Goal: Task Accomplishment & Management: Use online tool/utility

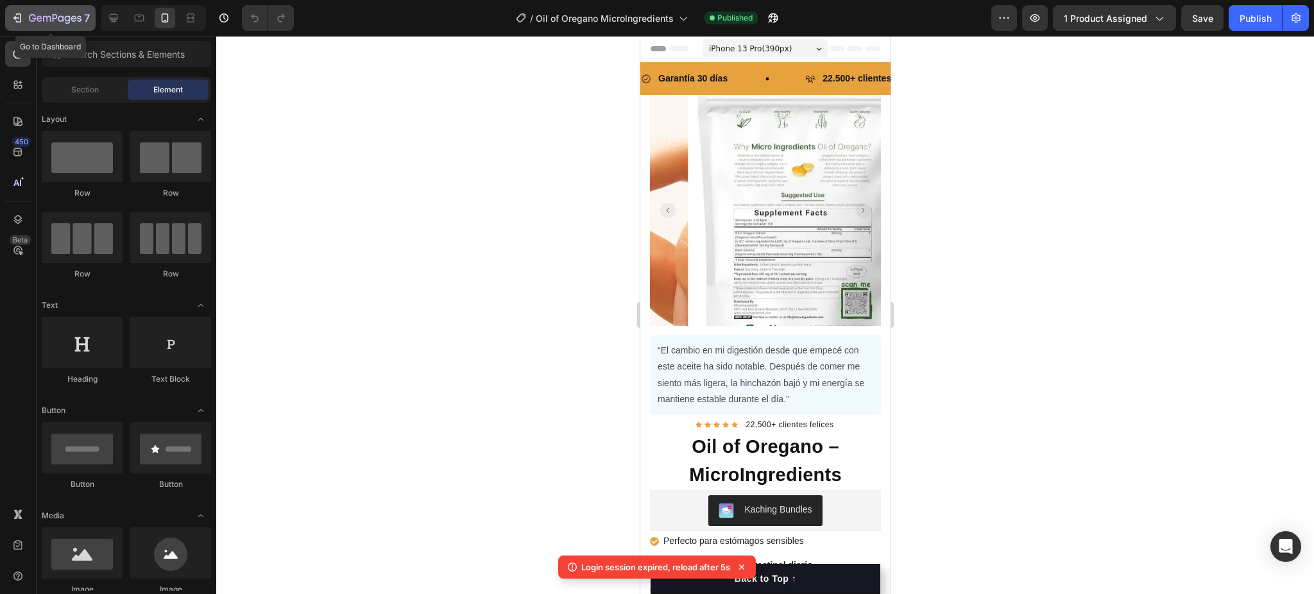
click at [73, 21] on icon "button" at bounding box center [55, 18] width 53 height 11
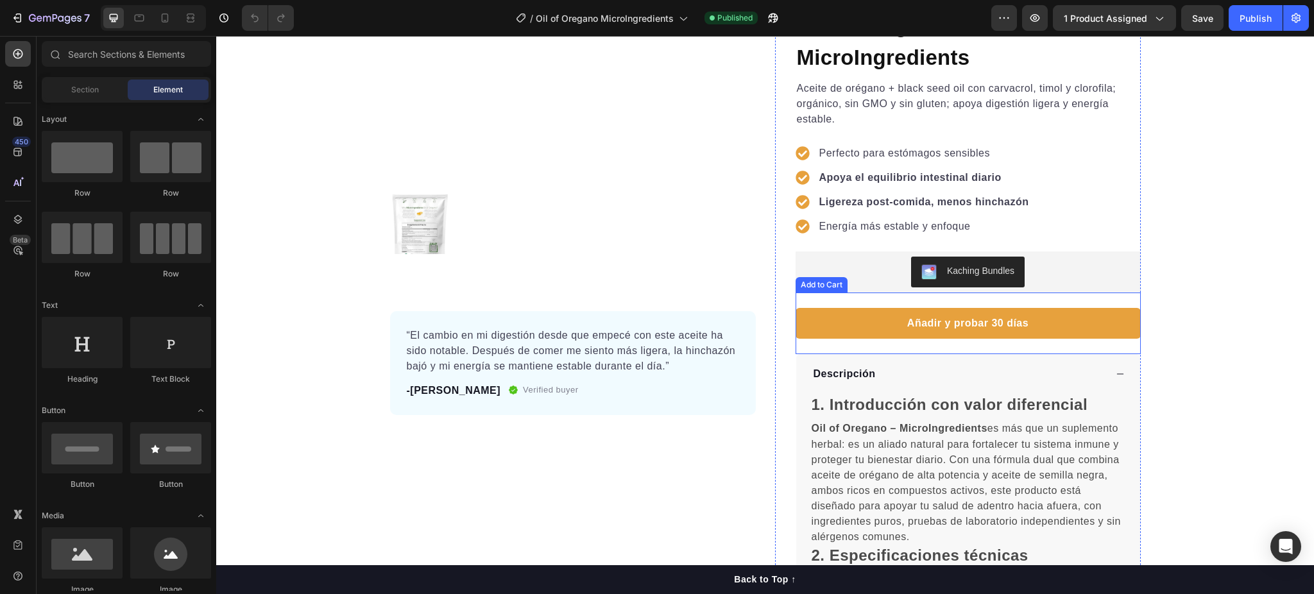
scroll to position [257, 0]
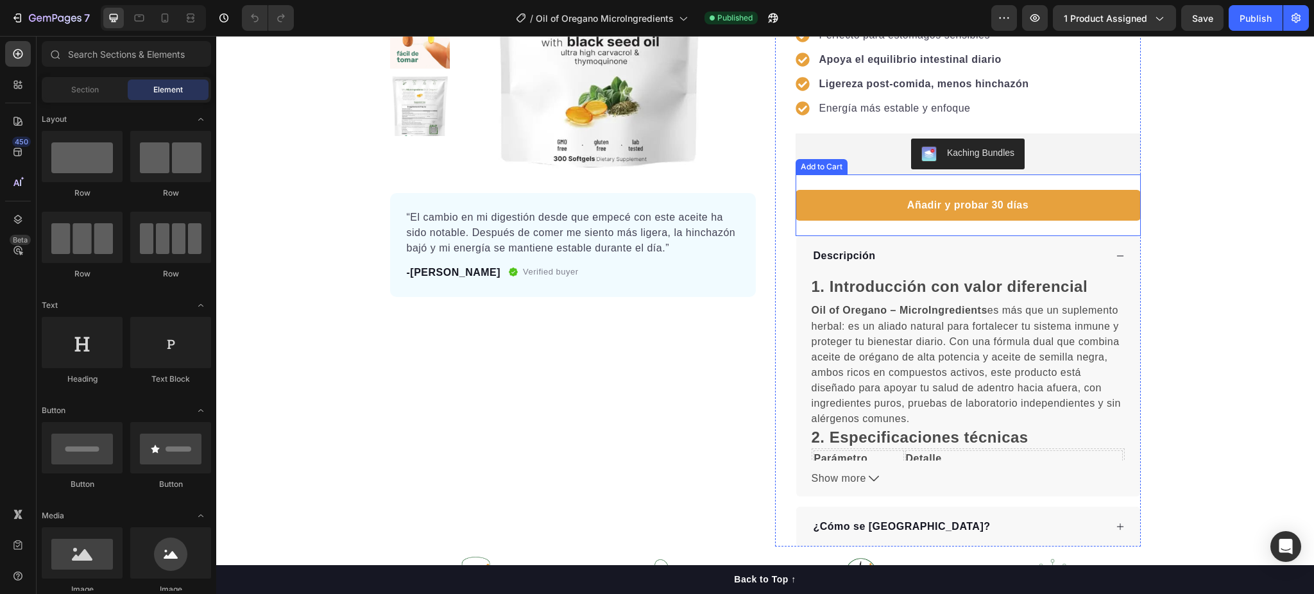
click at [836, 210] on button "Añadir y probar 30 días" at bounding box center [968, 205] width 345 height 31
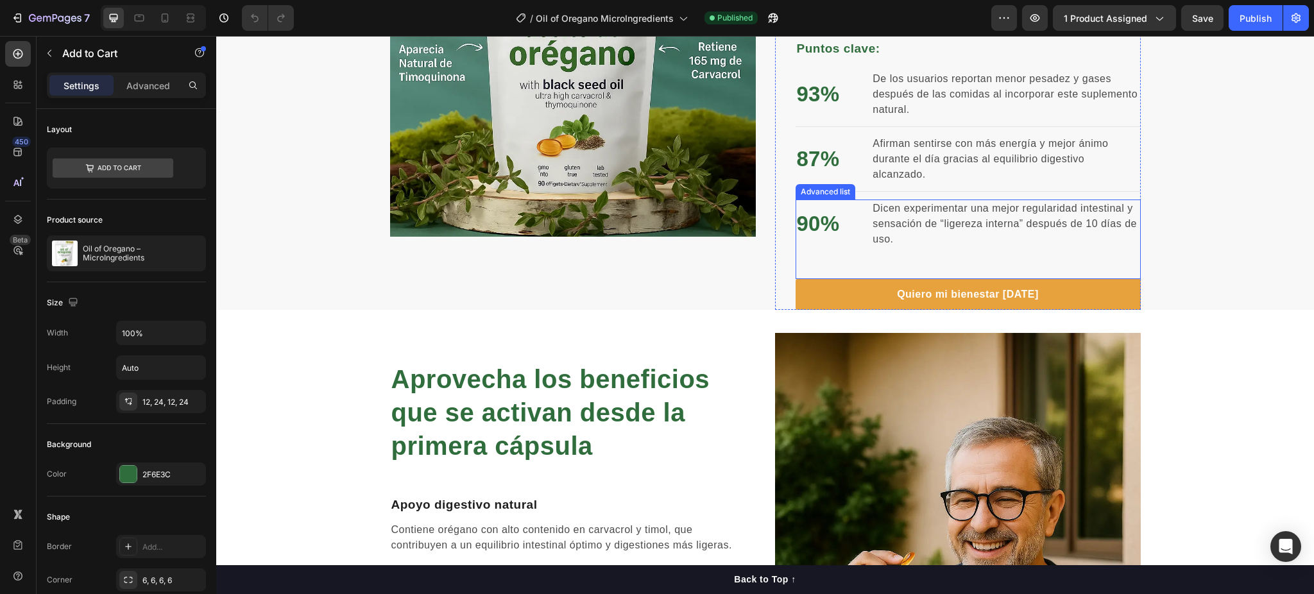
scroll to position [1112, 0]
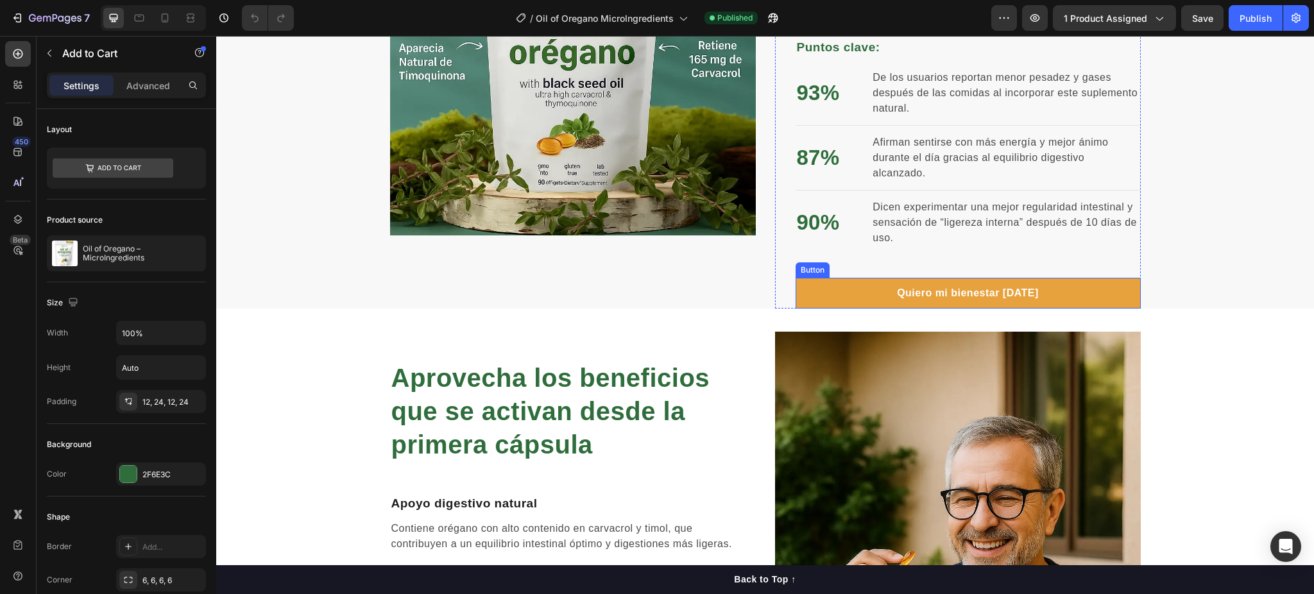
click at [816, 286] on link "Quiero mi bienestar [DATE]" at bounding box center [968, 293] width 345 height 31
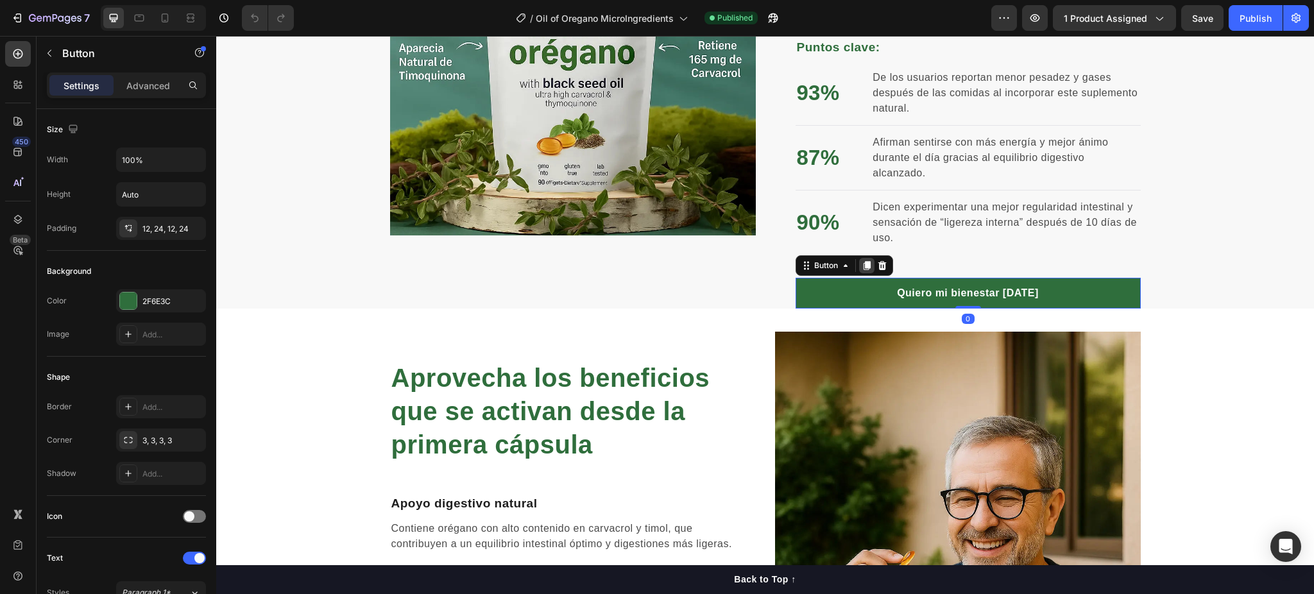
click at [863, 266] on icon at bounding box center [866, 265] width 7 height 9
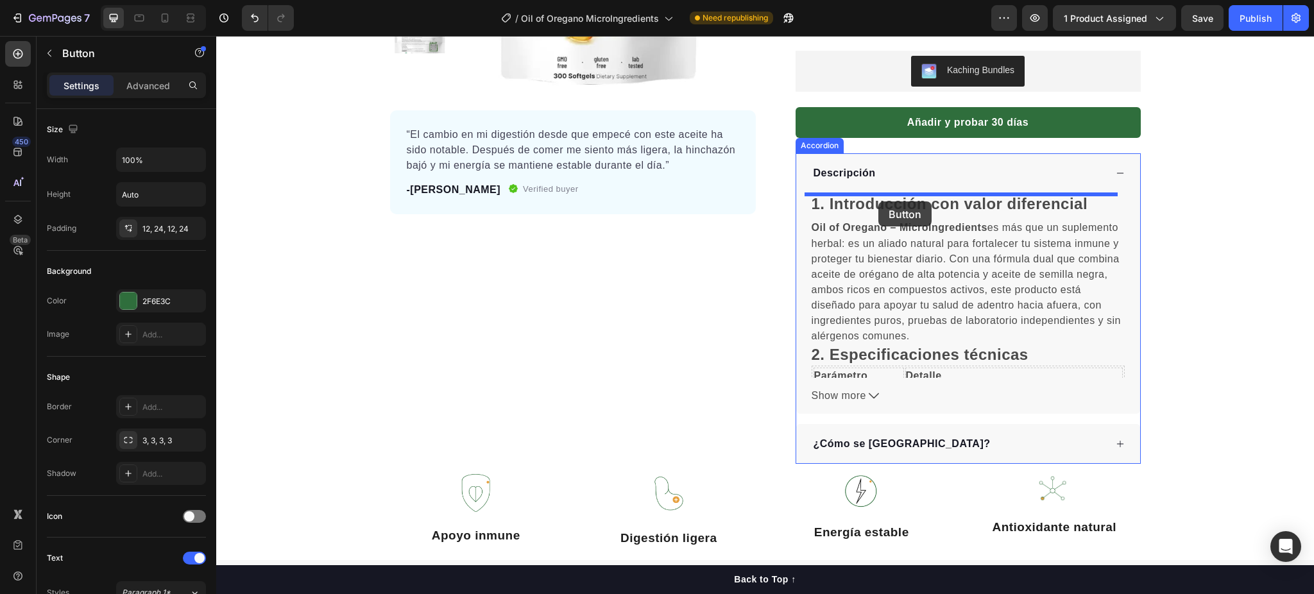
scroll to position [291, 0]
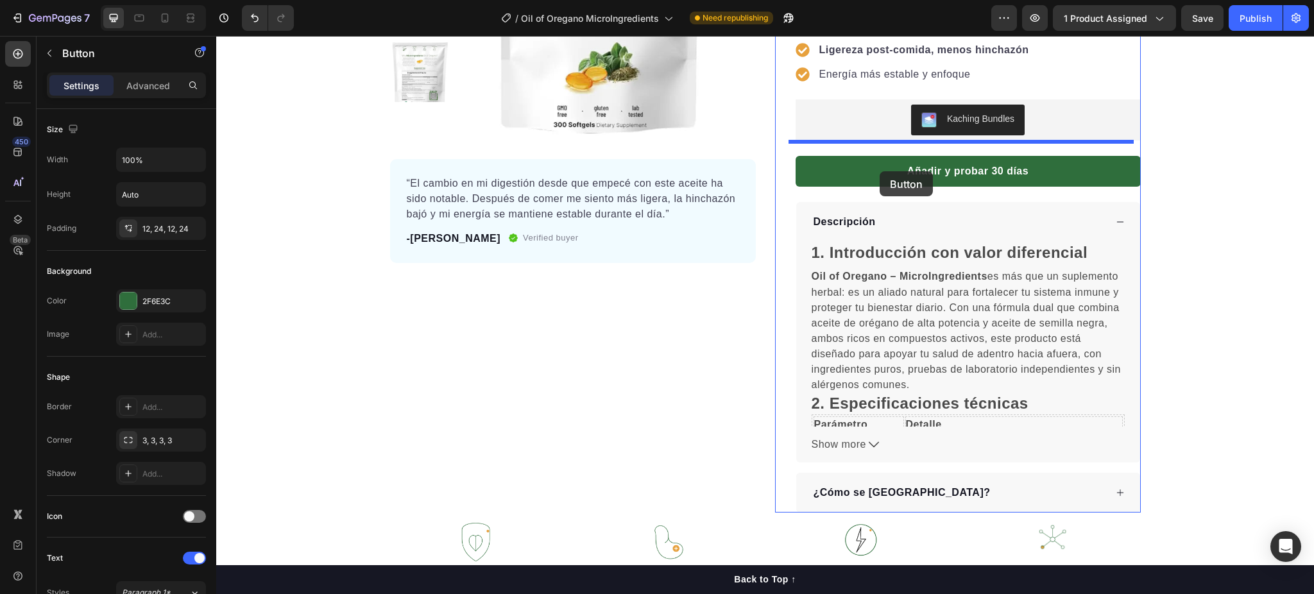
drag, startPoint x: 888, startPoint y: 325, endPoint x: 880, endPoint y: 171, distance: 153.6
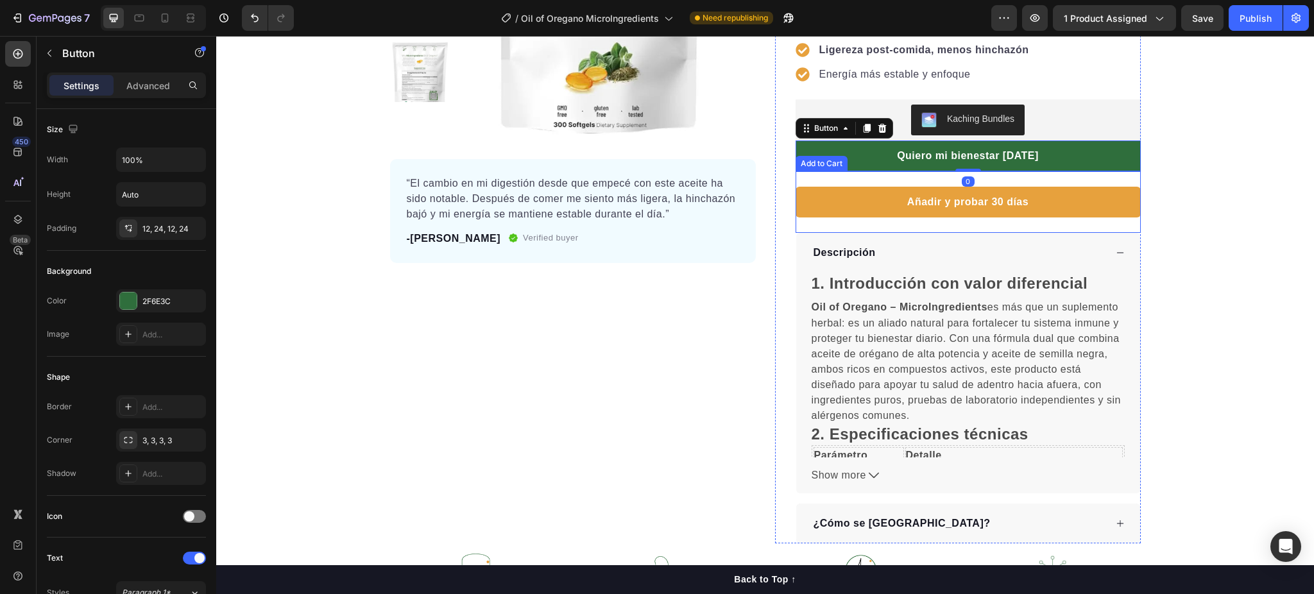
click at [865, 205] on button "Añadir y probar 30 días" at bounding box center [968, 202] width 345 height 31
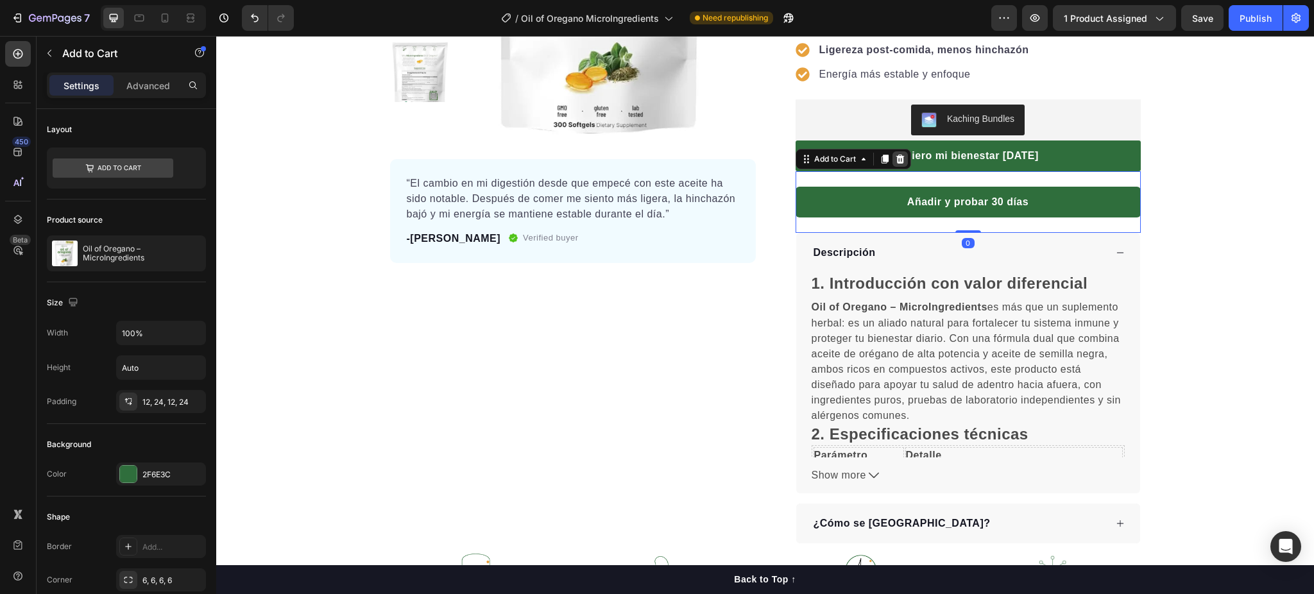
click at [896, 161] on icon at bounding box center [900, 159] width 8 height 9
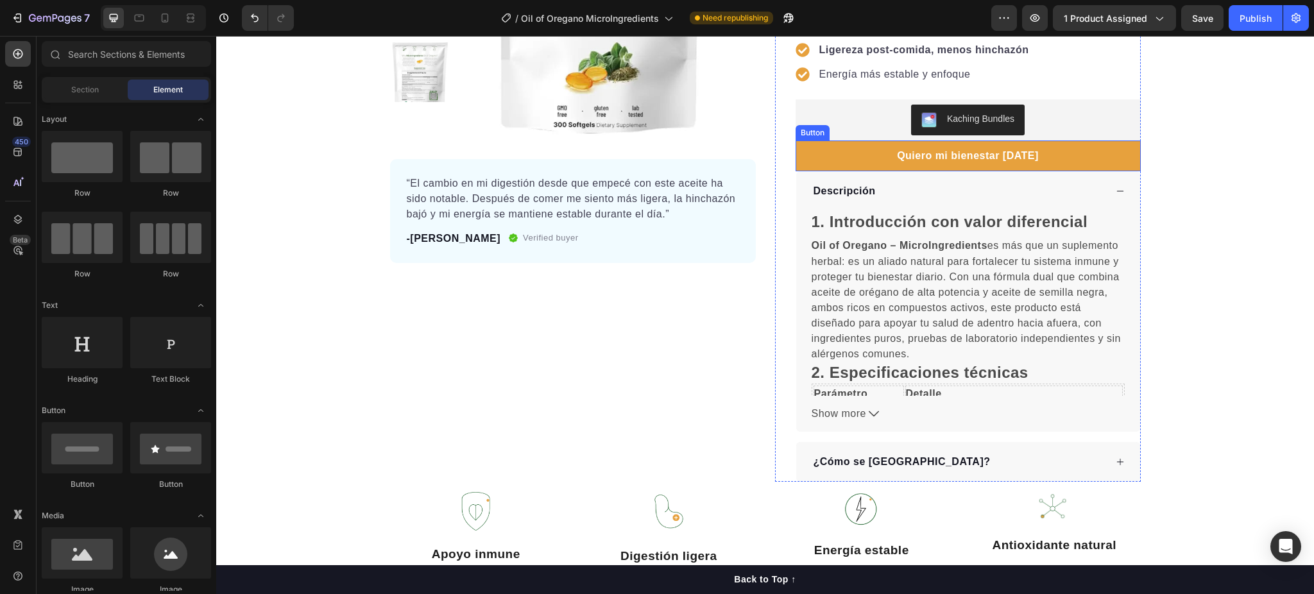
click at [866, 161] on link "Quiero mi bienestar [DATE]" at bounding box center [968, 156] width 345 height 31
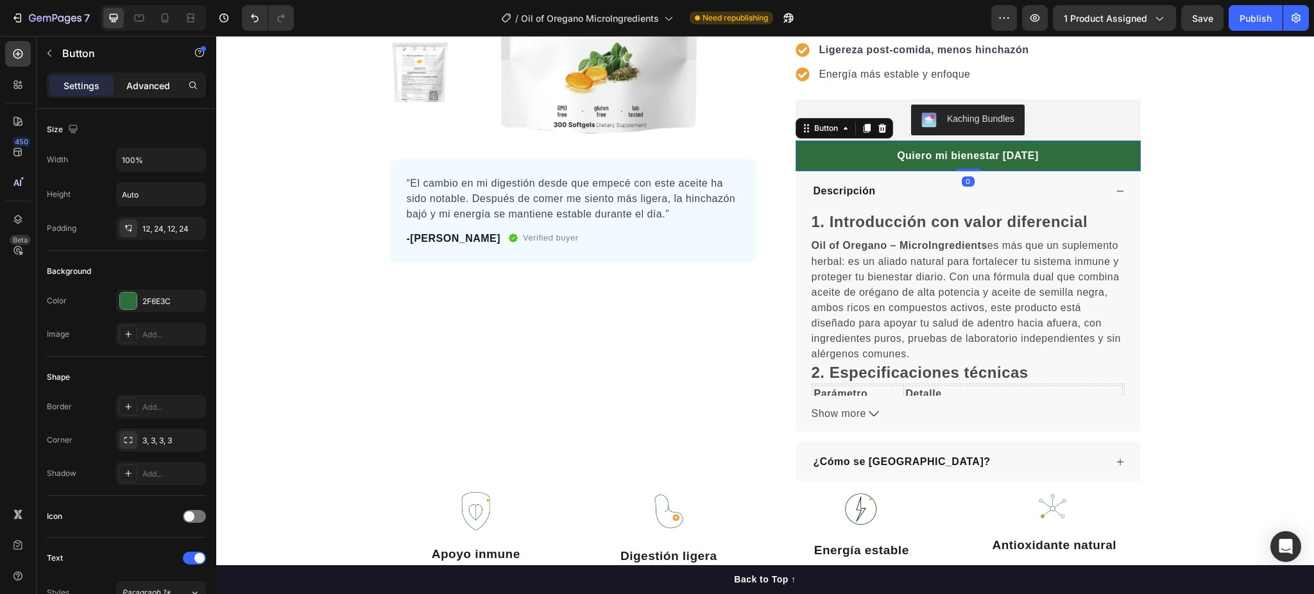
click at [159, 81] on p "Advanced" at bounding box center [148, 85] width 44 height 13
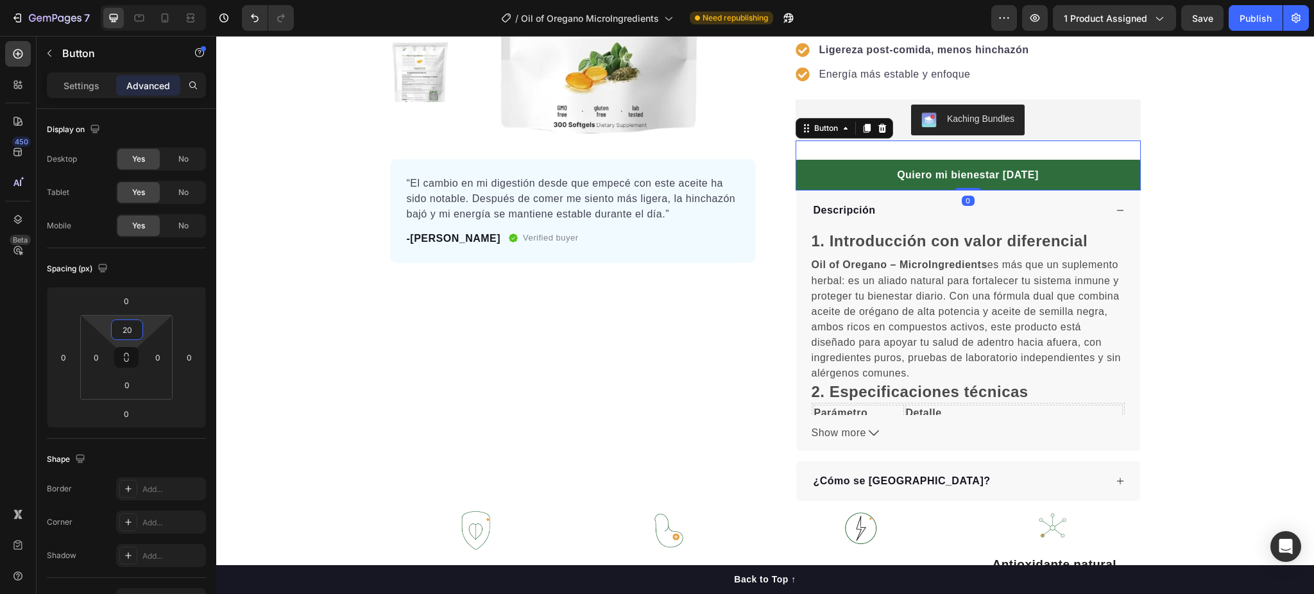
type input "18"
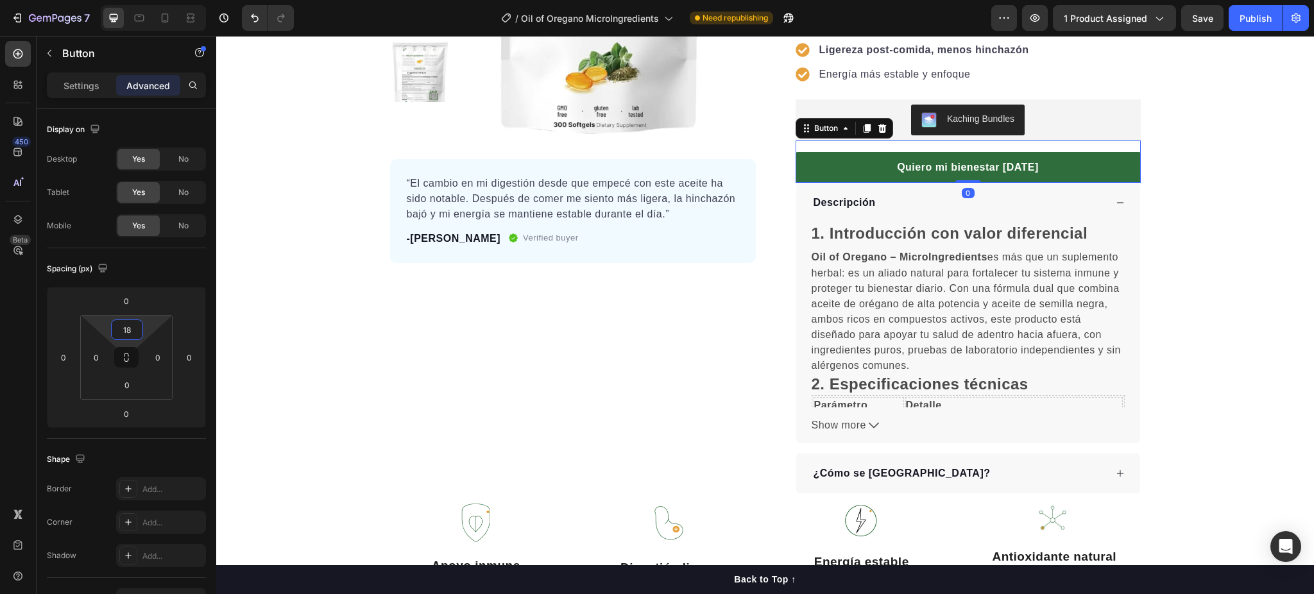
drag, startPoint x: 147, startPoint y: 330, endPoint x: 148, endPoint y: 323, distance: 7.2
click at [148, 0] on html "7 Version history / Oil of Oregano MicroIngredients Need republishing Preview 1…" at bounding box center [657, 0] width 1314 height 0
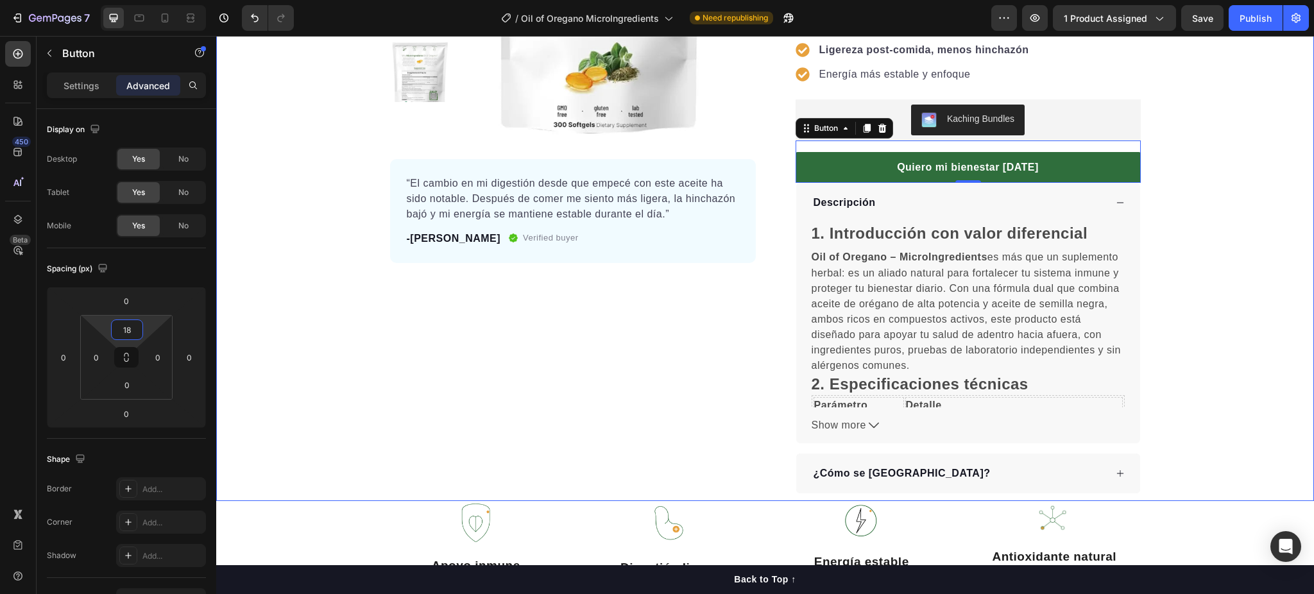
click at [1230, 176] on div "Product Images “El cambio en mi digestión desde que empecé con este aceite ha s…" at bounding box center [765, 167] width 1098 height 654
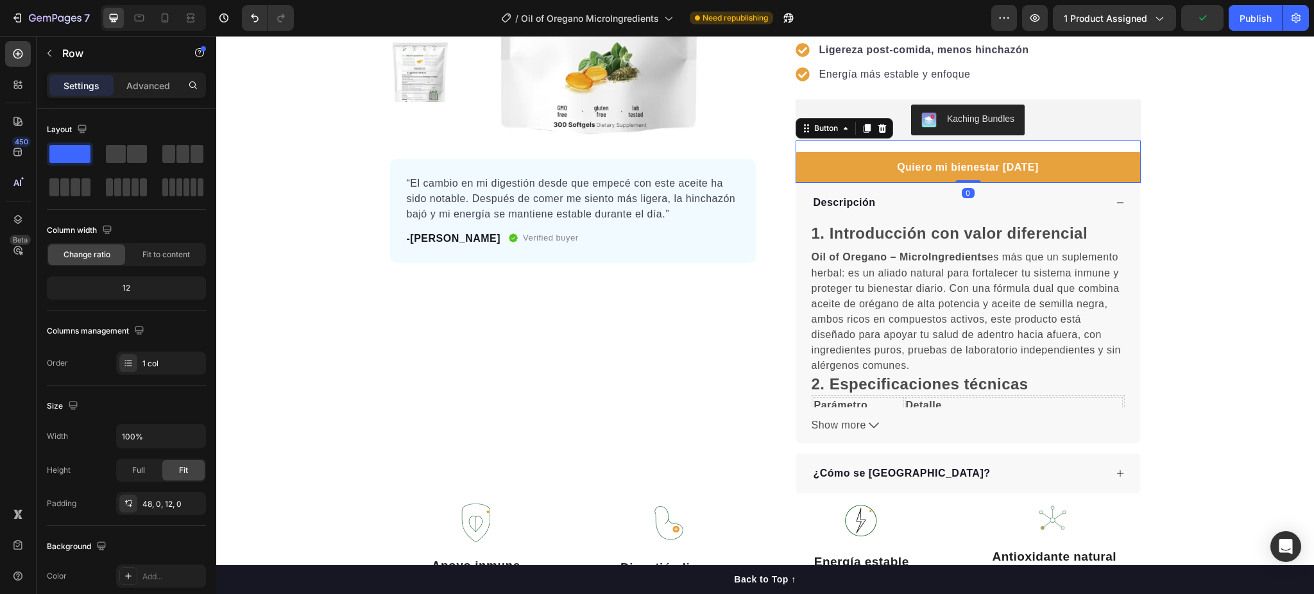
click at [1074, 169] on link "Quiero mi bienestar [DATE]" at bounding box center [968, 167] width 345 height 31
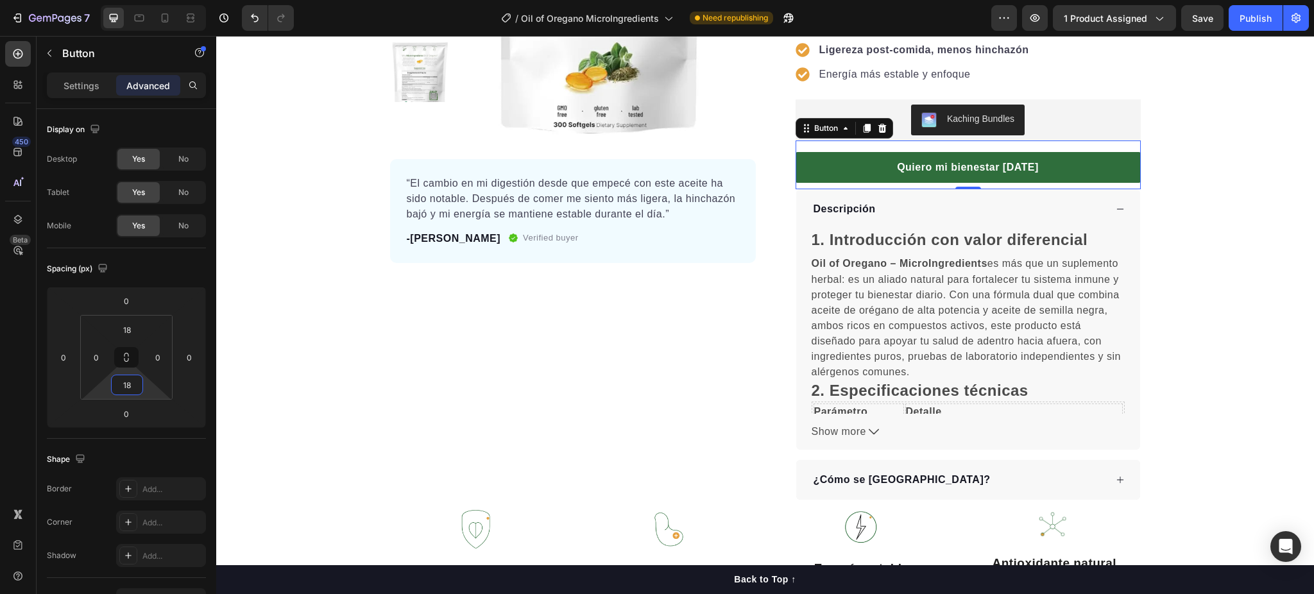
type input "26"
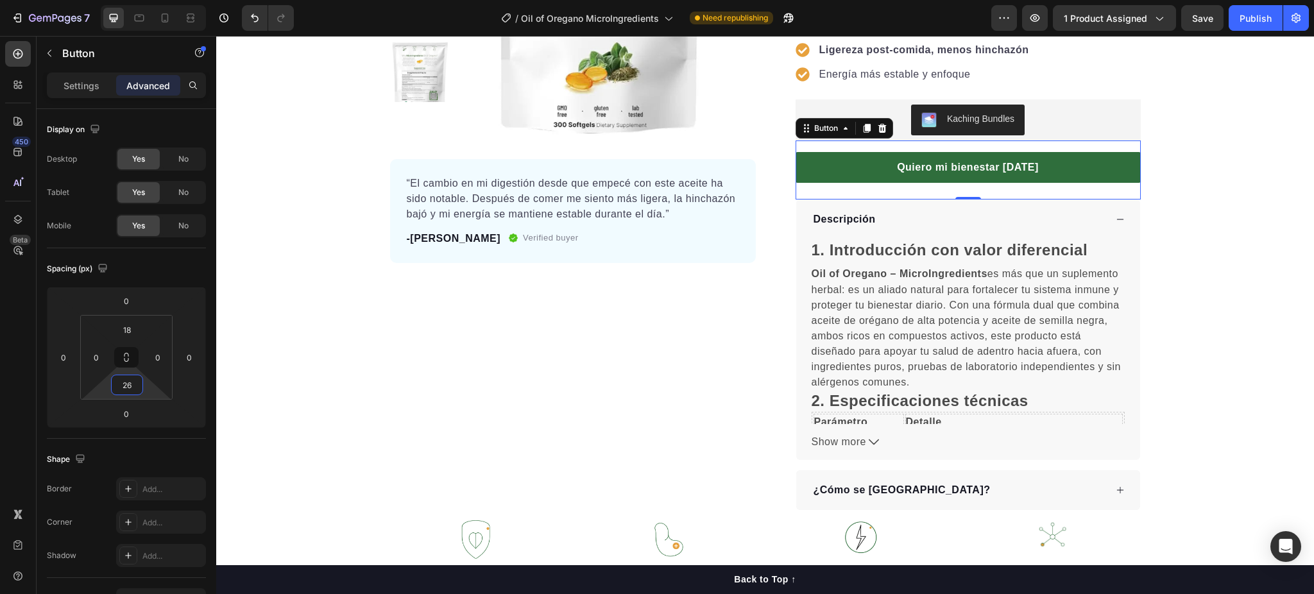
drag, startPoint x: 146, startPoint y: 393, endPoint x: 151, endPoint y: 381, distance: 13.5
click at [151, 0] on html "7 Version history / Oil of Oregano MicroIngredients Need republishing Preview 1…" at bounding box center [657, 0] width 1314 height 0
click at [585, 427] on div "Product Images “El cambio en mi digestión desde que empecé con este aceite ha s…" at bounding box center [573, 175] width 366 height 671
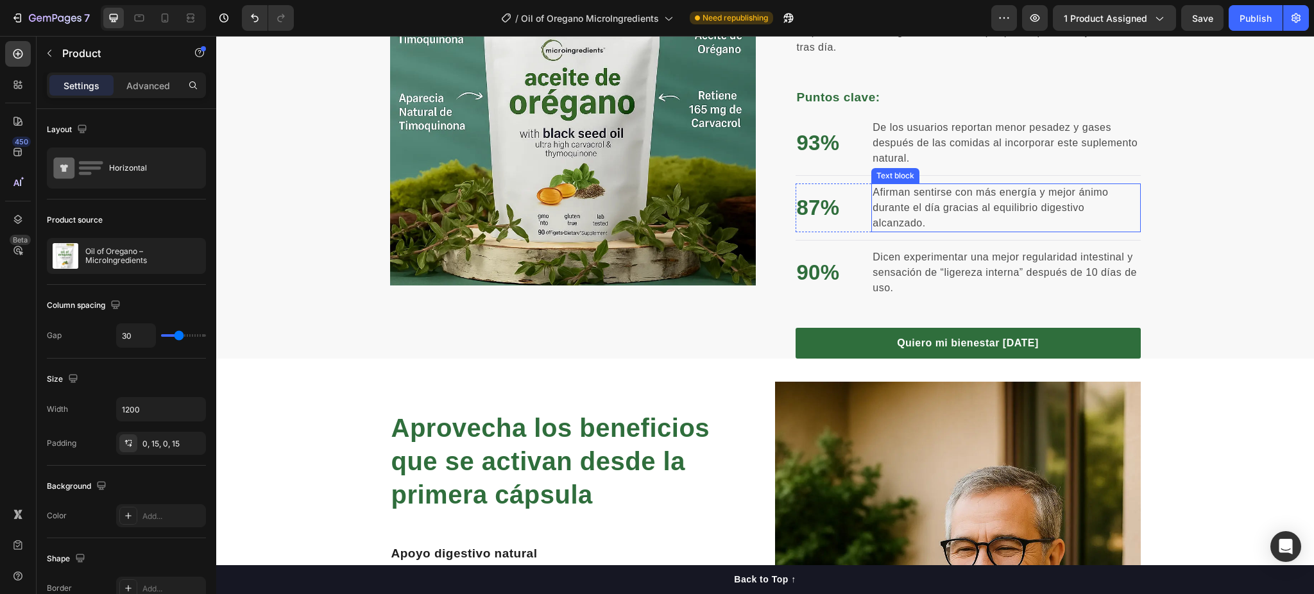
scroll to position [1061, 0]
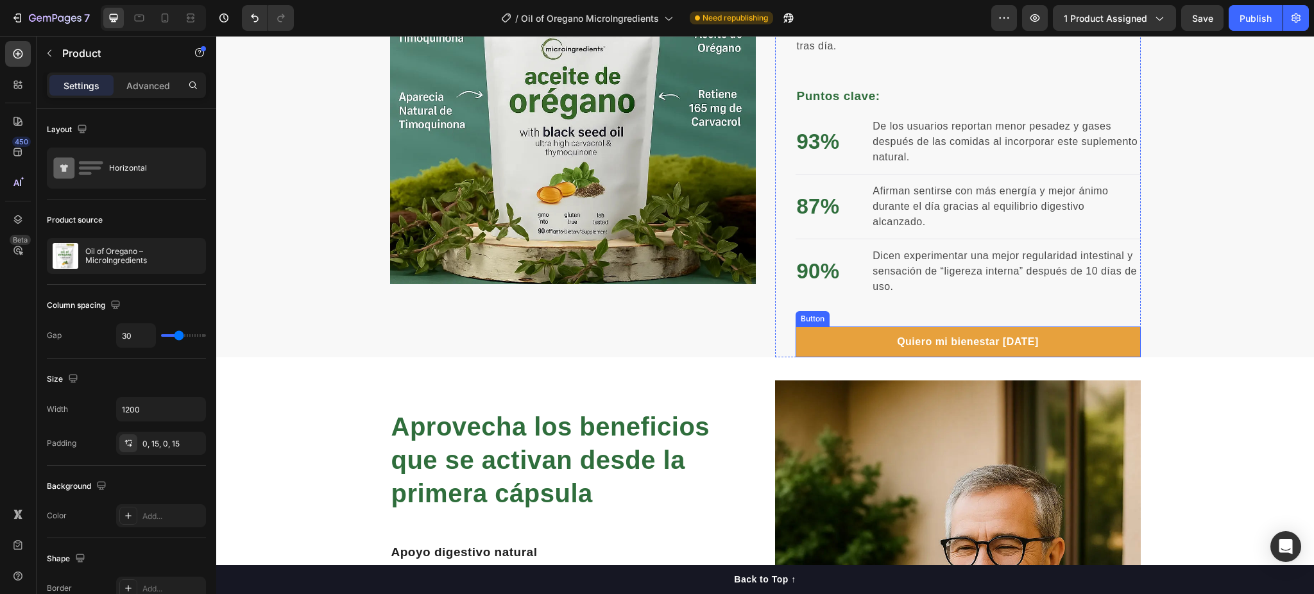
click at [850, 345] on link "Quiero mi bienestar [DATE]" at bounding box center [968, 342] width 345 height 31
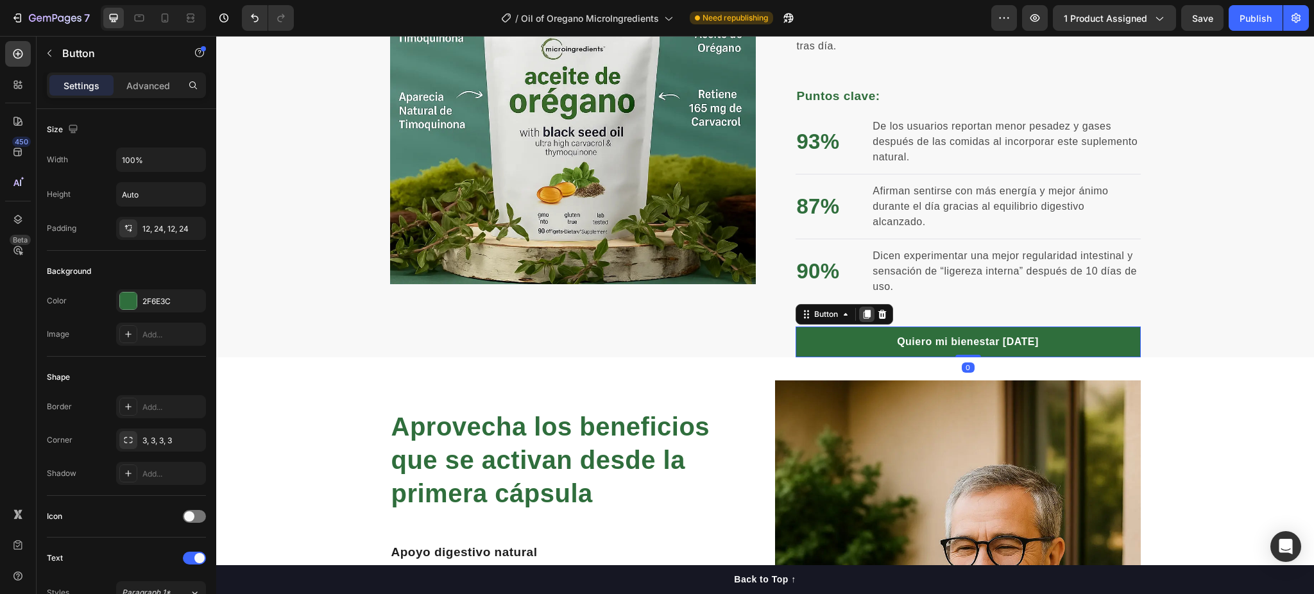
click at [862, 317] on icon at bounding box center [867, 314] width 10 height 10
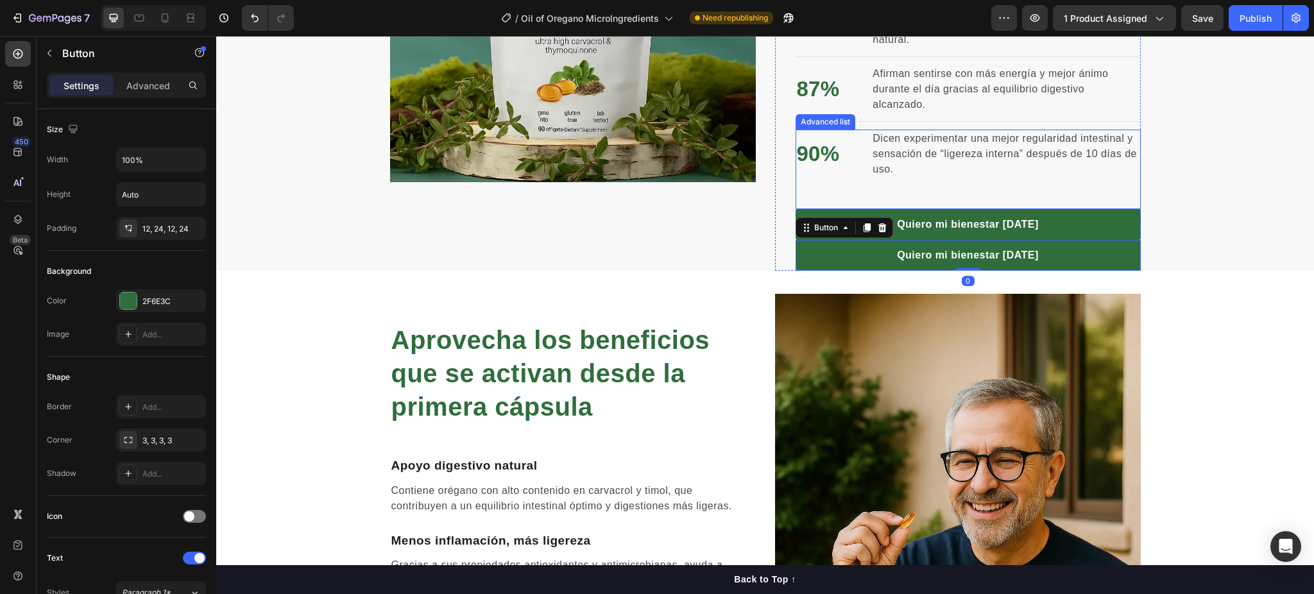
scroll to position [1232, 0]
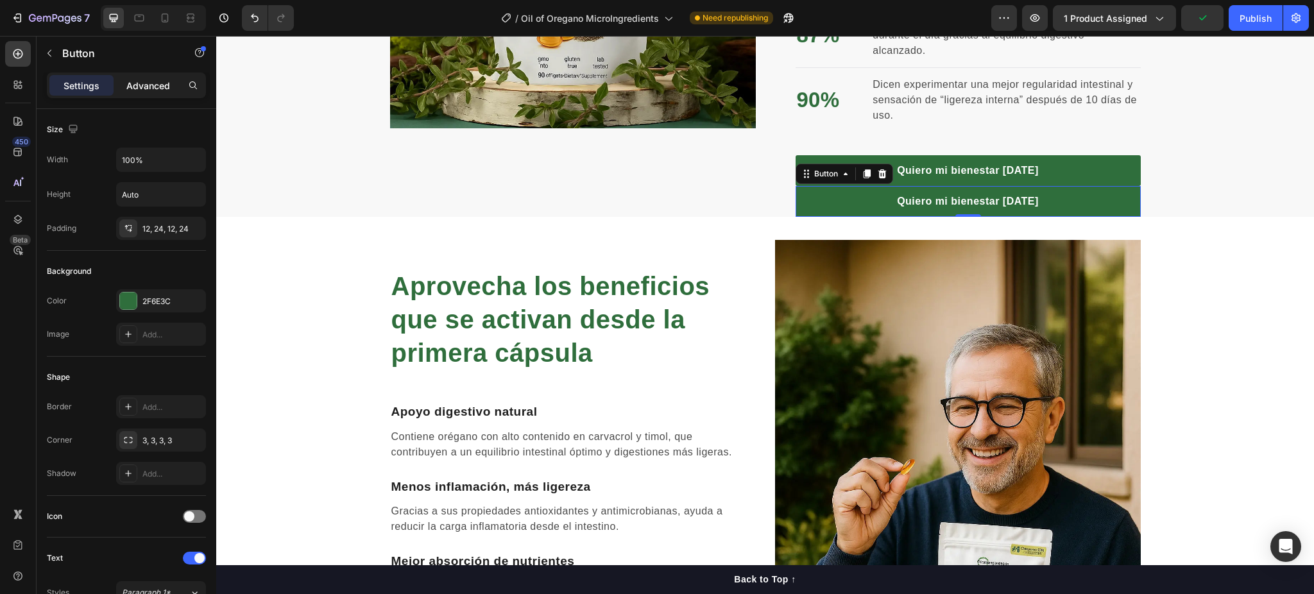
click at [141, 81] on p "Advanced" at bounding box center [148, 85] width 44 height 13
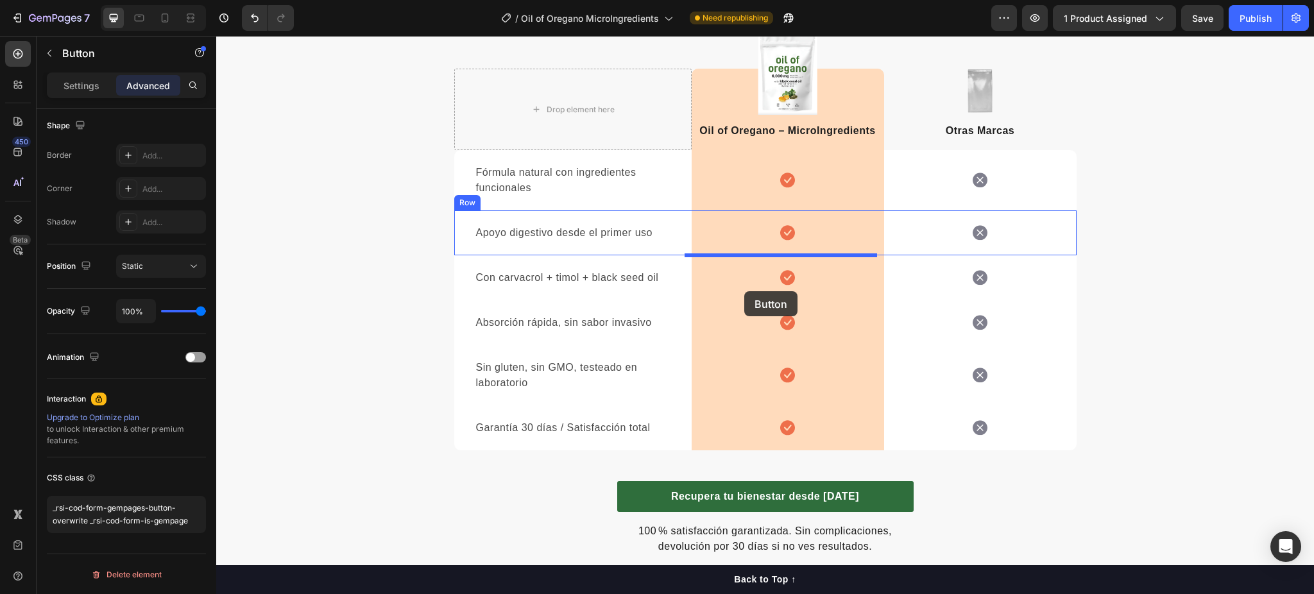
scroll to position [2259, 0]
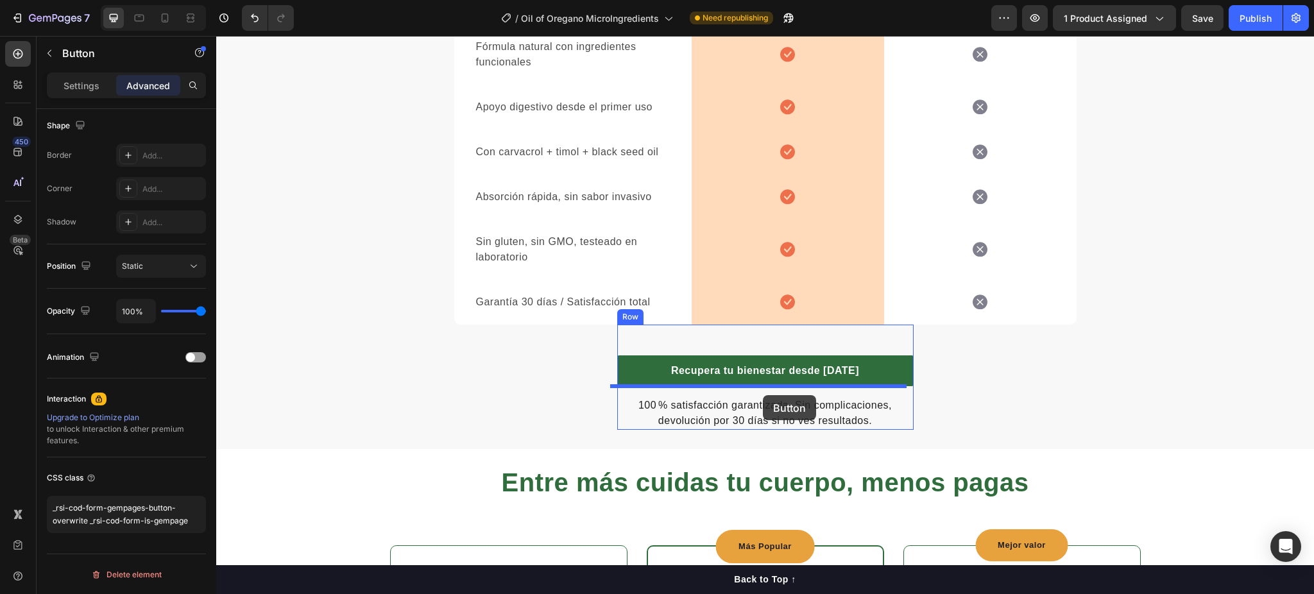
drag, startPoint x: 747, startPoint y: 290, endPoint x: 763, endPoint y: 395, distance: 106.5
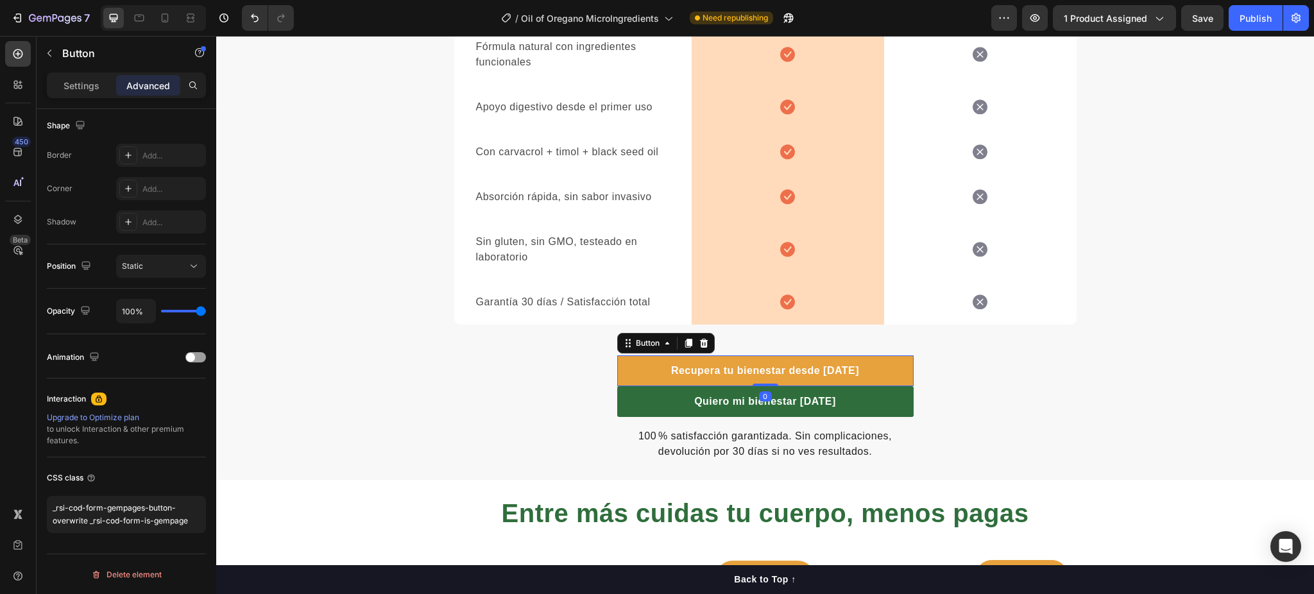
click at [861, 367] on link "Recupera tu bienestar desde hoy" at bounding box center [765, 371] width 296 height 31
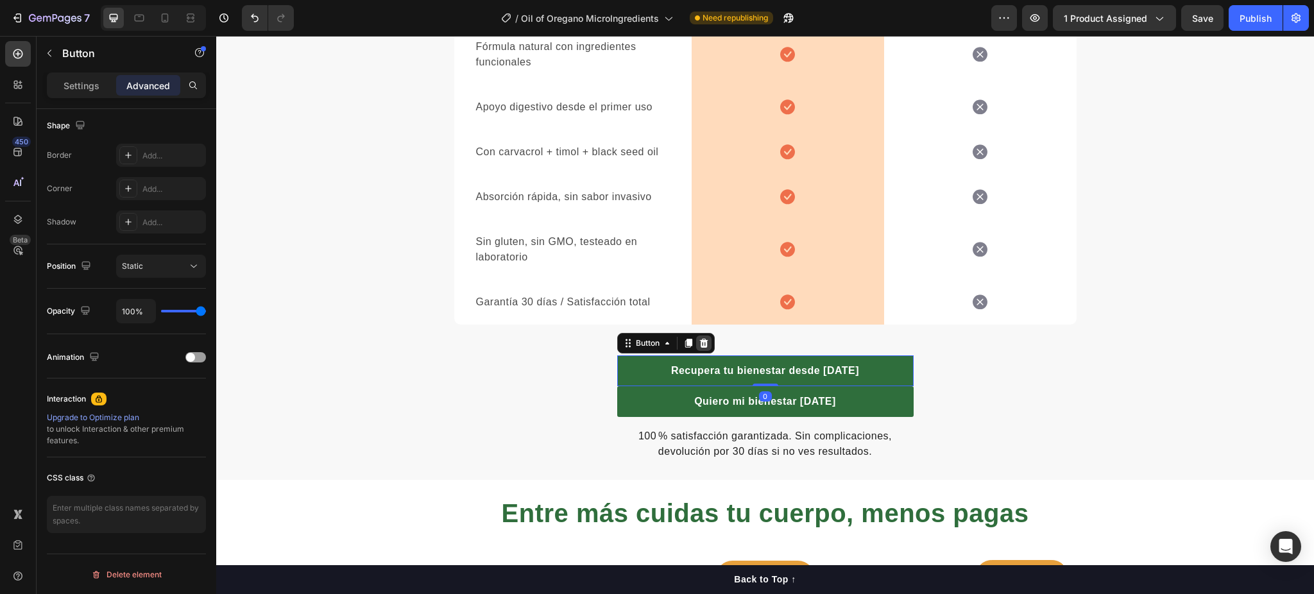
click at [699, 345] on icon at bounding box center [704, 343] width 10 height 10
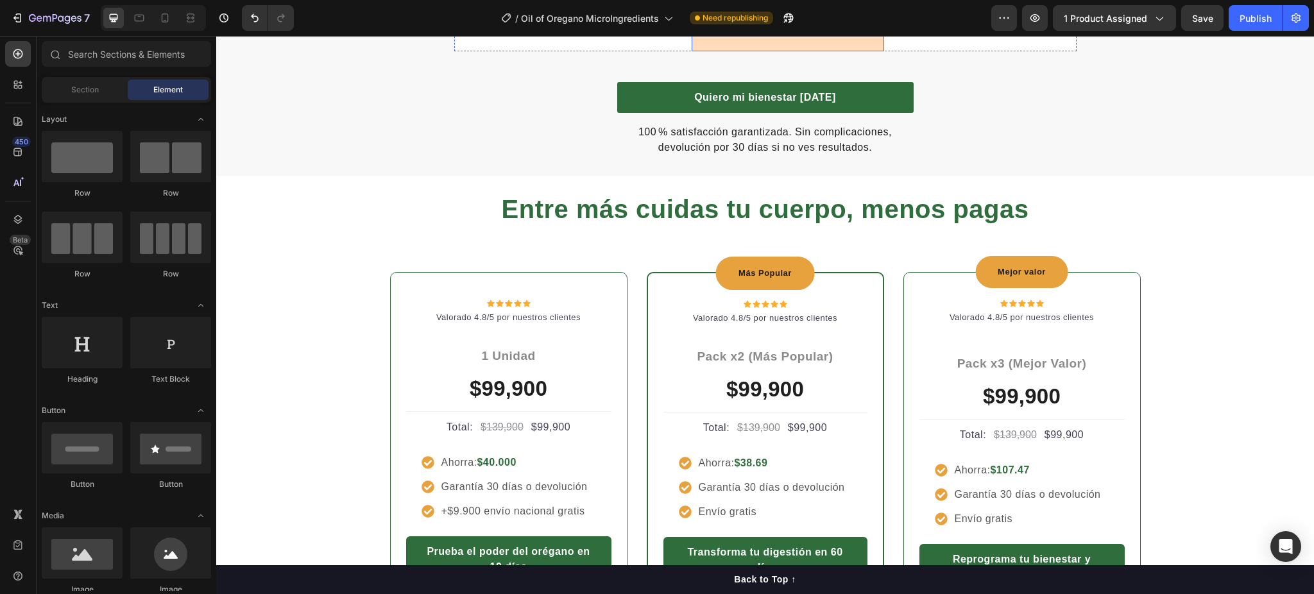
scroll to position [2344, 0]
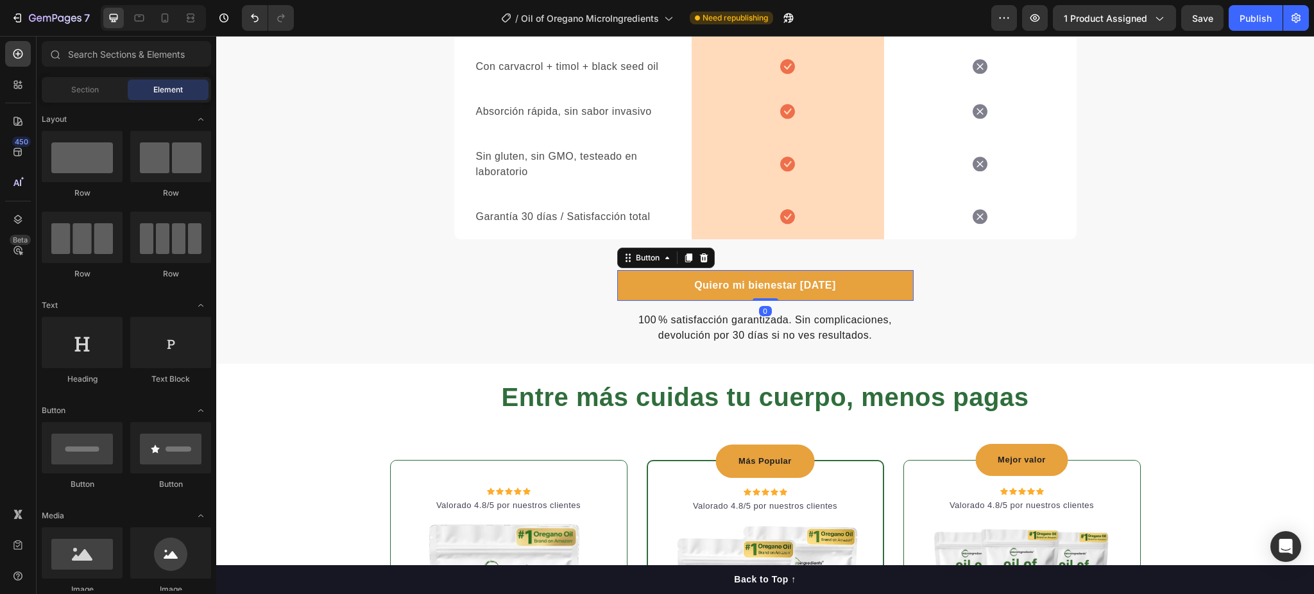
click at [880, 292] on link "Quiero mi bienestar [DATE]" at bounding box center [765, 285] width 296 height 31
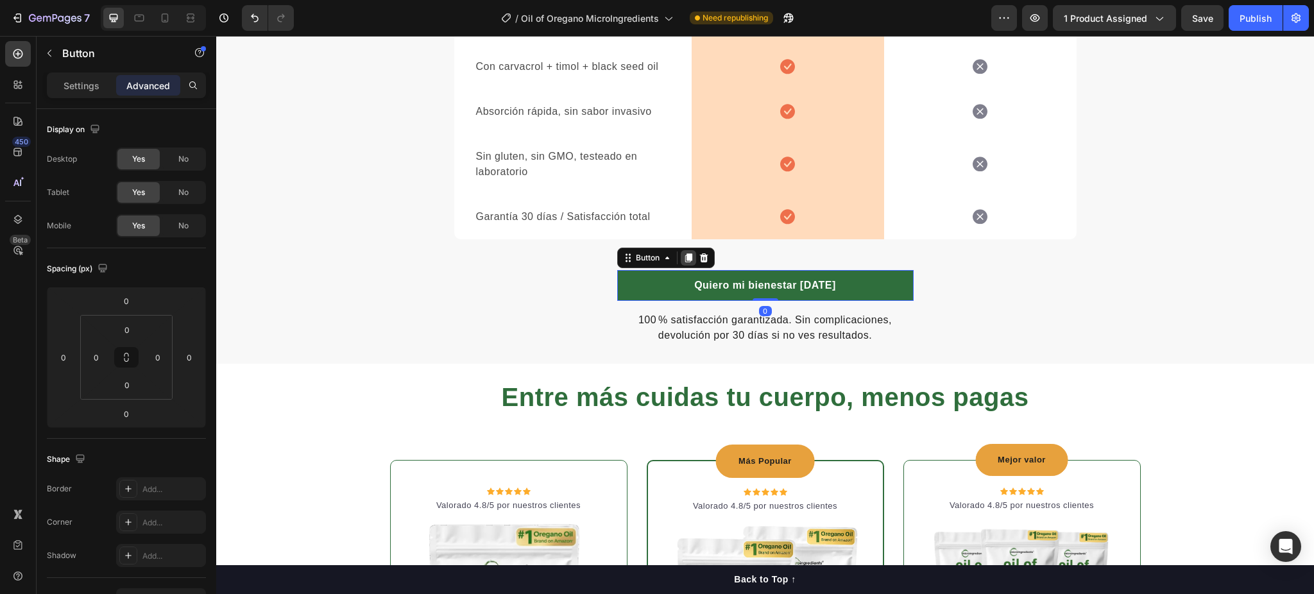
click at [684, 250] on div at bounding box center [688, 257] width 15 height 15
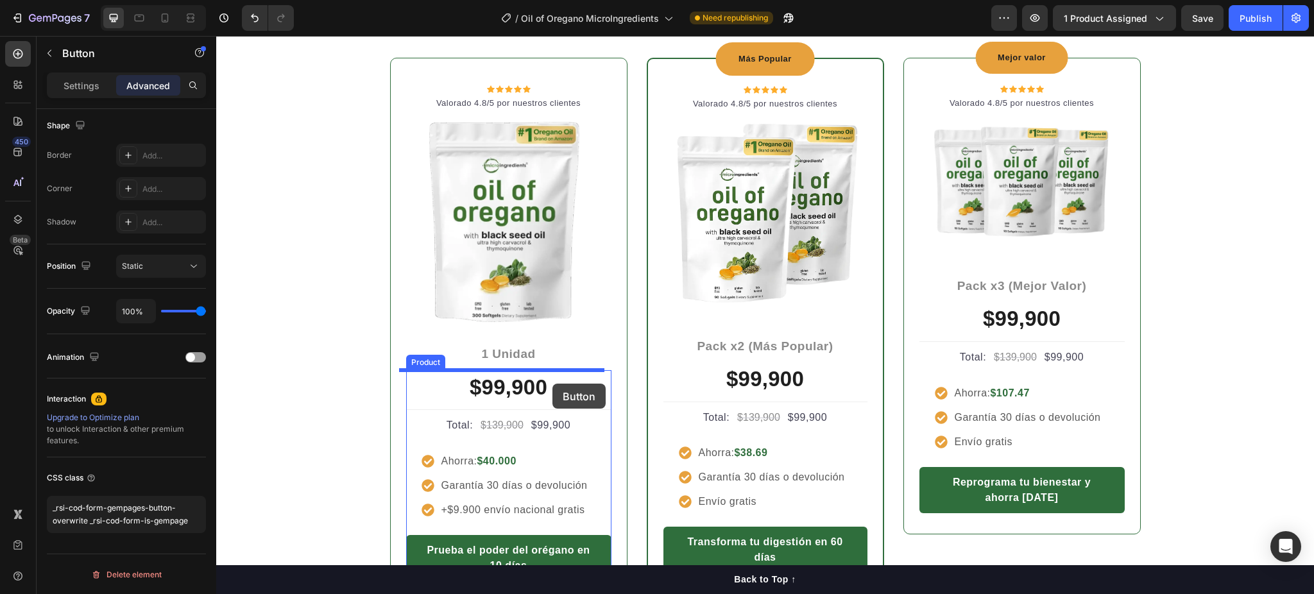
scroll to position [3029, 0]
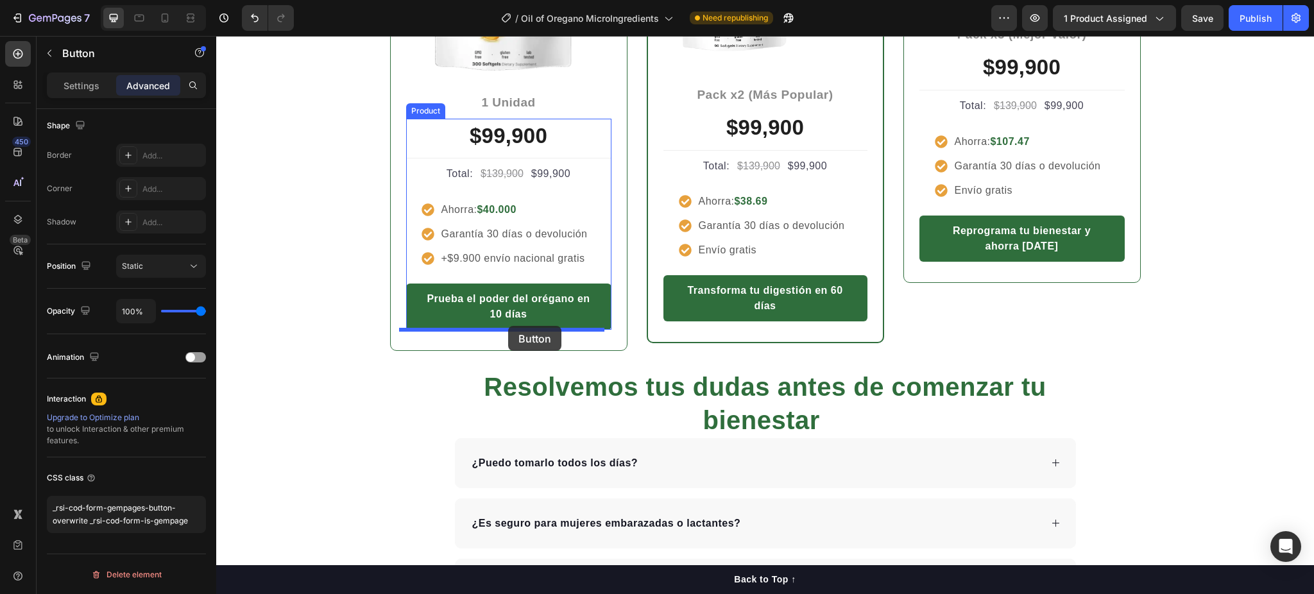
drag, startPoint x: 649, startPoint y: 314, endPoint x: 508, endPoint y: 326, distance: 141.0
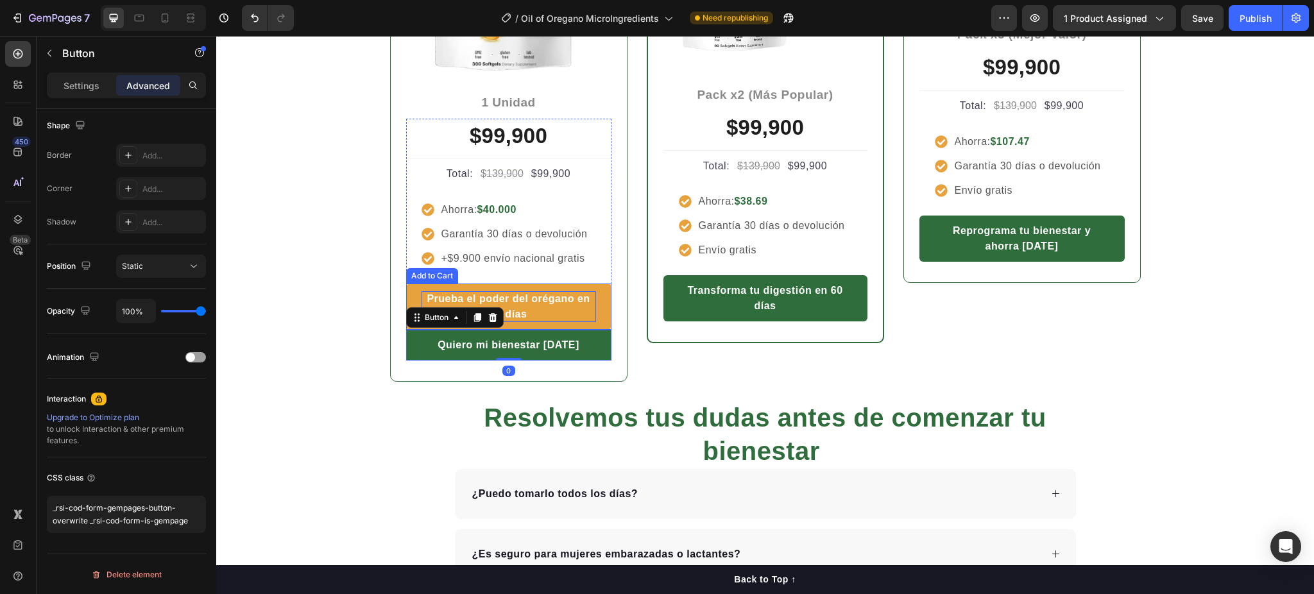
click at [519, 298] on div "Prueba el poder del orégano en 10 días" at bounding box center [509, 306] width 175 height 31
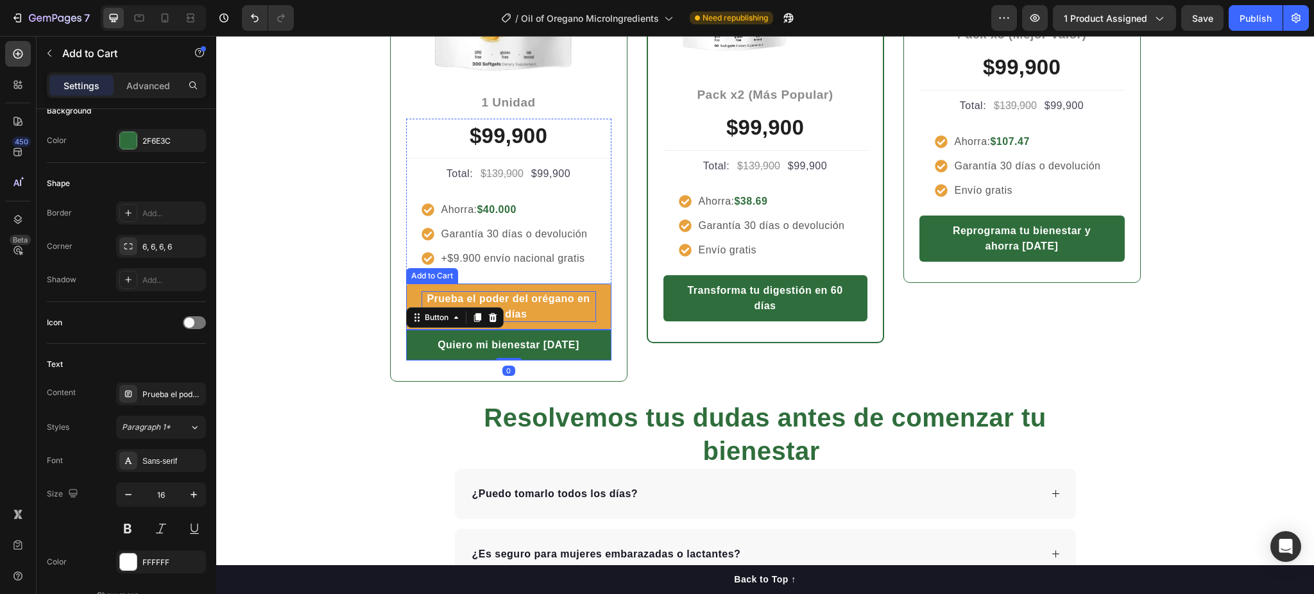
click at [519, 299] on div "Prueba el poder del orégano en 10 días" at bounding box center [509, 306] width 175 height 31
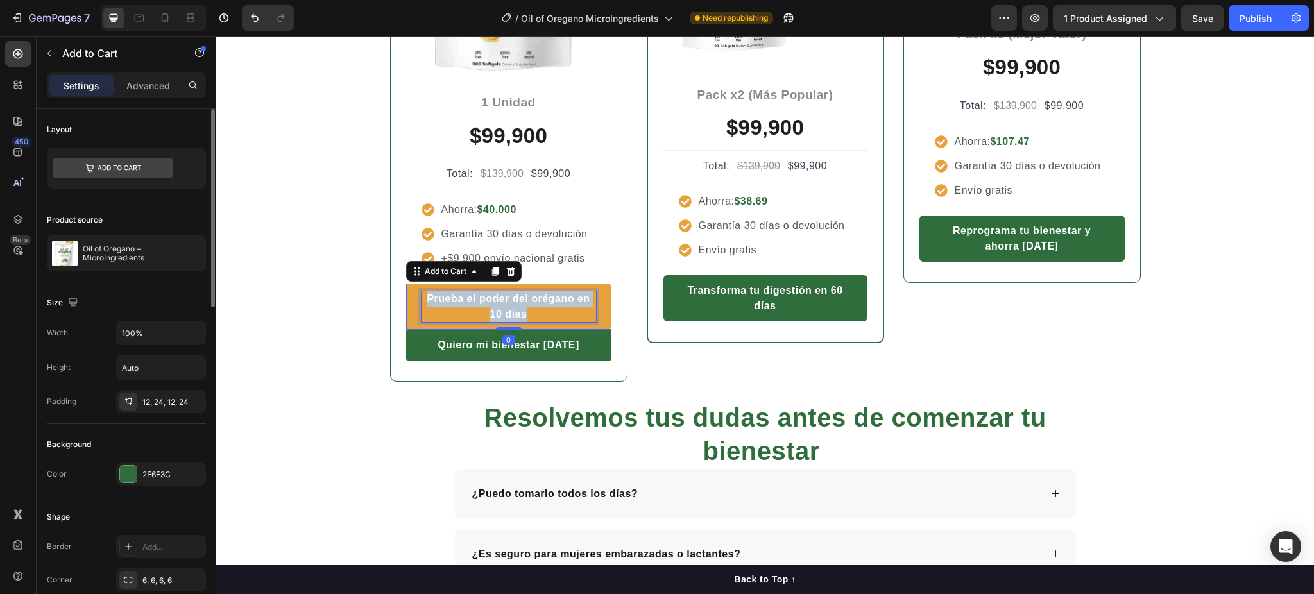
click at [519, 299] on p "Prueba el poder del orégano en 10 días" at bounding box center [509, 306] width 175 height 31
copy p "Prueba el poder del orégano en 10 días"
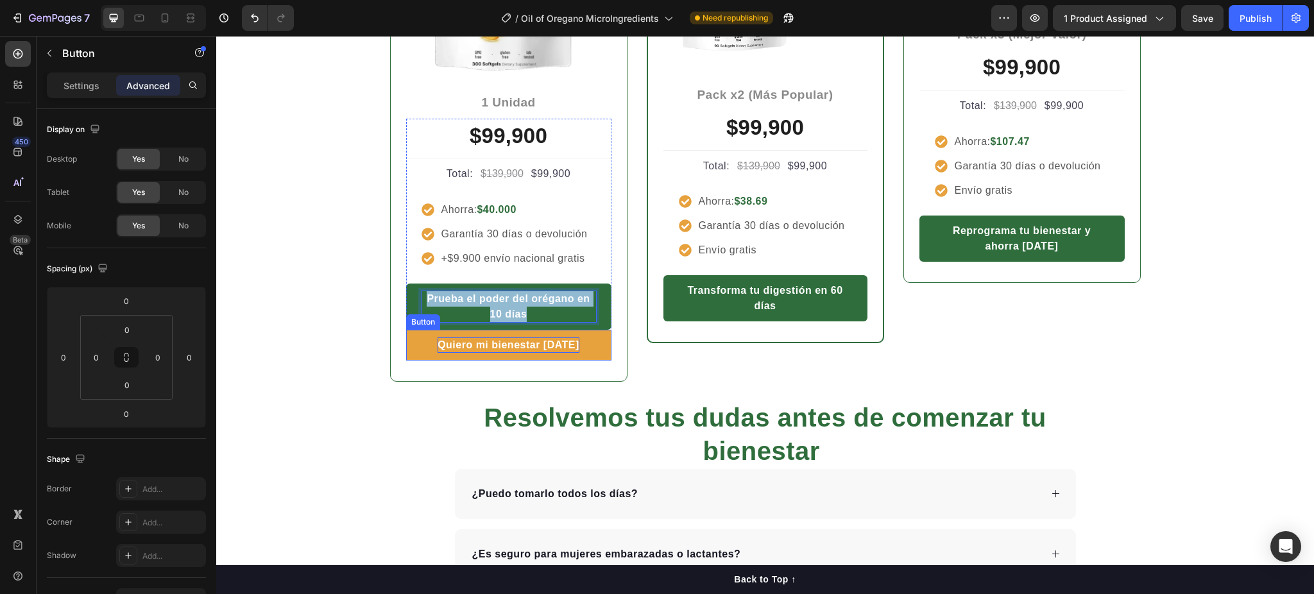
click at [512, 342] on strong "Quiero mi bienestar [DATE]" at bounding box center [509, 344] width 142 height 11
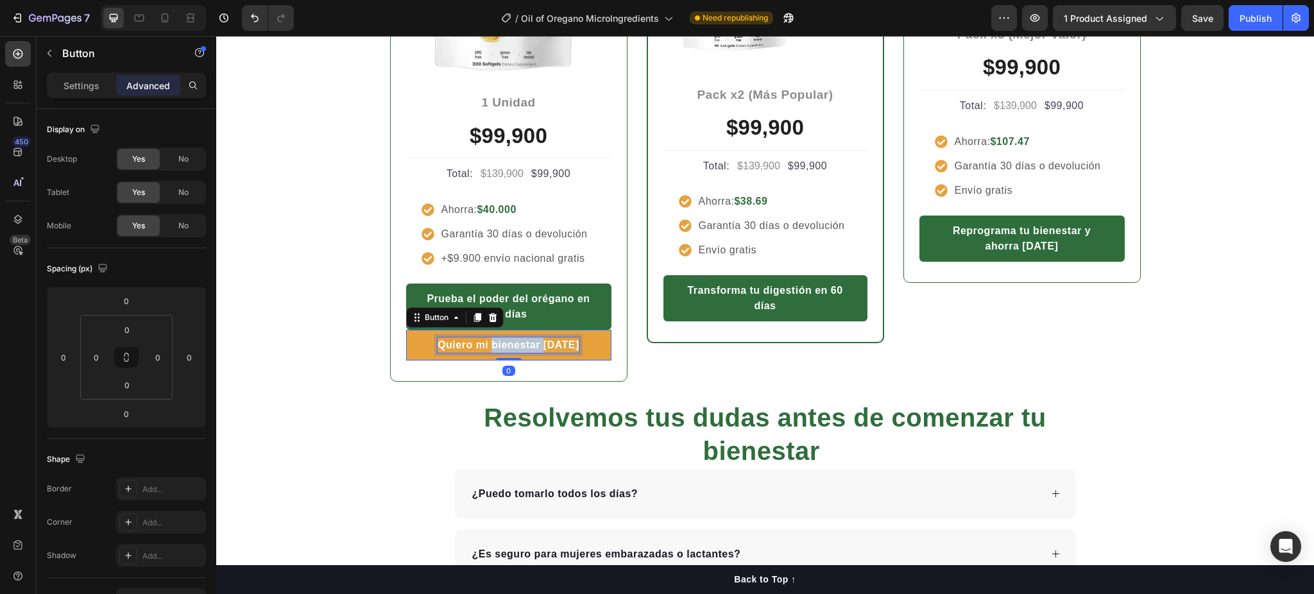
click at [512, 342] on strong "Quiero mi bienestar [DATE]" at bounding box center [509, 344] width 142 height 11
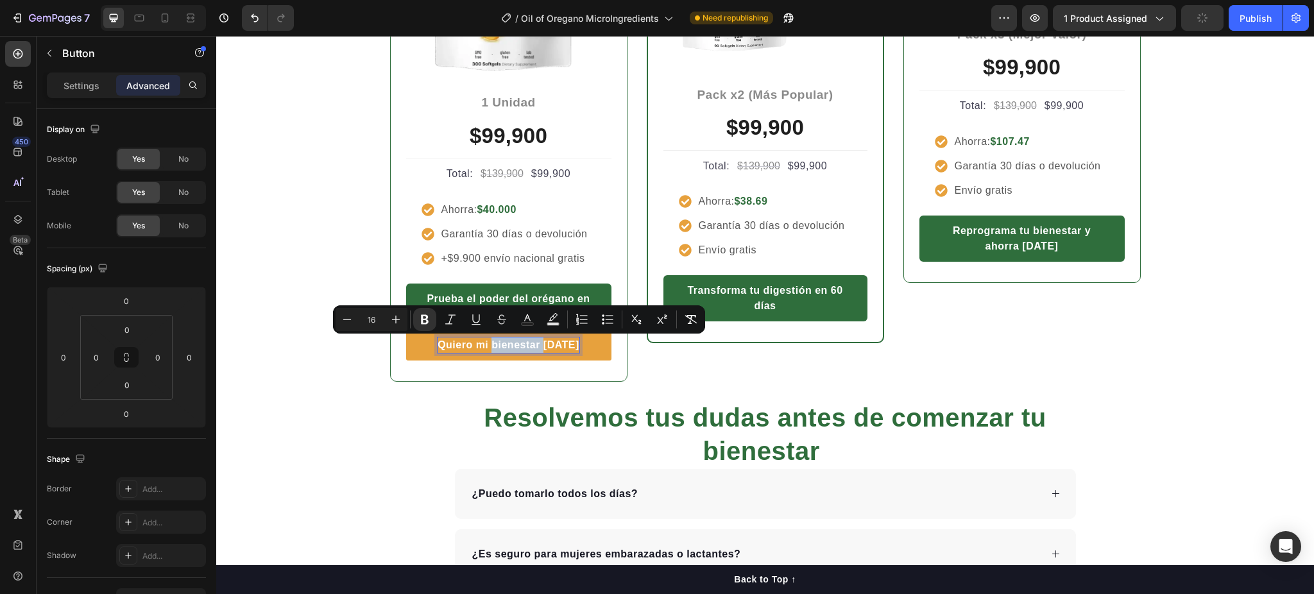
click at [512, 342] on strong "Quiero mi bienestar [DATE]" at bounding box center [509, 344] width 142 height 11
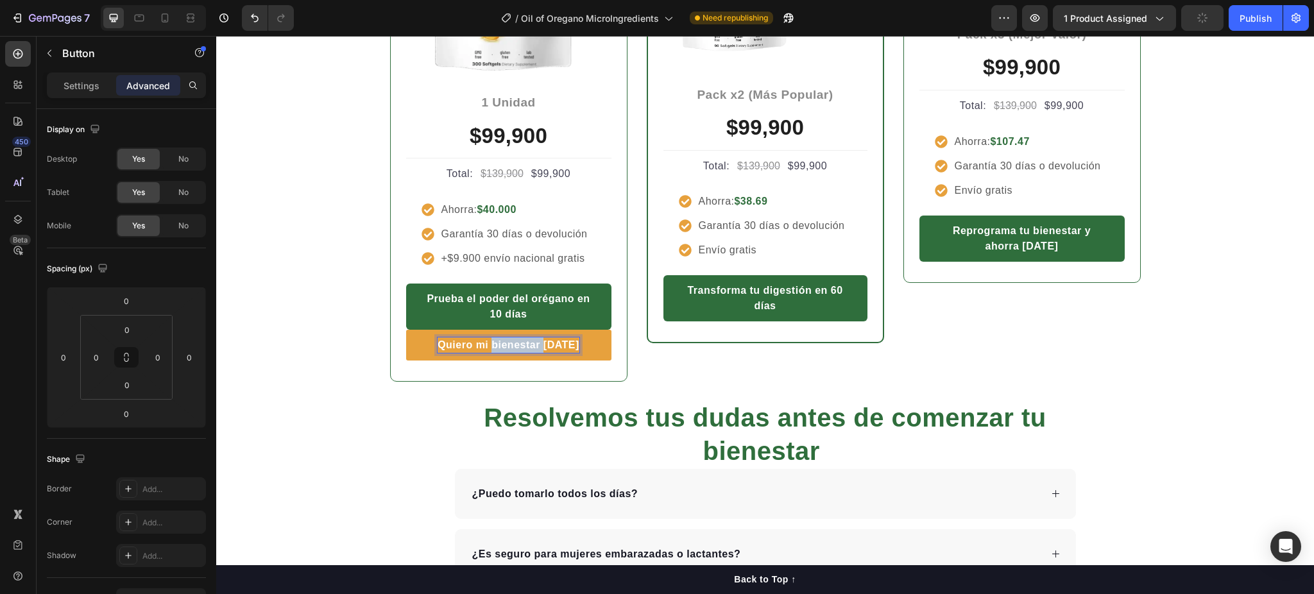
click at [512, 342] on strong "Quiero mi bienestar [DATE]" at bounding box center [509, 344] width 142 height 11
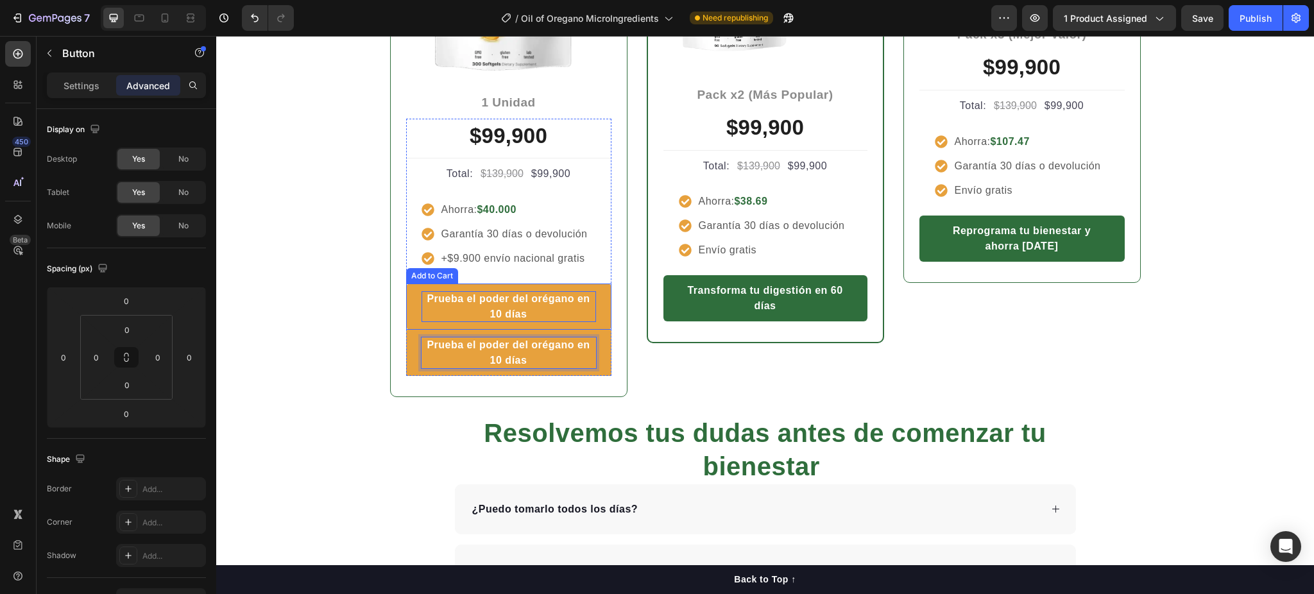
click at [560, 314] on p "Prueba el poder del orégano en 10 días" at bounding box center [509, 306] width 175 height 31
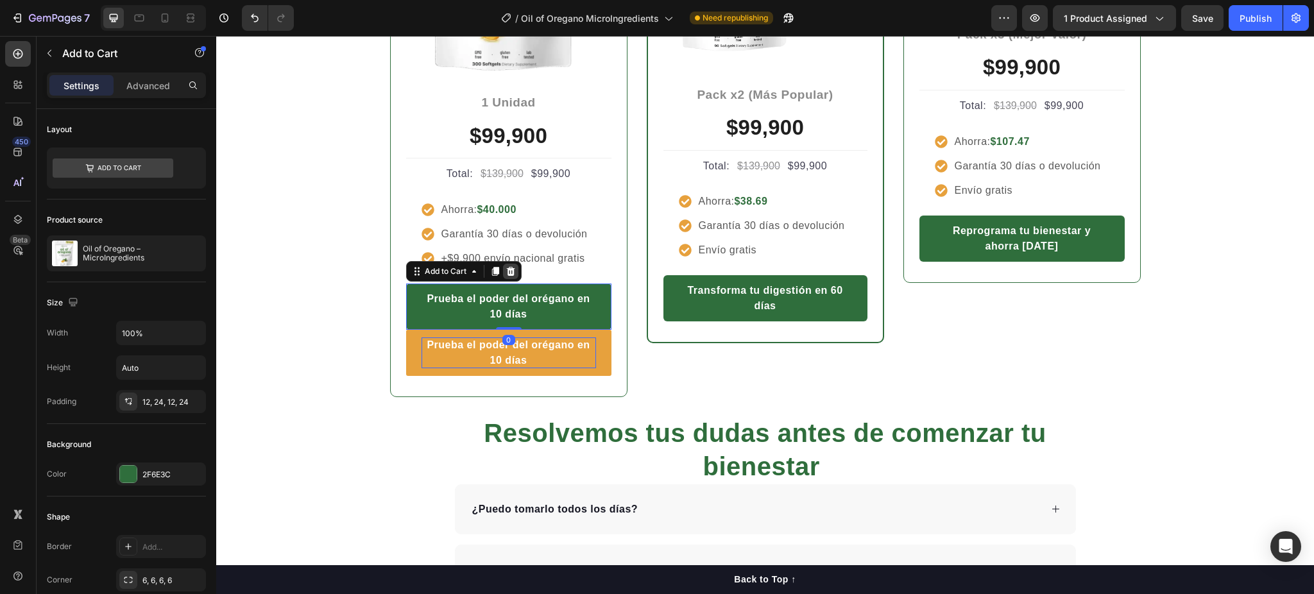
click at [508, 270] on icon at bounding box center [511, 271] width 10 height 10
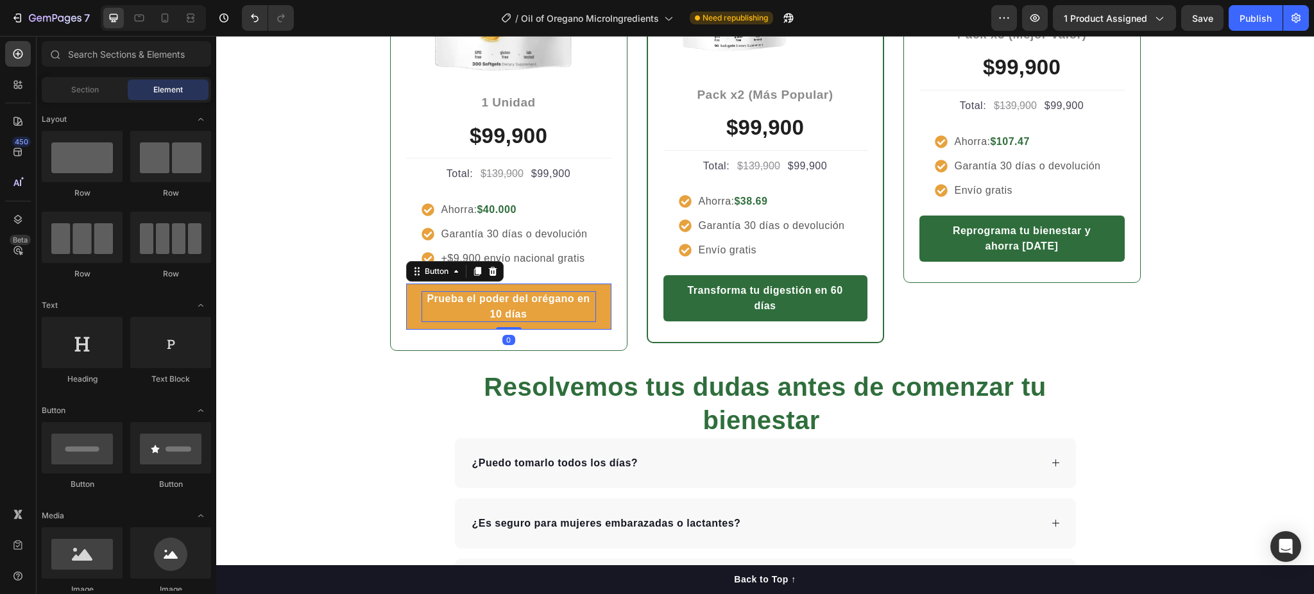
click at [590, 325] on link "Prueba el poder del orégano en 10 días" at bounding box center [508, 307] width 205 height 46
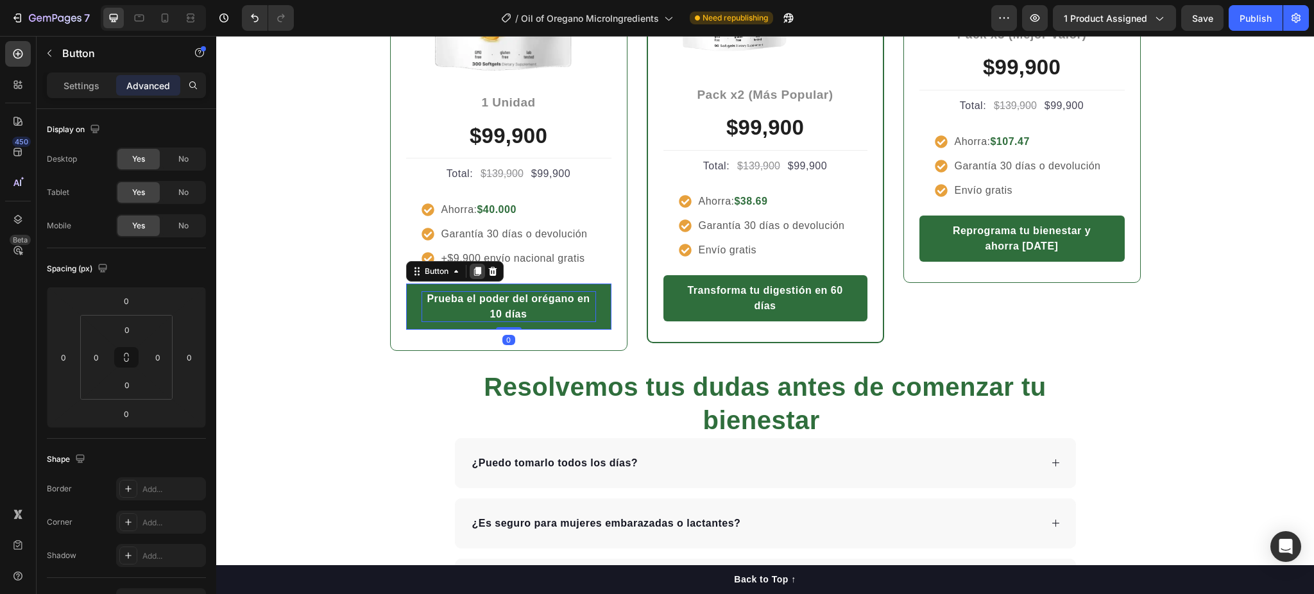
click at [472, 273] on icon at bounding box center [477, 271] width 10 height 10
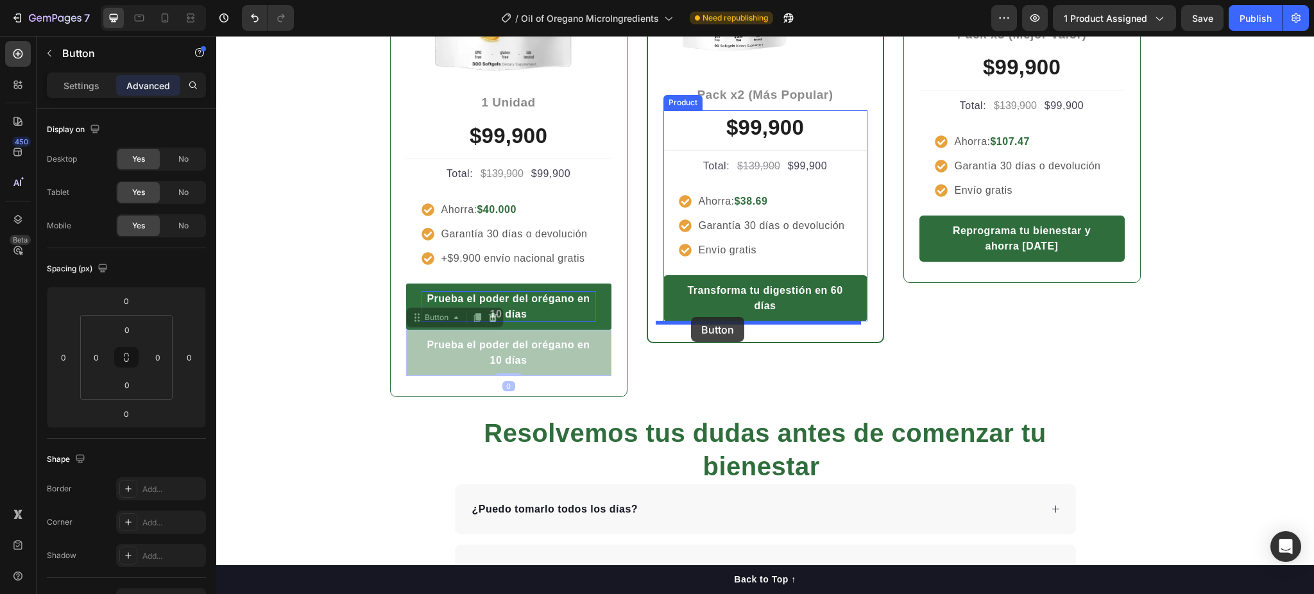
drag, startPoint x: 591, startPoint y: 355, endPoint x: 691, endPoint y: 317, distance: 107.0
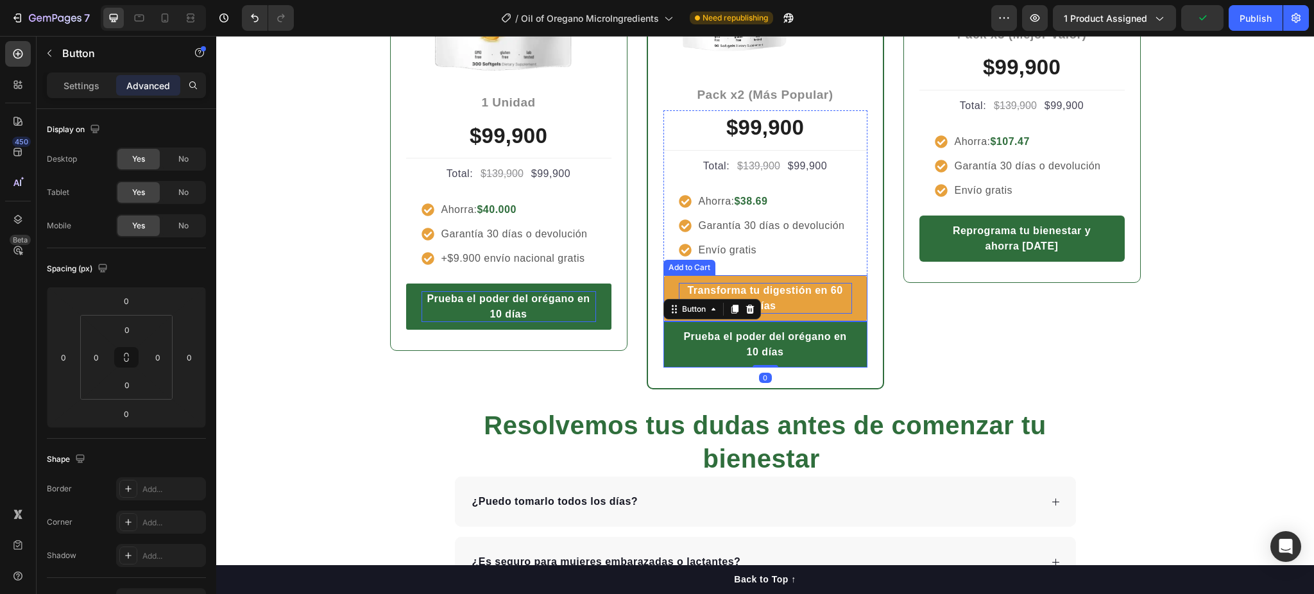
click at [803, 296] on div "Transforma tu digestión en 60 días" at bounding box center [765, 298] width 173 height 31
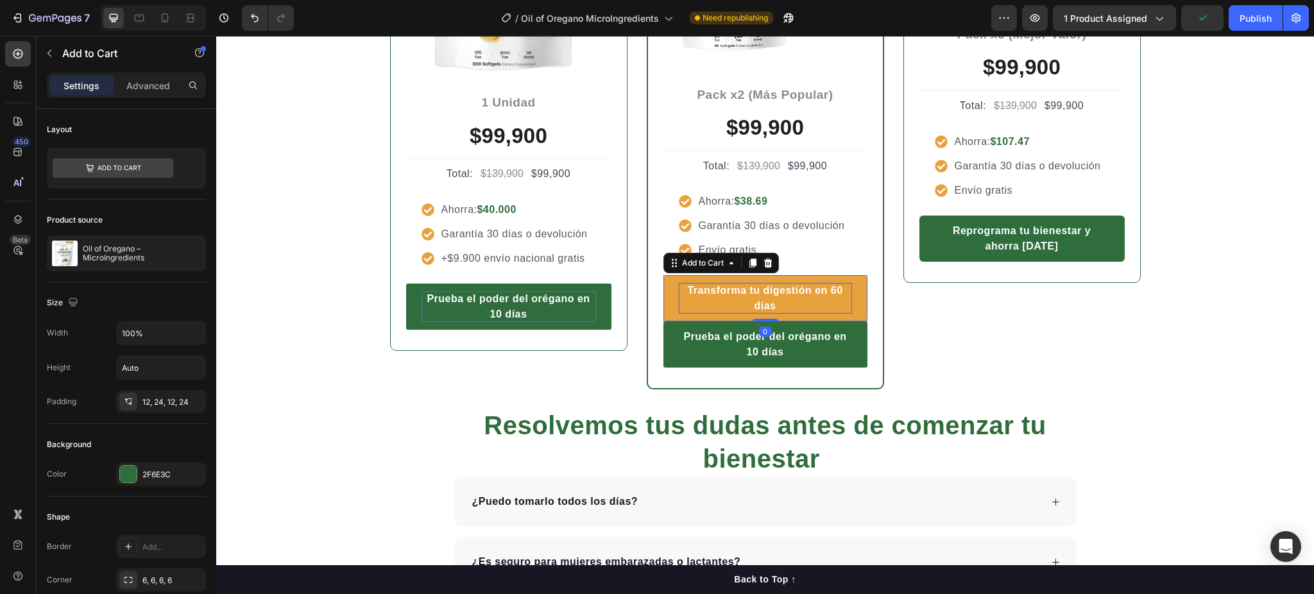
click at [805, 290] on div "Transforma tu digestión en 60 días" at bounding box center [765, 298] width 173 height 31
click at [805, 290] on p "Transforma tu digestión en 60 días" at bounding box center [765, 298] width 173 height 31
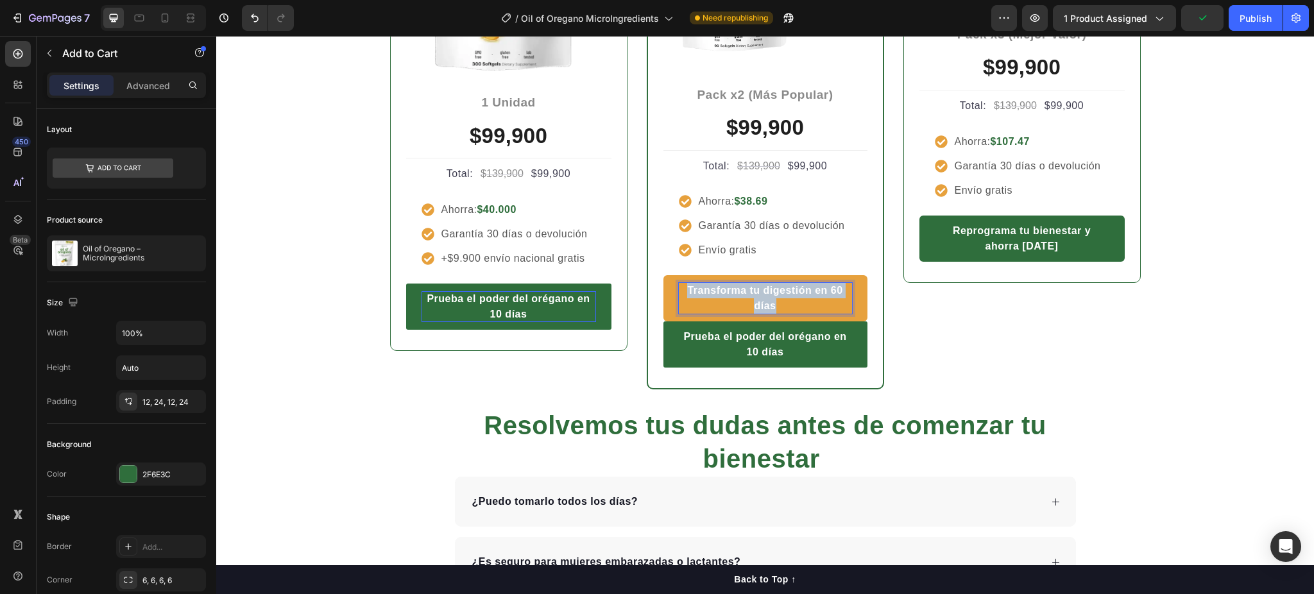
click at [805, 290] on p "Transforma tu digestión en 60 días" at bounding box center [765, 298] width 173 height 31
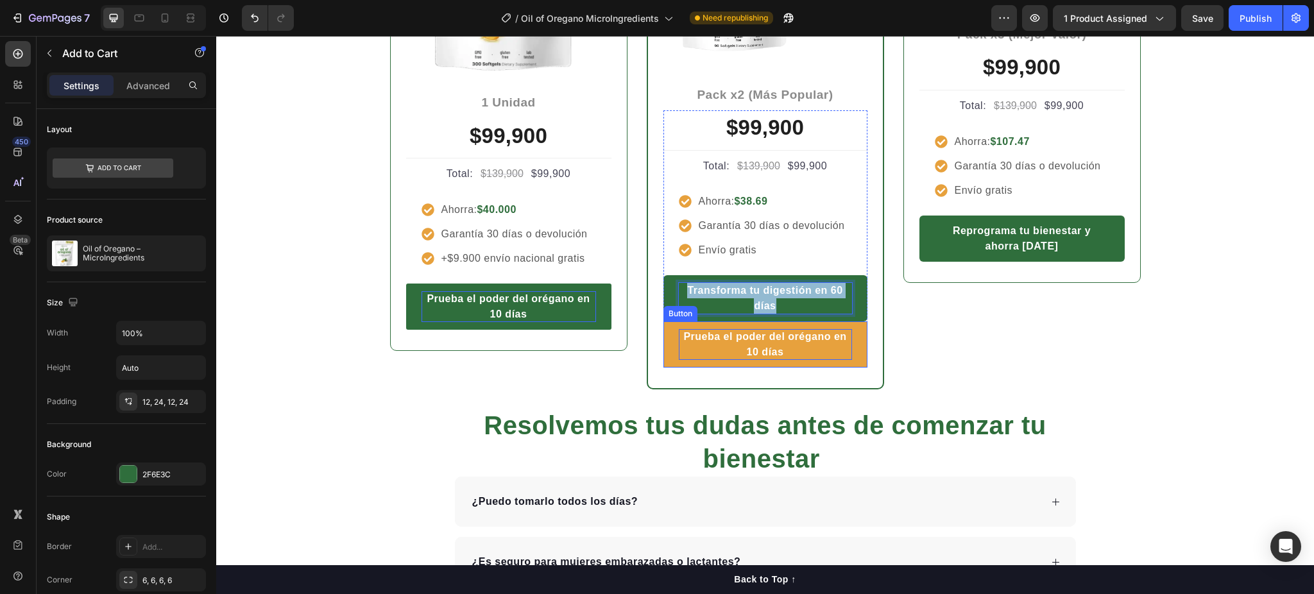
click at [772, 339] on strong "Prueba el poder del orégano en 10 días" at bounding box center [764, 344] width 163 height 26
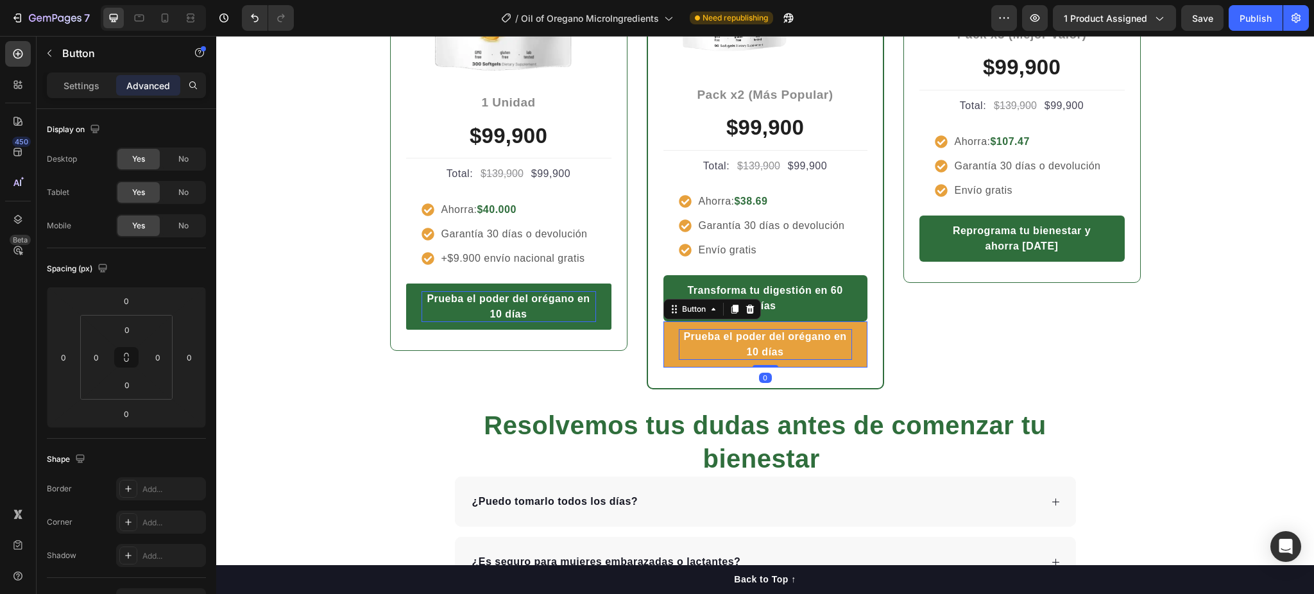
click at [772, 339] on strong "Prueba el poder del orégano en 10 días" at bounding box center [764, 344] width 163 height 26
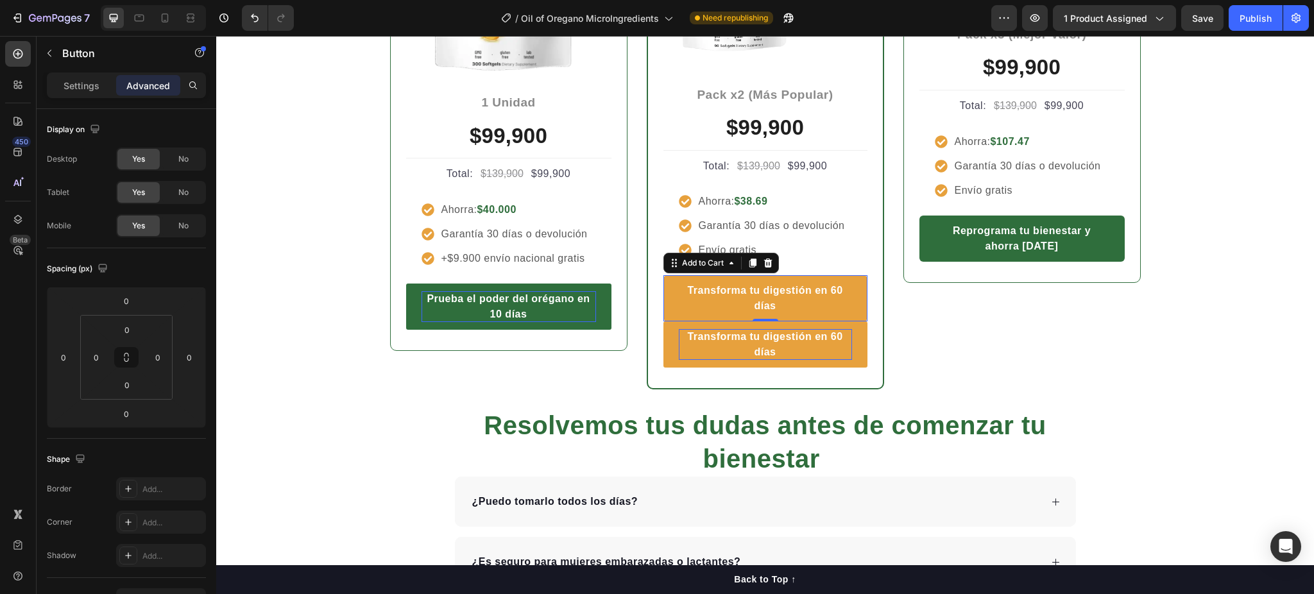
click at [850, 302] on button "Transforma tu digestión en 60 días" at bounding box center [766, 298] width 204 height 46
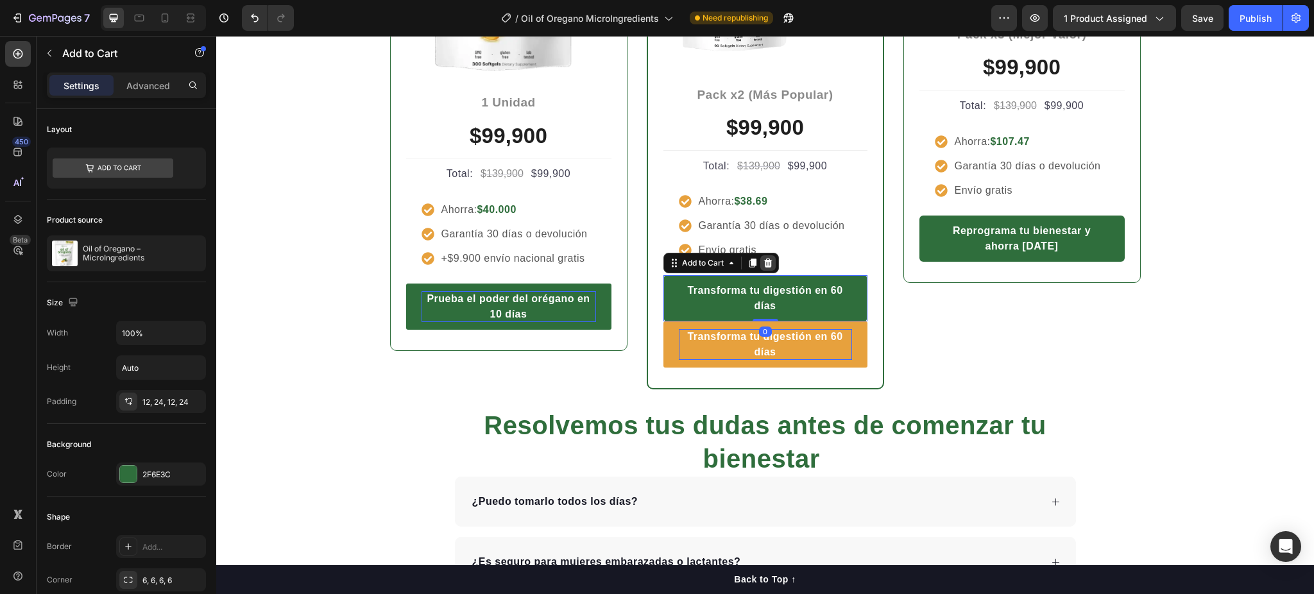
click at [764, 263] on icon at bounding box center [768, 263] width 8 height 9
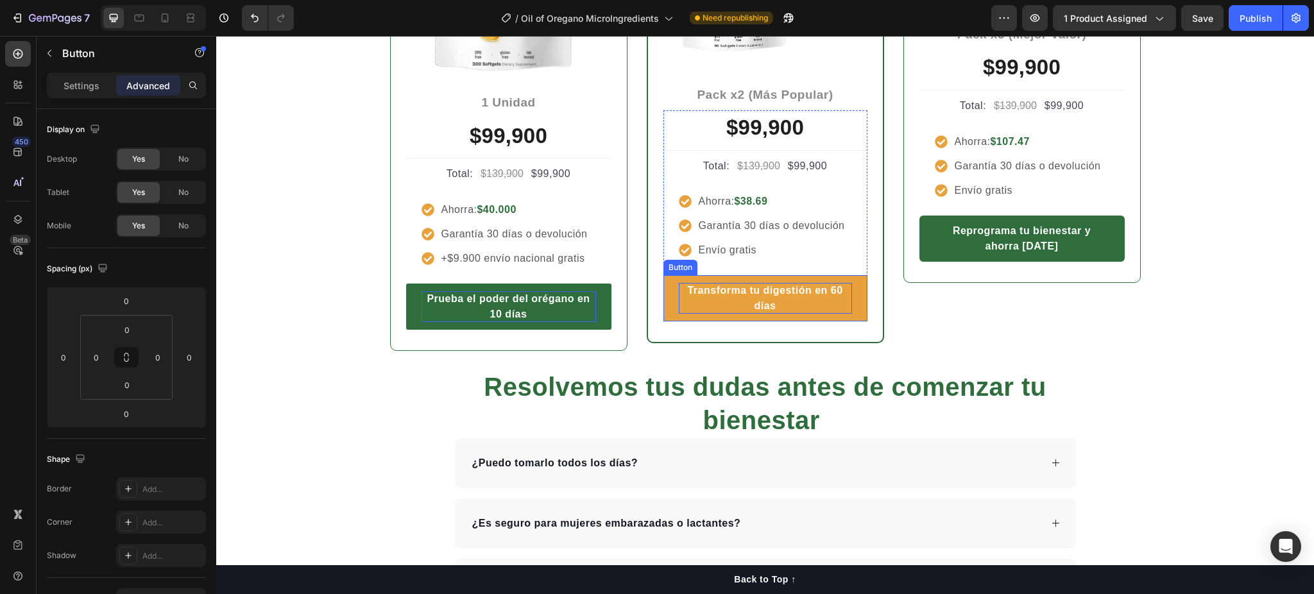
click at [849, 314] on link "Transforma tu digestión en 60 días" at bounding box center [766, 298] width 204 height 46
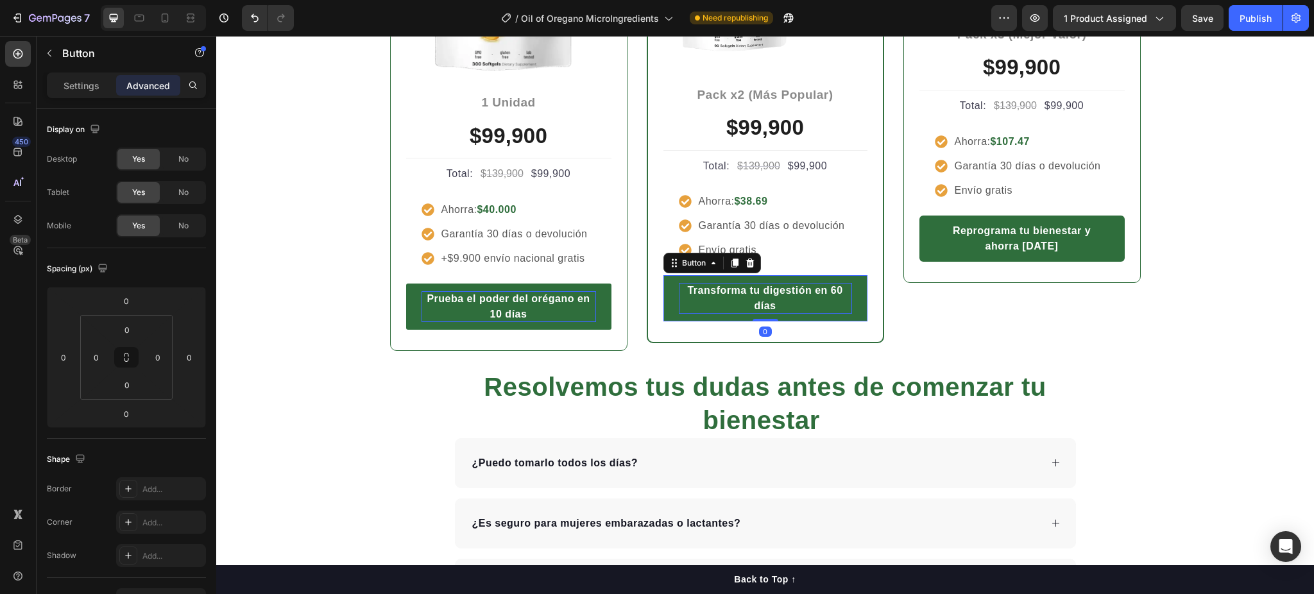
click at [731, 263] on icon at bounding box center [734, 263] width 7 height 9
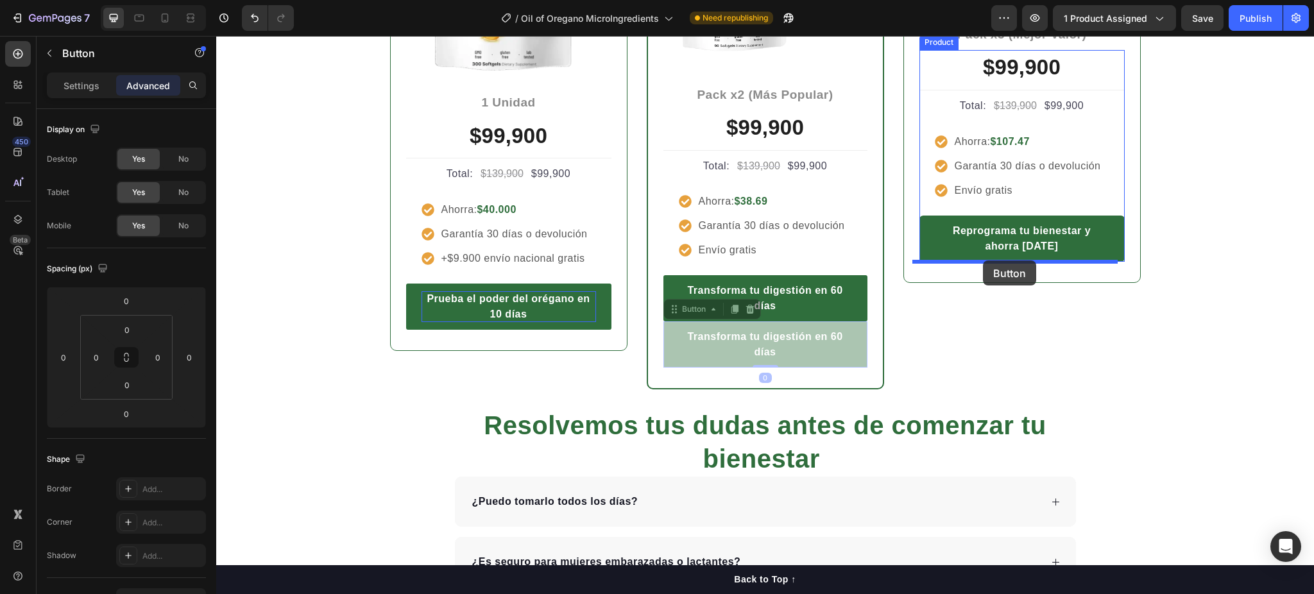
drag, startPoint x: 848, startPoint y: 341, endPoint x: 983, endPoint y: 261, distance: 157.2
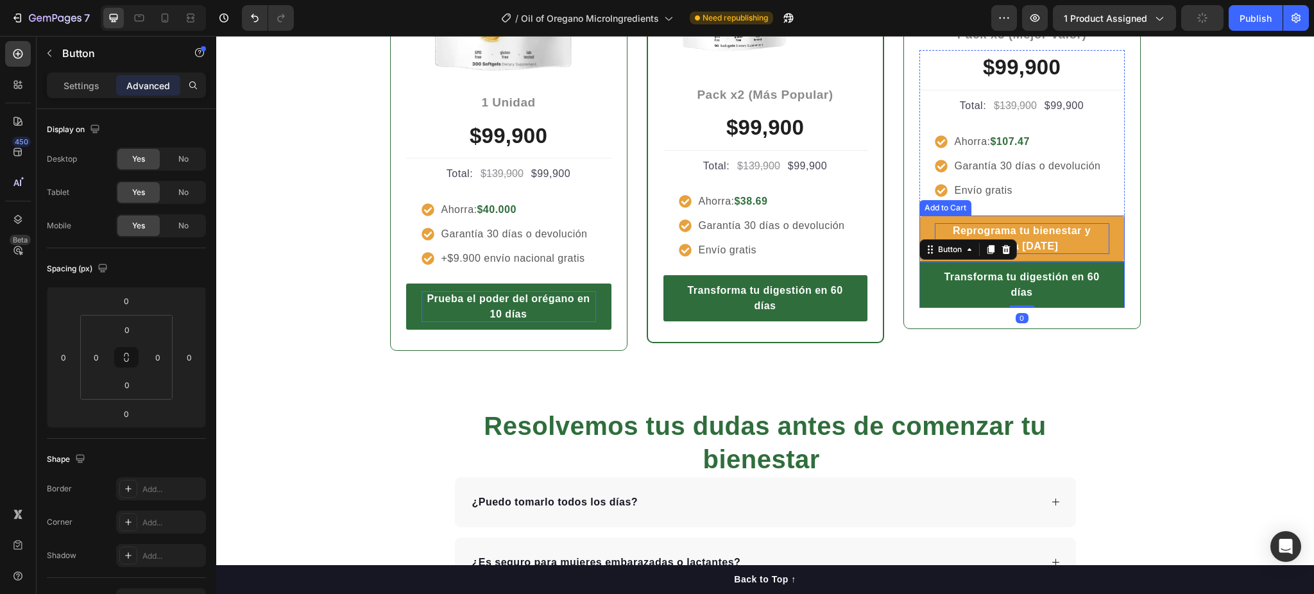
click at [1032, 228] on div "Reprograma tu bienestar y ahorra [DATE]" at bounding box center [1022, 238] width 175 height 31
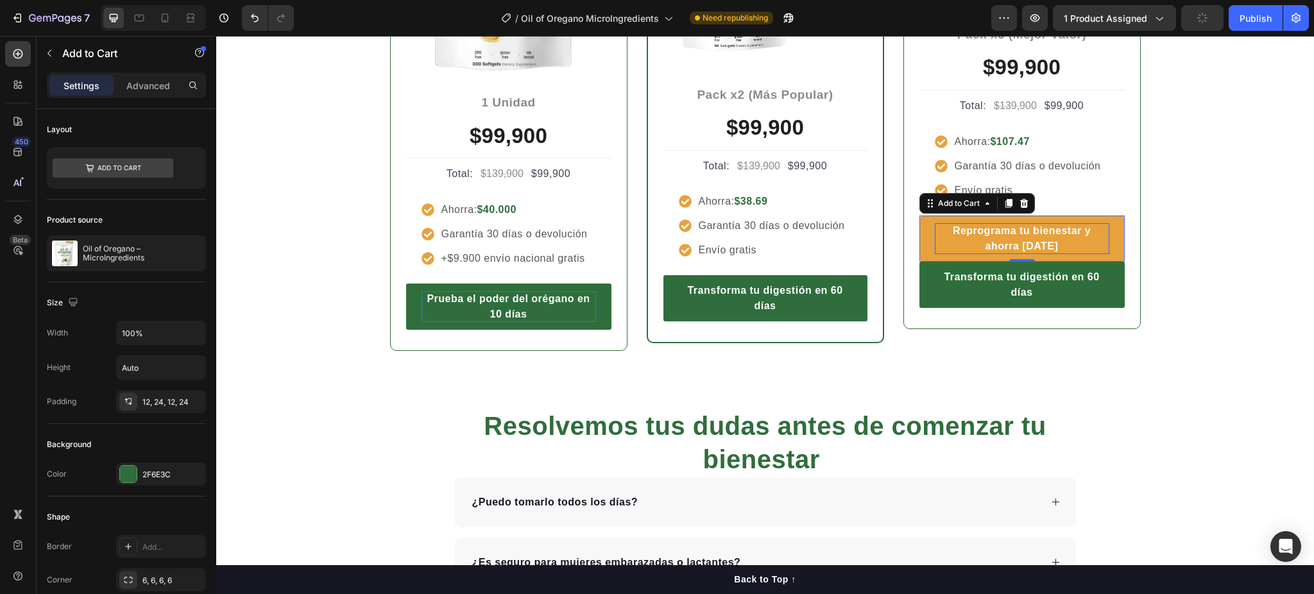
click at [1032, 228] on div "Reprograma tu bienestar y ahorra [DATE]" at bounding box center [1022, 238] width 175 height 31
click at [1032, 228] on p "Reprograma tu bienestar y ahorra [DATE]" at bounding box center [1022, 238] width 175 height 31
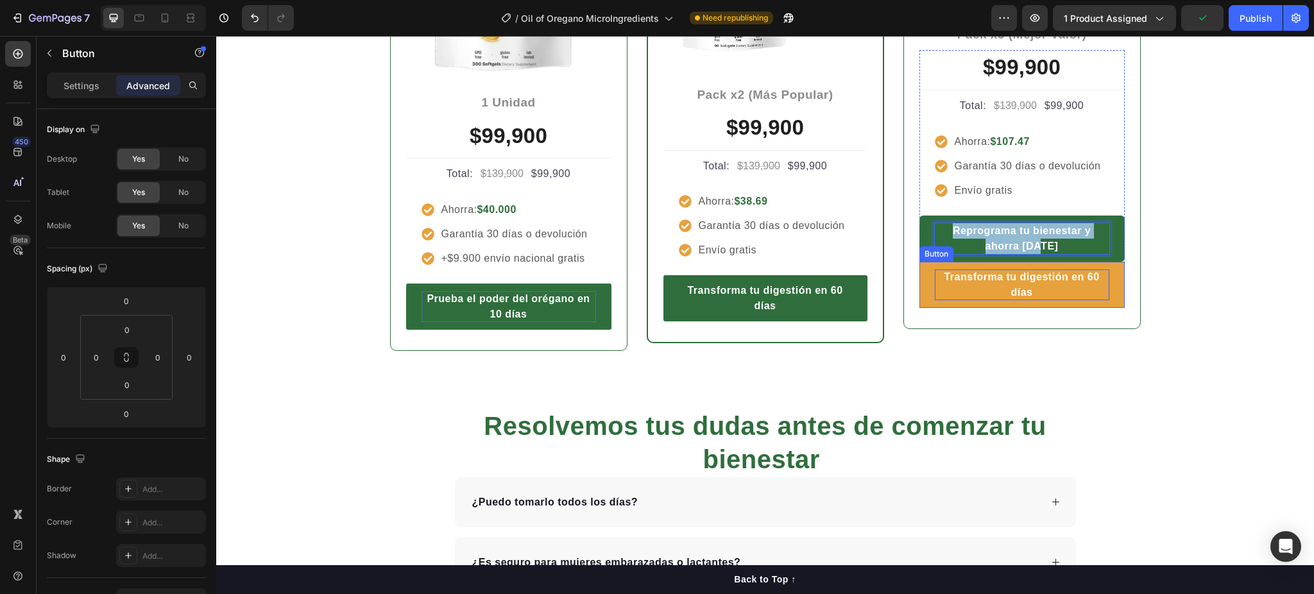
click at [1011, 274] on strong "Transforma tu digestión en 60 días" at bounding box center [1021, 284] width 155 height 26
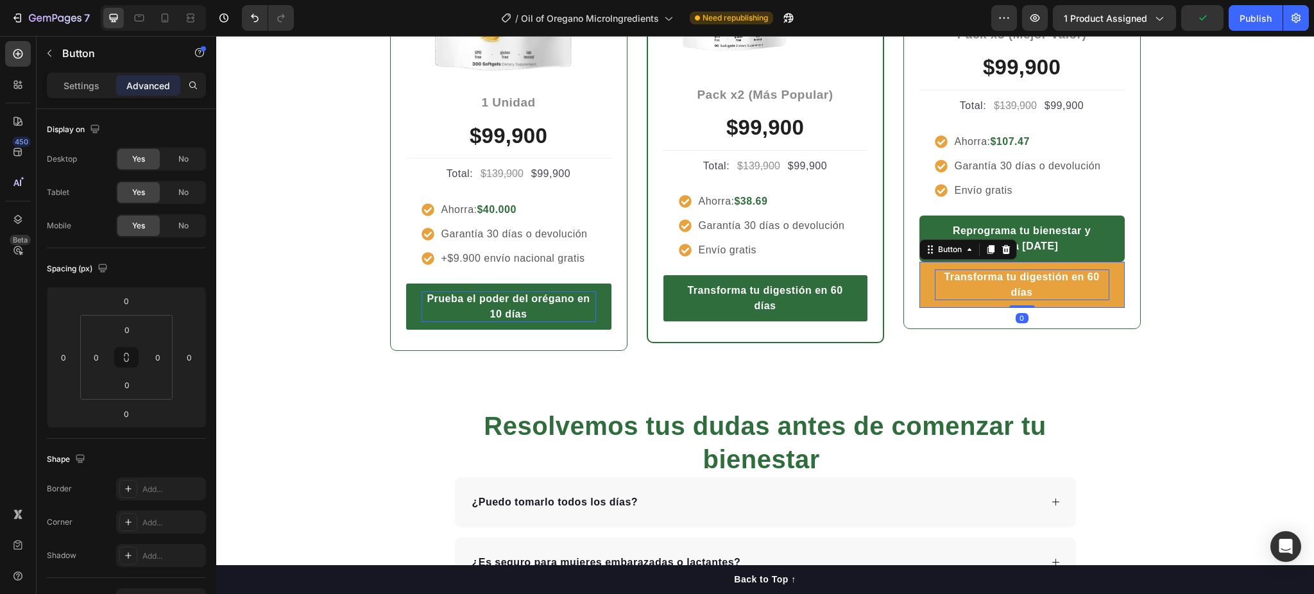
click at [1011, 274] on strong "Transforma tu digestión en 60 días" at bounding box center [1021, 284] width 155 height 26
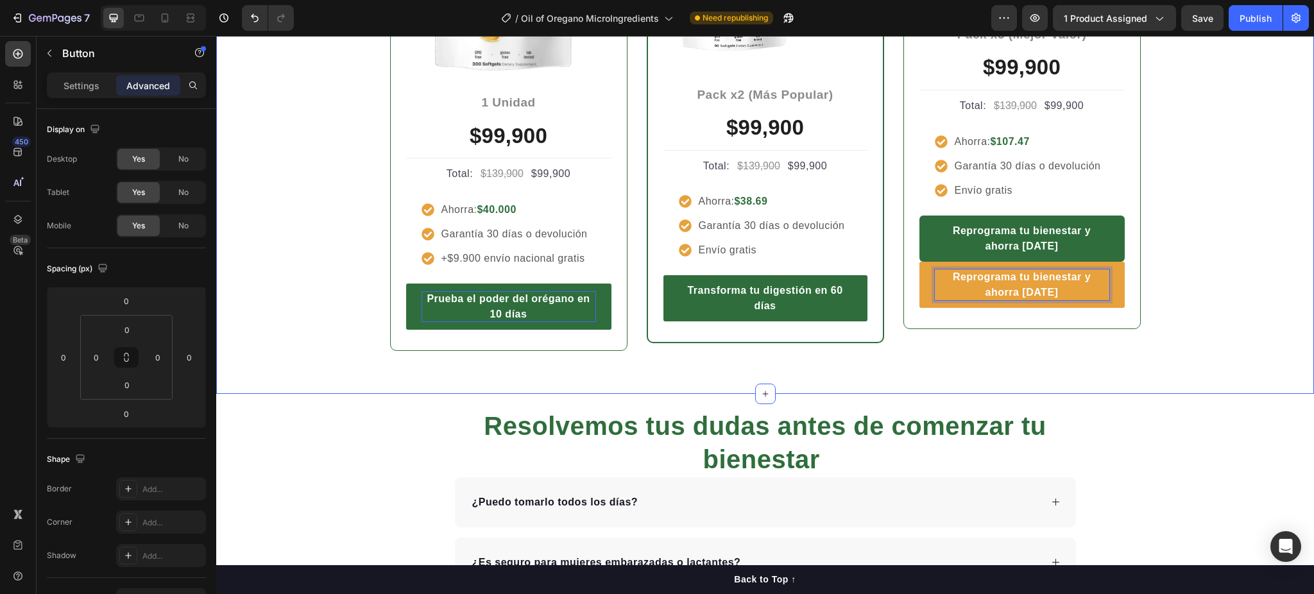
click at [1168, 309] on div "Entre más cuidas tu cuerpo, menos pagas Heading Row Icon Icon Icon Icon Icon Ic…" at bounding box center [765, 57] width 1079 height 665
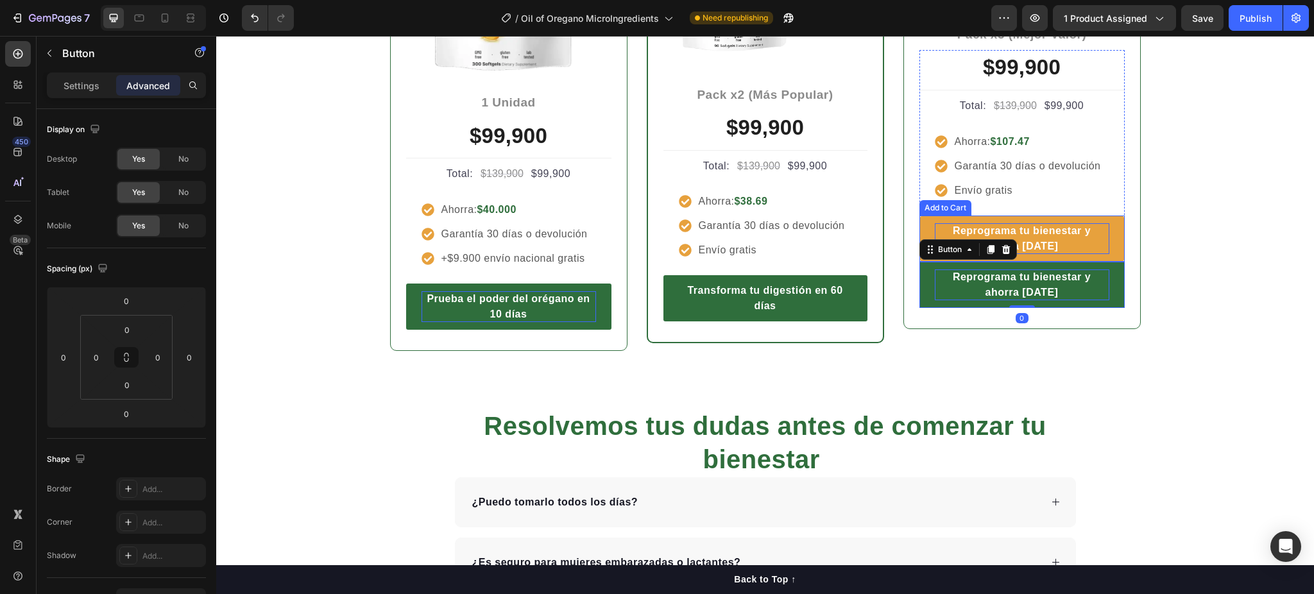
click at [1097, 241] on p "Reprograma tu bienestar y ahorra [DATE]" at bounding box center [1022, 238] width 175 height 31
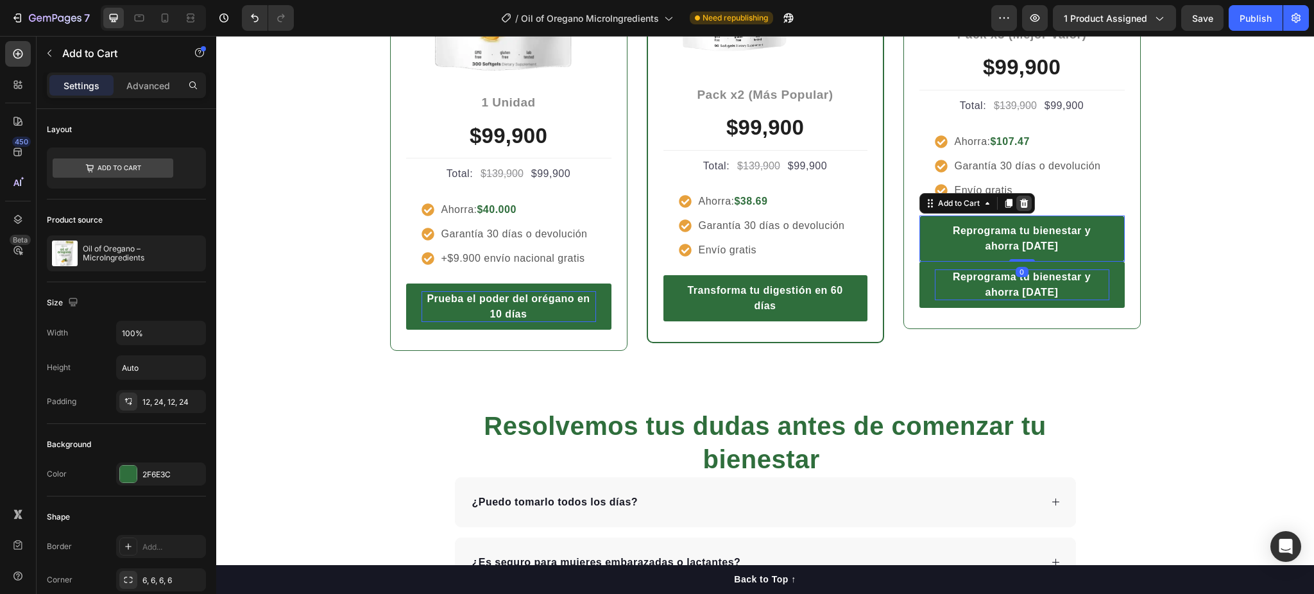
click at [1022, 199] on icon at bounding box center [1024, 203] width 10 height 10
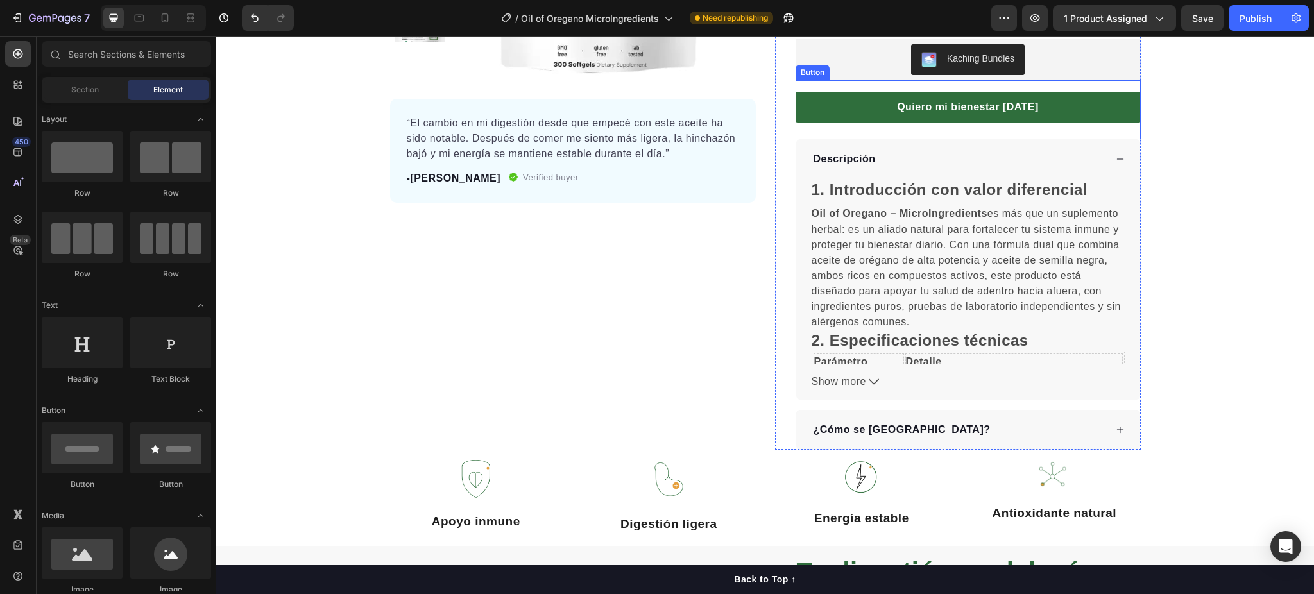
scroll to position [343, 0]
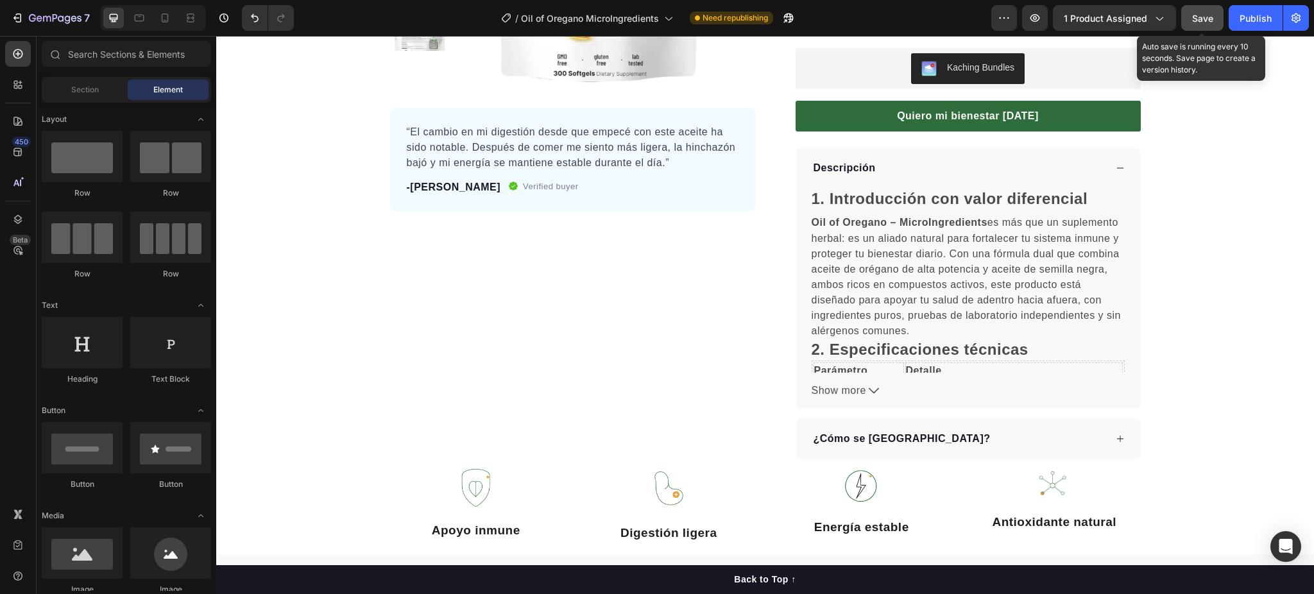
click at [1214, 21] on button "Save" at bounding box center [1202, 18] width 42 height 26
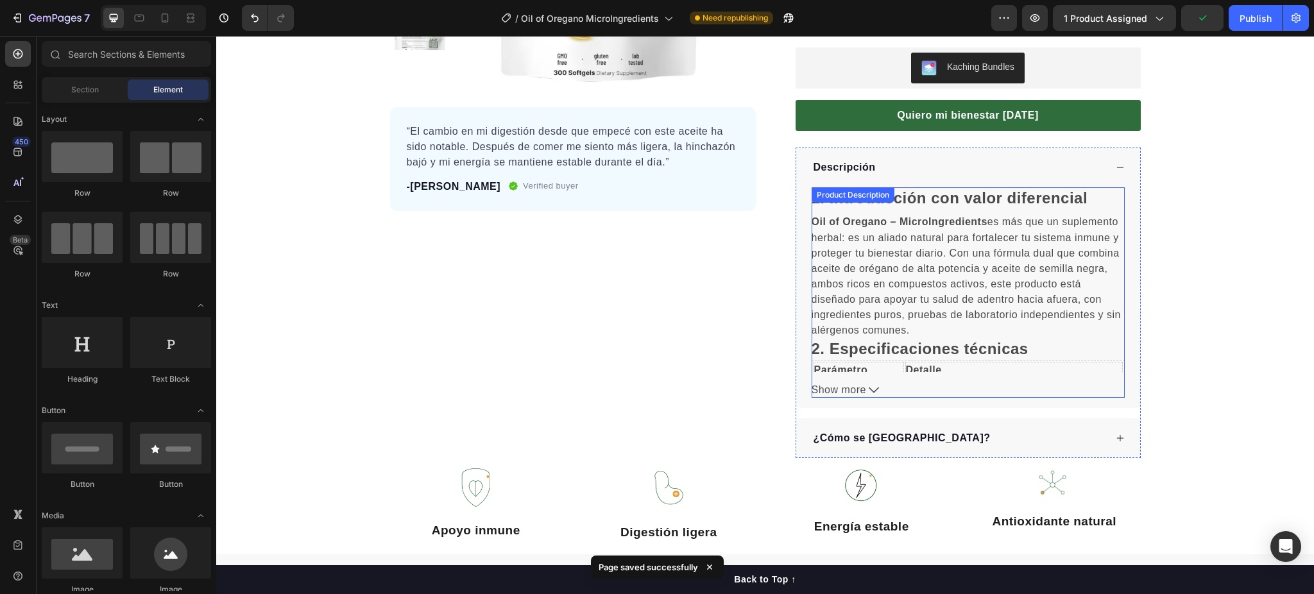
scroll to position [1, 0]
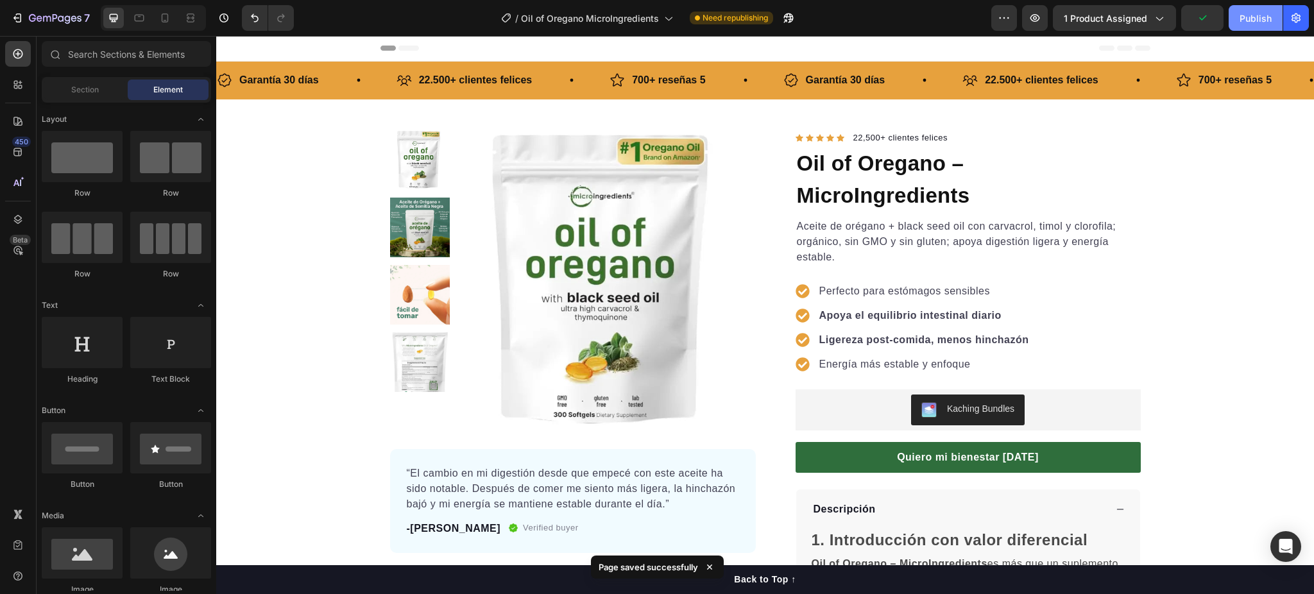
click at [1249, 20] on div "Publish" at bounding box center [1256, 18] width 32 height 13
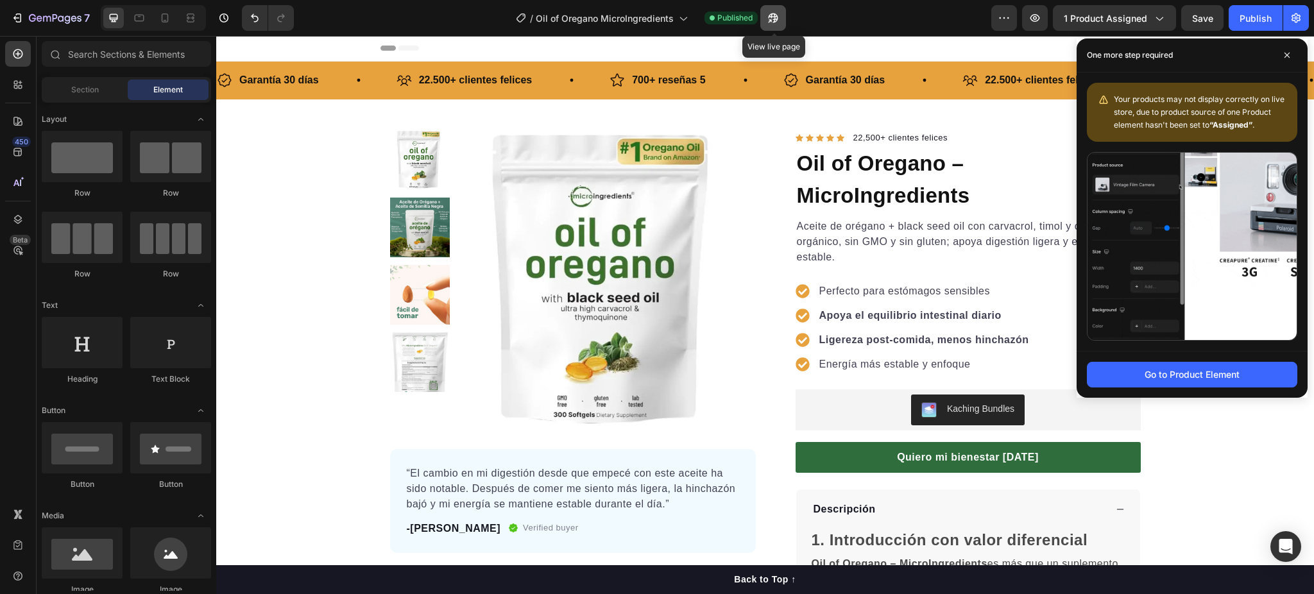
click at [776, 13] on icon "button" at bounding box center [773, 18] width 13 height 13
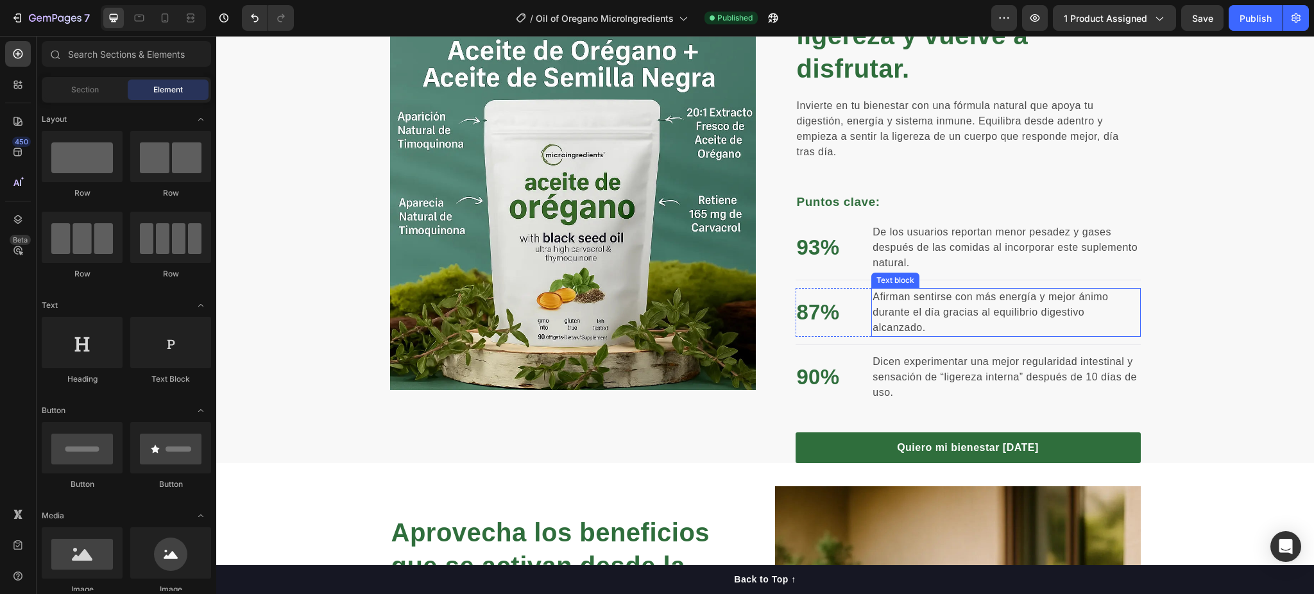
scroll to position [1113, 0]
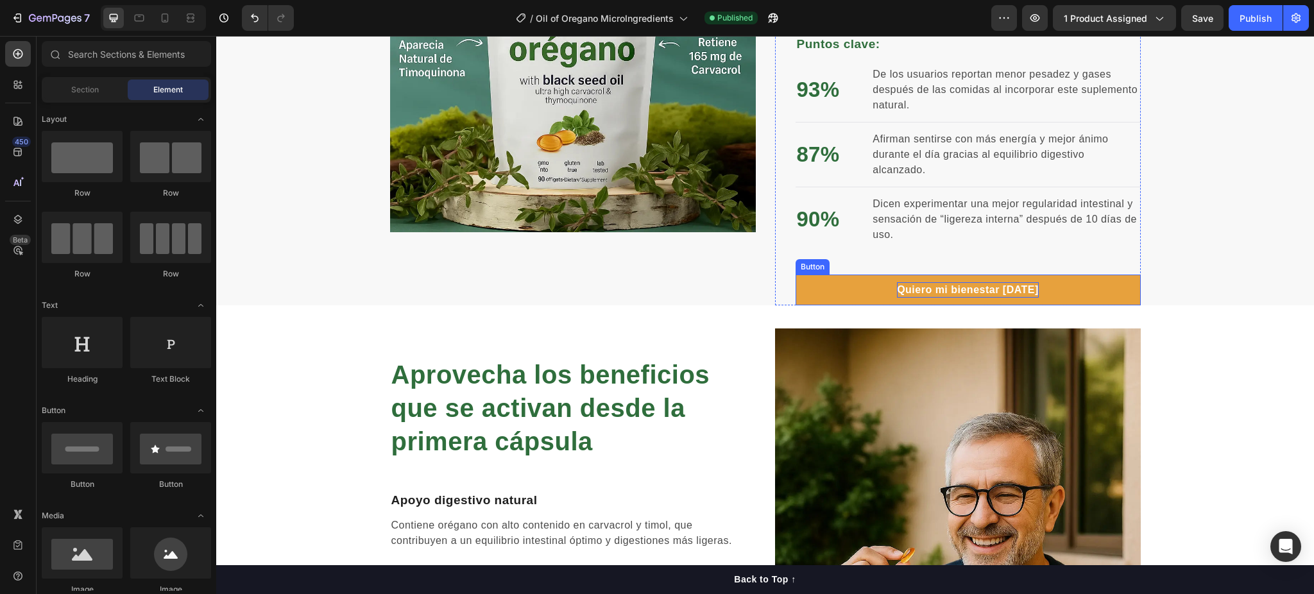
click at [981, 286] on strong "Quiero mi bienestar [DATE]" at bounding box center [968, 289] width 142 height 11
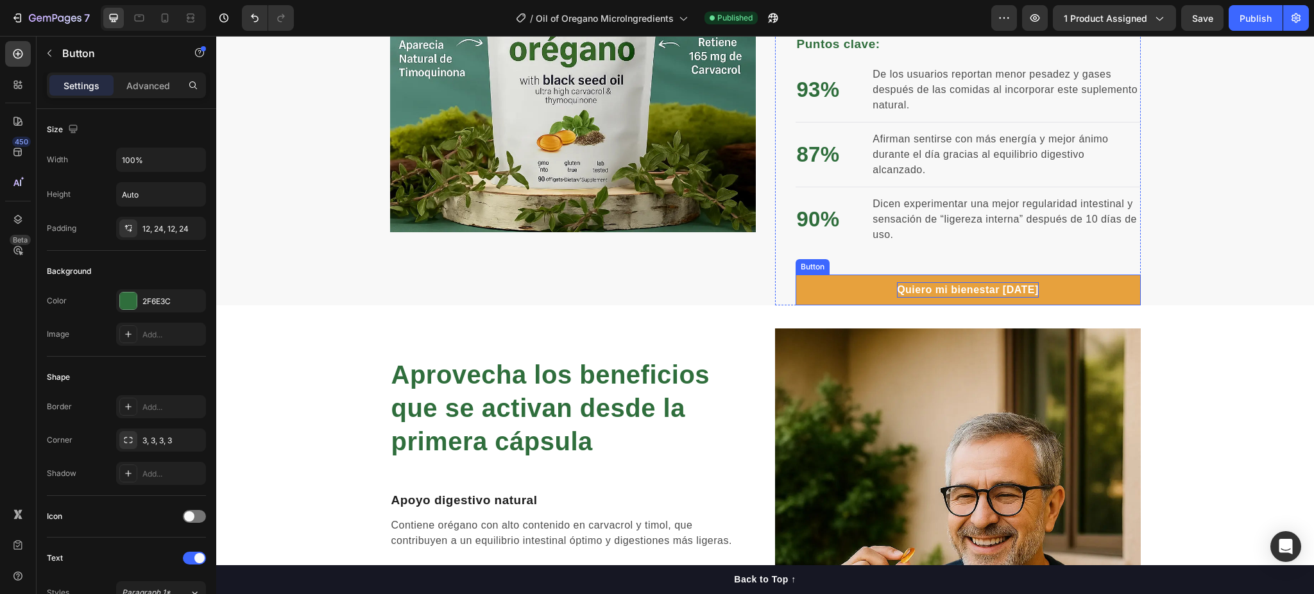
click at [981, 286] on strong "Quiero mi bienestar [DATE]" at bounding box center [968, 289] width 142 height 11
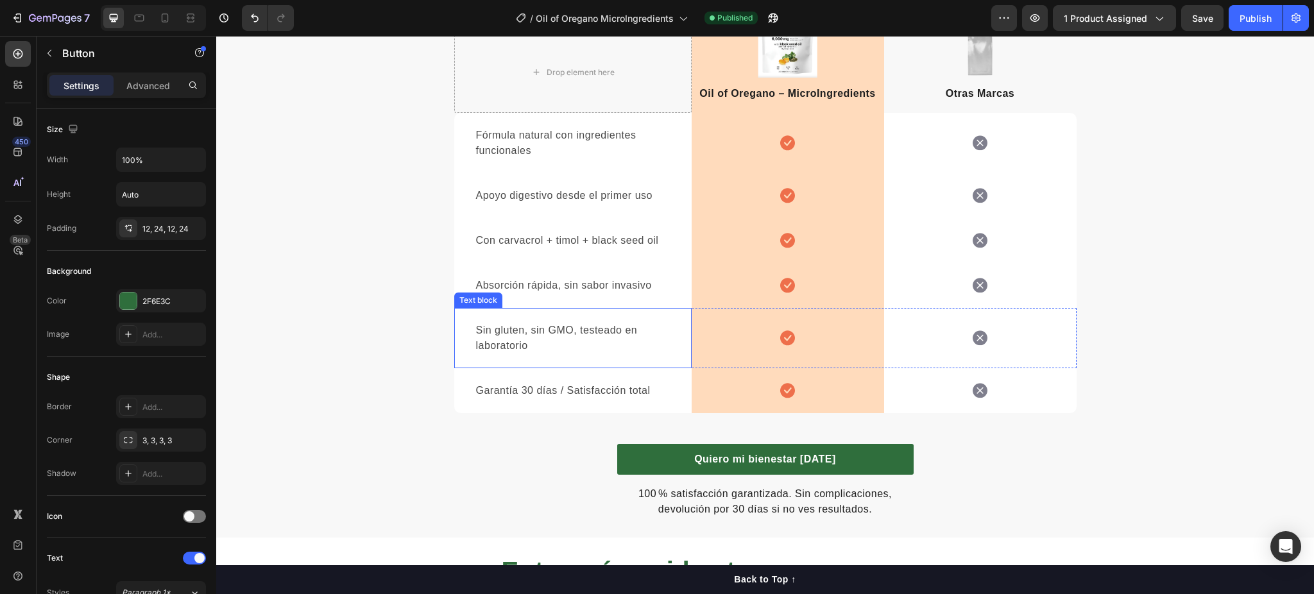
scroll to position [2482, 0]
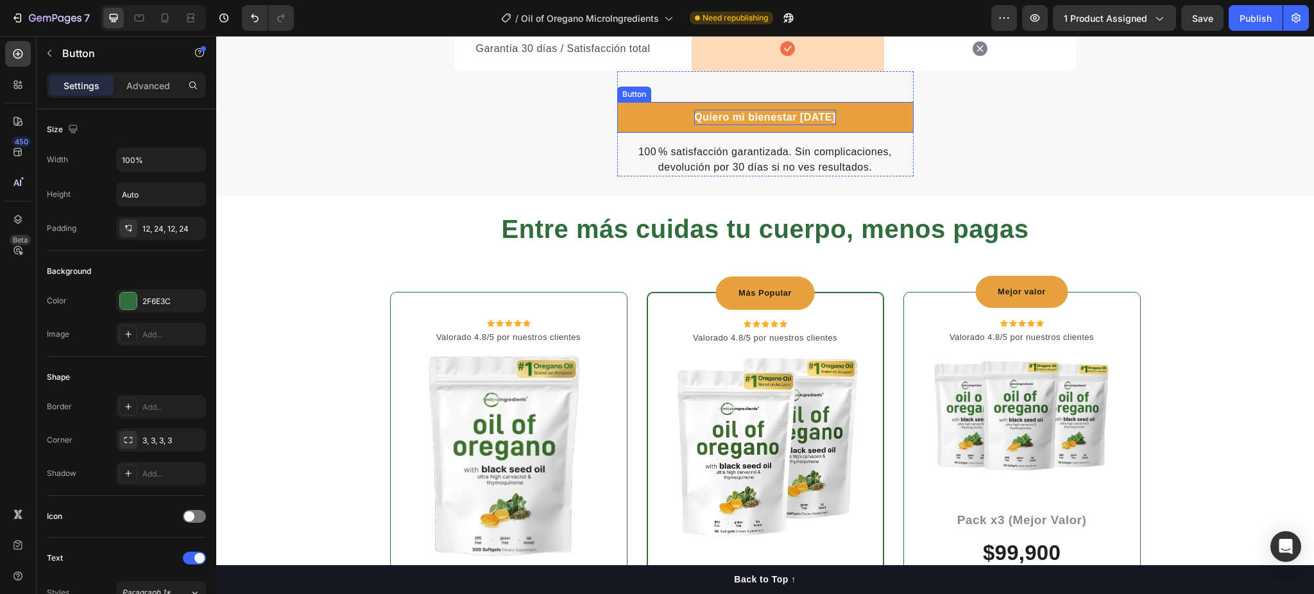
click at [780, 113] on strong "Quiero mi bienestar [DATE]" at bounding box center [765, 117] width 142 height 11
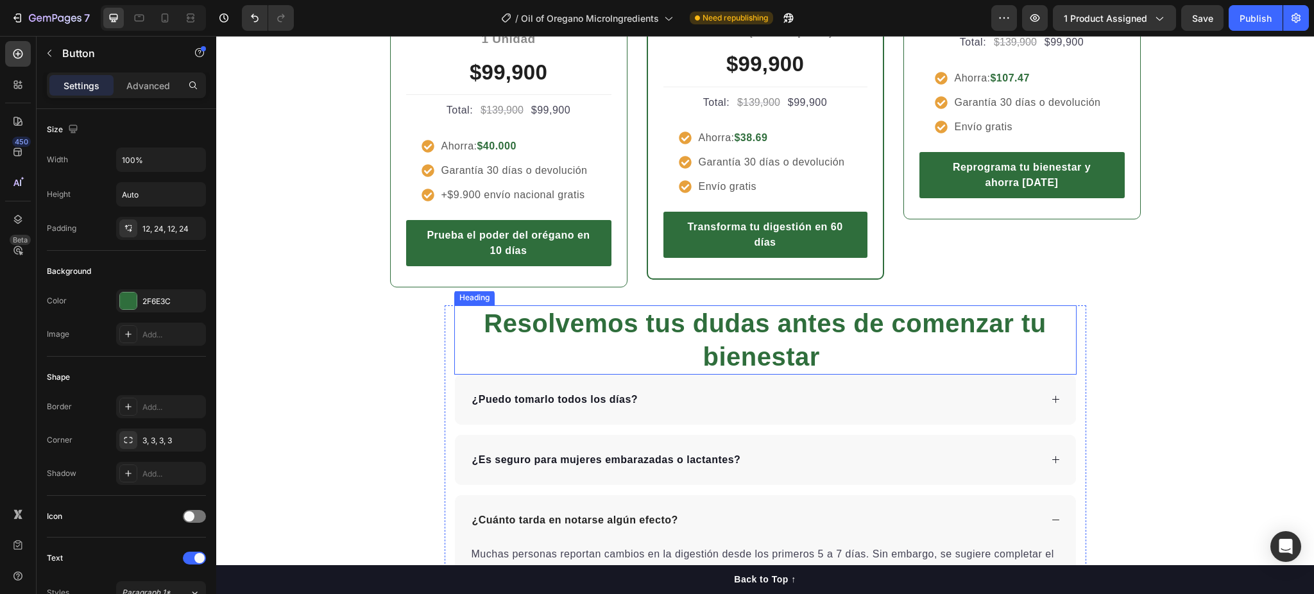
scroll to position [2824, 0]
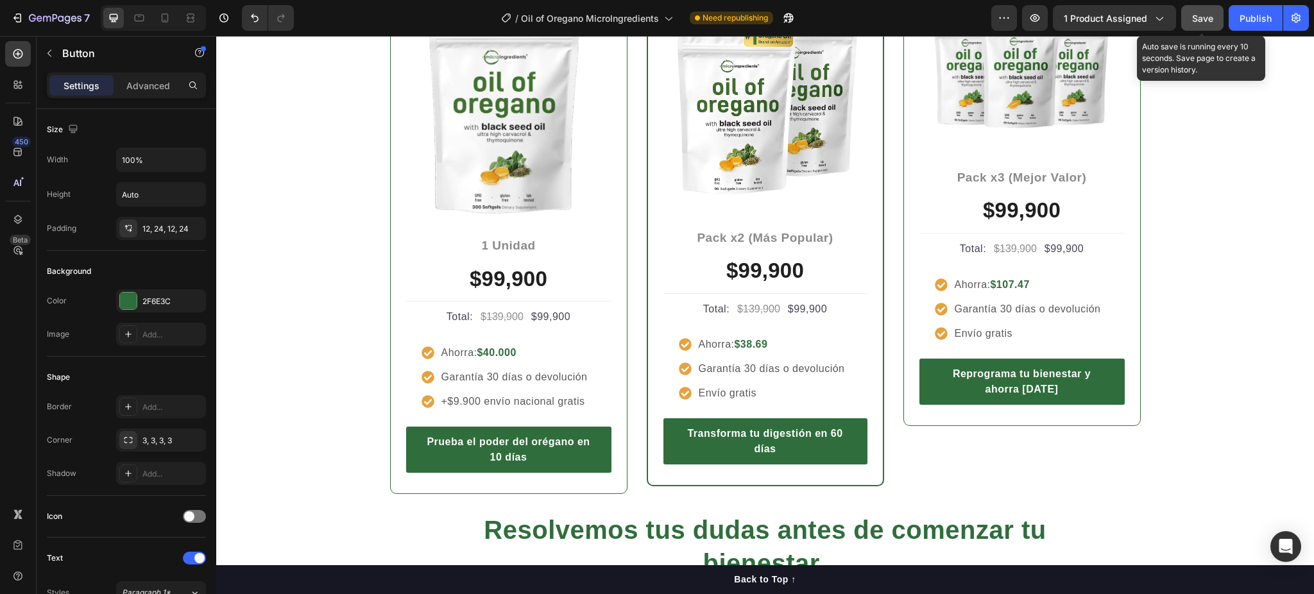
drag, startPoint x: 1217, startPoint y: 11, endPoint x: 1228, endPoint y: 18, distance: 13.0
click at [1217, 12] on button "Save" at bounding box center [1202, 18] width 42 height 26
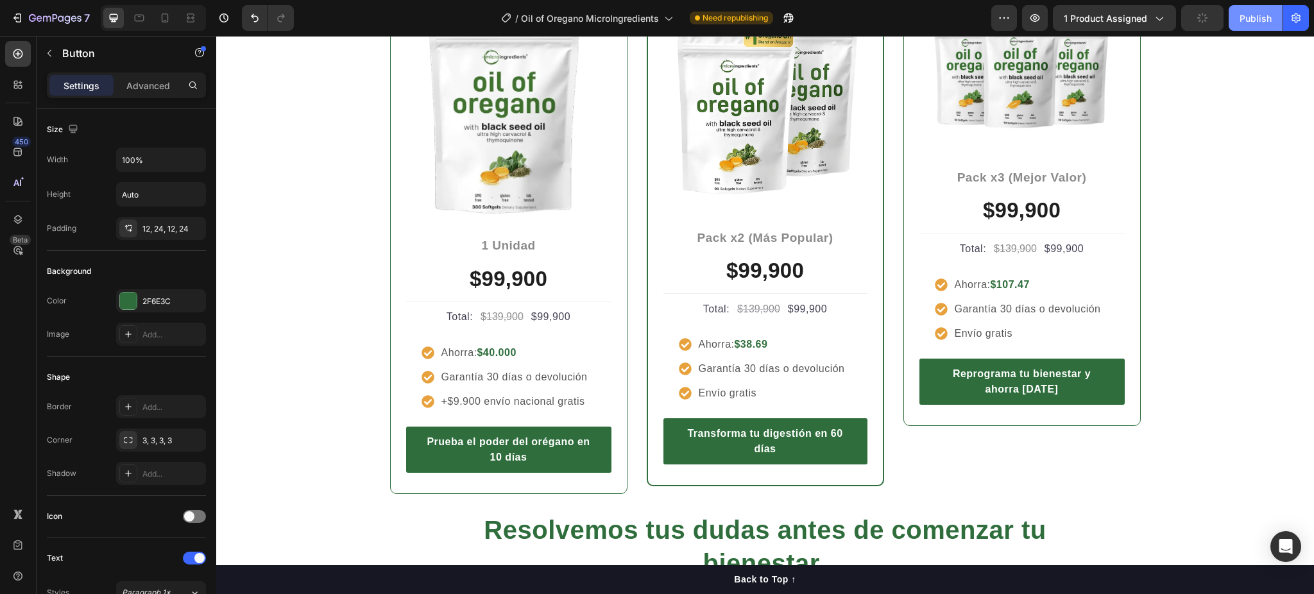
click at [1255, 26] on button "Publish" at bounding box center [1256, 18] width 54 height 26
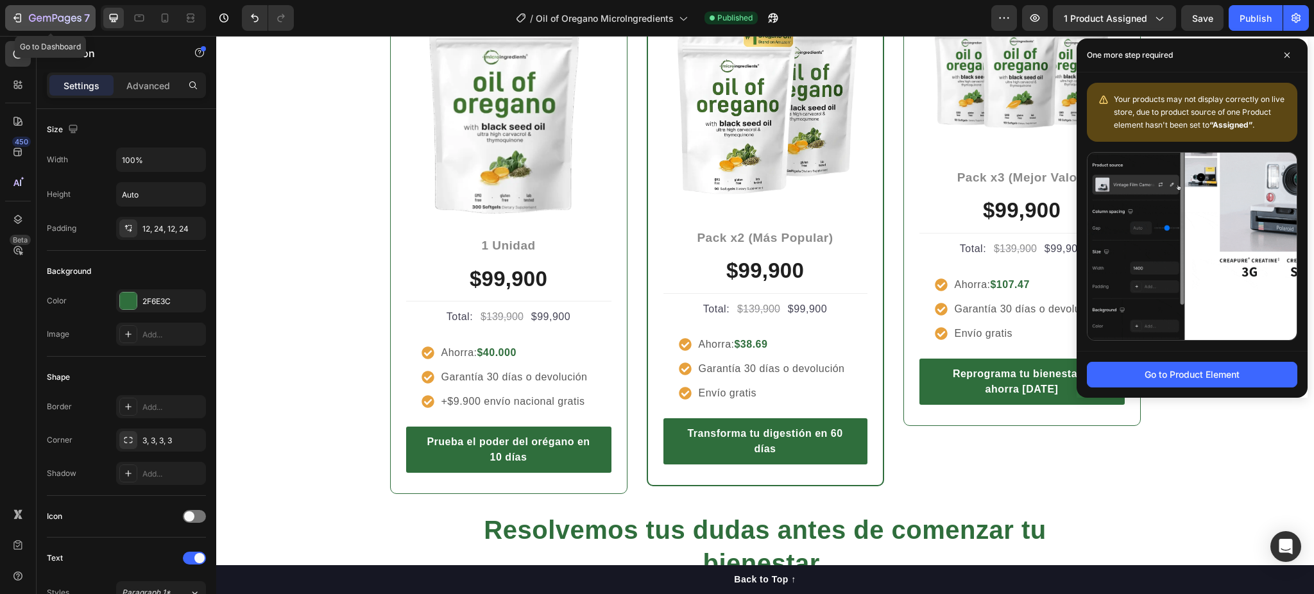
click at [78, 21] on icon "button" at bounding box center [55, 18] width 53 height 11
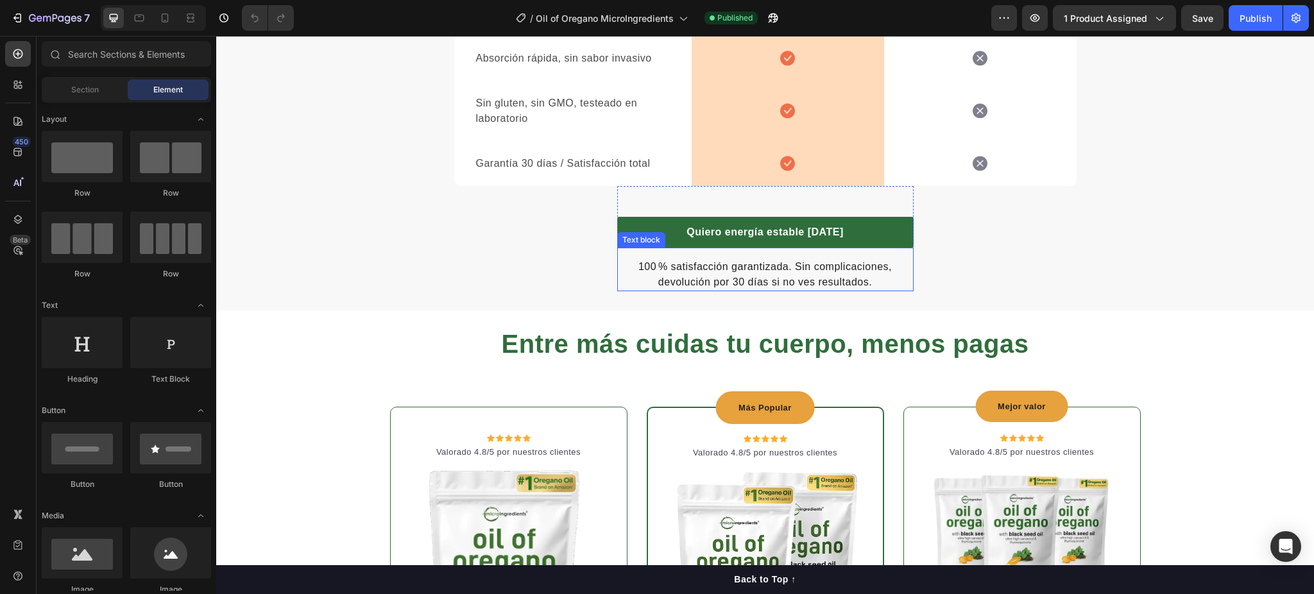
scroll to position [2652, 0]
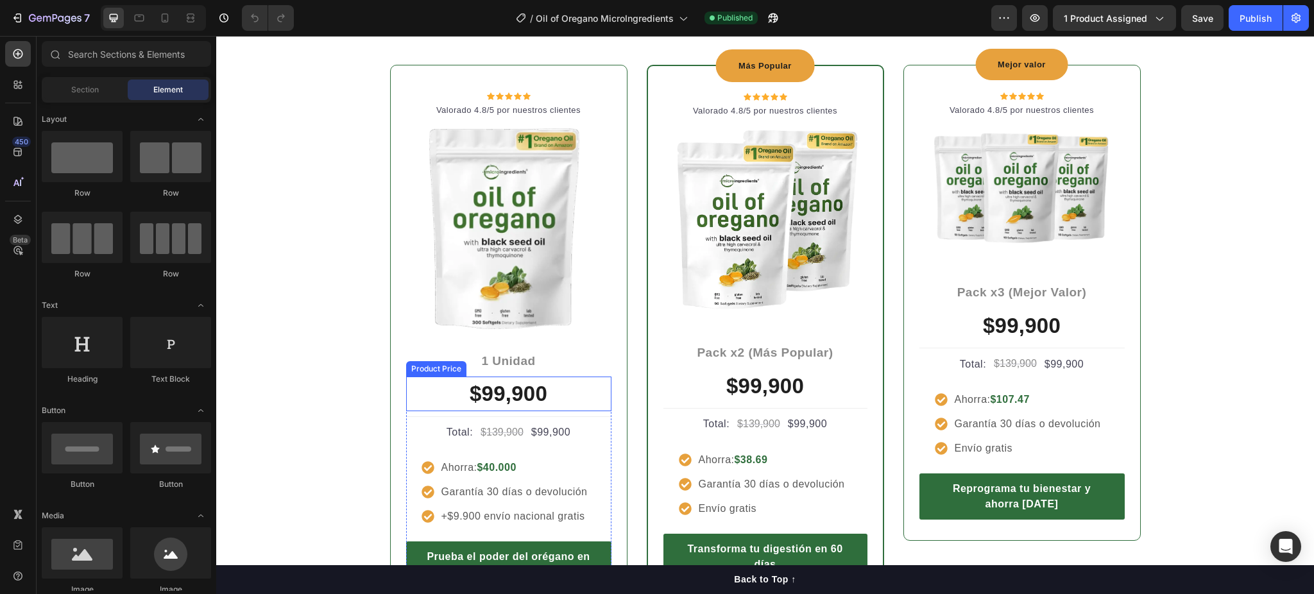
click at [493, 408] on div "$99,900 Product Price Product Price" at bounding box center [508, 394] width 205 height 35
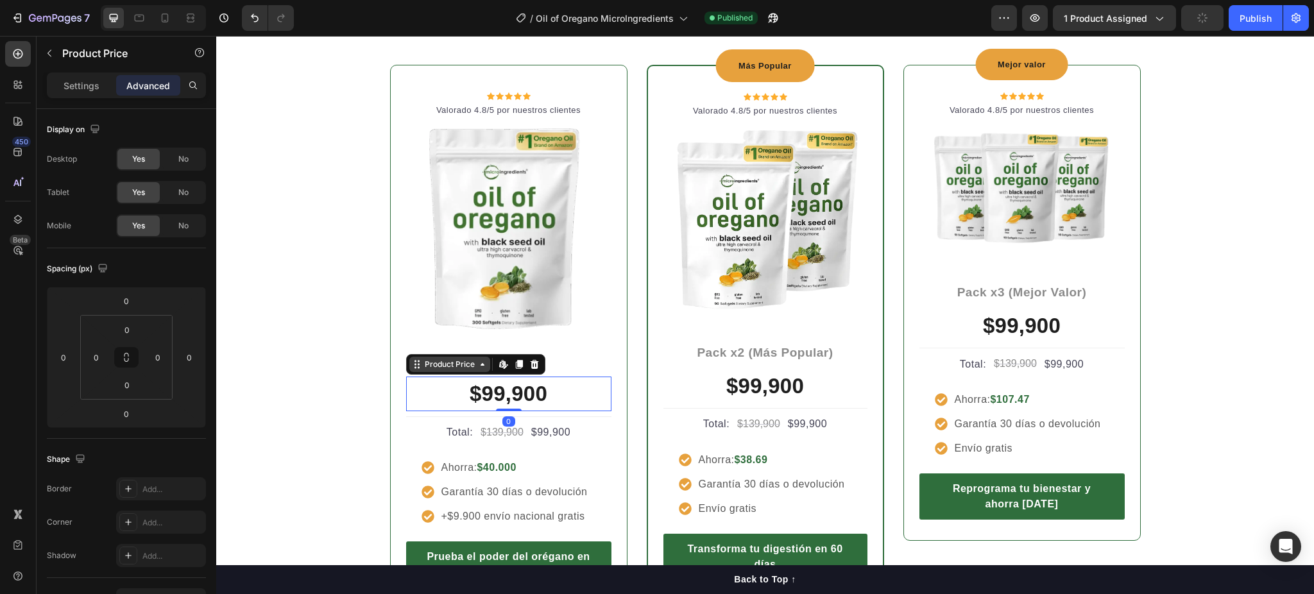
click at [434, 365] on div "Product Price" at bounding box center [449, 365] width 55 height 12
click at [313, 314] on div "Entre más cuidas tu cuerpo, menos pagas Heading Row Icon Icon Icon Icon Icon Ic…" at bounding box center [765, 297] width 1079 height 626
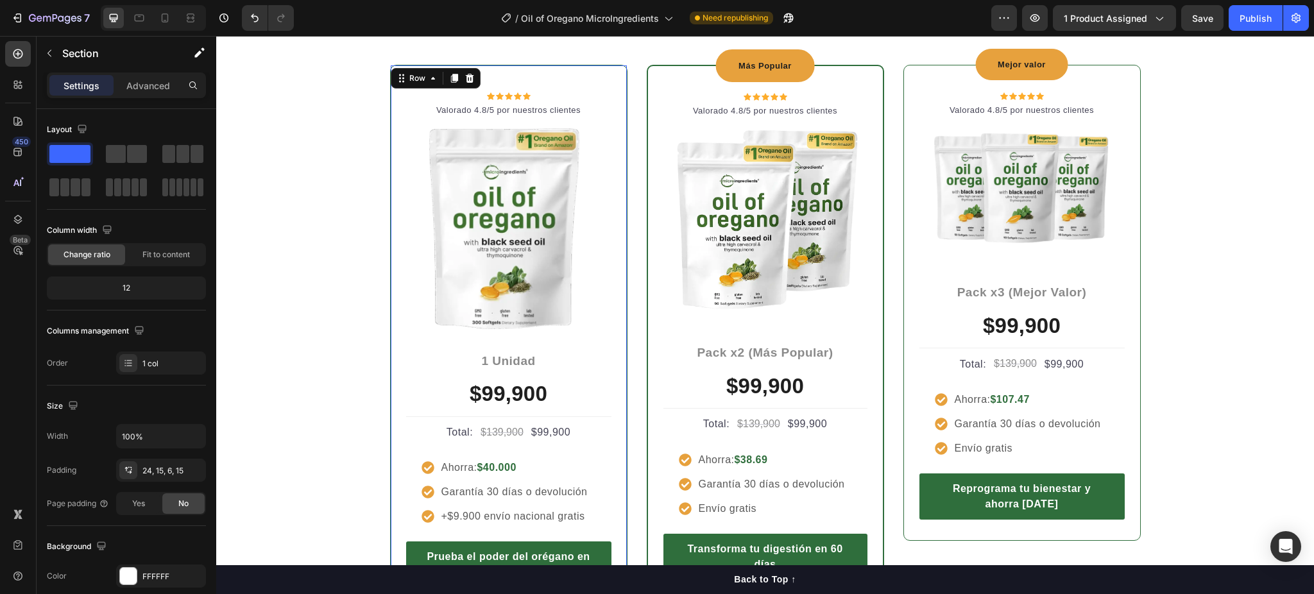
click at [459, 66] on div "Icon Icon Icon Icon Icon Icon List Hoz Valorado 4.8/5 por nuestros clientes Tex…" at bounding box center [508, 337] width 237 height 545
click at [381, 116] on div "Icon Icon Icon Icon Icon Icon List Hoz Valorado 4.8/5 por nuestros clientes Tex…" at bounding box center [766, 337] width 770 height 545
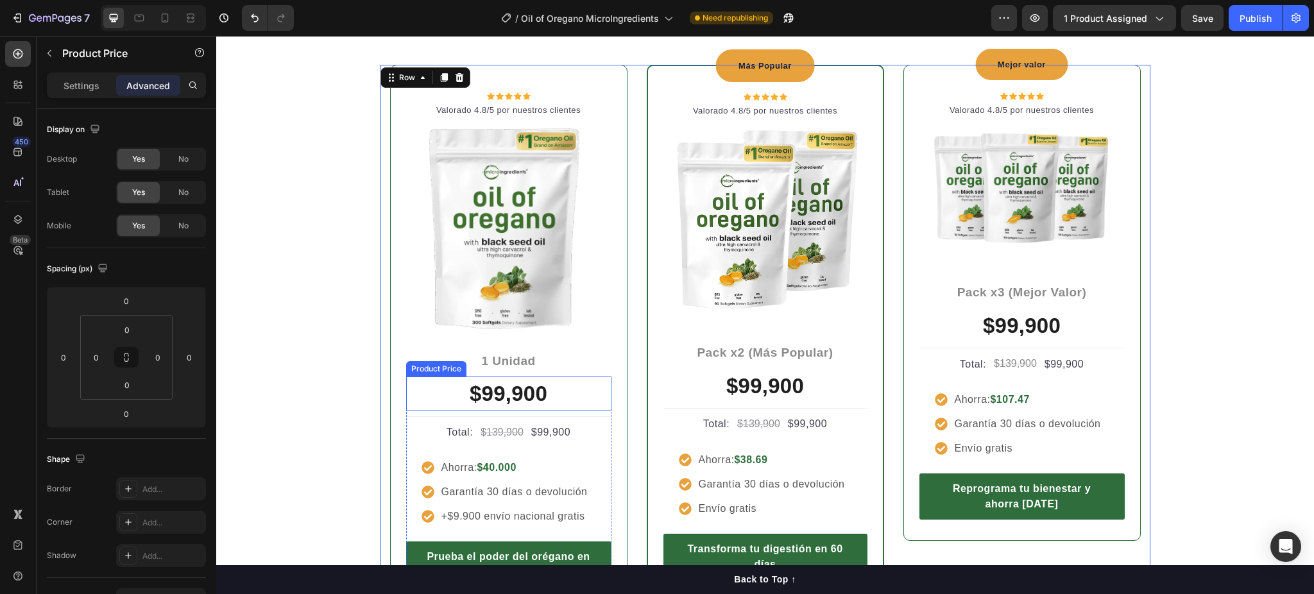
click at [485, 393] on div "$99,900" at bounding box center [508, 394] width 205 height 35
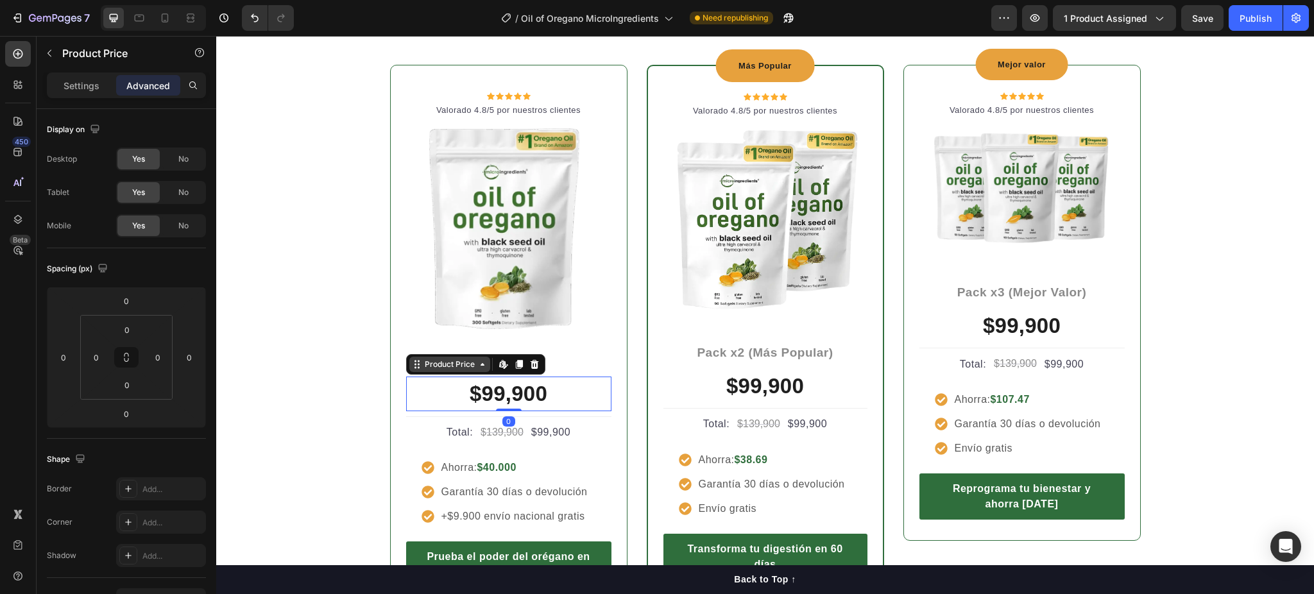
click at [477, 365] on icon at bounding box center [482, 364] width 10 height 10
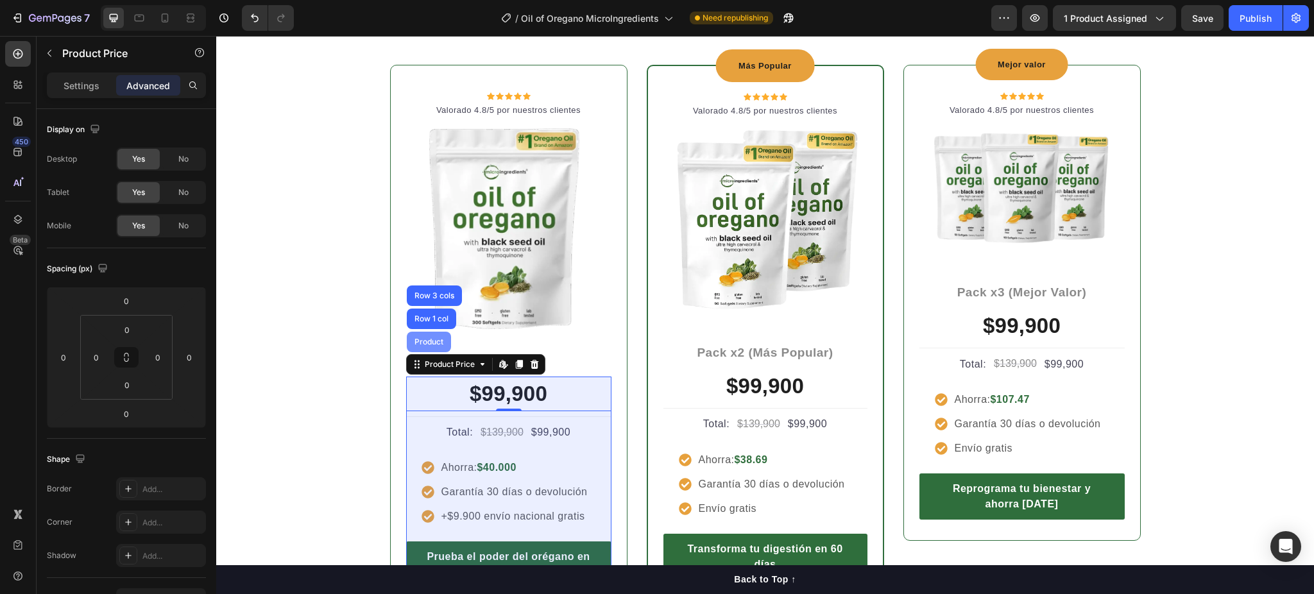
click at [435, 339] on div "Product" at bounding box center [429, 342] width 34 height 8
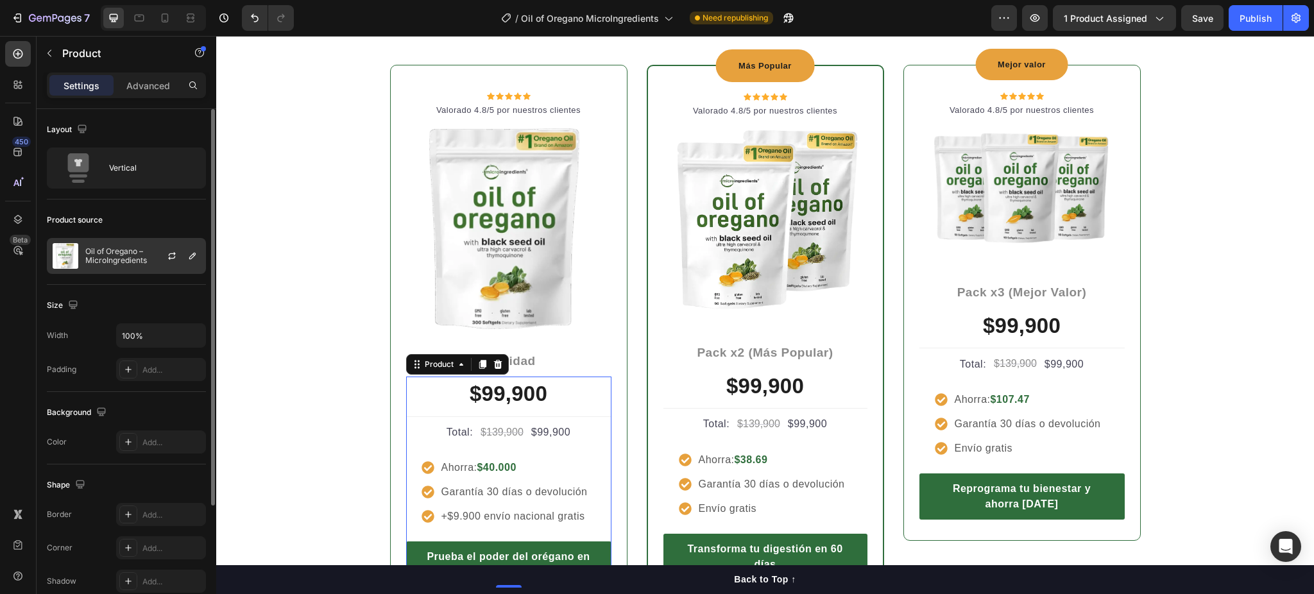
click at [136, 264] on p "Oil of Oregano – MicroIngredients" at bounding box center [142, 256] width 115 height 18
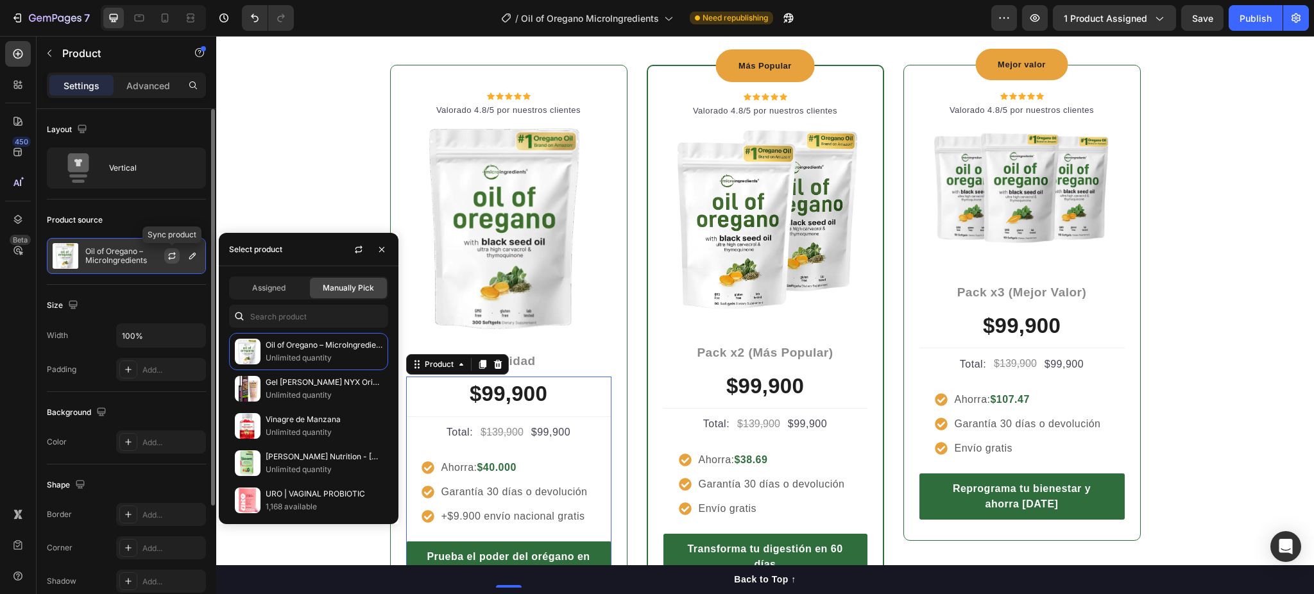
click at [169, 255] on icon "button" at bounding box center [172, 254] width 7 height 4
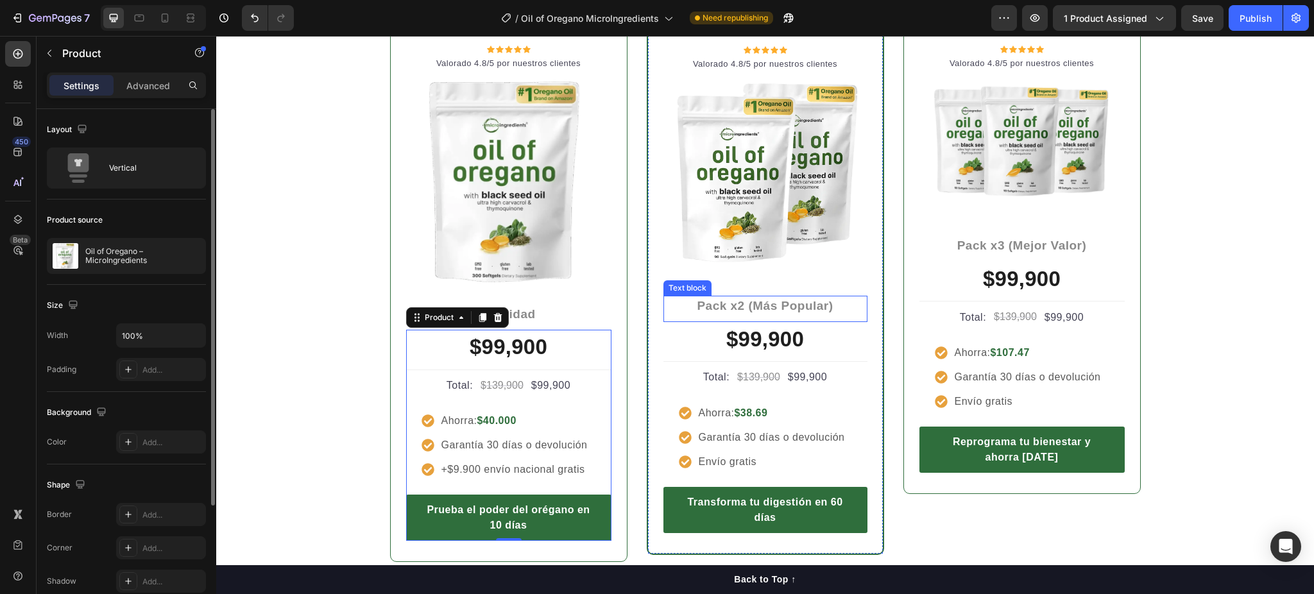
scroll to position [2738, 0]
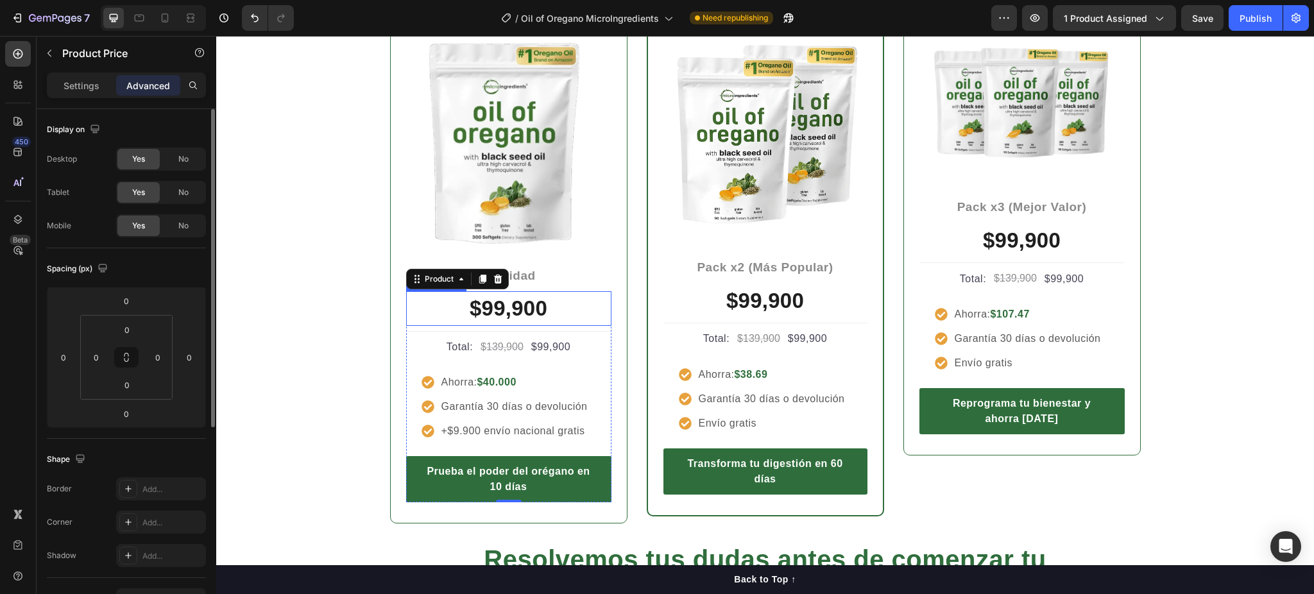
click at [532, 305] on div "$99,900" at bounding box center [508, 308] width 205 height 35
click at [499, 280] on icon at bounding box center [501, 279] width 5 height 8
click at [750, 293] on div "$99,900" at bounding box center [766, 301] width 204 height 35
click at [563, 316] on div "$99,900" at bounding box center [508, 308] width 205 height 35
click at [445, 284] on div "Product Price" at bounding box center [449, 278] width 81 height 15
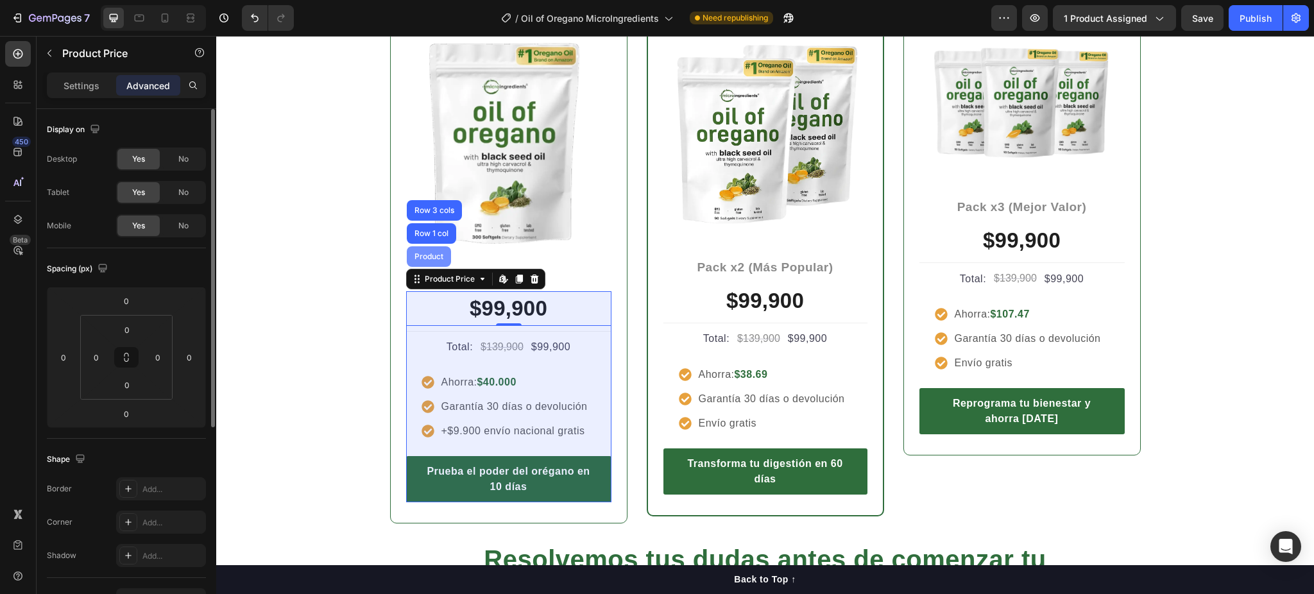
click at [436, 263] on div "Product" at bounding box center [429, 256] width 44 height 21
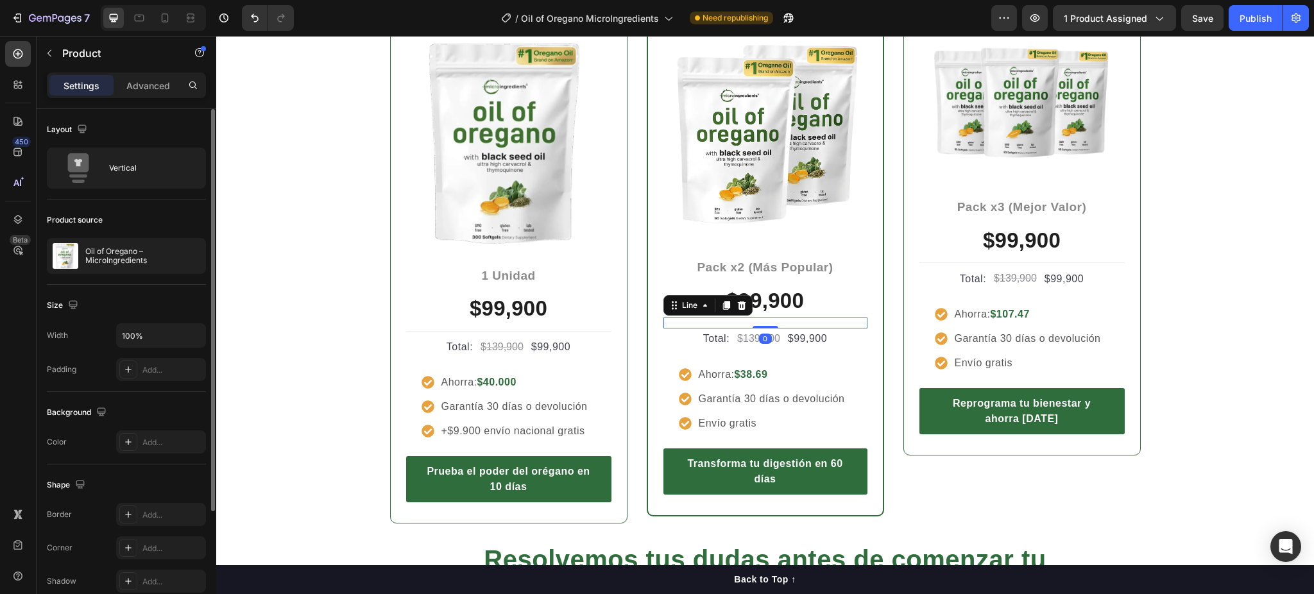
click at [699, 318] on div "Title Line 0" at bounding box center [766, 323] width 204 height 11
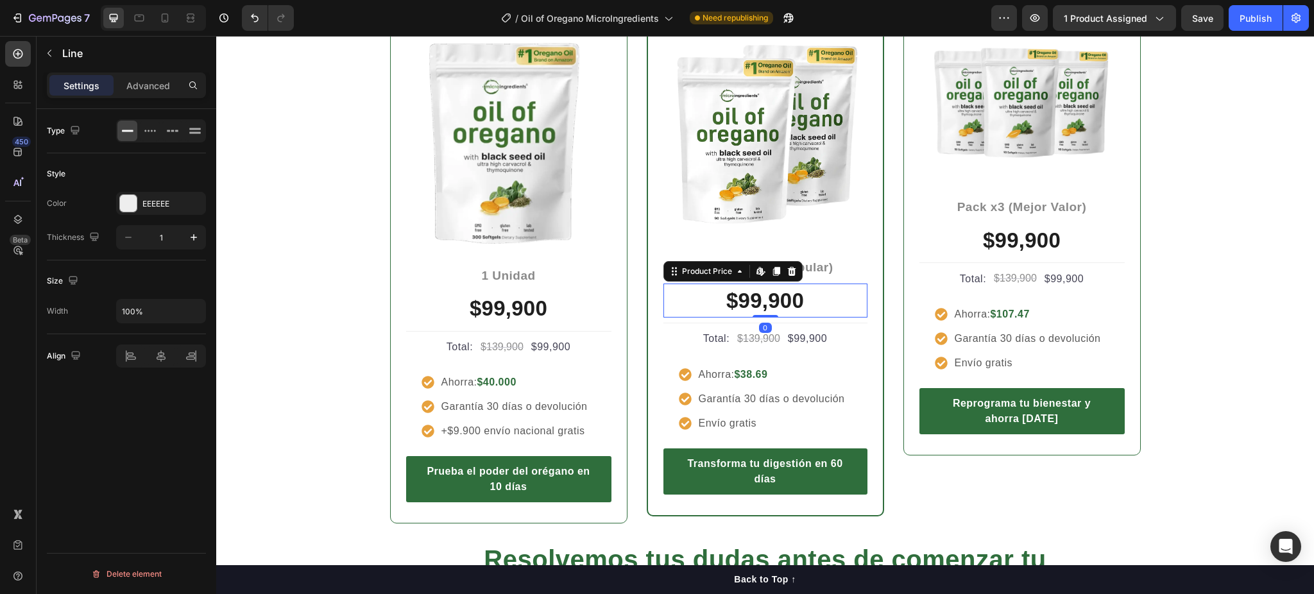
click at [791, 303] on div "$99,900" at bounding box center [766, 301] width 204 height 35
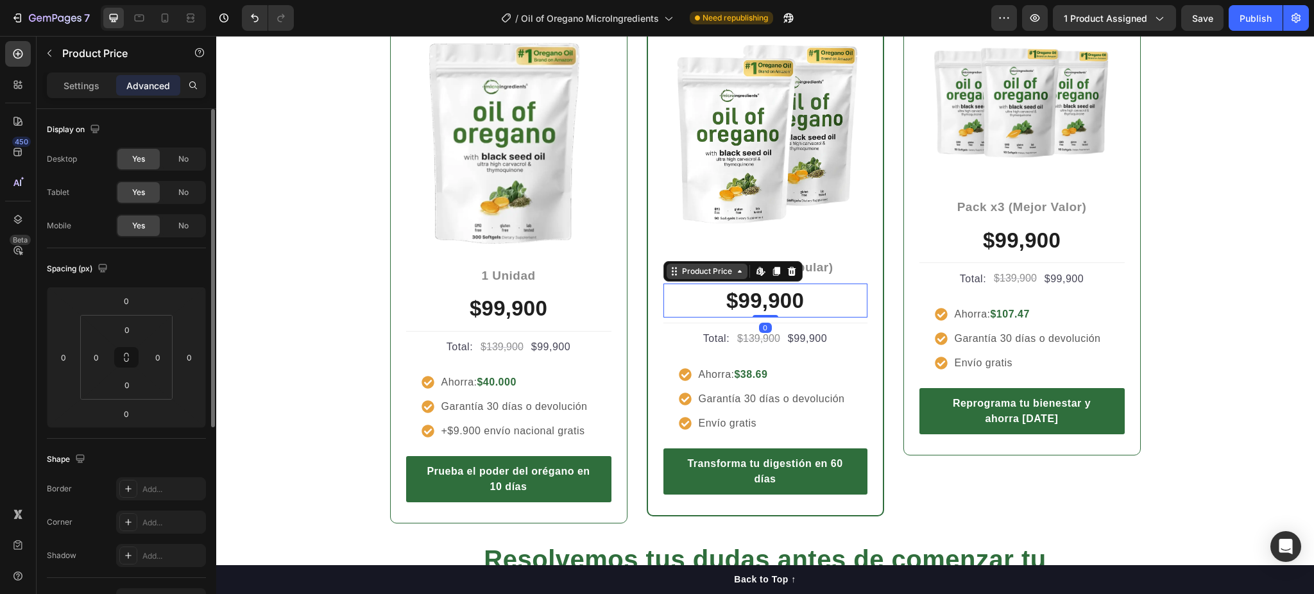
click at [735, 275] on icon at bounding box center [740, 271] width 10 height 10
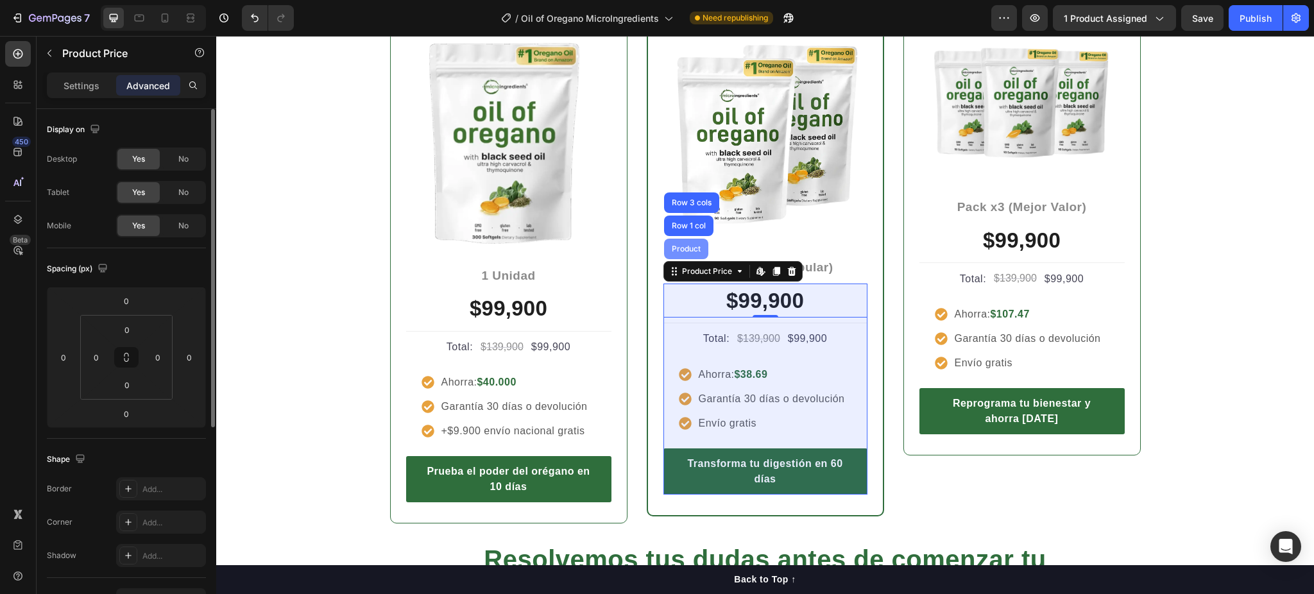
click at [678, 254] on div "Product" at bounding box center [686, 249] width 44 height 21
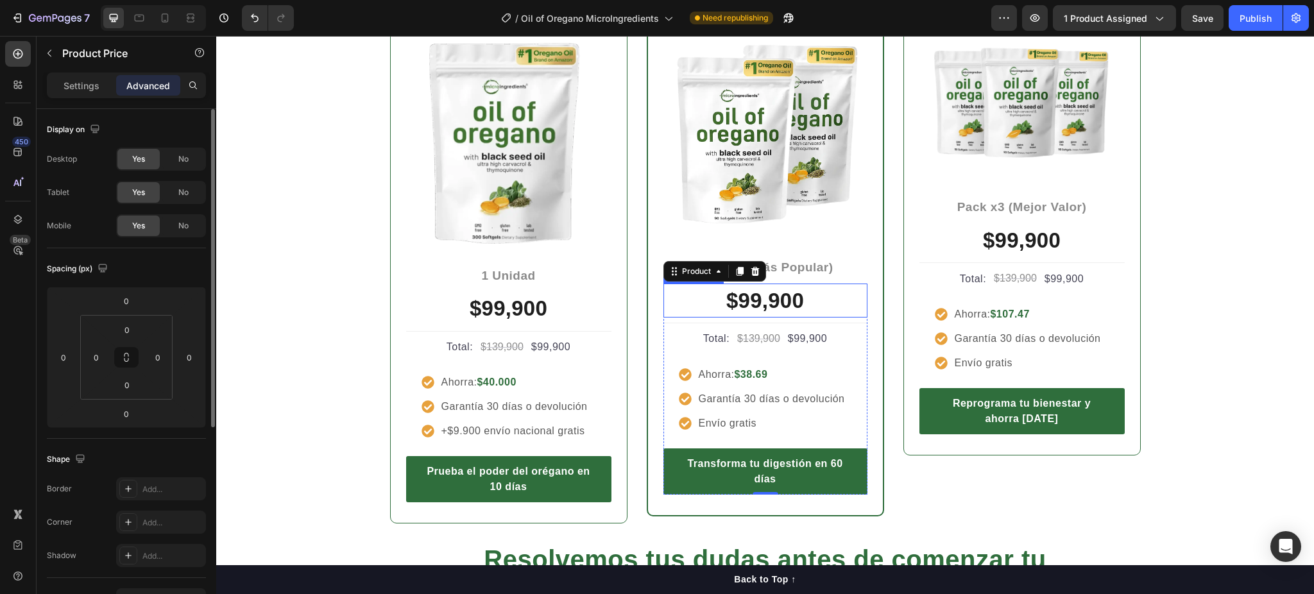
click at [760, 297] on div "$99,900" at bounding box center [766, 301] width 204 height 35
click at [490, 340] on div "$139,900" at bounding box center [502, 347] width 46 height 21
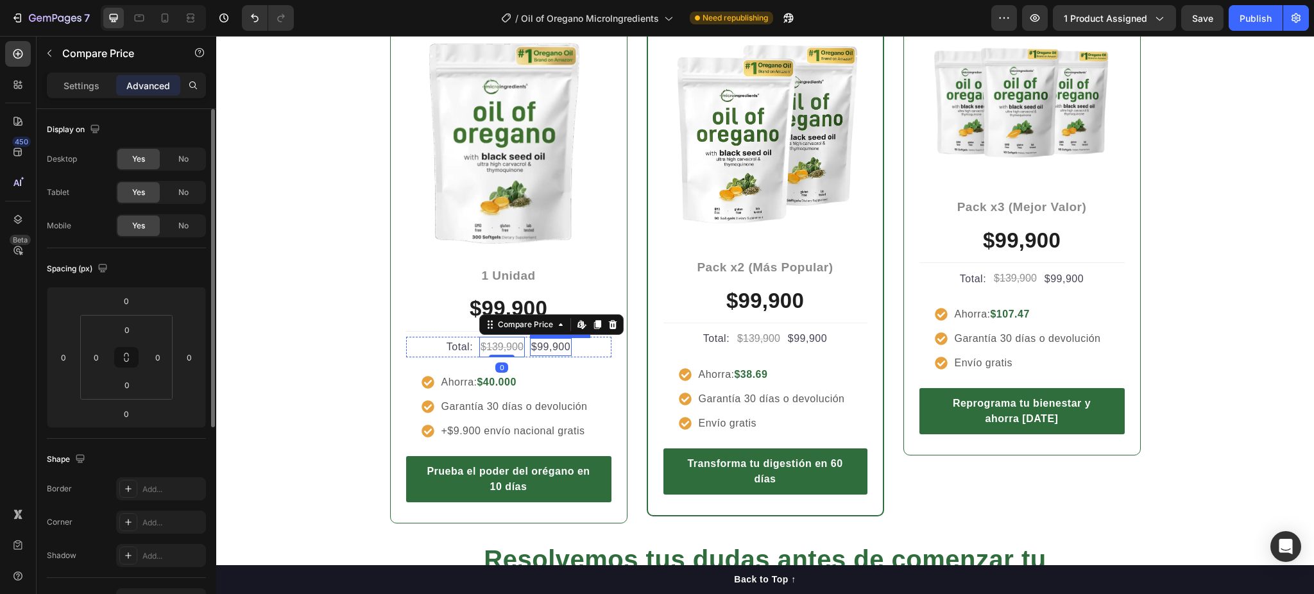
click at [541, 345] on div "$99,900" at bounding box center [551, 347] width 42 height 18
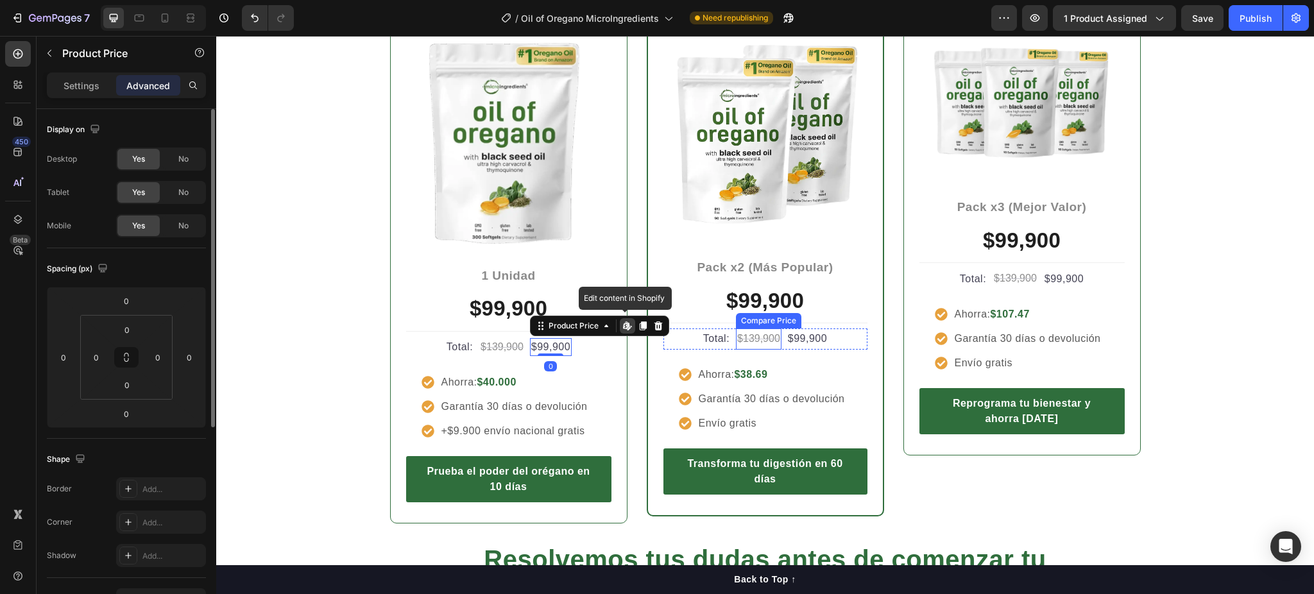
click at [768, 339] on div "$139,900" at bounding box center [759, 339] width 46 height 21
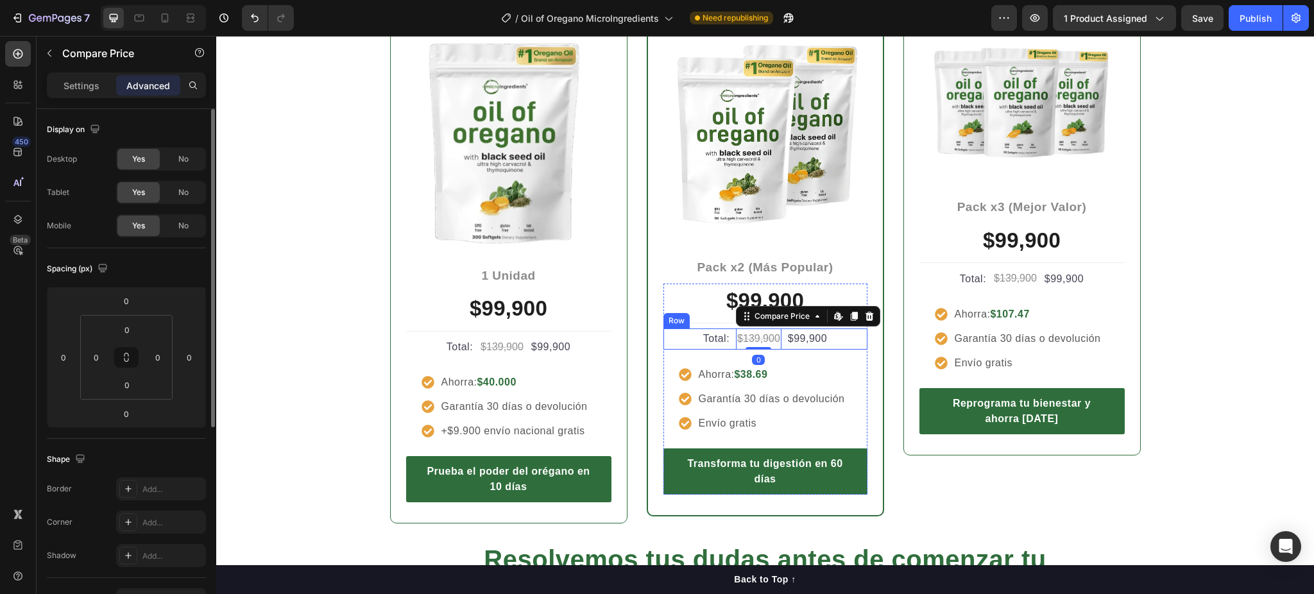
click at [778, 341] on div "Total: Text block $139,900 Compare Price Edit content in Shopify 0 Compare Pric…" at bounding box center [766, 339] width 204 height 21
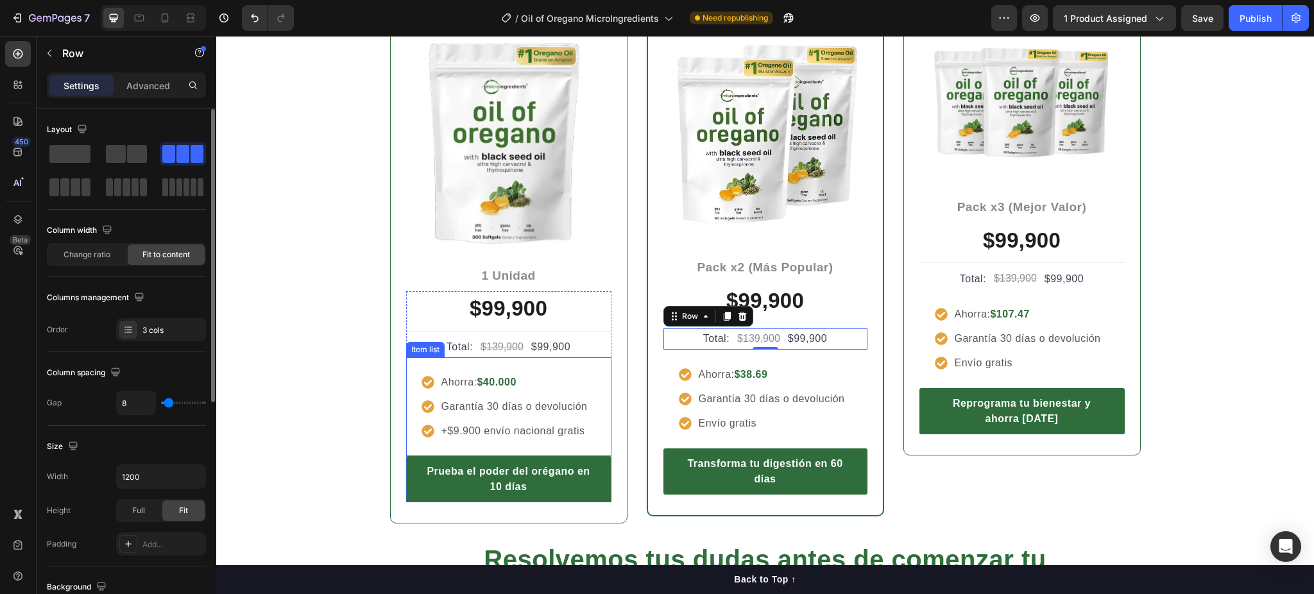
click at [492, 363] on div "Ahorra: $40.000 Garantía 30 días o devolución +$9.900 envío nacional gratis" at bounding box center [508, 406] width 205 height 99
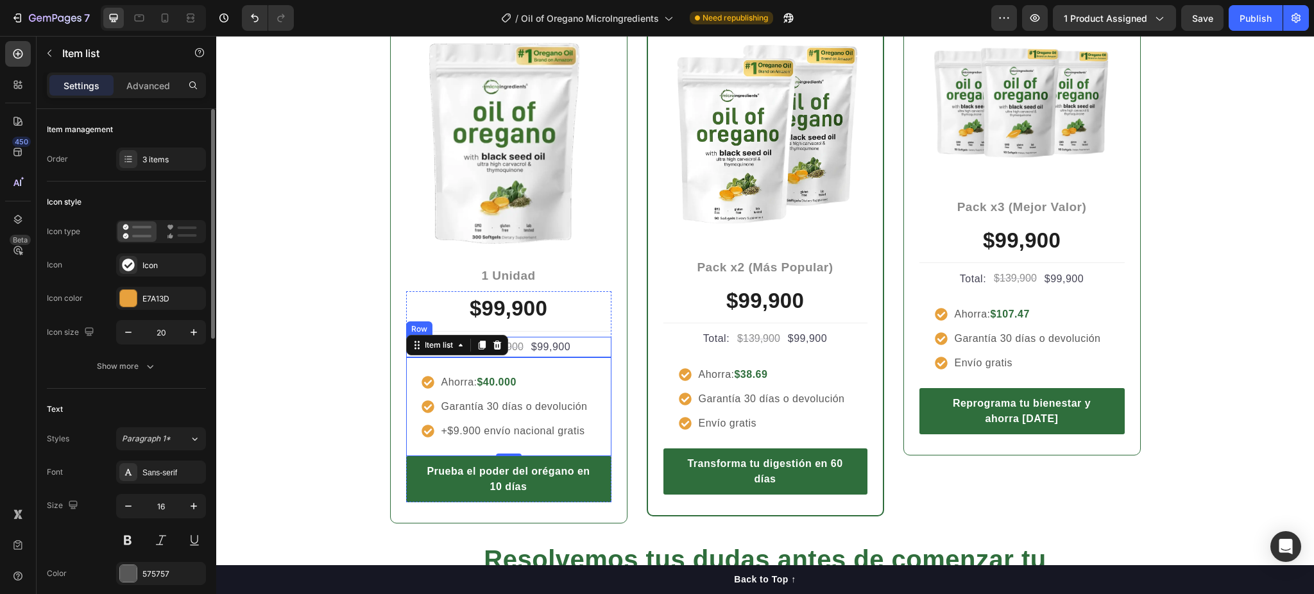
click at [587, 345] on div "Total: Text block $139,900 Compare Price Compare Price $99,900 Product Price Pr…" at bounding box center [508, 347] width 205 height 21
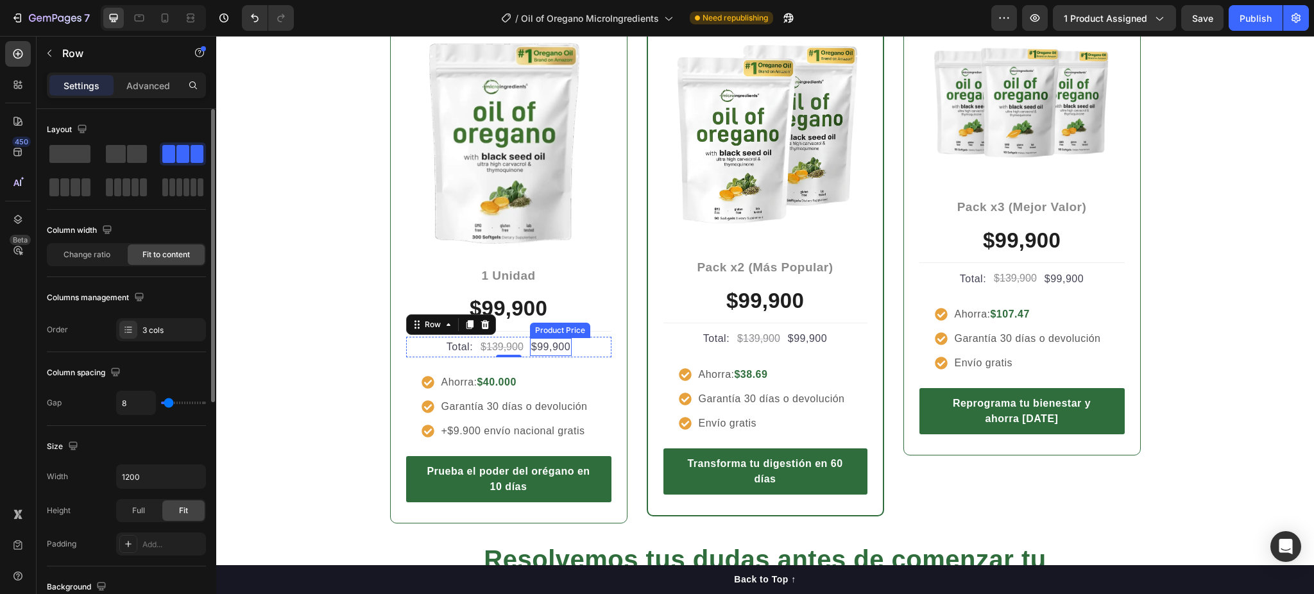
click at [540, 345] on div "$99,900" at bounding box center [551, 347] width 42 height 18
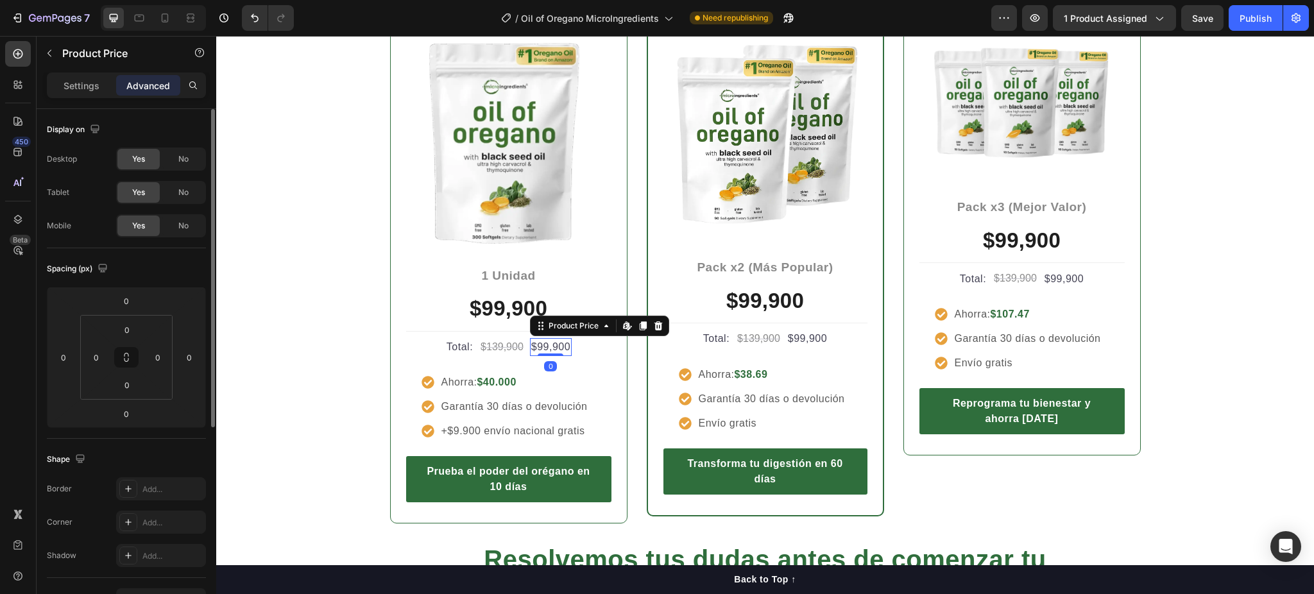
click at [540, 345] on div "$99,900" at bounding box center [551, 347] width 42 height 18
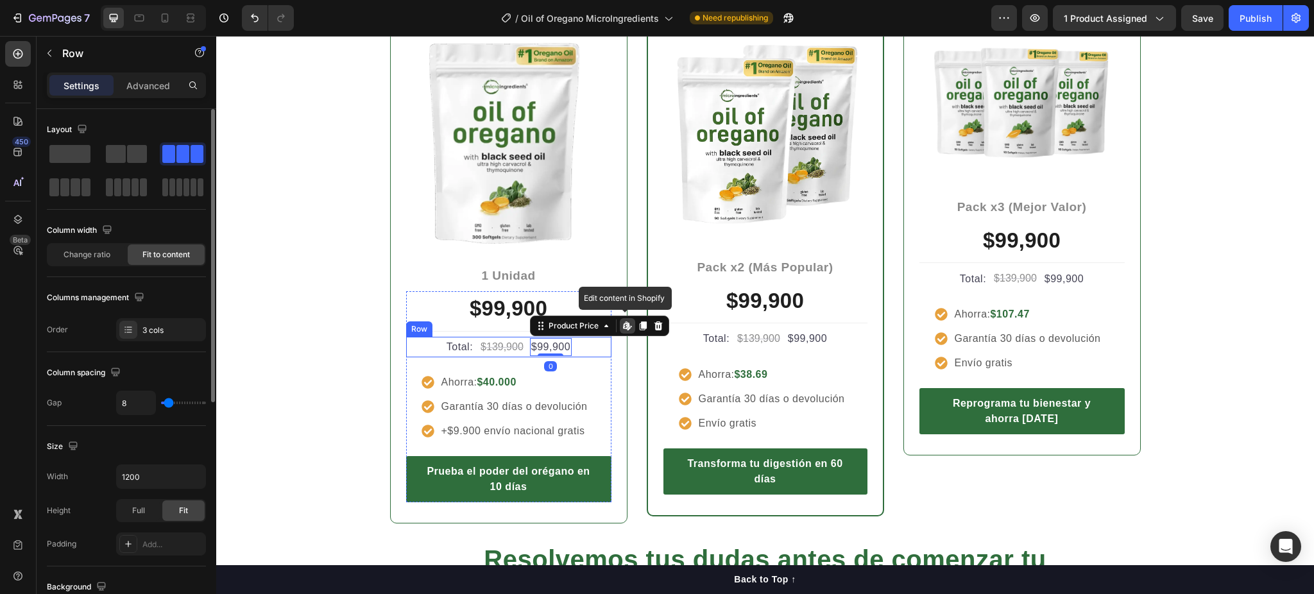
click at [424, 343] on div "Total: Text block $139,900 Compare Price Compare Price $99,900 Product Price Ed…" at bounding box center [508, 347] width 205 height 21
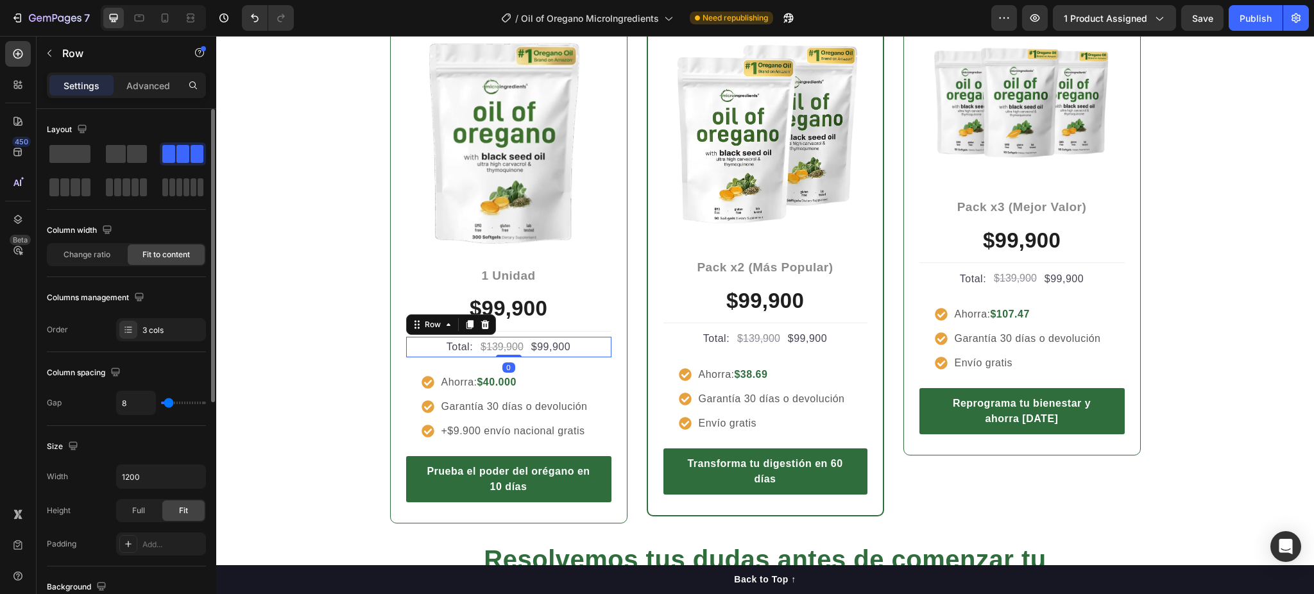
click at [576, 339] on div "Total: Text block $139,900 Compare Price Compare Price $99,900 Product Price Pr…" at bounding box center [508, 347] width 205 height 21
click at [568, 343] on div "Total: Text block $139,900 Compare Price Compare Price $99,900 Product Price Pr…" at bounding box center [508, 347] width 205 height 21
click at [481, 325] on icon at bounding box center [485, 324] width 8 height 9
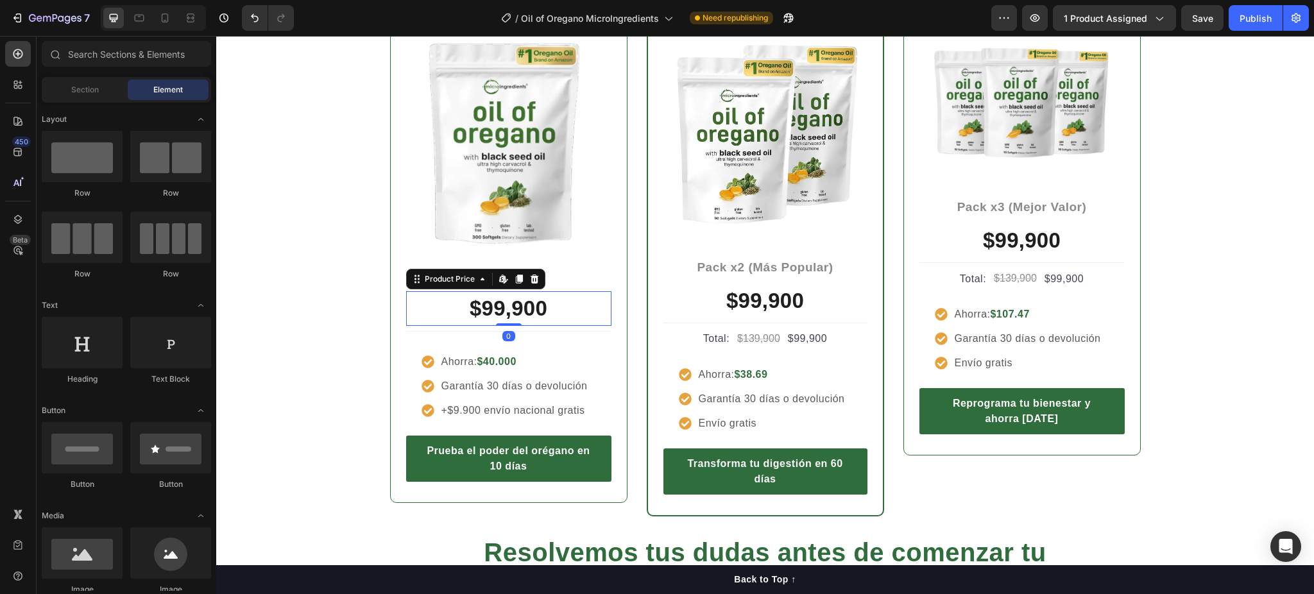
click at [513, 318] on div "$99,900" at bounding box center [508, 308] width 205 height 35
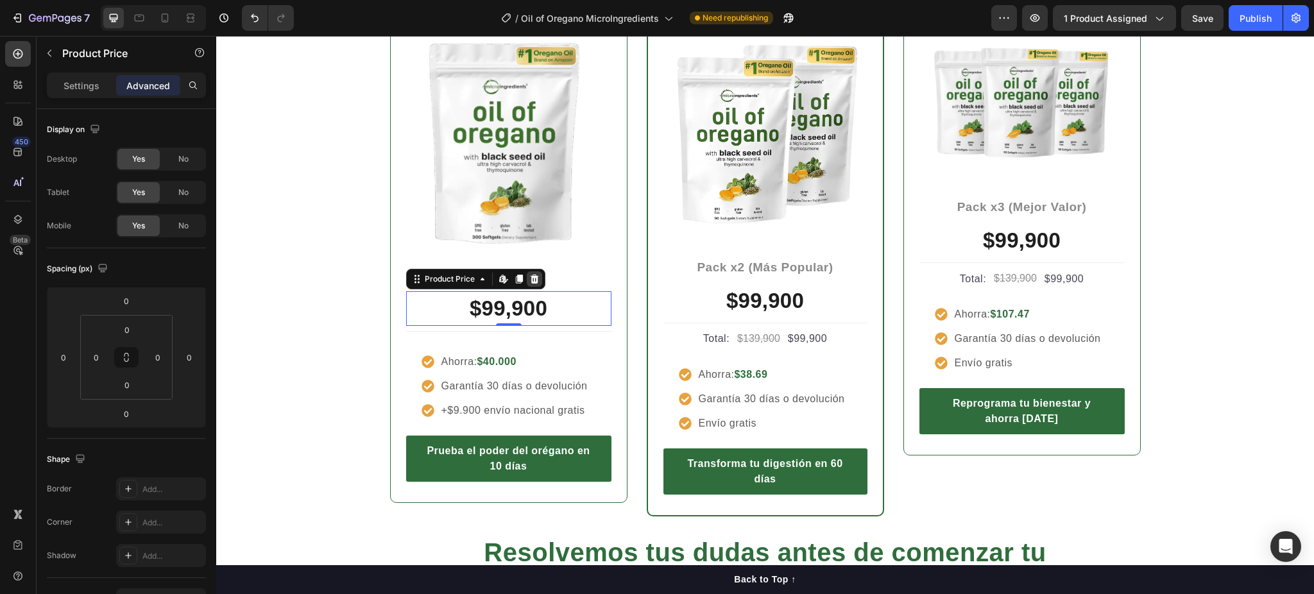
click at [530, 282] on icon at bounding box center [534, 279] width 8 height 9
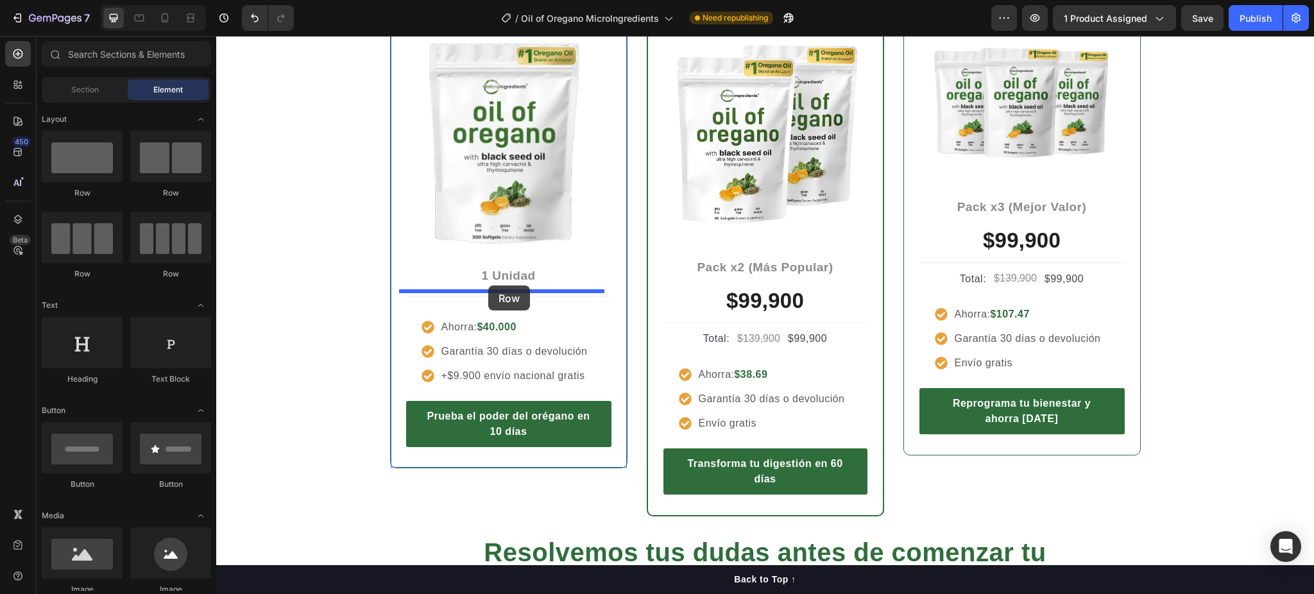
drag, startPoint x: 314, startPoint y: 191, endPoint x: 488, endPoint y: 286, distance: 198.4
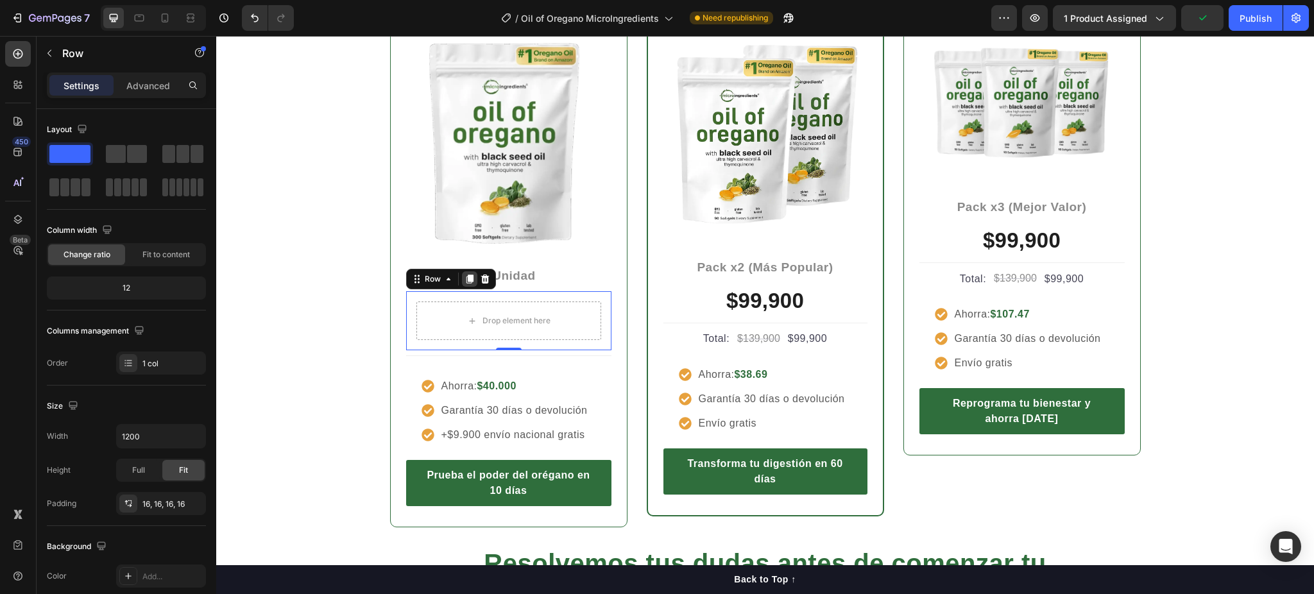
click at [466, 277] on icon at bounding box center [469, 279] width 7 height 9
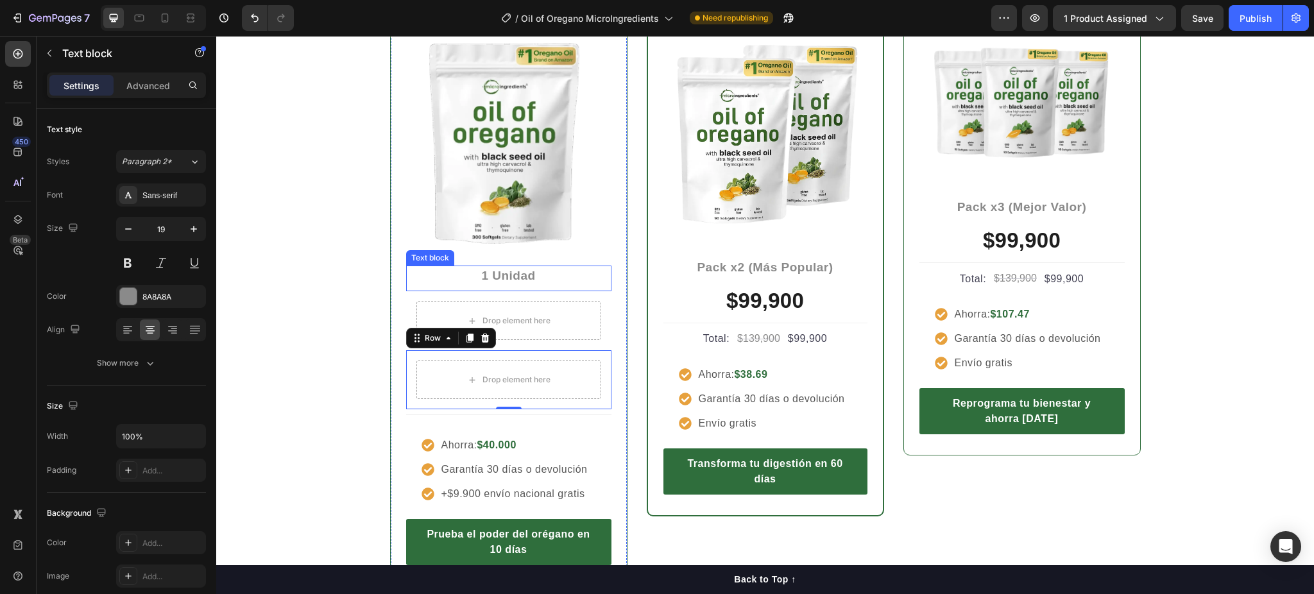
click at [504, 274] on strong "1 Unidad" at bounding box center [508, 275] width 54 height 13
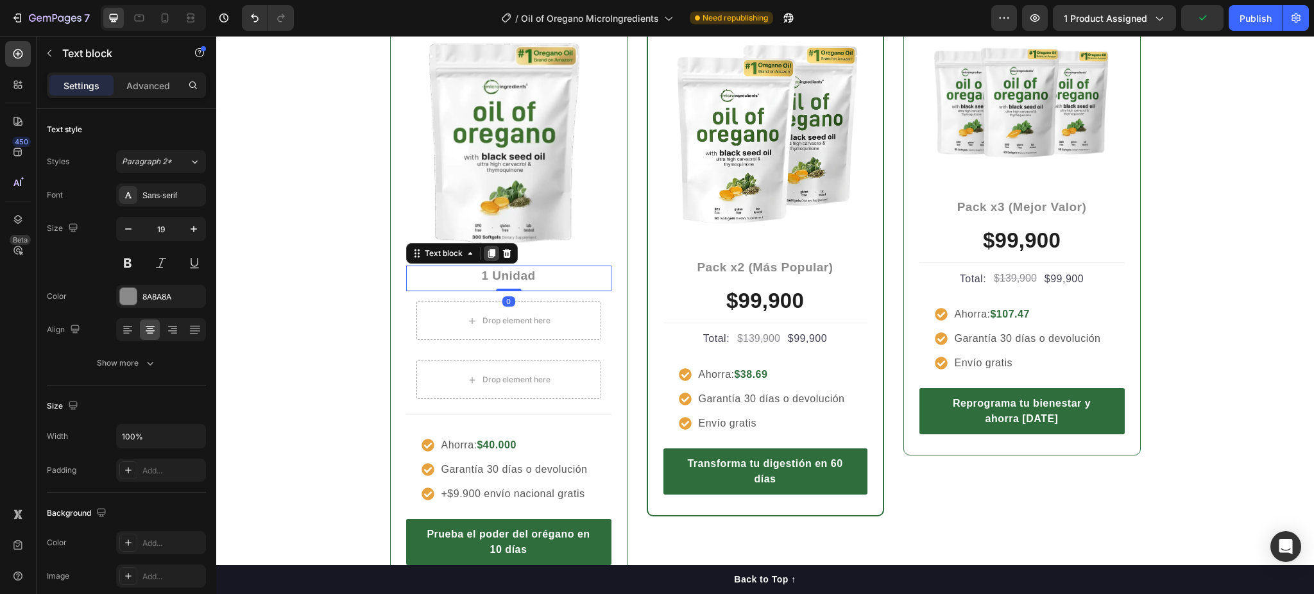
click at [488, 250] on icon at bounding box center [491, 253] width 7 height 9
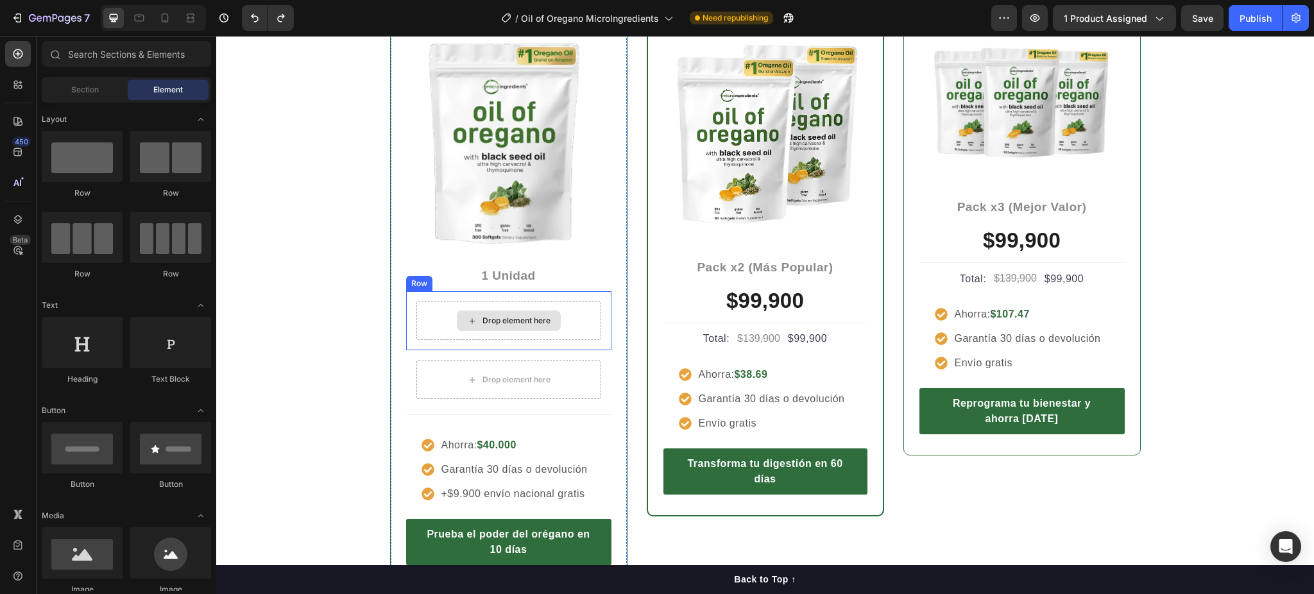
click at [576, 330] on div "Drop element here" at bounding box center [508, 321] width 185 height 39
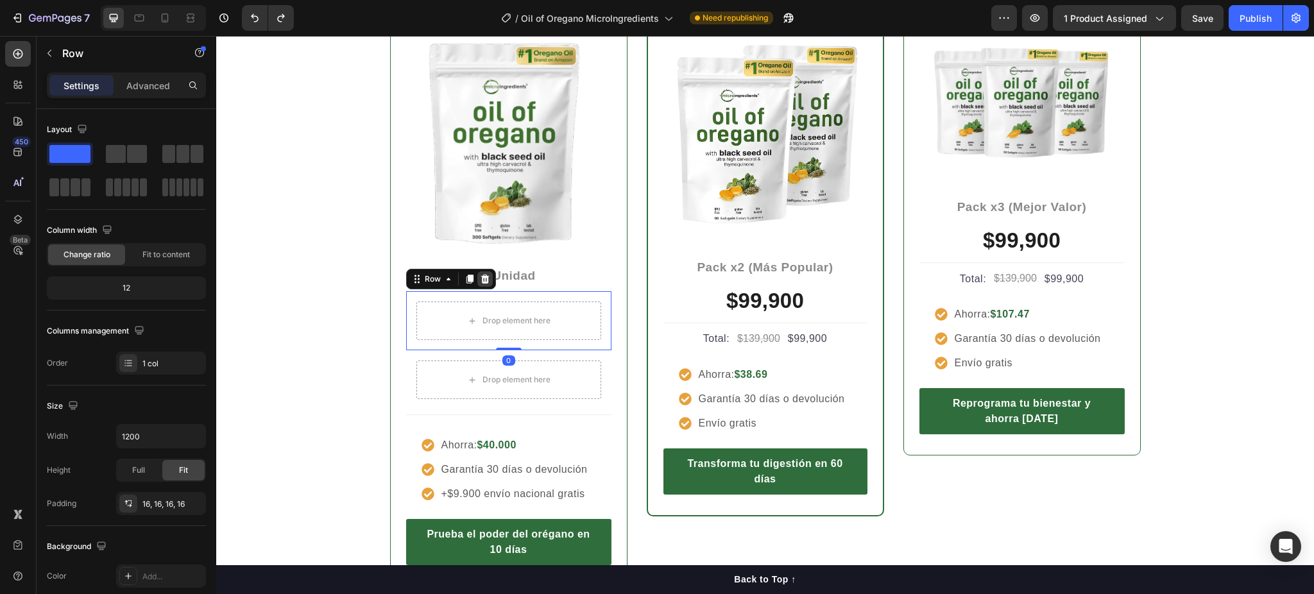
click at [481, 275] on icon at bounding box center [485, 279] width 8 height 9
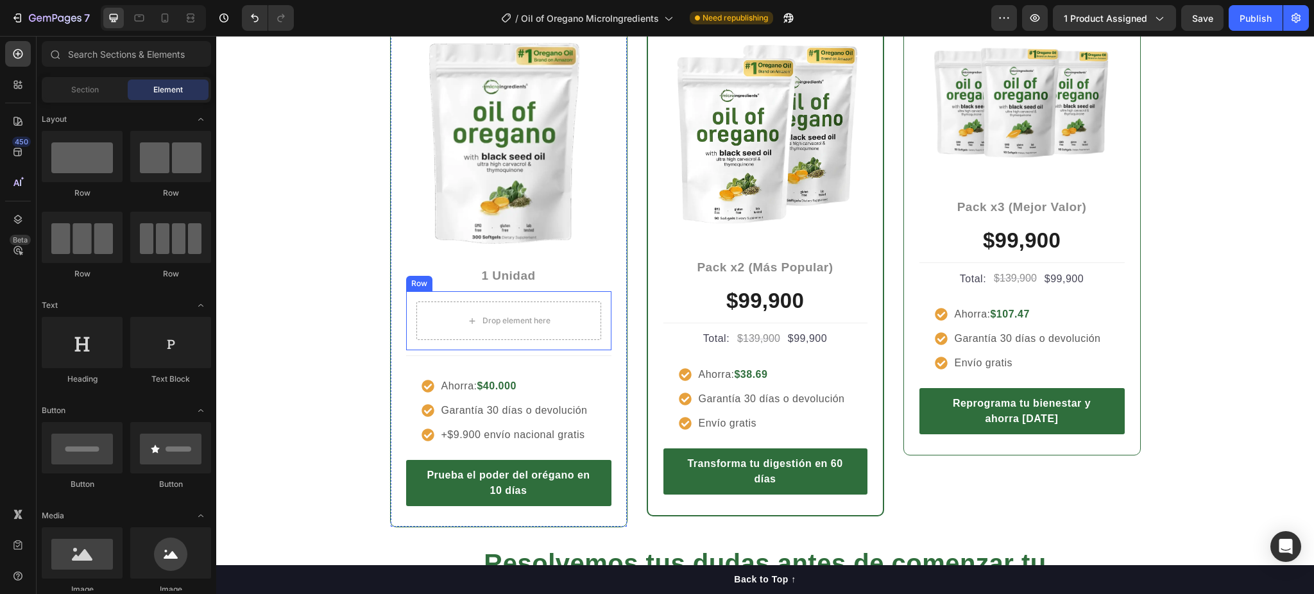
click at [601, 323] on div "Drop element here Row" at bounding box center [508, 320] width 205 height 59
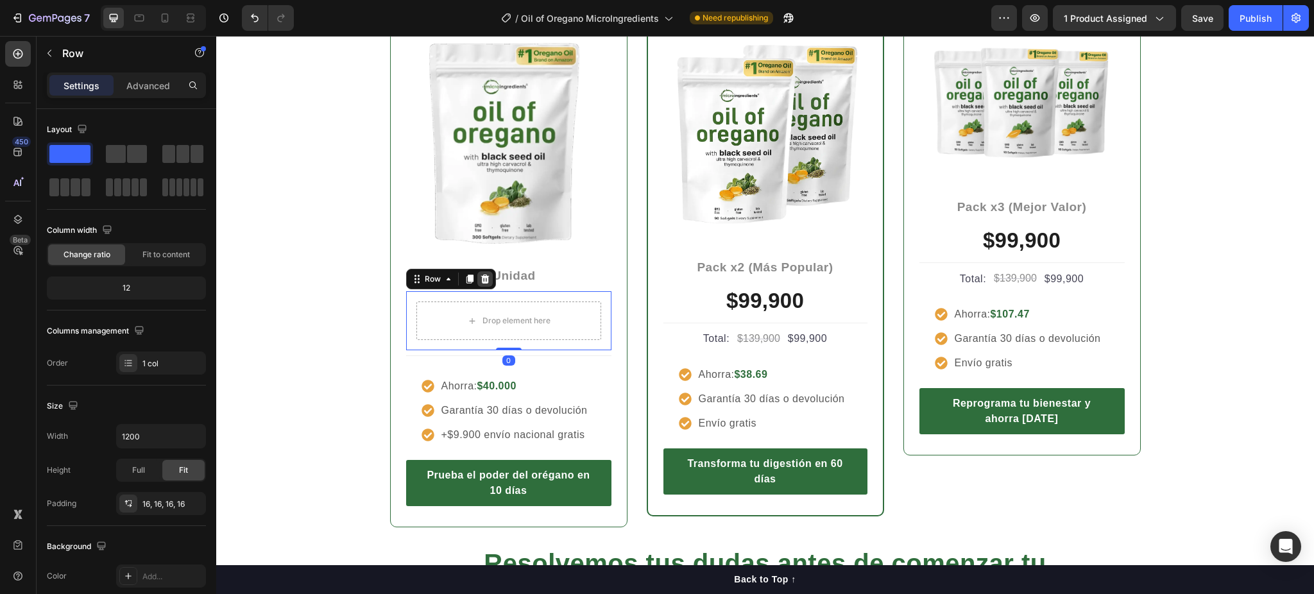
click at [481, 277] on icon at bounding box center [485, 279] width 8 height 9
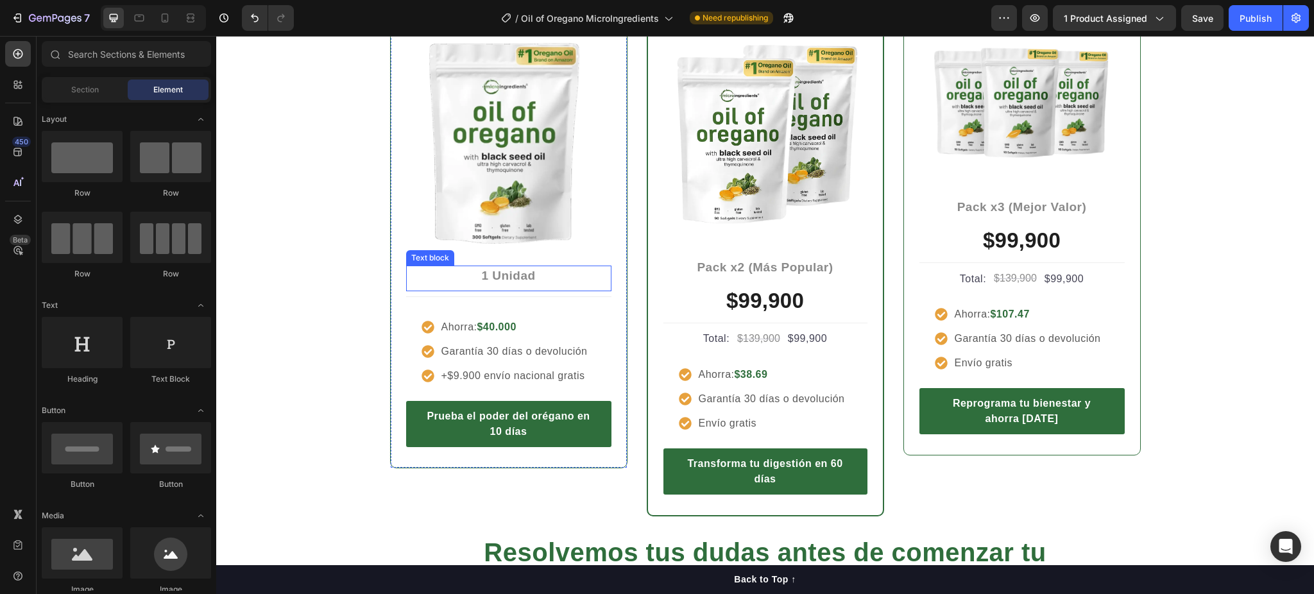
click at [516, 276] on strong "1 Unidad" at bounding box center [508, 275] width 54 height 13
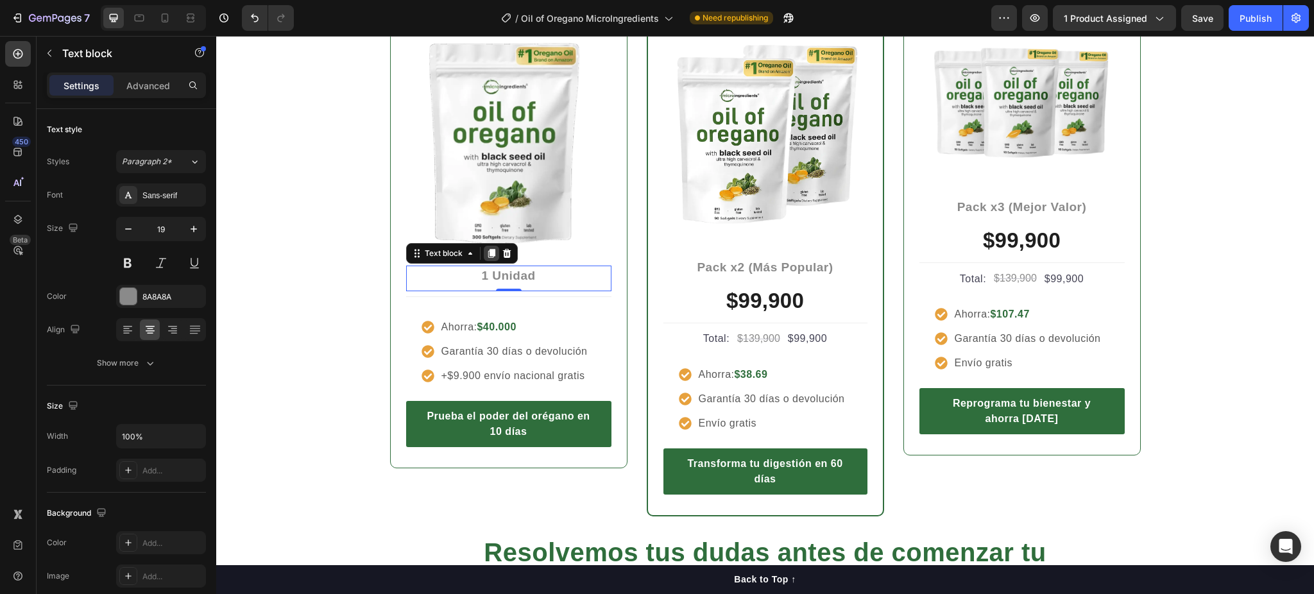
click at [488, 252] on icon at bounding box center [491, 253] width 7 height 9
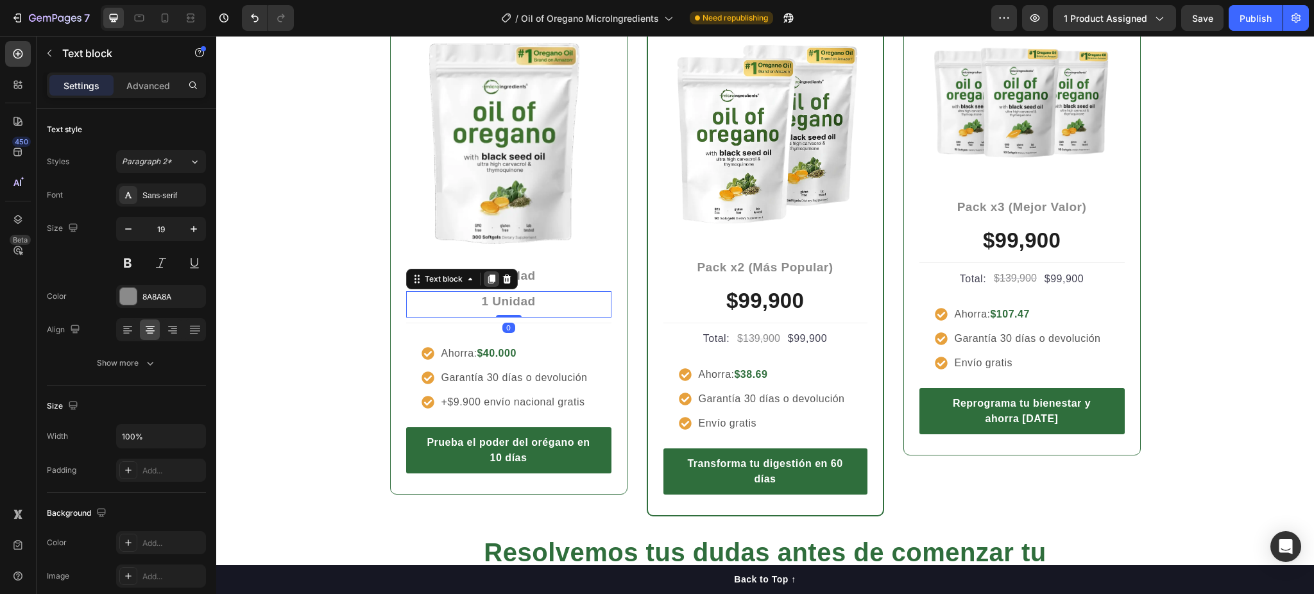
click at [486, 283] on icon at bounding box center [491, 279] width 10 height 10
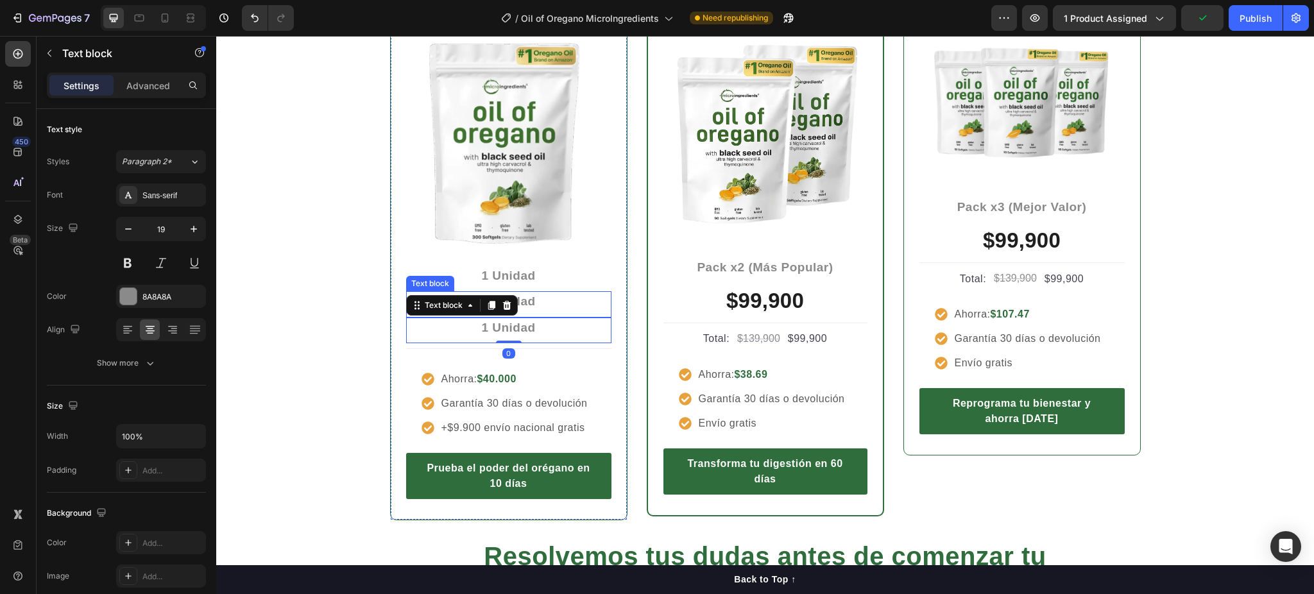
click at [554, 307] on p "1 Unidad" at bounding box center [509, 302] width 203 height 19
click at [553, 305] on p "1 Unidad" at bounding box center [509, 302] width 203 height 19
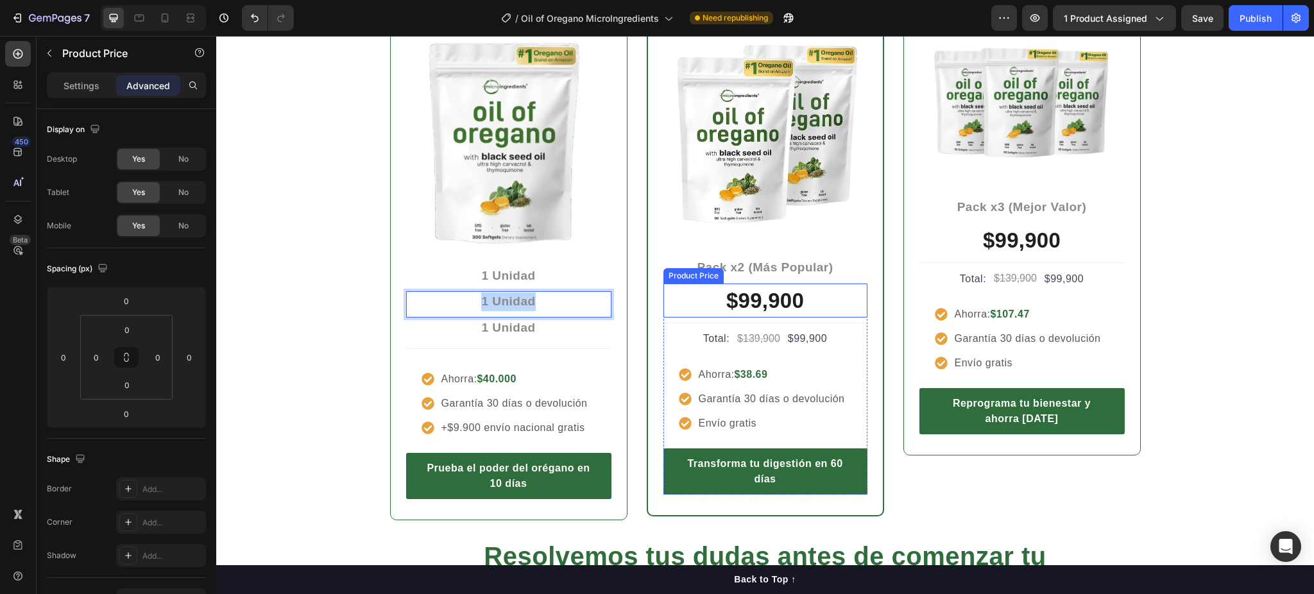
click at [764, 308] on div "$99,900" at bounding box center [766, 301] width 204 height 35
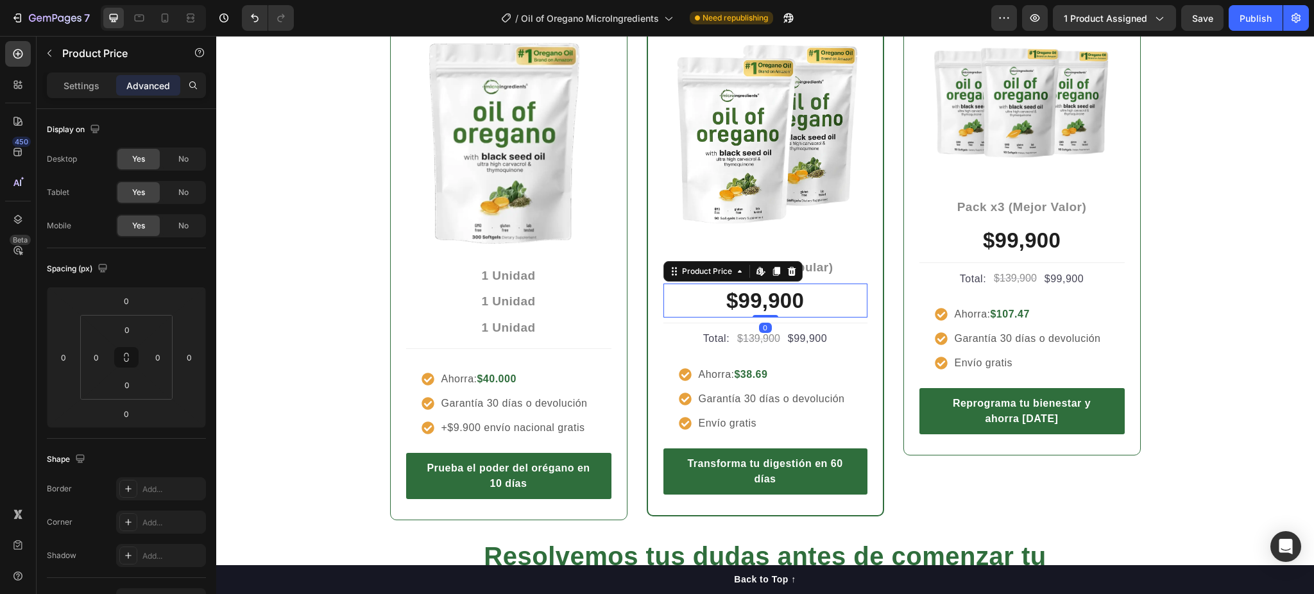
click at [764, 308] on div "$99,900" at bounding box center [766, 301] width 204 height 35
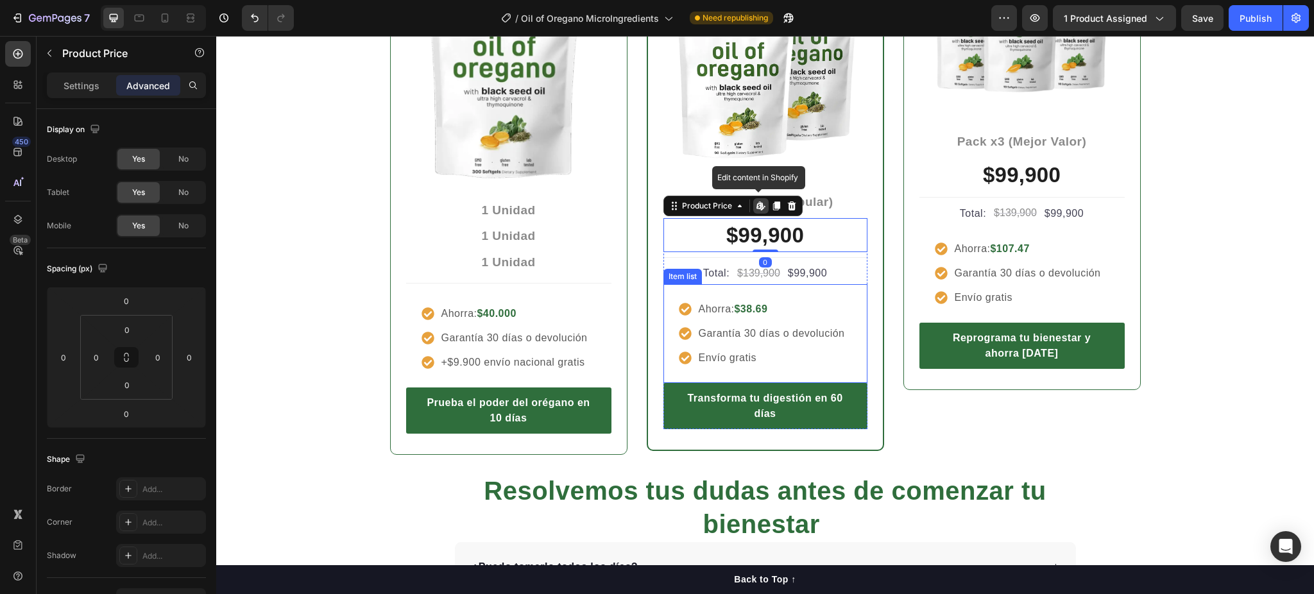
scroll to position [2994, 0]
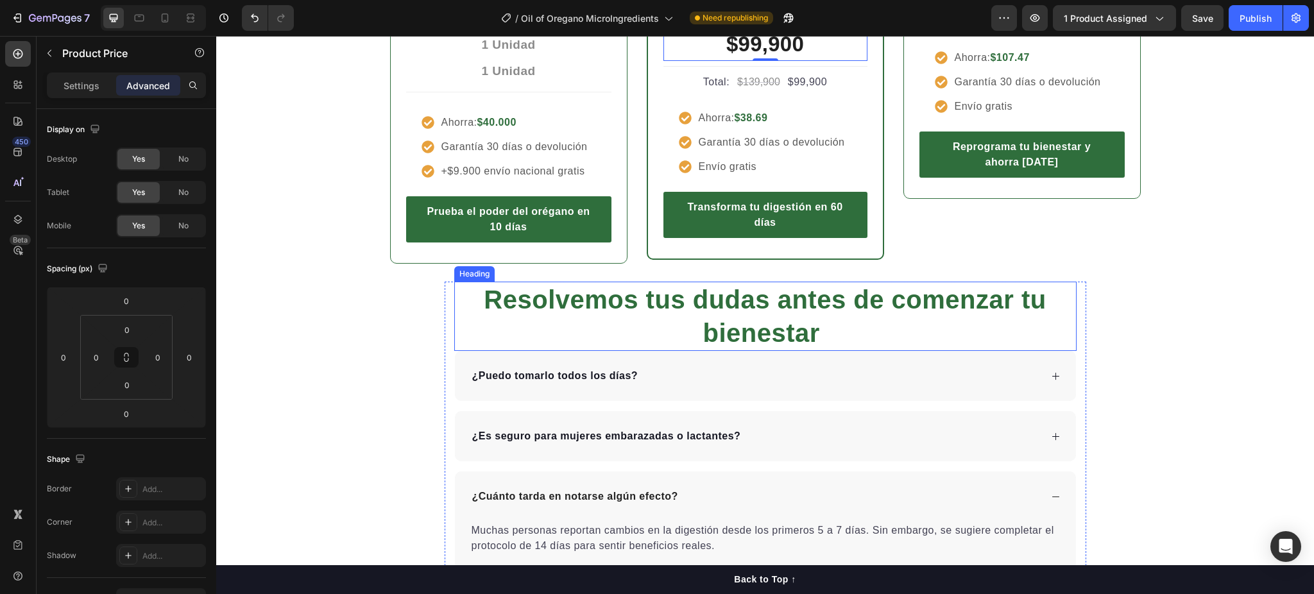
click at [658, 314] on h2 "Resolvemos tus dudas antes de comenzar tu bienestar" at bounding box center [765, 316] width 622 height 69
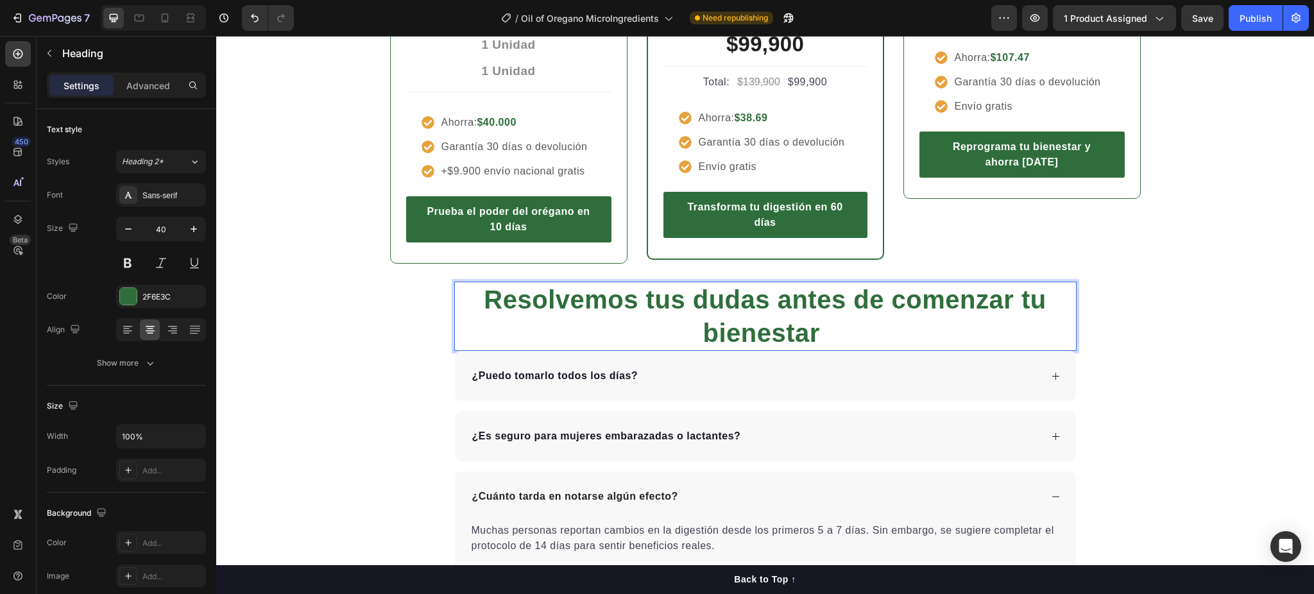
click at [658, 314] on h2 "Resolvemos tus dudas antes de comenzar tu bienestar" at bounding box center [765, 316] width 622 height 69
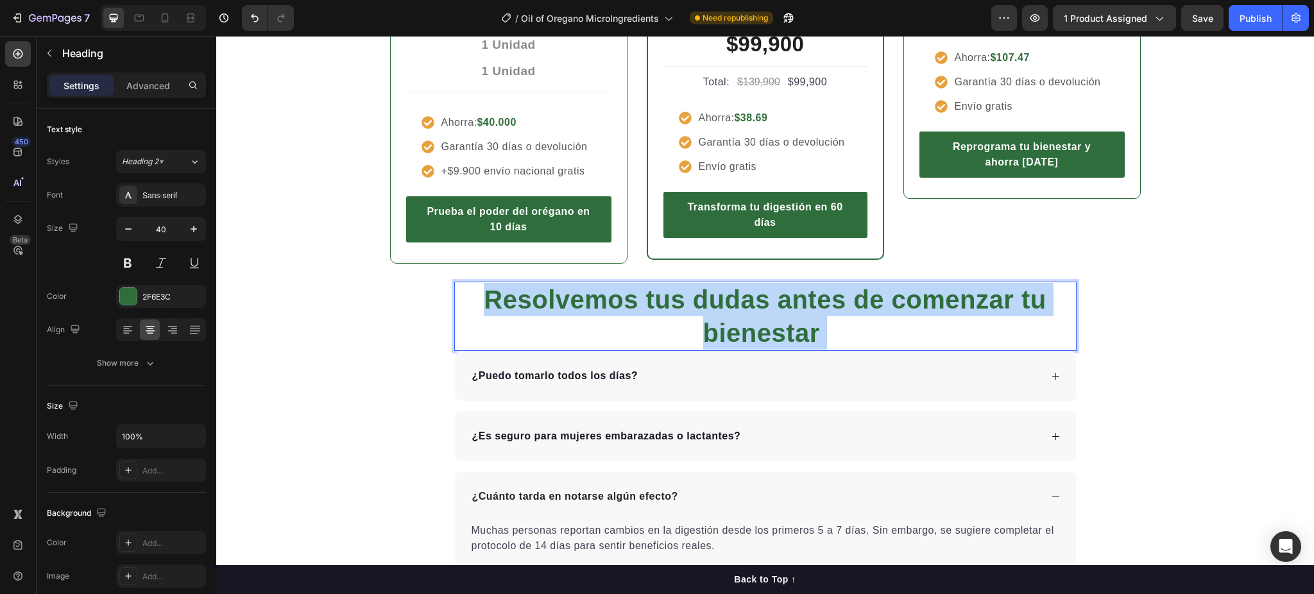
click at [658, 314] on p "Resolvemos tus dudas antes de comenzar tu bienestar" at bounding box center [766, 316] width 620 height 67
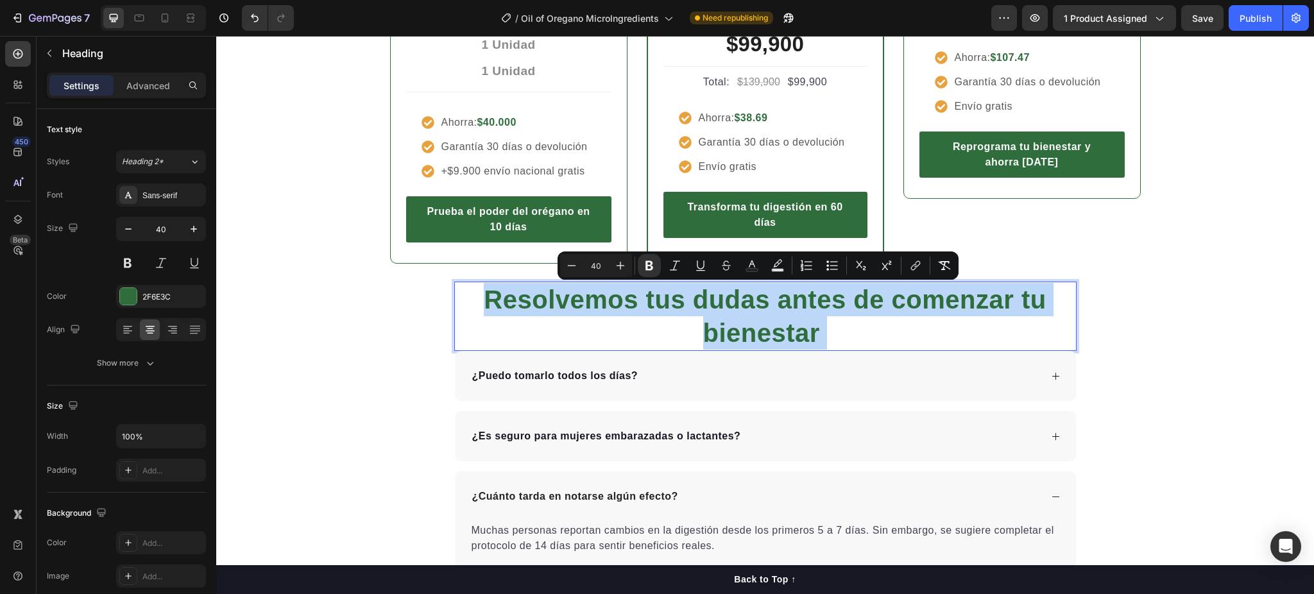
click at [640, 314] on p "Resolvemos tus dudas antes de comenzar tu bienestar" at bounding box center [766, 316] width 620 height 67
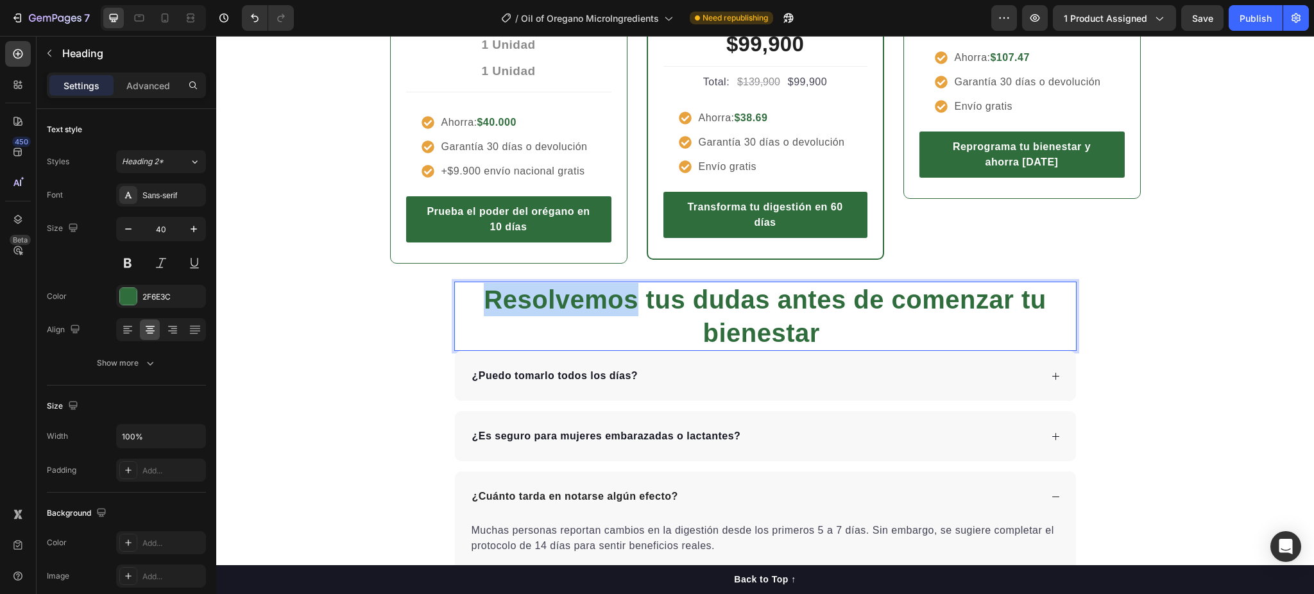
drag, startPoint x: 619, startPoint y: 307, endPoint x: 485, endPoint y: 311, distance: 134.2
click at [485, 311] on strong "Resolvemos tus dudas antes de comenzar tu bienestar" at bounding box center [765, 317] width 562 height 62
copy strong "Resolvemos"
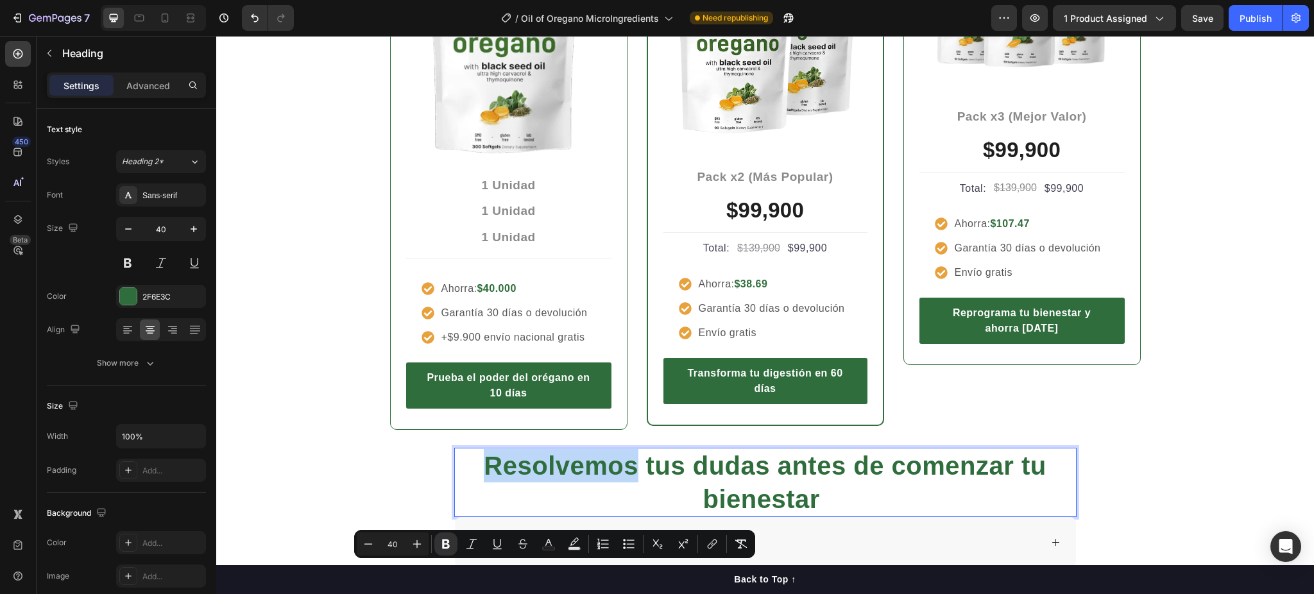
type input "16"
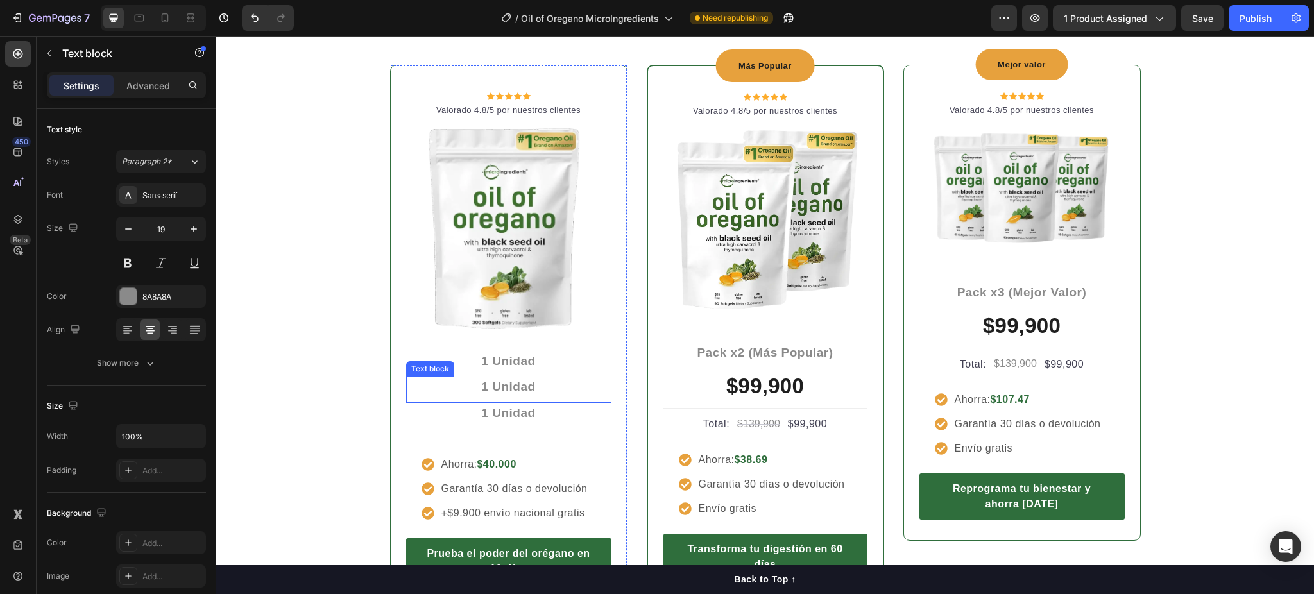
click at [508, 390] on strong "1 Unidad" at bounding box center [508, 386] width 54 height 13
click at [507, 390] on strong "1 Unidad" at bounding box center [508, 386] width 54 height 13
click at [538, 415] on p "1 Unidad" at bounding box center [509, 413] width 203 height 19
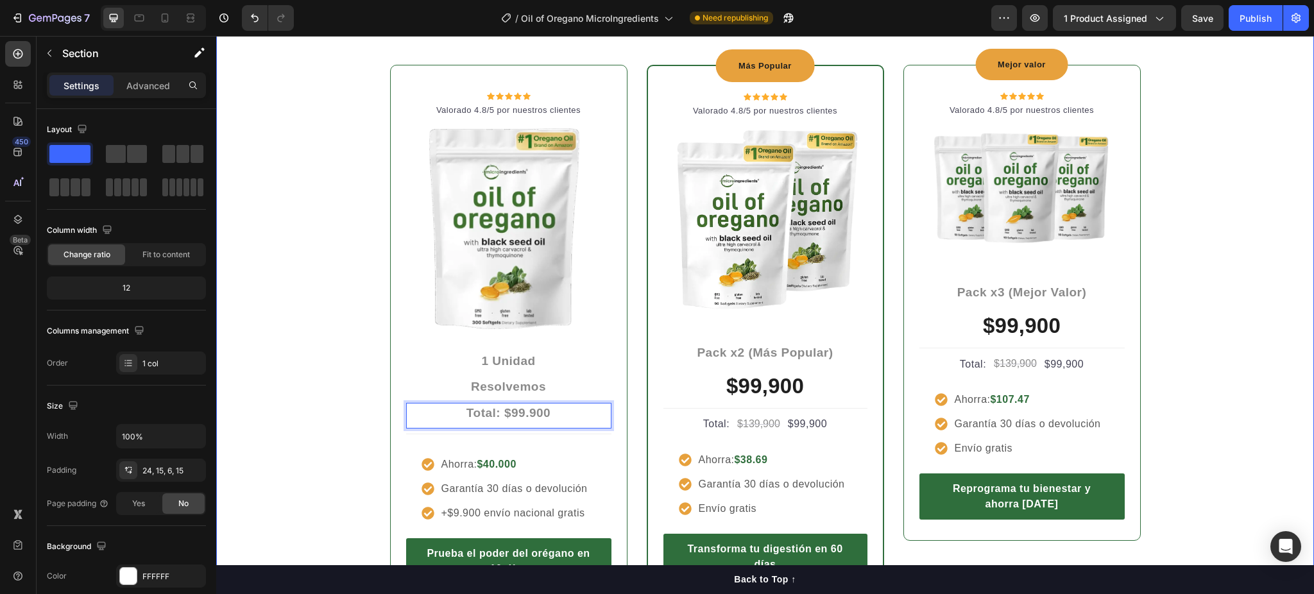
click at [313, 403] on div "Entre más cuidas tu cuerpo, menos pagas Heading Row Icon Icon Icon Icon Icon Ic…" at bounding box center [765, 295] width 1079 height 622
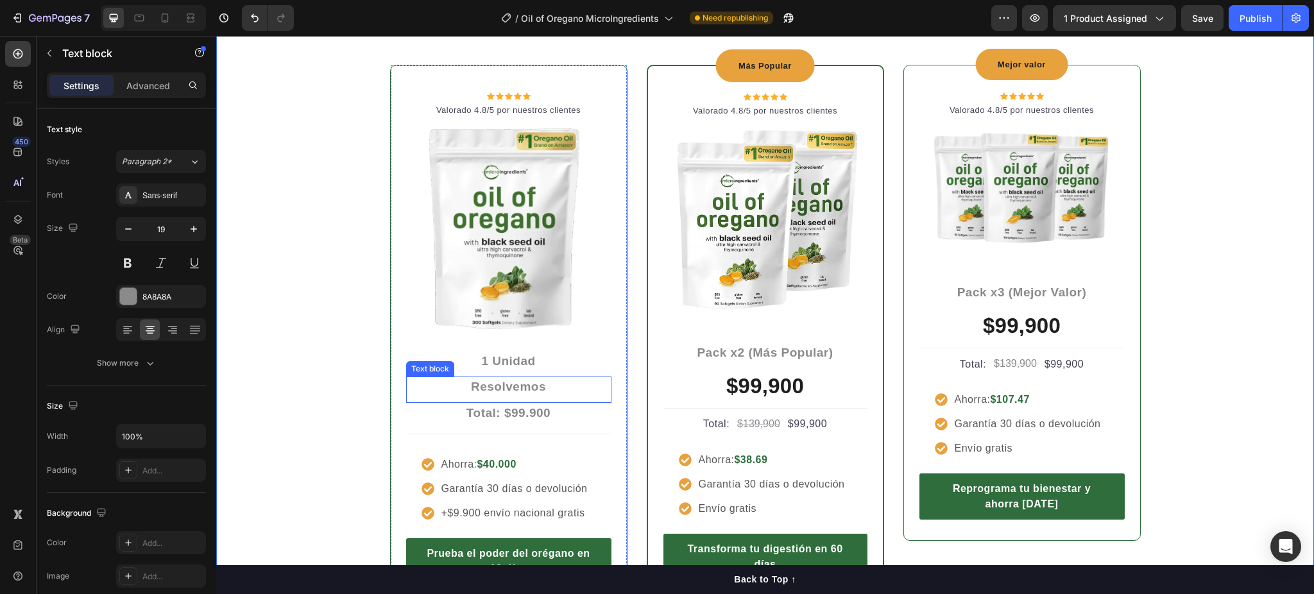
click at [514, 388] on strong "Resolvemos" at bounding box center [508, 386] width 75 height 13
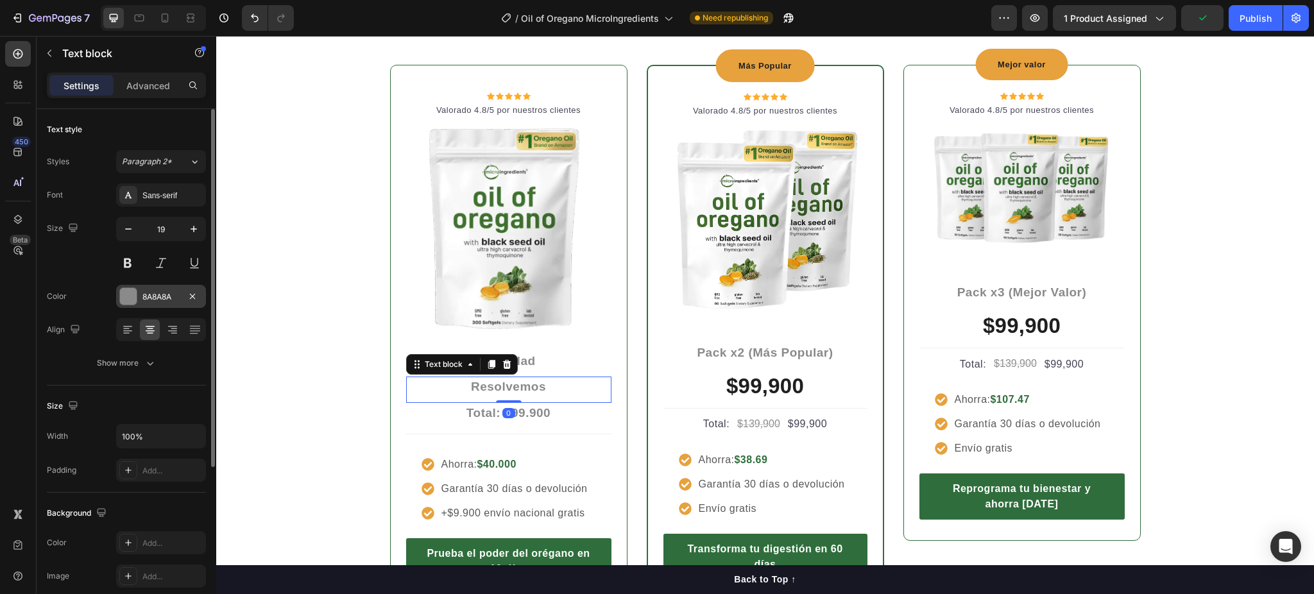
click at [160, 288] on div "8A8A8A" at bounding box center [161, 296] width 90 height 23
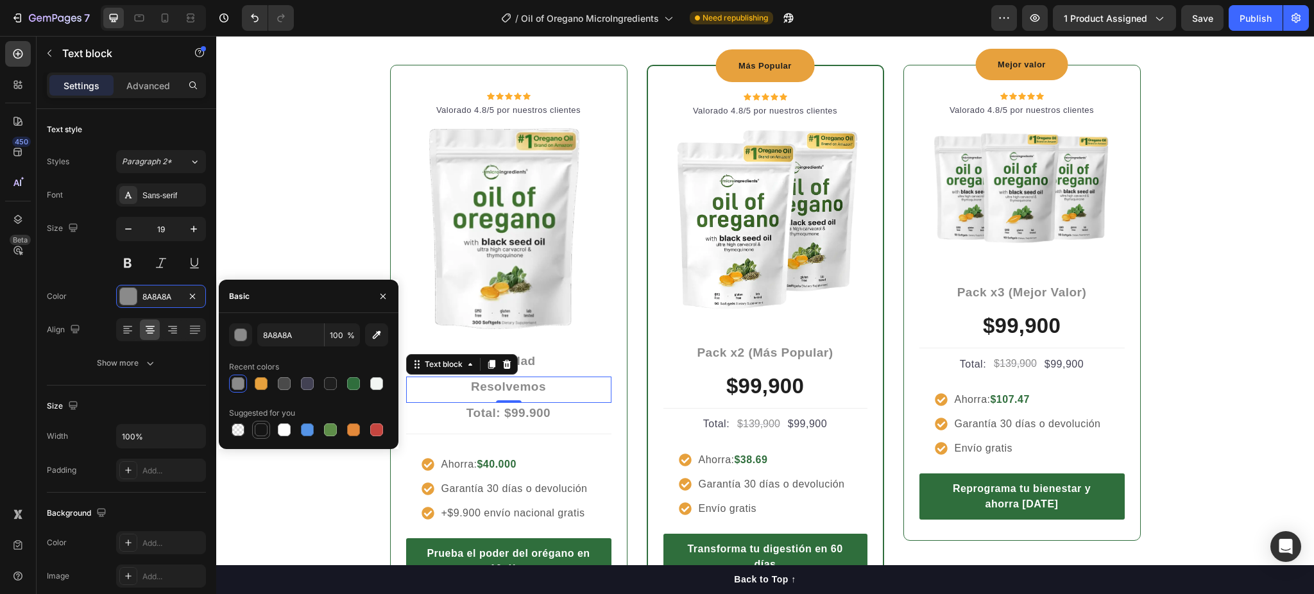
click at [260, 430] on div at bounding box center [261, 430] width 13 height 13
type input "151515"
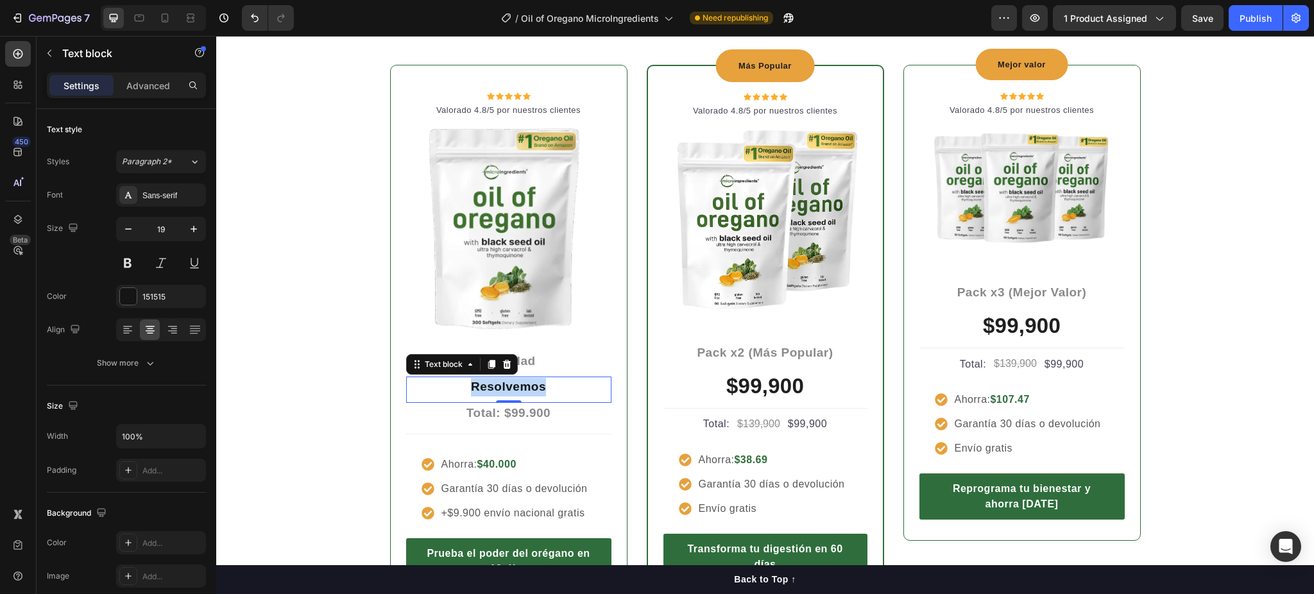
click at [503, 388] on strong "Resolvemos" at bounding box center [508, 386] width 75 height 13
click at [197, 232] on icon "button" at bounding box center [193, 229] width 13 height 13
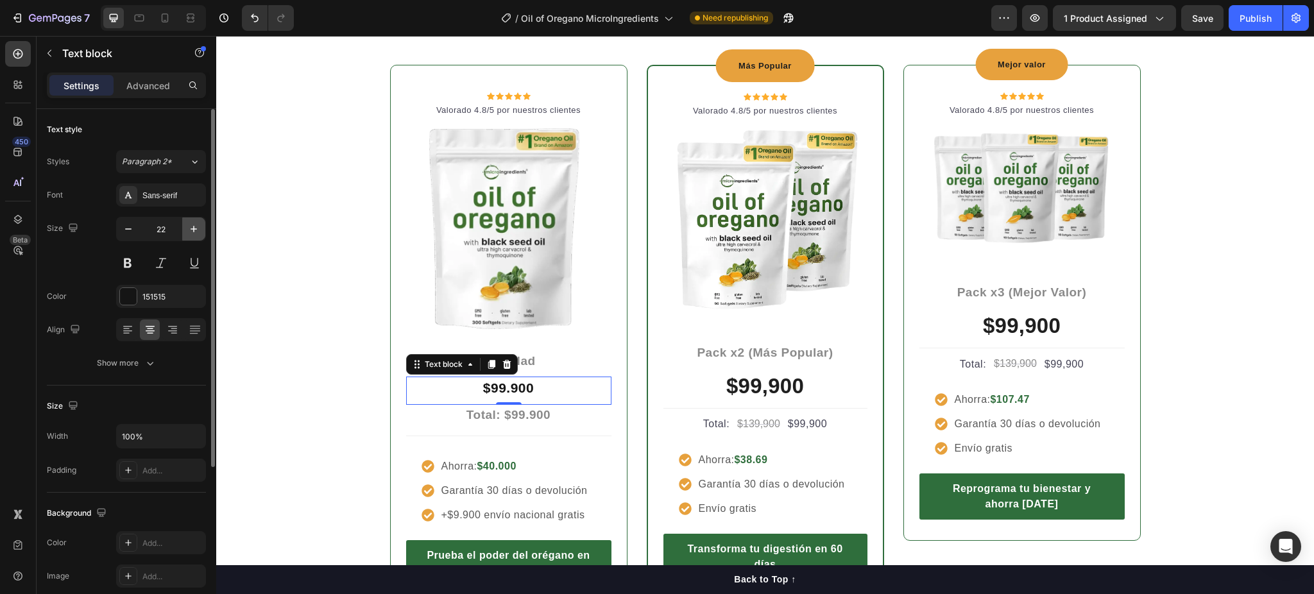
click at [197, 232] on icon "button" at bounding box center [193, 229] width 13 height 13
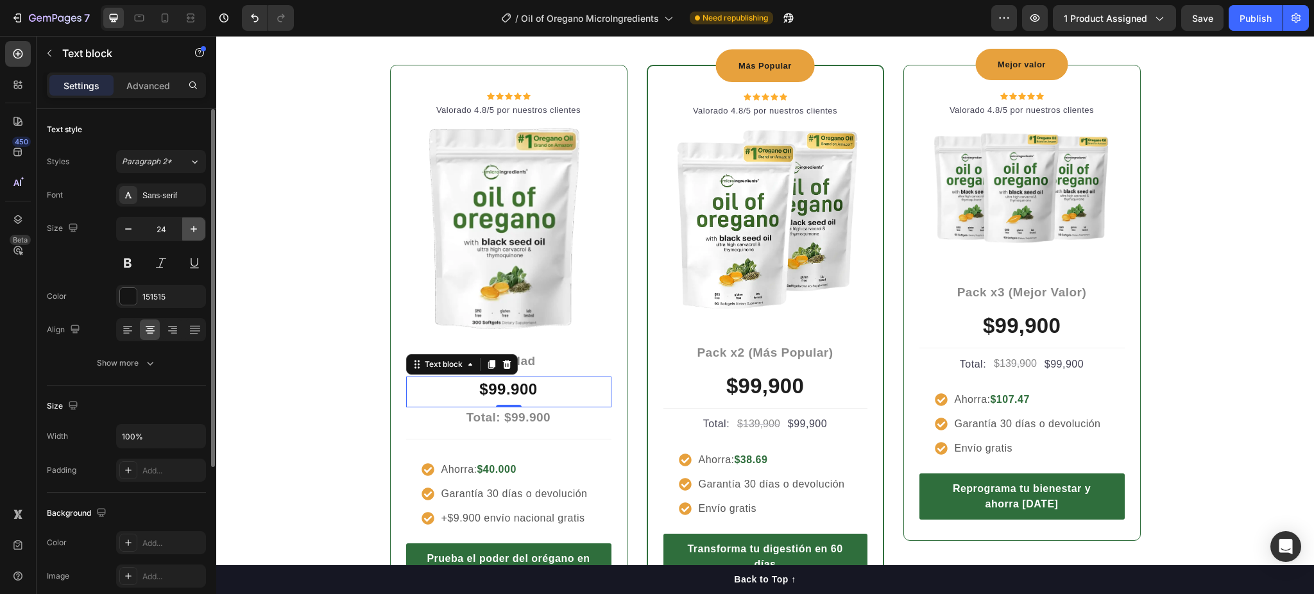
click at [197, 232] on icon "button" at bounding box center [193, 229] width 13 height 13
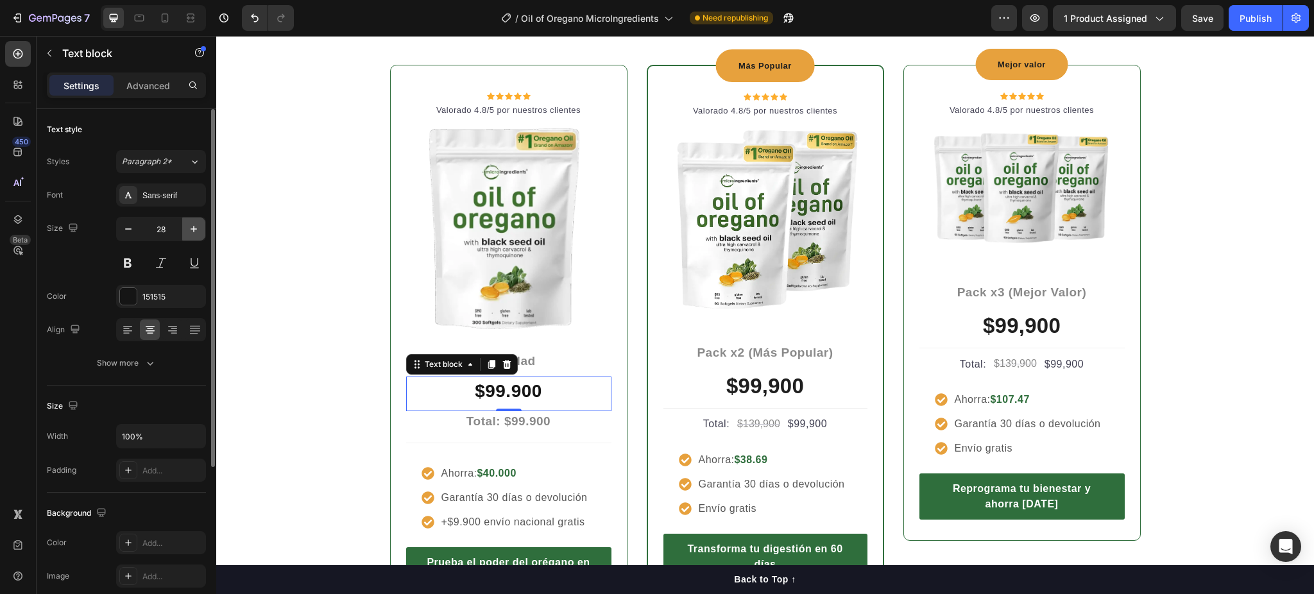
click at [197, 232] on icon "button" at bounding box center [193, 229] width 13 height 13
type input "31"
click at [526, 397] on strong "$99.900" at bounding box center [509, 392] width 74 height 22
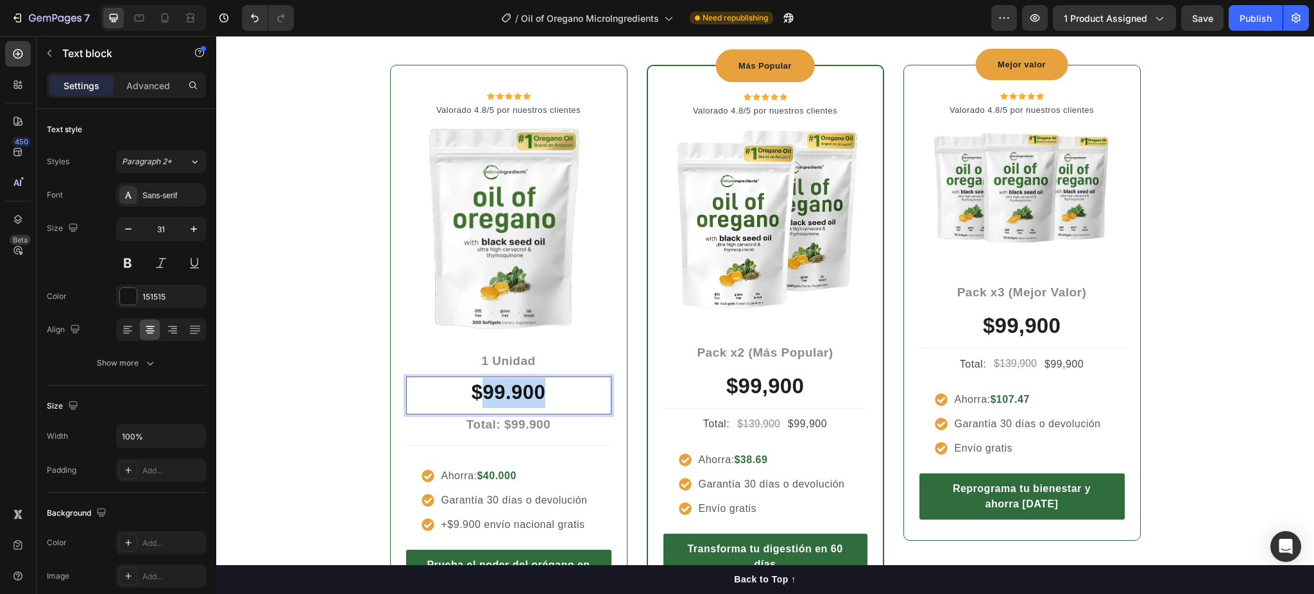
click at [526, 397] on strong "$99.900" at bounding box center [509, 392] width 74 height 22
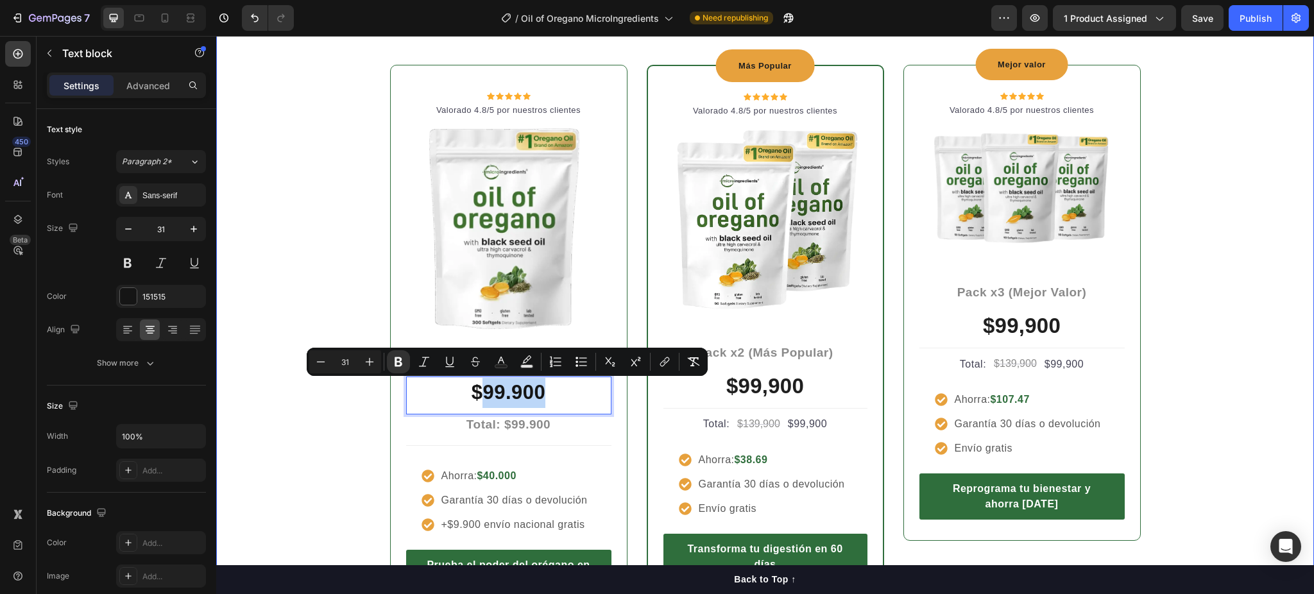
click at [353, 427] on div "Entre más cuidas tu cuerpo, menos pagas Heading Row Icon Icon Icon Icon Icon Ic…" at bounding box center [765, 301] width 1079 height 634
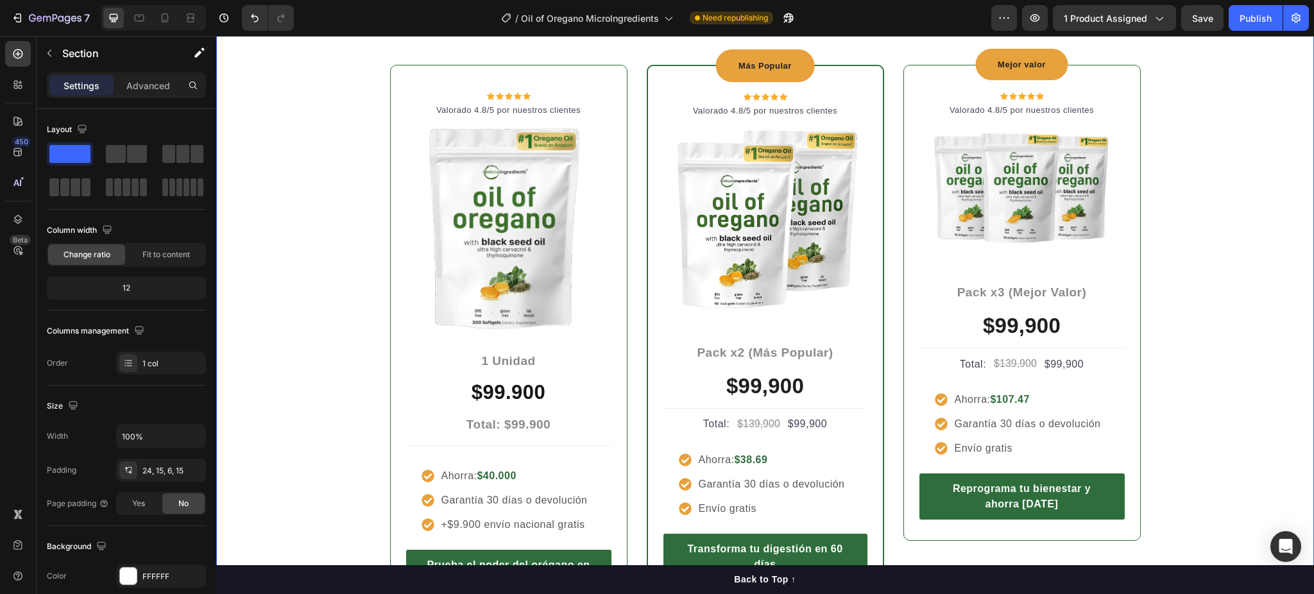
scroll to position [2738, 0]
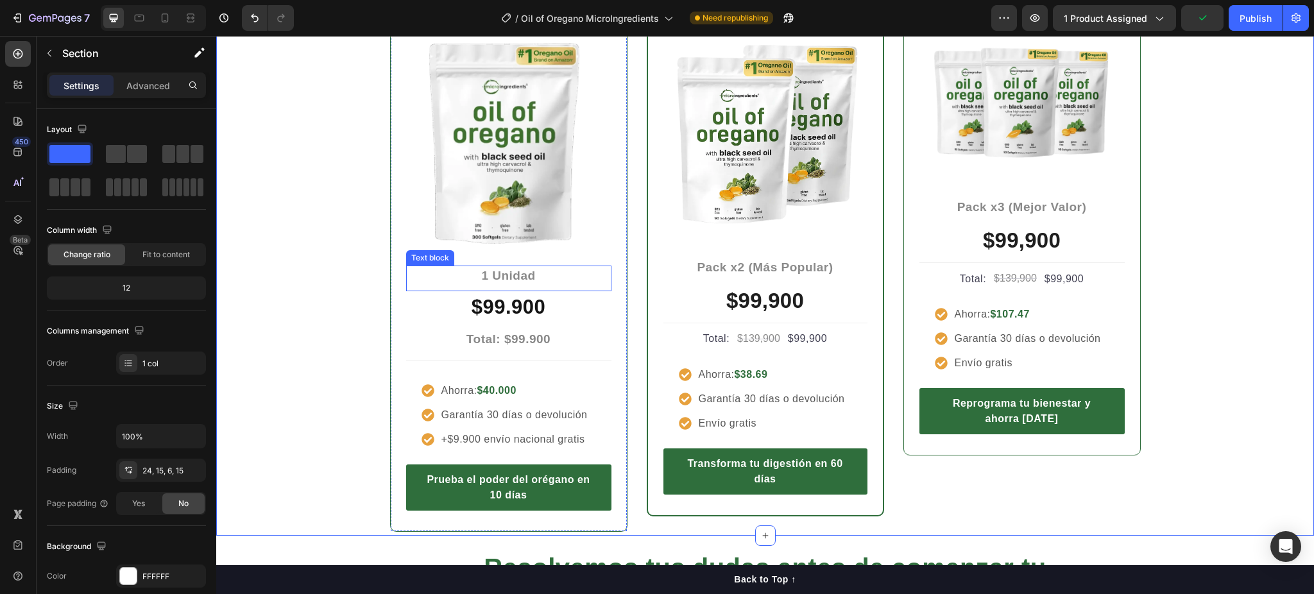
click at [501, 284] on div "1 Unidad" at bounding box center [508, 276] width 205 height 21
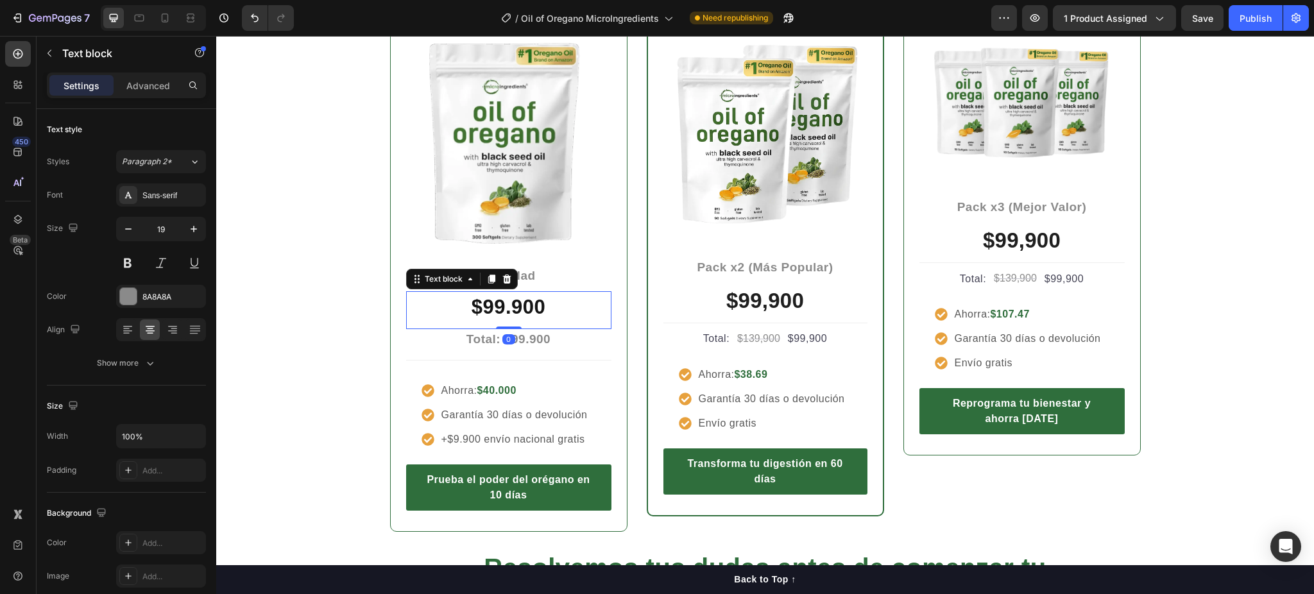
click at [538, 312] on strong "$99.900" at bounding box center [509, 307] width 74 height 22
click at [545, 337] on p "Total: $99.900" at bounding box center [509, 339] width 203 height 19
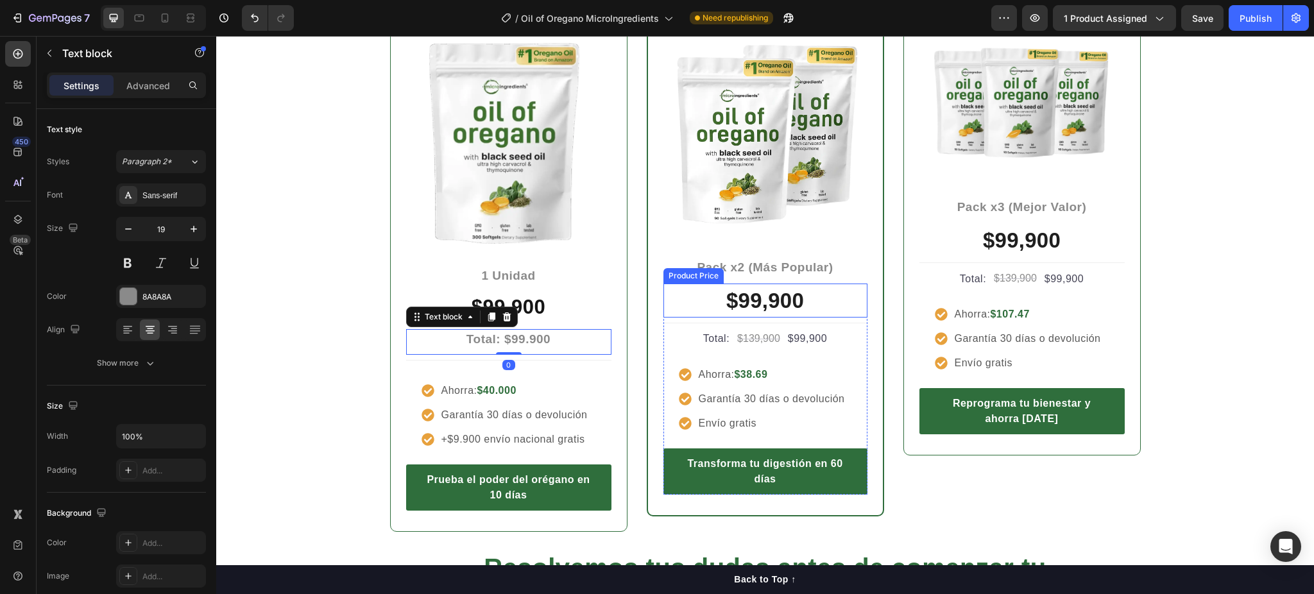
click at [793, 296] on div "$99,900" at bounding box center [766, 301] width 204 height 35
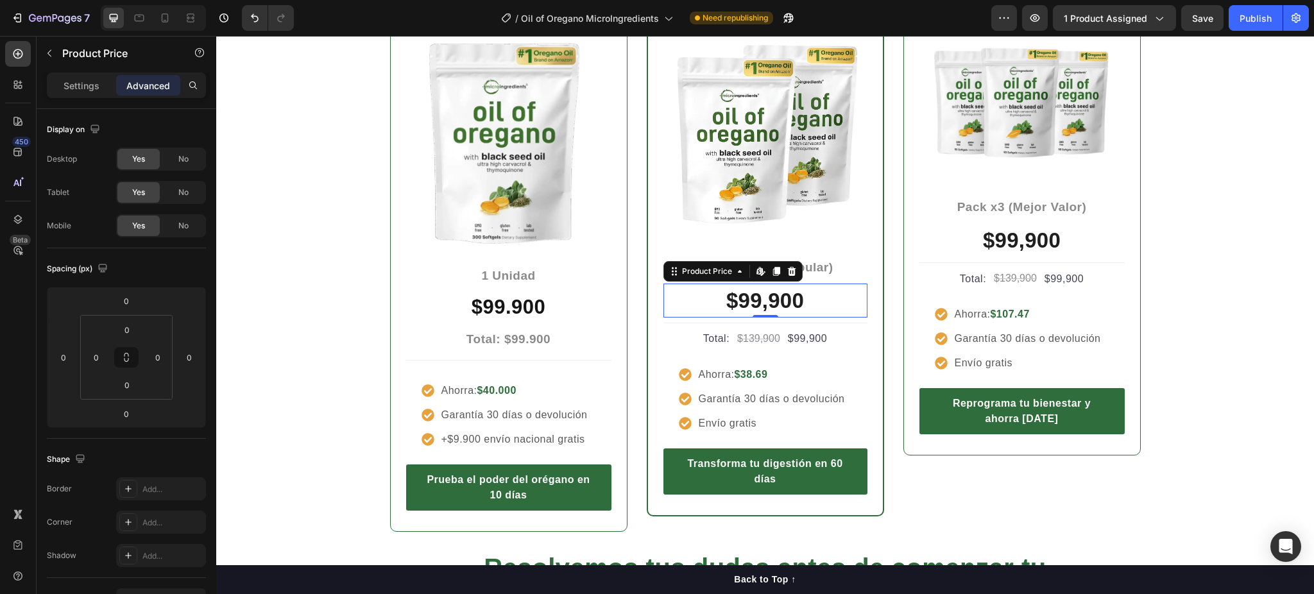
click at [798, 295] on div "$99,900" at bounding box center [766, 301] width 204 height 35
click at [631, 356] on div "Icon Icon Icon Icon Icon Icon List Hoz Valorado 4.8/5 por nuestros clientes Tex…" at bounding box center [766, 255] width 770 height 553
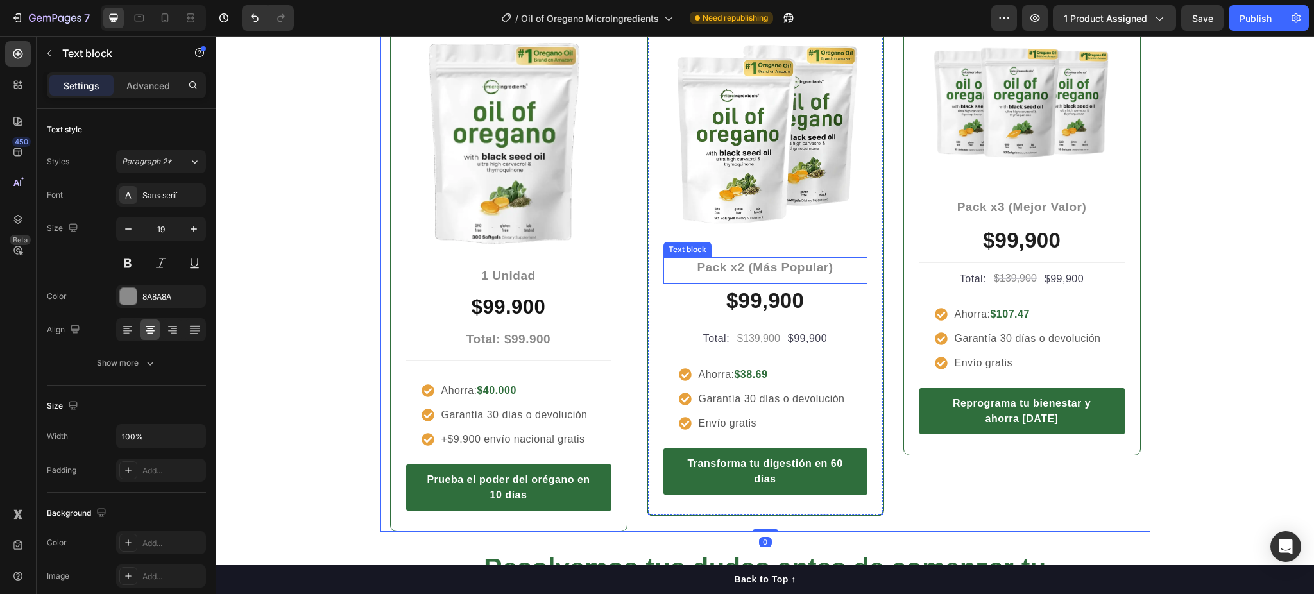
click at [742, 268] on p "Pack x2 (Más Popular)" at bounding box center [766, 268] width 202 height 19
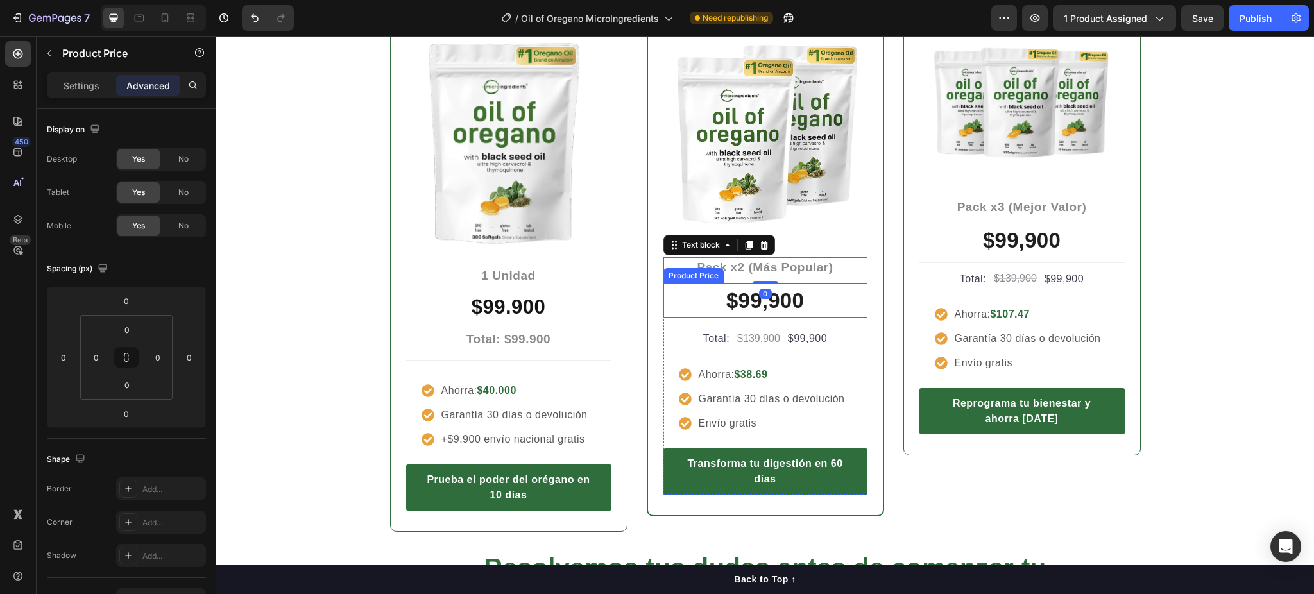
click at [768, 306] on div "$99,900" at bounding box center [766, 301] width 204 height 35
click at [787, 273] on icon at bounding box center [792, 271] width 10 height 10
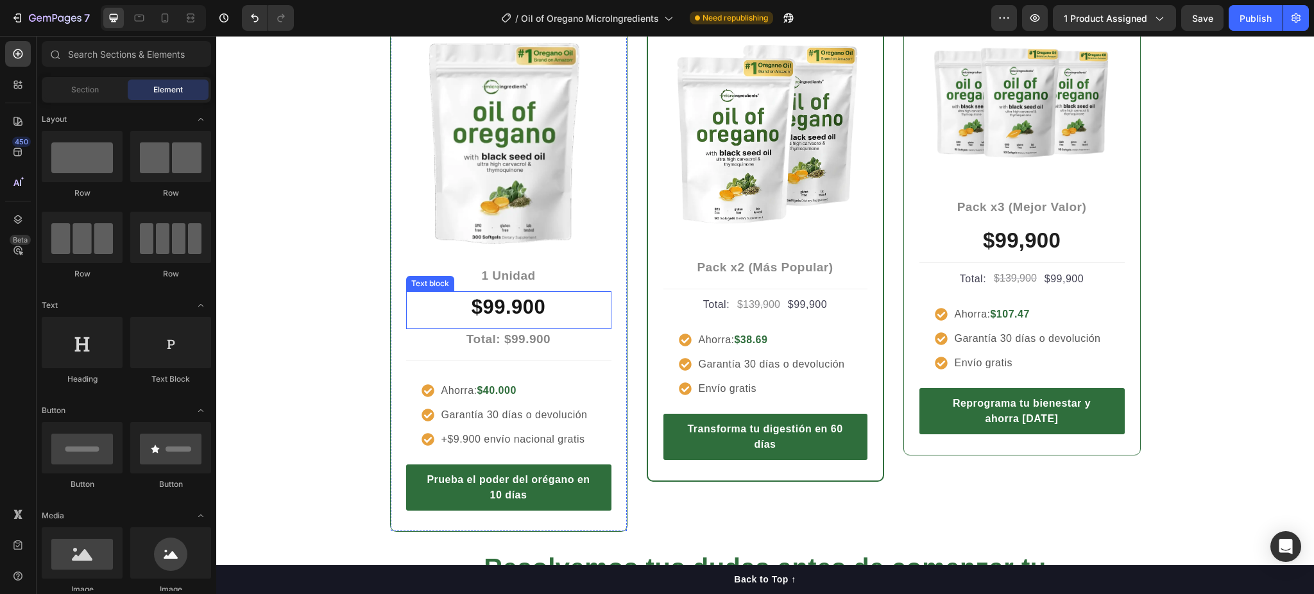
click at [549, 299] on p "$99.900" at bounding box center [509, 308] width 203 height 30
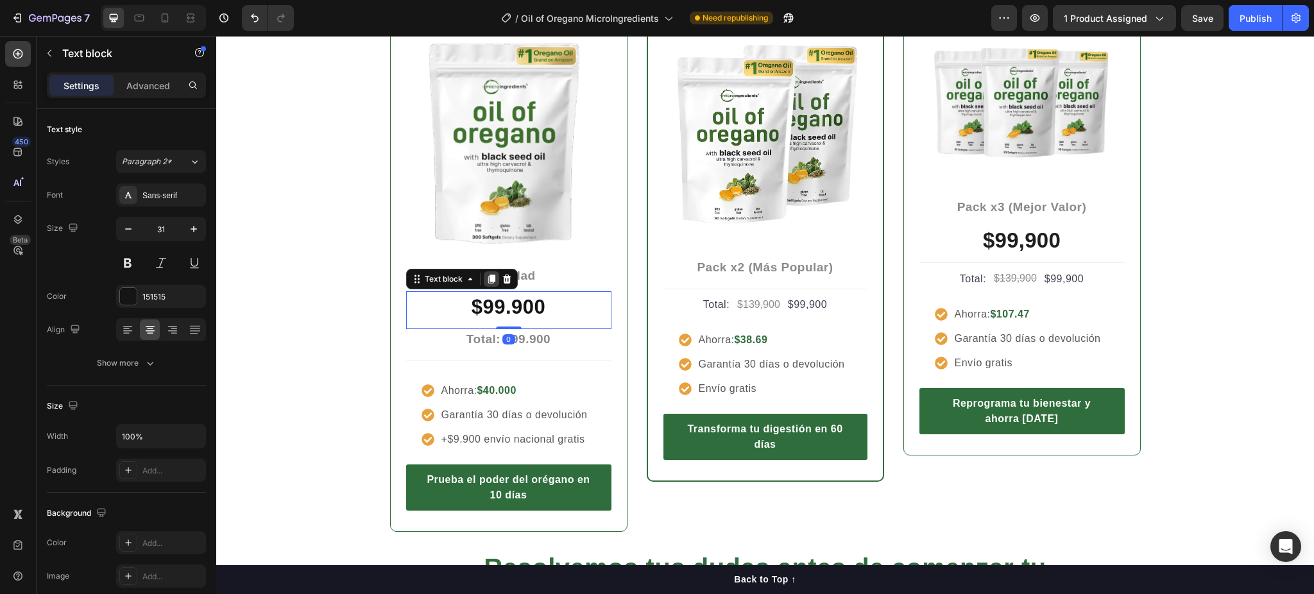
click at [486, 274] on icon at bounding box center [491, 279] width 10 height 10
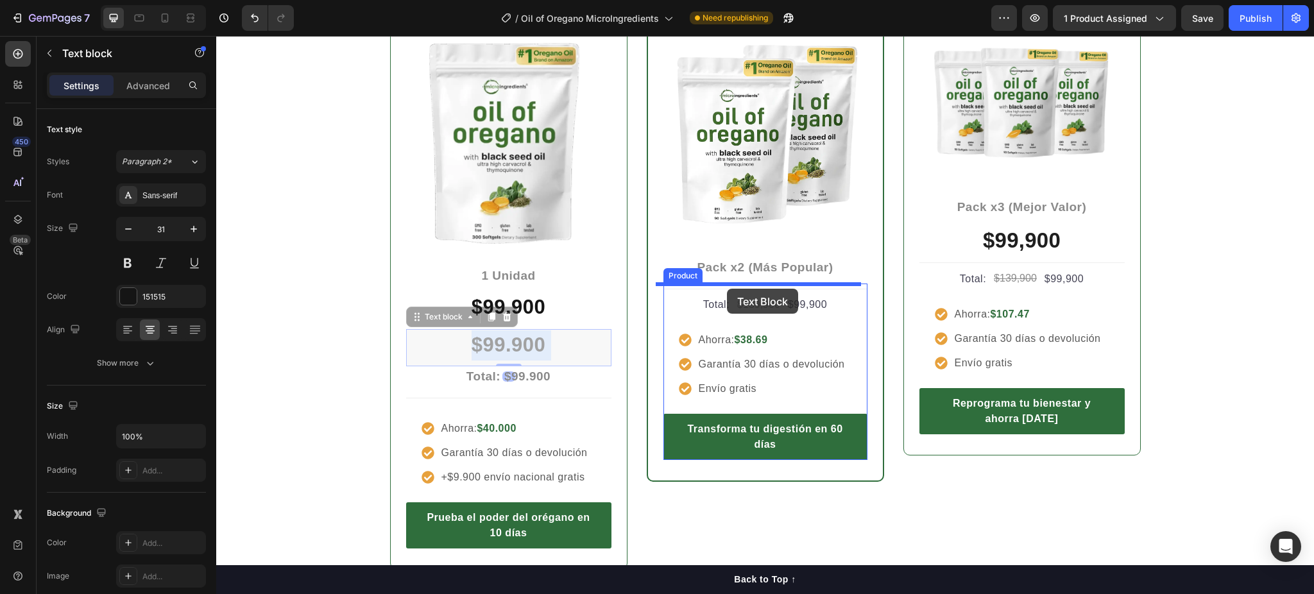
drag, startPoint x: 576, startPoint y: 341, endPoint x: 727, endPoint y: 289, distance: 159.7
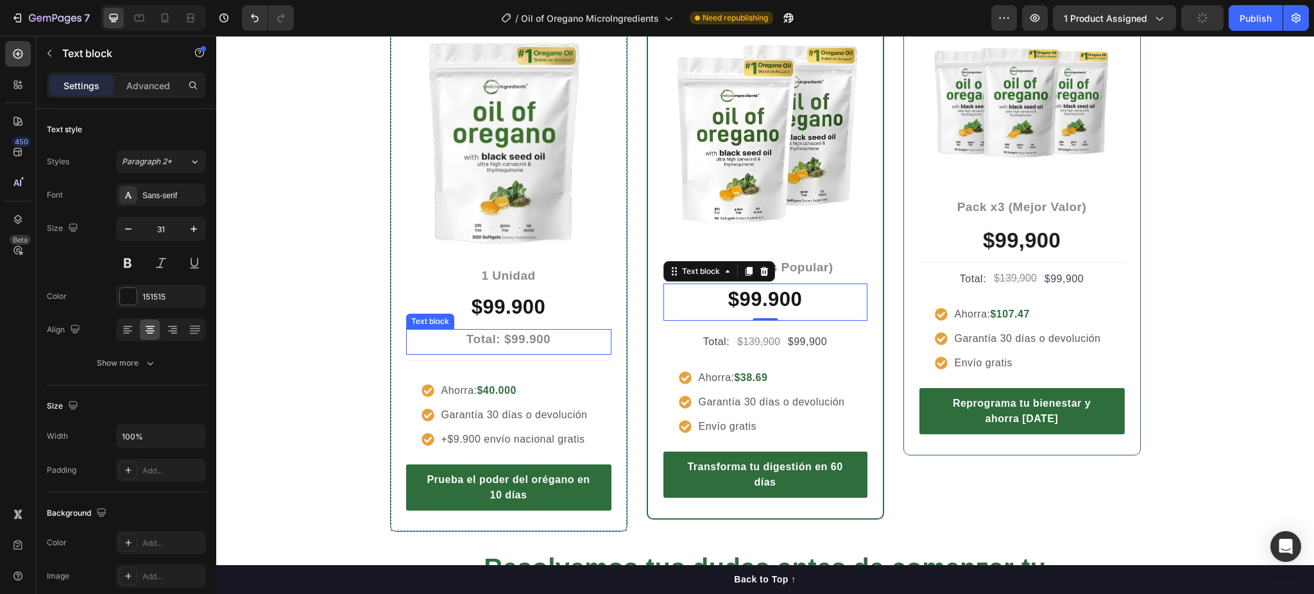
click at [570, 342] on p "Total: $99.900" at bounding box center [509, 339] width 203 height 19
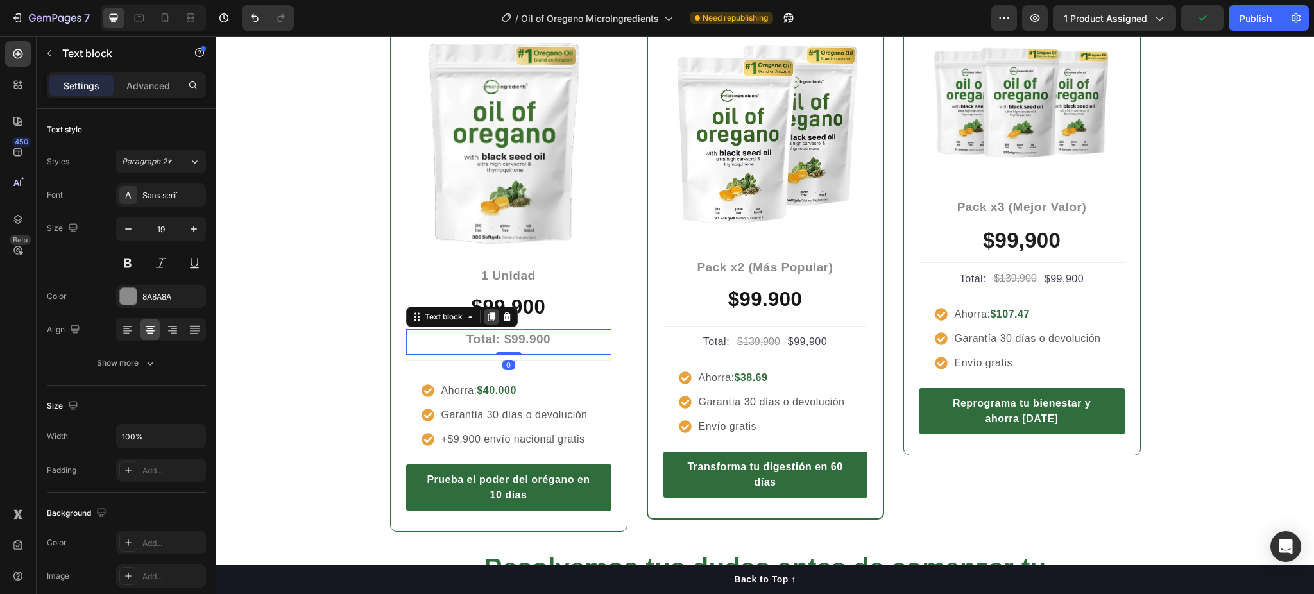
click at [488, 317] on icon at bounding box center [491, 317] width 7 height 9
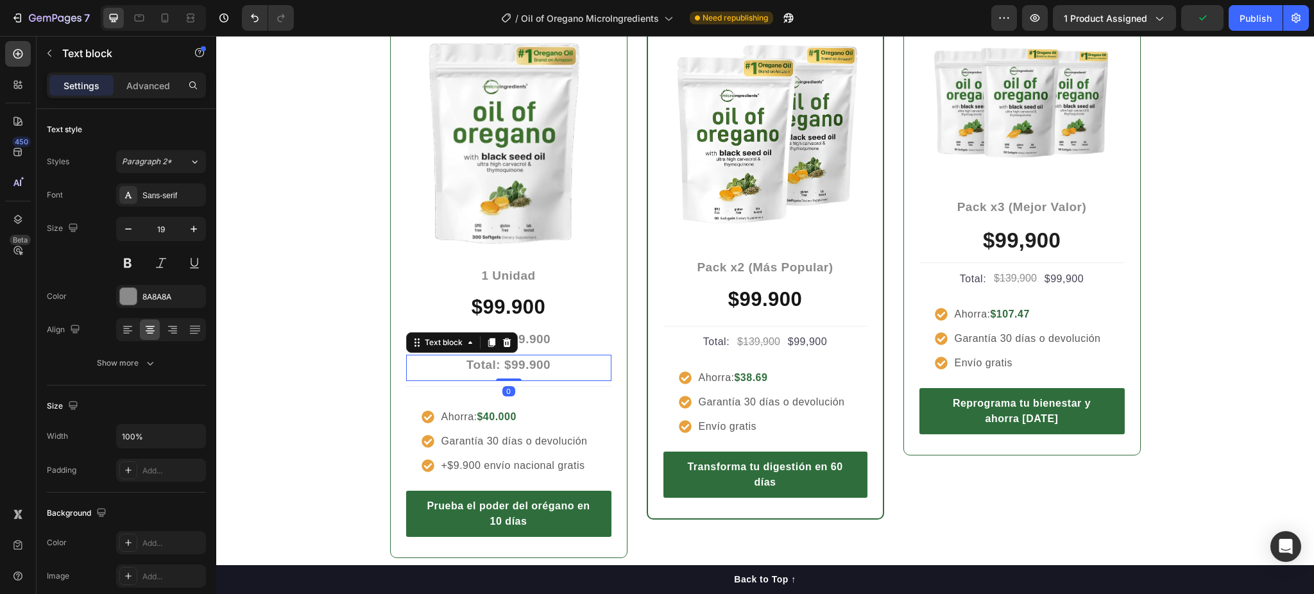
click at [547, 368] on p "Total: $99.900" at bounding box center [509, 365] width 203 height 19
click at [494, 338] on strong "Total: $99.900" at bounding box center [509, 338] width 84 height 13
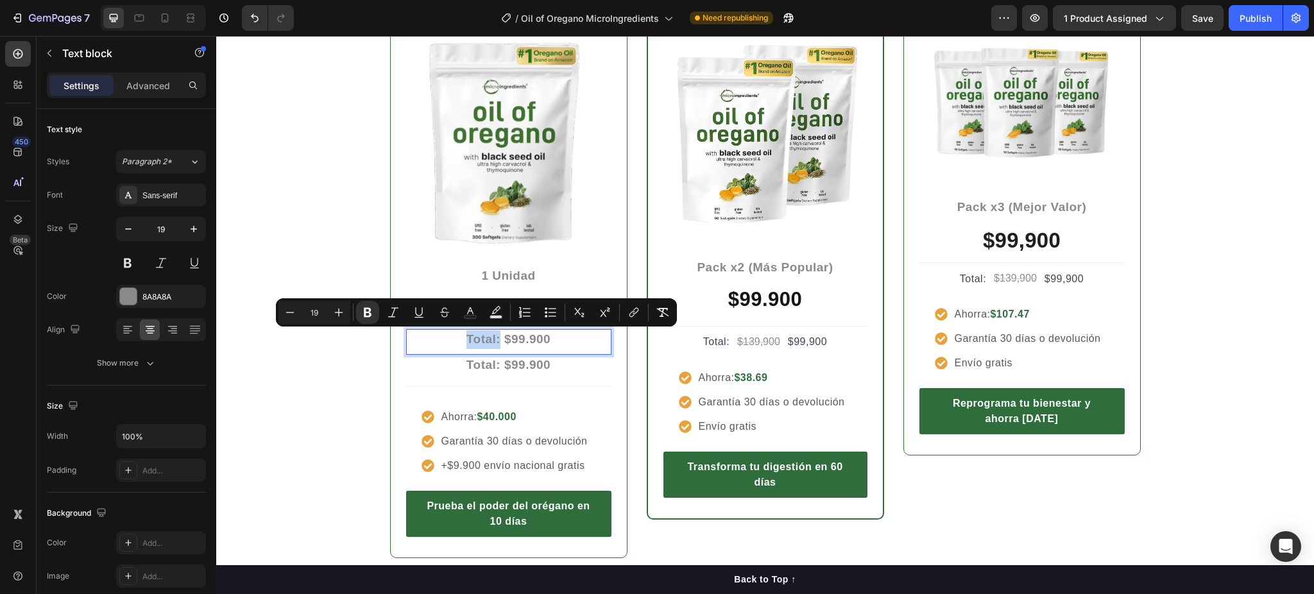
drag, startPoint x: 493, startPoint y: 338, endPoint x: 449, endPoint y: 343, distance: 45.3
click at [449, 343] on p "Total: $99.900" at bounding box center [509, 339] width 203 height 19
click at [171, 298] on div "8A8A8A" at bounding box center [160, 297] width 37 height 12
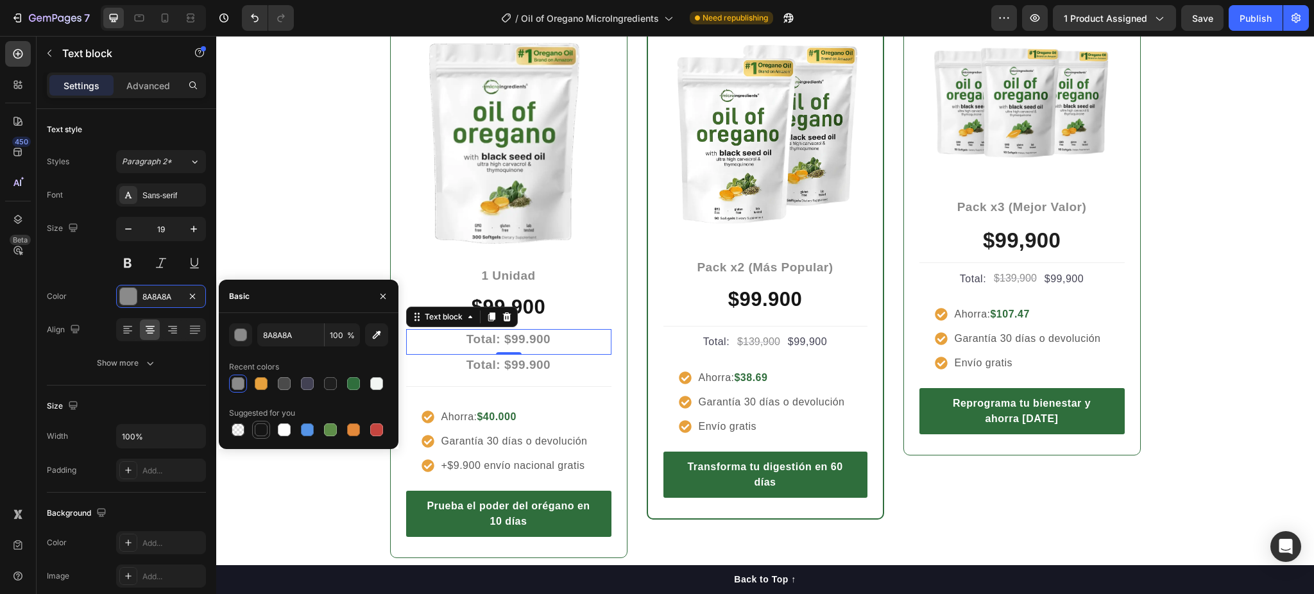
click at [265, 434] on div at bounding box center [261, 430] width 13 height 13
type input "8A8A8A"
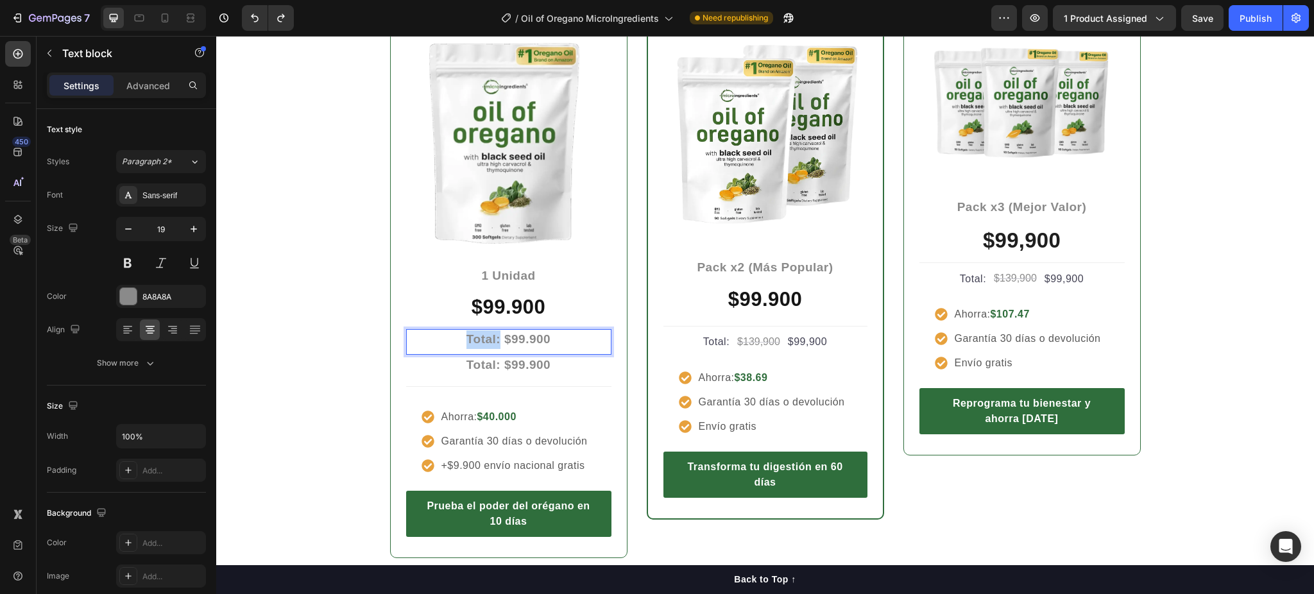
drag, startPoint x: 463, startPoint y: 339, endPoint x: 492, endPoint y: 345, distance: 29.4
click at [492, 345] on strong "Total: $99.900" at bounding box center [509, 338] width 84 height 13
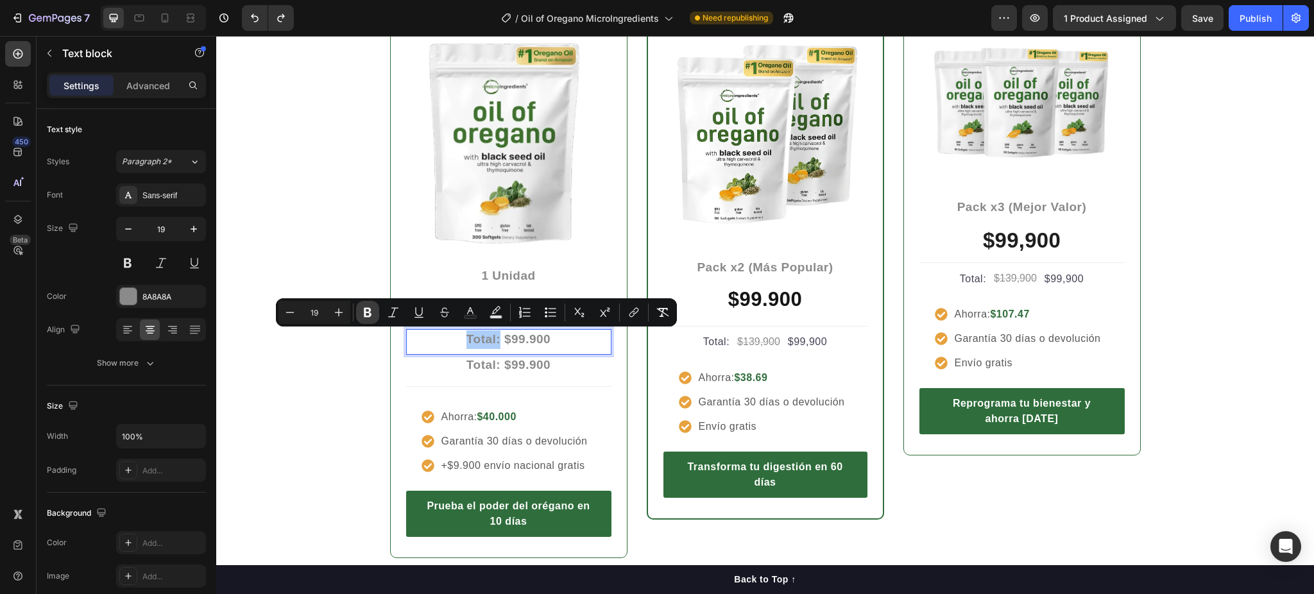
click at [362, 315] on icon "Editor contextual toolbar" at bounding box center [367, 312] width 13 height 13
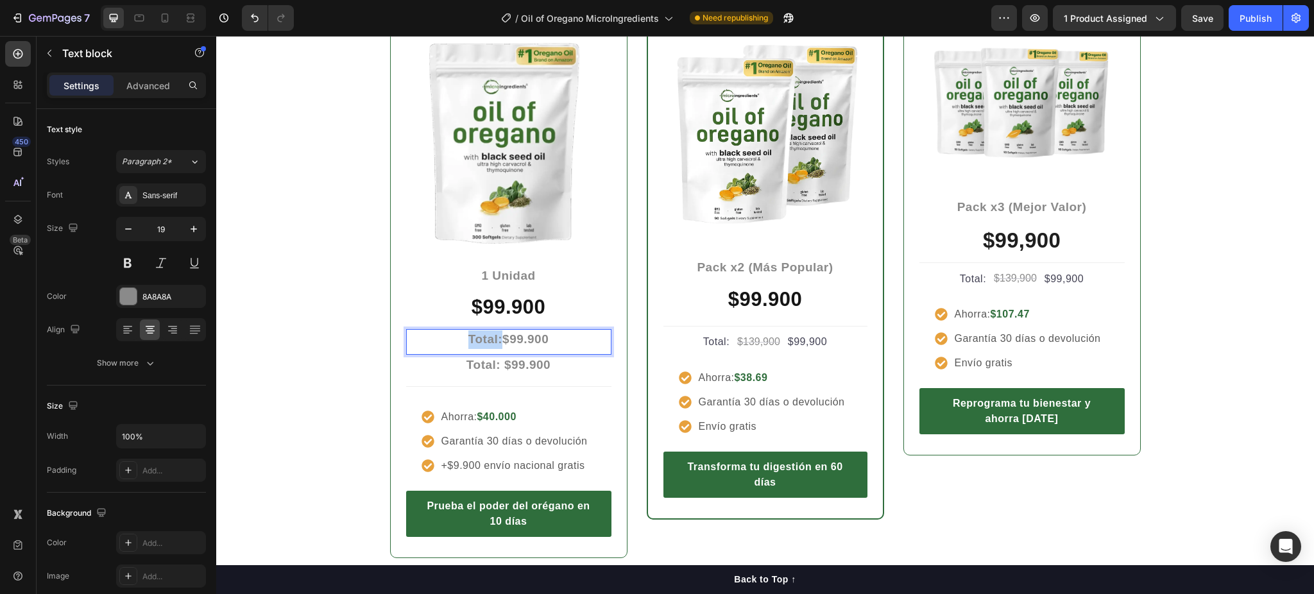
drag, startPoint x: 465, startPoint y: 340, endPoint x: 495, endPoint y: 340, distance: 29.5
click at [495, 340] on p "Total: $99.900" at bounding box center [509, 339] width 203 height 19
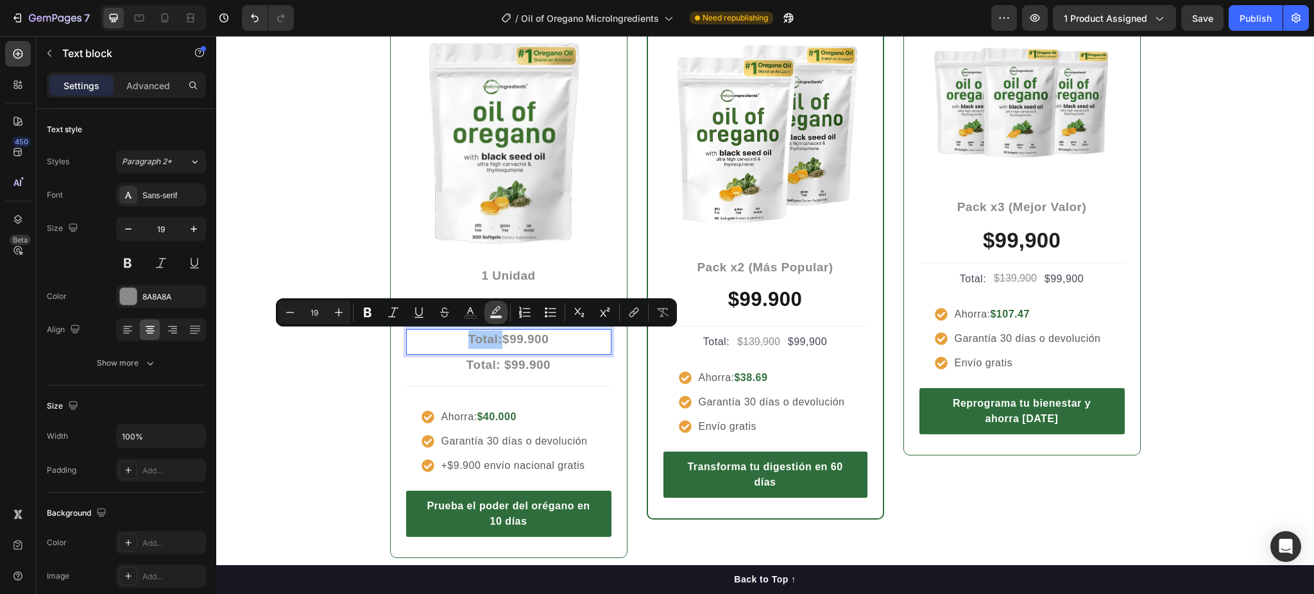
click at [499, 316] on rect "Editor contextual toolbar" at bounding box center [496, 317] width 12 height 3
type input "000000"
type input "77"
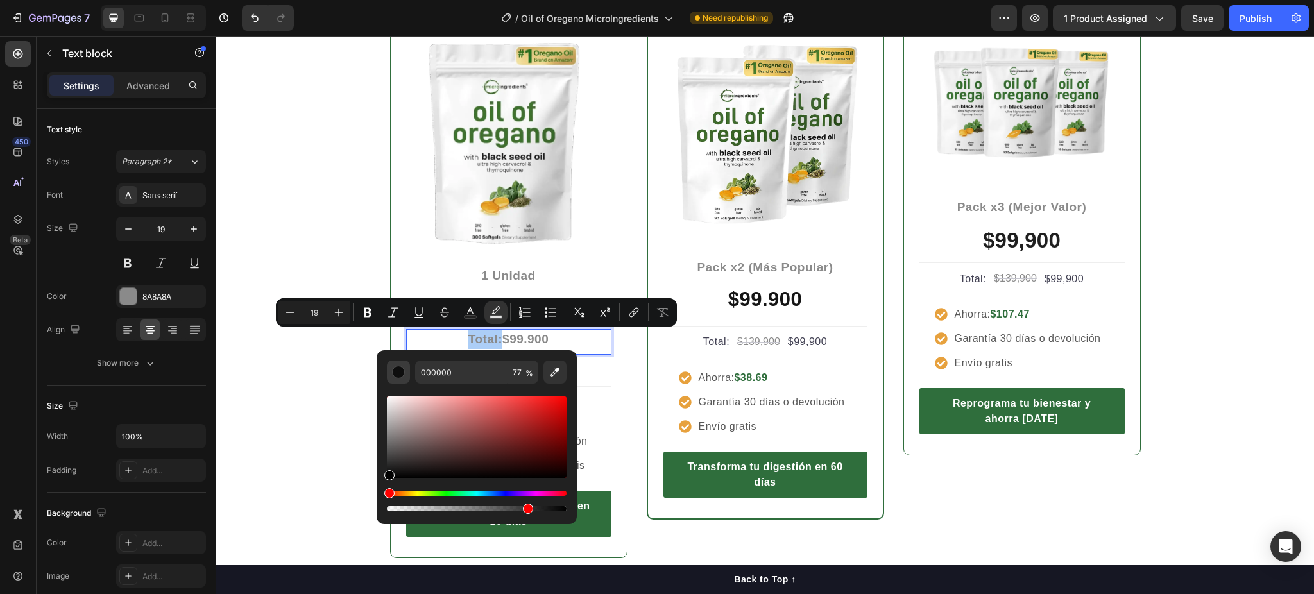
click at [396, 366] on div "Editor contextual toolbar" at bounding box center [398, 372] width 13 height 13
drag, startPoint x: 391, startPoint y: 473, endPoint x: 386, endPoint y: 485, distance: 13.2
click at [390, 485] on div "Editor contextual toolbar" at bounding box center [477, 454] width 180 height 120
click at [323, 439] on div "Entre más cuidas tu cuerpo, menos pagas Heading Row Icon Icon Icon Icon Icon Ic…" at bounding box center [765, 229] width 1079 height 660
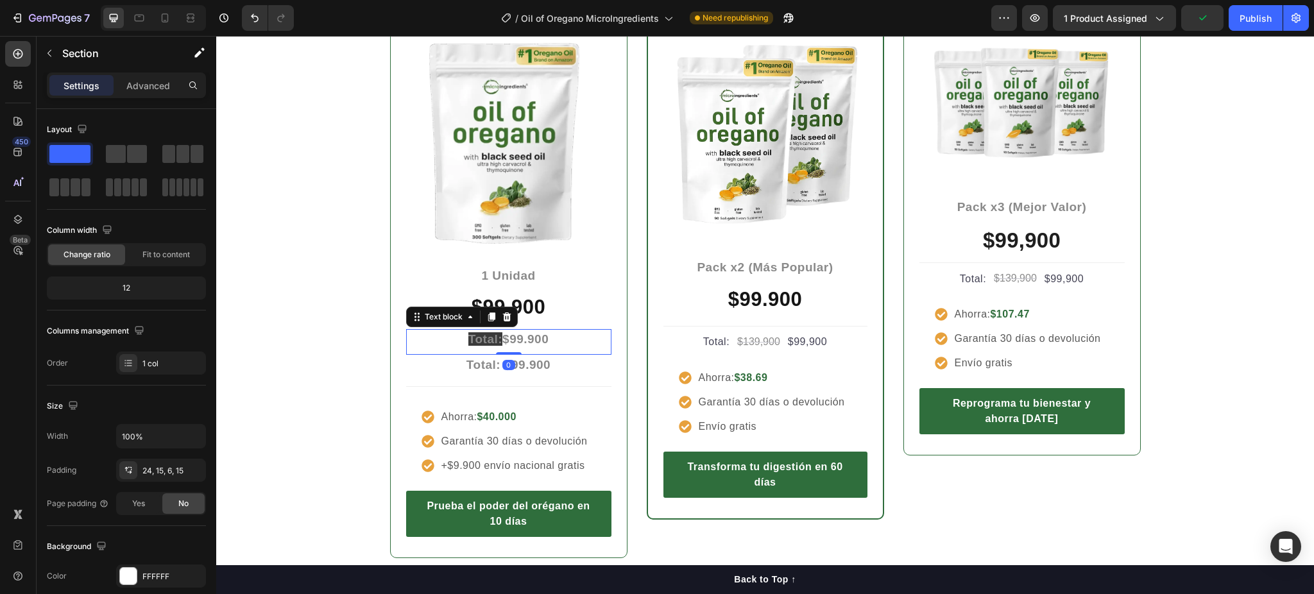
click at [477, 338] on span "Total:" at bounding box center [485, 338] width 34 height 13
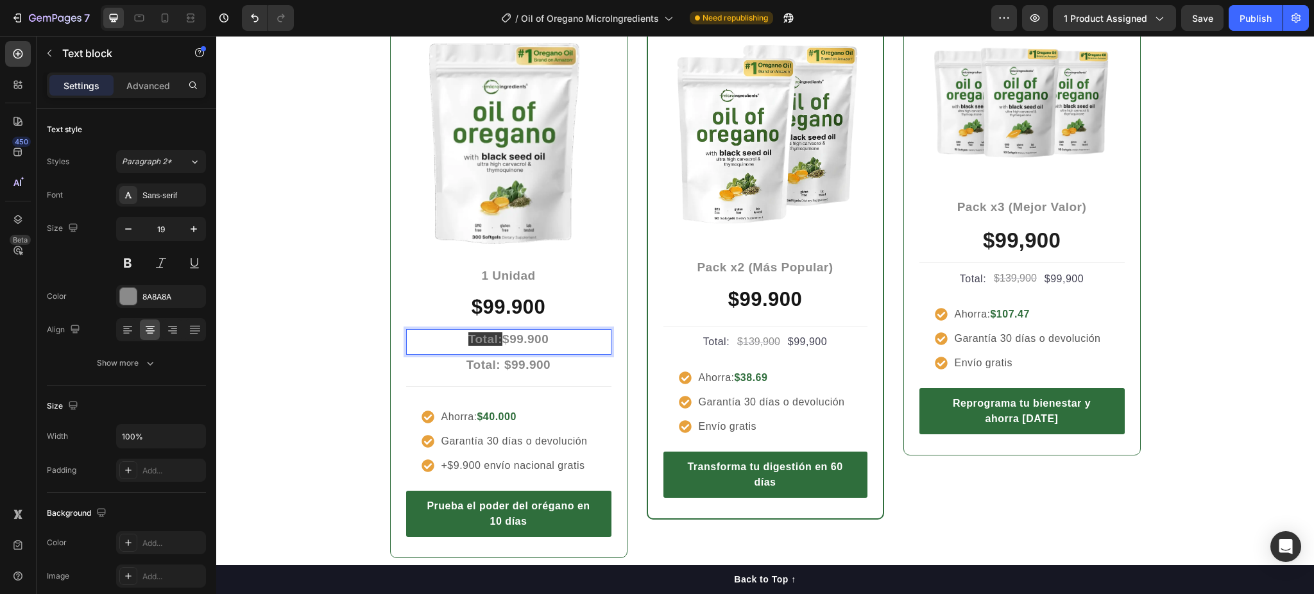
click at [477, 338] on span "Total:" at bounding box center [485, 338] width 34 height 13
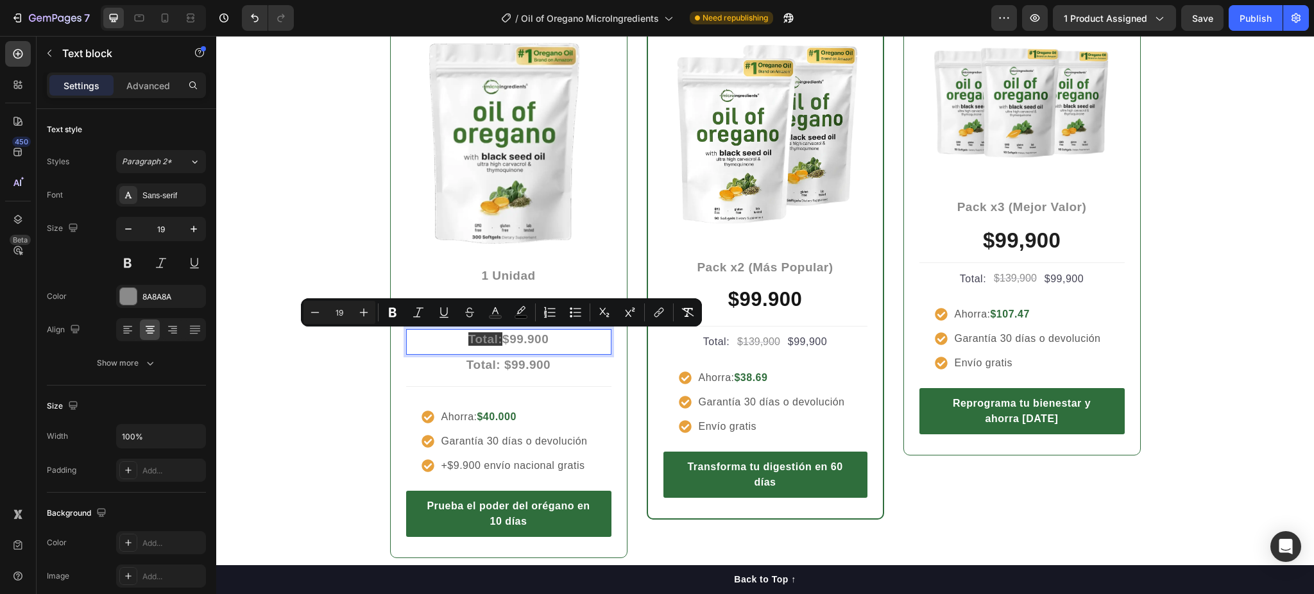
click at [477, 338] on span "Total:" at bounding box center [485, 338] width 34 height 13
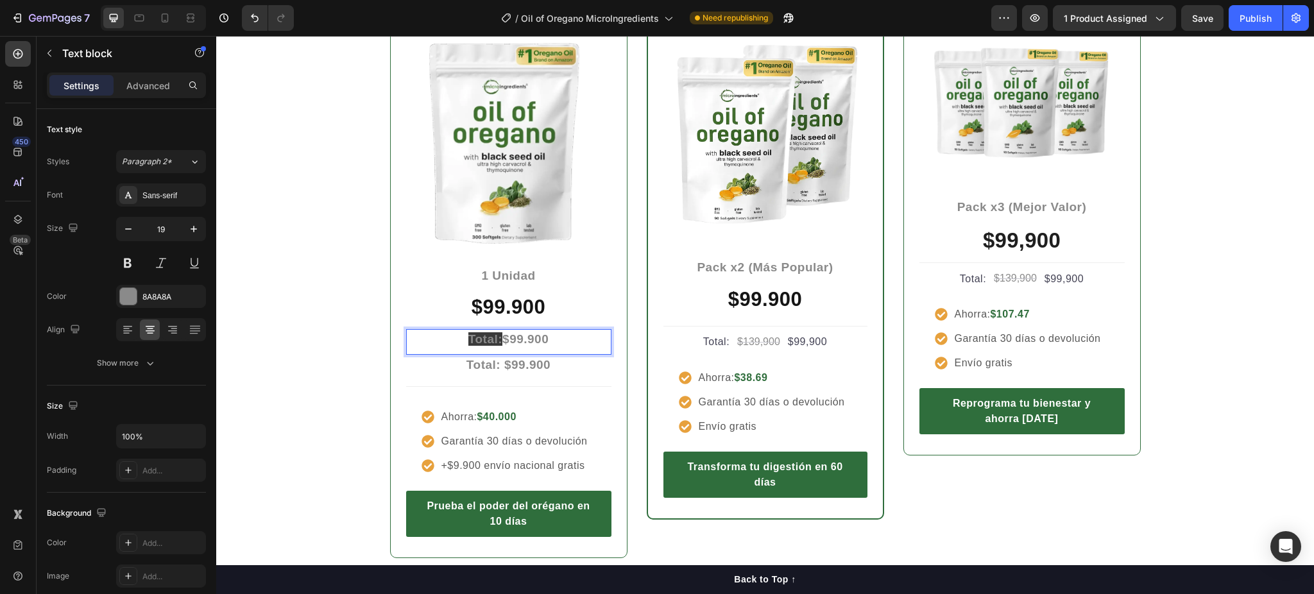
click at [448, 344] on p "Total: $99.900" at bounding box center [509, 339] width 203 height 19
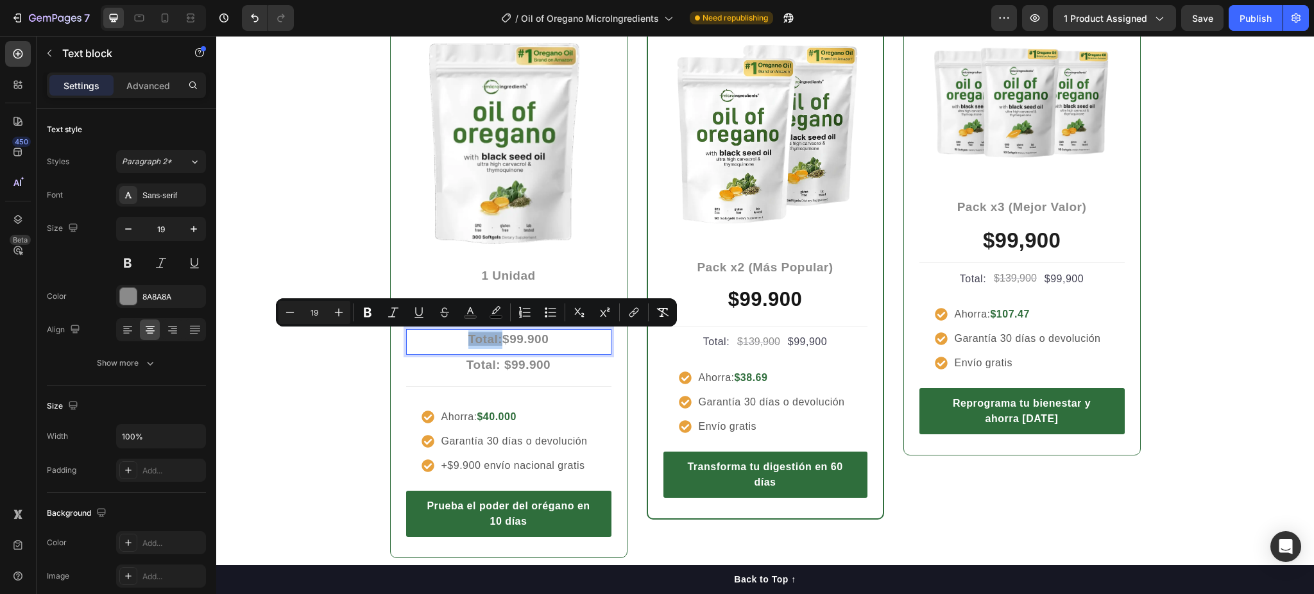
drag, startPoint x: 452, startPoint y: 338, endPoint x: 494, endPoint y: 341, distance: 42.5
click at [494, 341] on p "Total: $99.900" at bounding box center [509, 339] width 203 height 19
click at [497, 308] on icon "Editor contextual toolbar" at bounding box center [496, 312] width 13 height 13
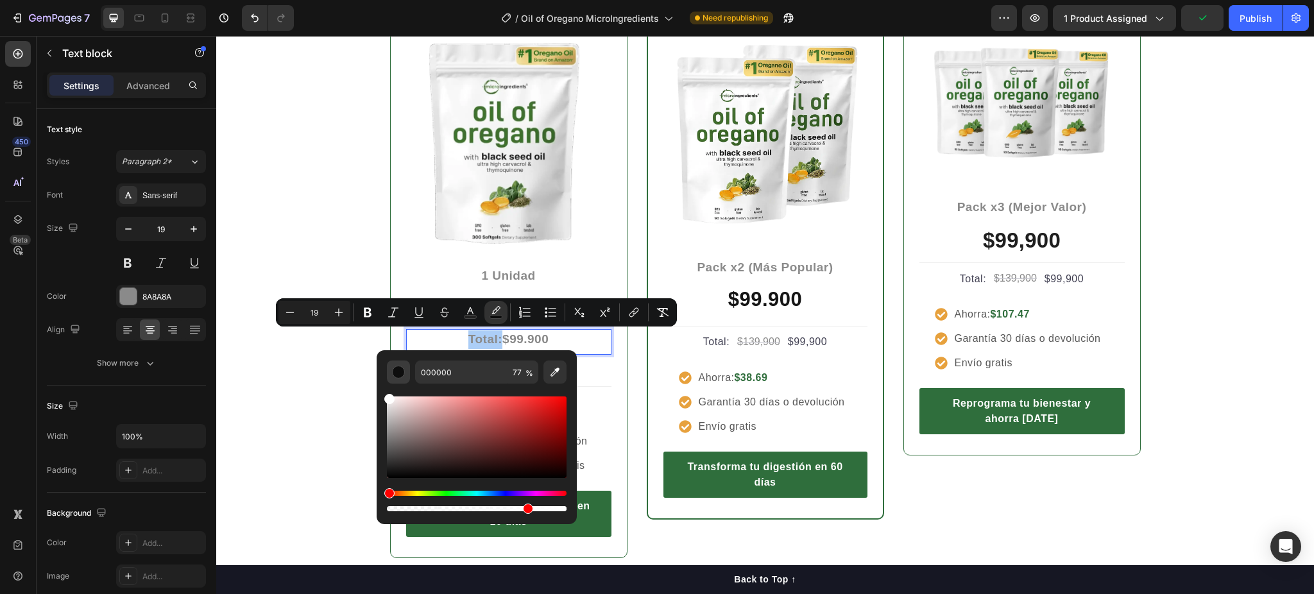
drag, startPoint x: 393, startPoint y: 411, endPoint x: 388, endPoint y: 379, distance: 32.0
click at [388, 381] on div "000000 77 %" at bounding box center [477, 437] width 180 height 153
type input "FFFFFF"
click at [468, 314] on icon "Editor contextual toolbar" at bounding box center [470, 312] width 13 height 13
type input "8A8A8A"
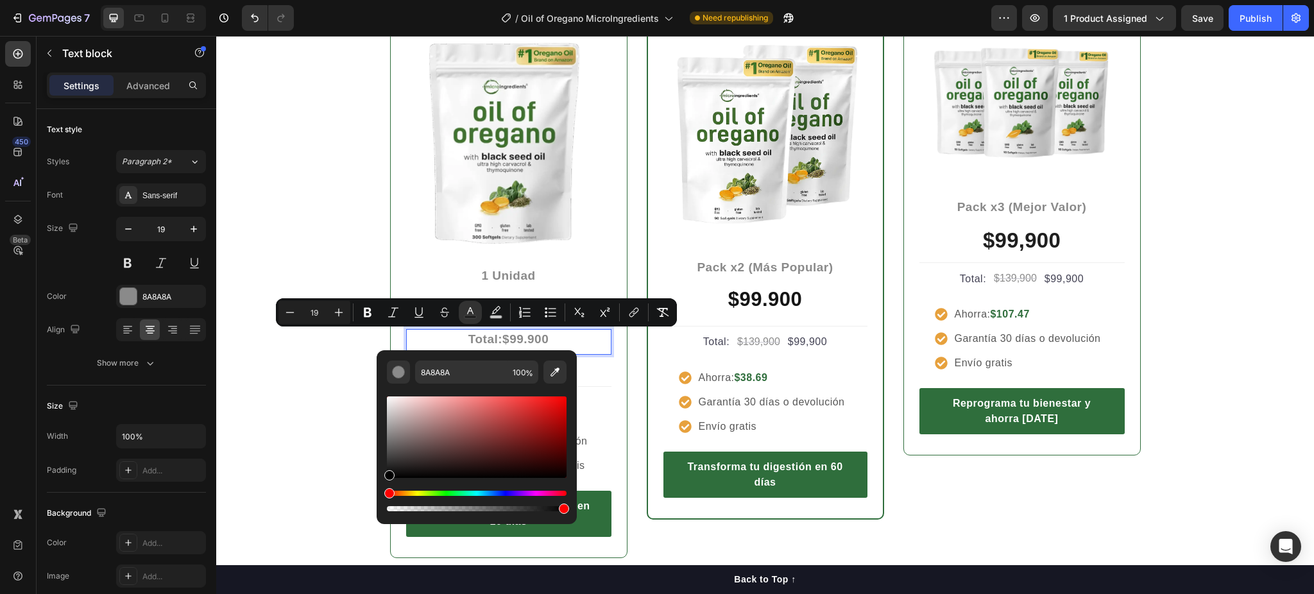
drag, startPoint x: 388, startPoint y: 440, endPoint x: 388, endPoint y: 479, distance: 39.2
click at [388, 479] on div "Editor contextual toolbar" at bounding box center [389, 475] width 10 height 10
type input "000000"
click at [307, 461] on div "Entre más cuidas tu cuerpo, menos pagas Heading Row Icon Icon Icon Icon Icon Ic…" at bounding box center [765, 229] width 1079 height 660
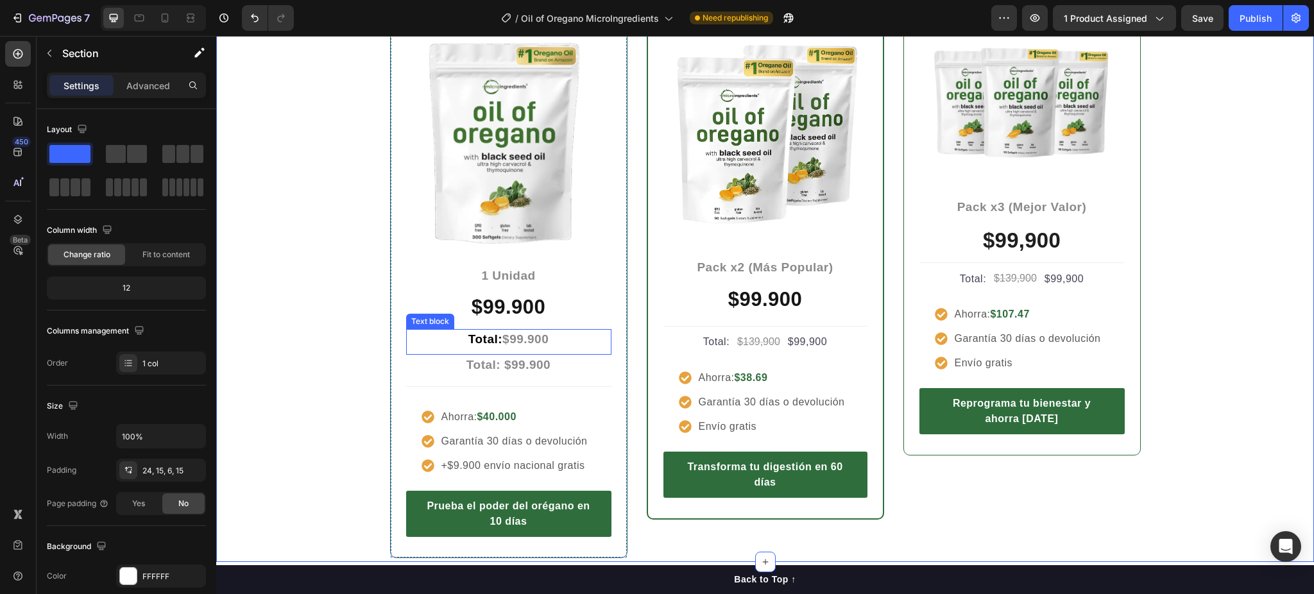
click at [524, 338] on strong "$99.900" at bounding box center [525, 338] width 46 height 13
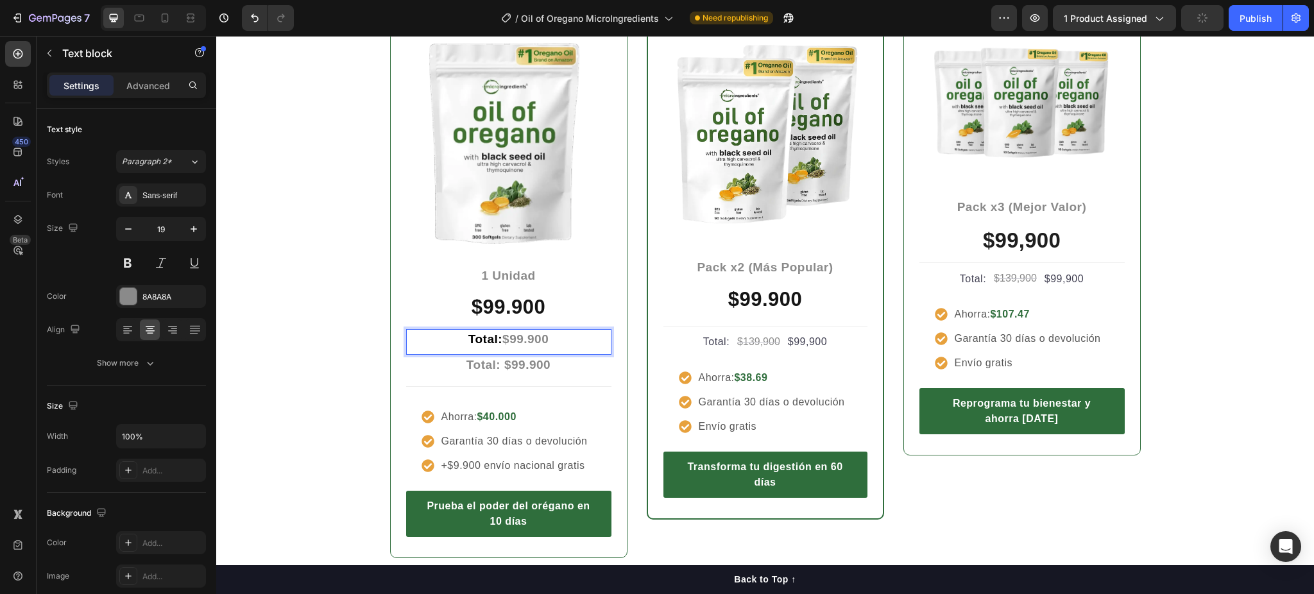
click at [521, 340] on strong "$99.900" at bounding box center [525, 338] width 46 height 13
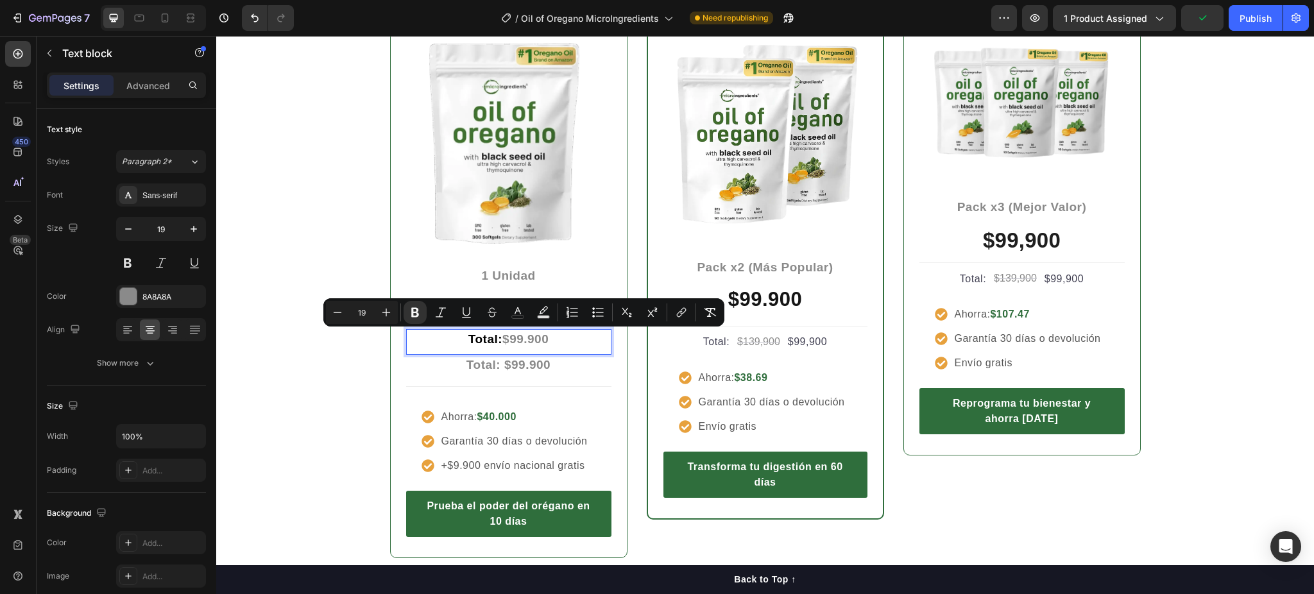
click at [525, 338] on strong "$99.900" at bounding box center [525, 338] width 46 height 13
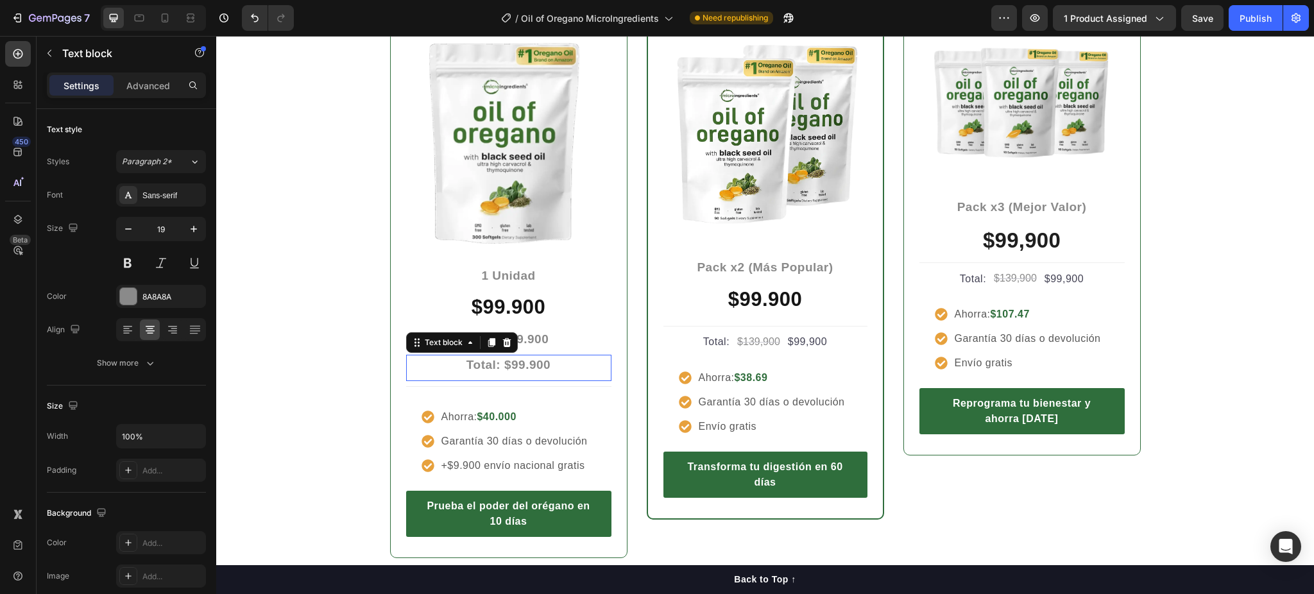
click at [545, 366] on p "Total: $99.900" at bounding box center [509, 365] width 203 height 19
click at [502, 343] on icon at bounding box center [506, 342] width 8 height 9
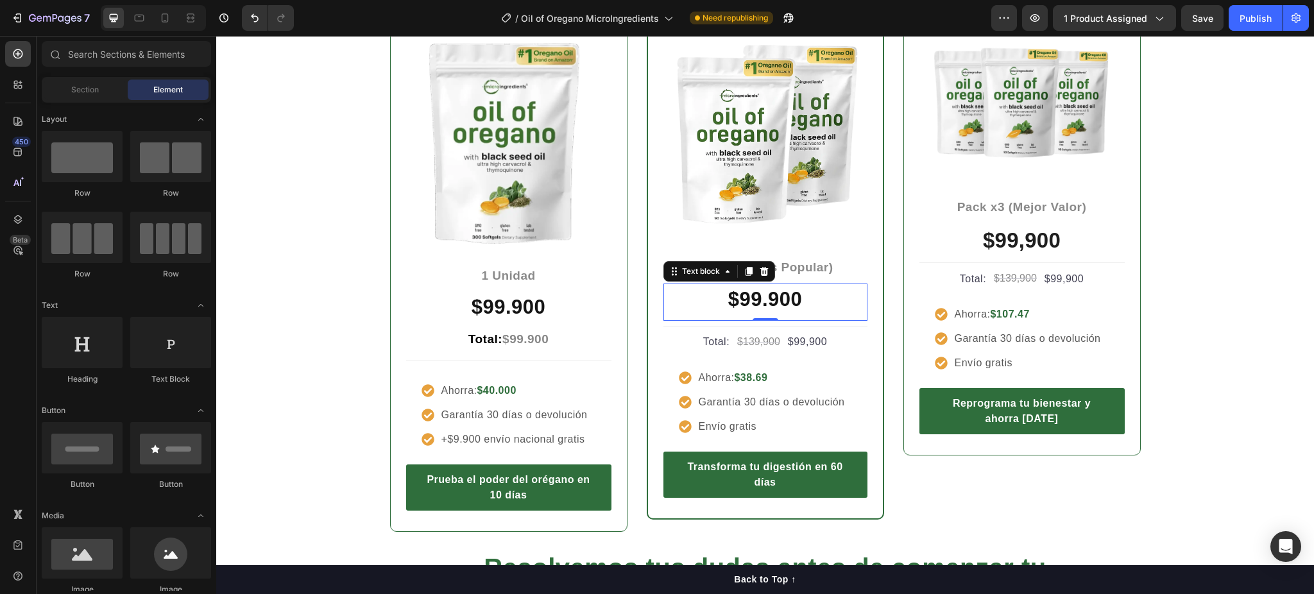
click at [728, 307] on strong "$99.900" at bounding box center [765, 299] width 74 height 22
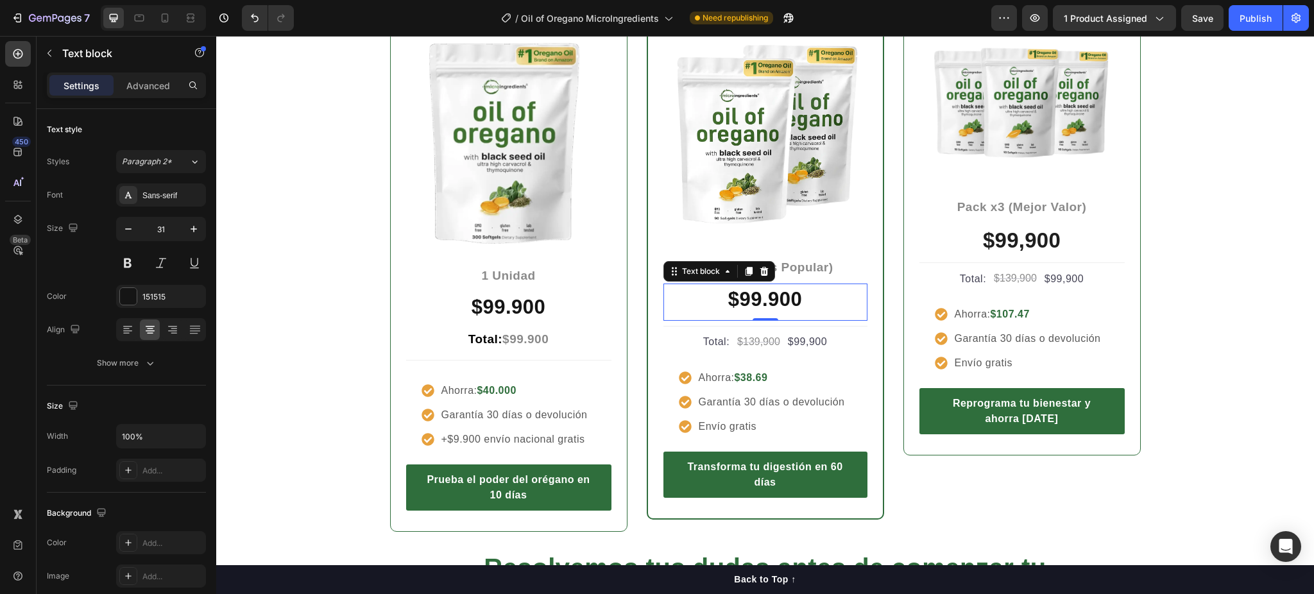
click at [809, 302] on p "$99.900" at bounding box center [766, 300] width 202 height 30
drag, startPoint x: 809, startPoint y: 302, endPoint x: 789, endPoint y: 304, distance: 20.6
click at [794, 302] on p "$99.900" at bounding box center [766, 300] width 202 height 30
click at [341, 293] on div "Entre más cuidas tu cuerpo, menos pagas Heading Row Icon Icon Icon Icon Icon Ic…" at bounding box center [765, 216] width 1079 height 634
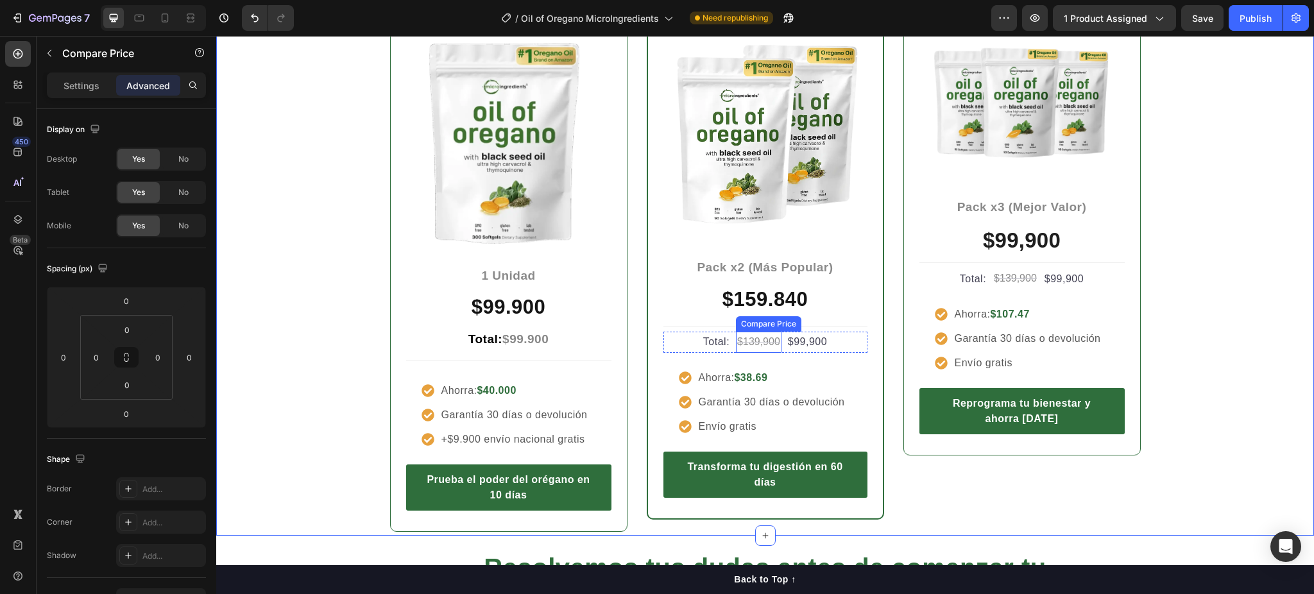
click at [752, 345] on div "$139,900" at bounding box center [759, 342] width 46 height 21
click at [676, 348] on div "Total: Text block $139,900 Compare Price Edit content in Shopify 0 Compare Pric…" at bounding box center [766, 342] width 204 height 21
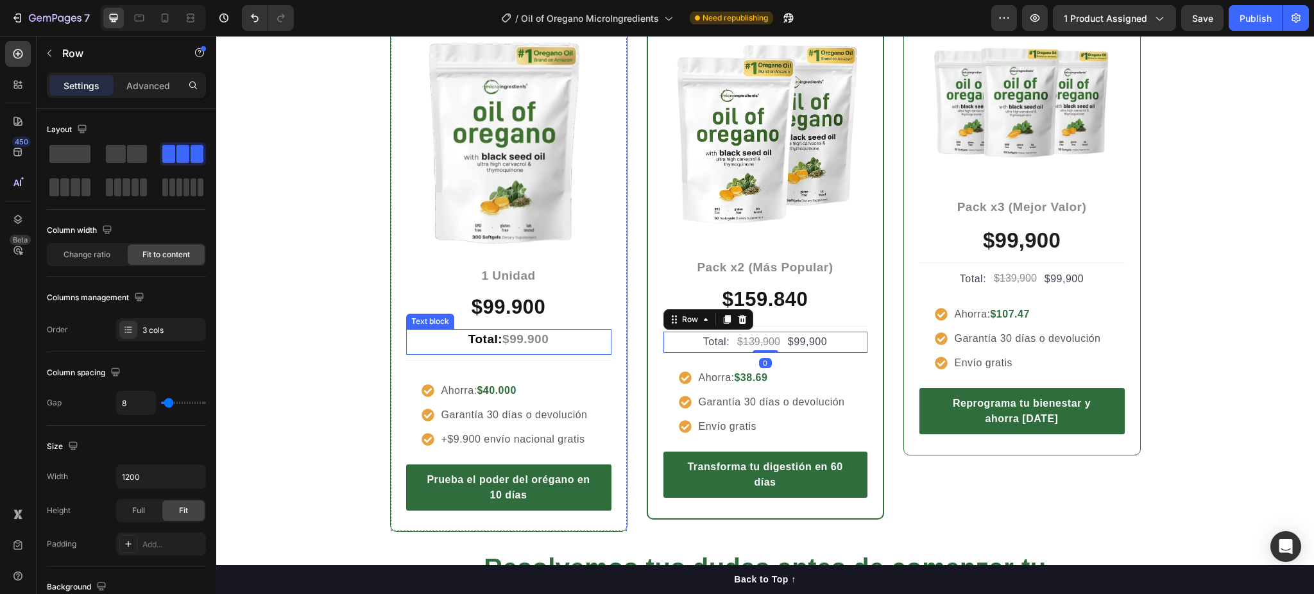
click at [565, 345] on p "Total: $99.900" at bounding box center [509, 339] width 203 height 19
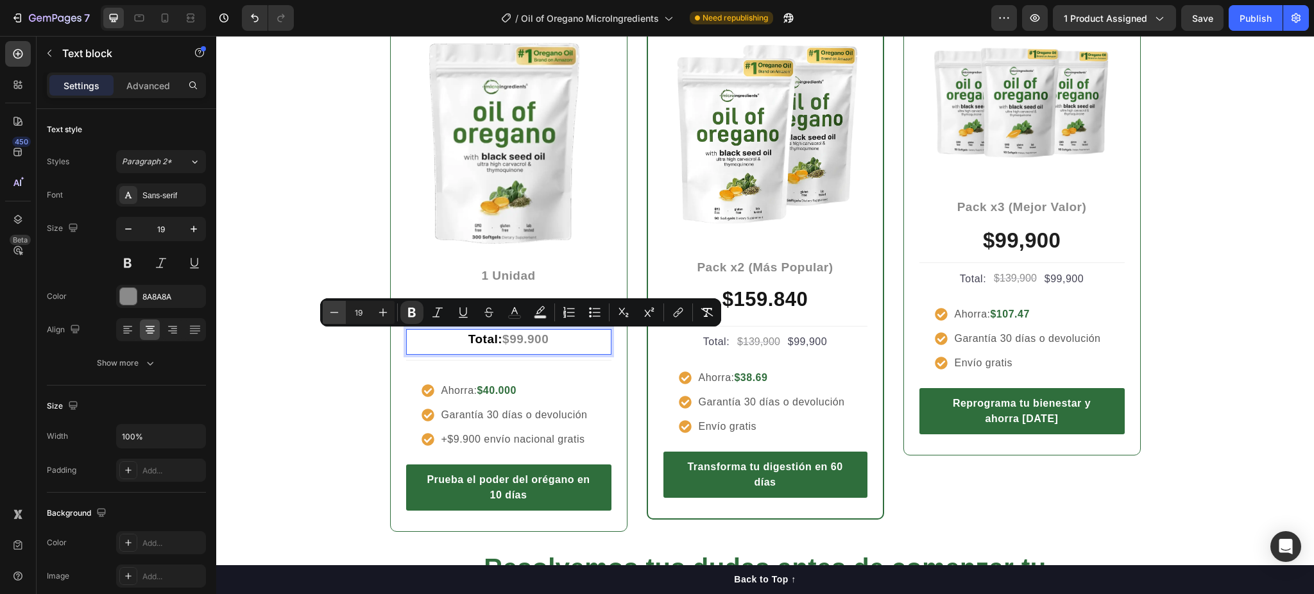
click at [339, 315] on icon "Editor contextual toolbar" at bounding box center [334, 312] width 13 height 13
click at [339, 316] on icon "Editor contextual toolbar" at bounding box center [334, 312] width 13 height 13
type input "16"
click at [490, 315] on icon "Editor contextual toolbar" at bounding box center [489, 312] width 13 height 13
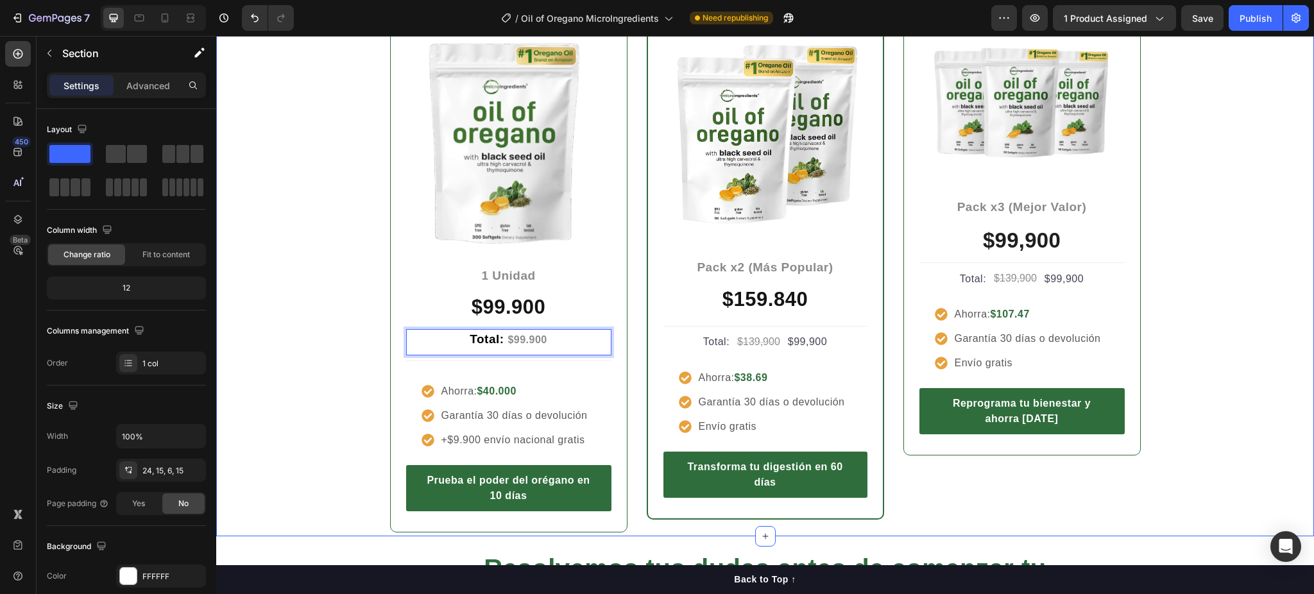
click at [357, 364] on div "Entre más cuidas tu cuerpo, menos pagas Heading Row Icon Icon Icon Icon Icon Ic…" at bounding box center [765, 216] width 1079 height 635
click at [565, 338] on p "Total: $99.900" at bounding box center [509, 339] width 203 height 19
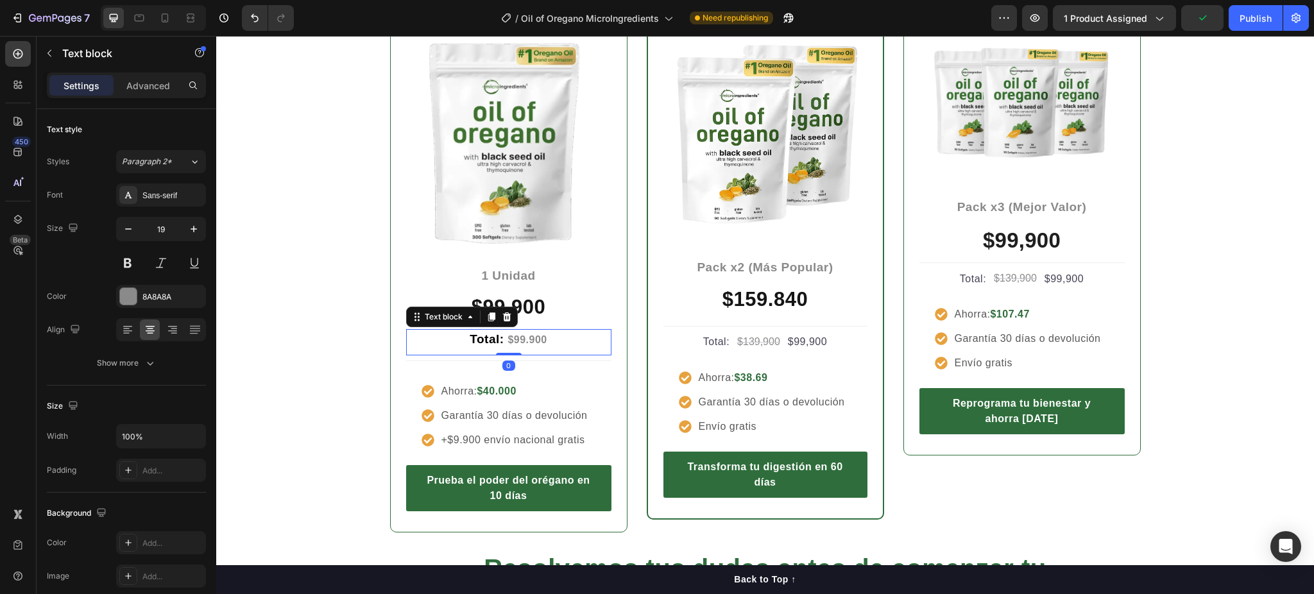
click at [488, 316] on icon at bounding box center [491, 317] width 7 height 9
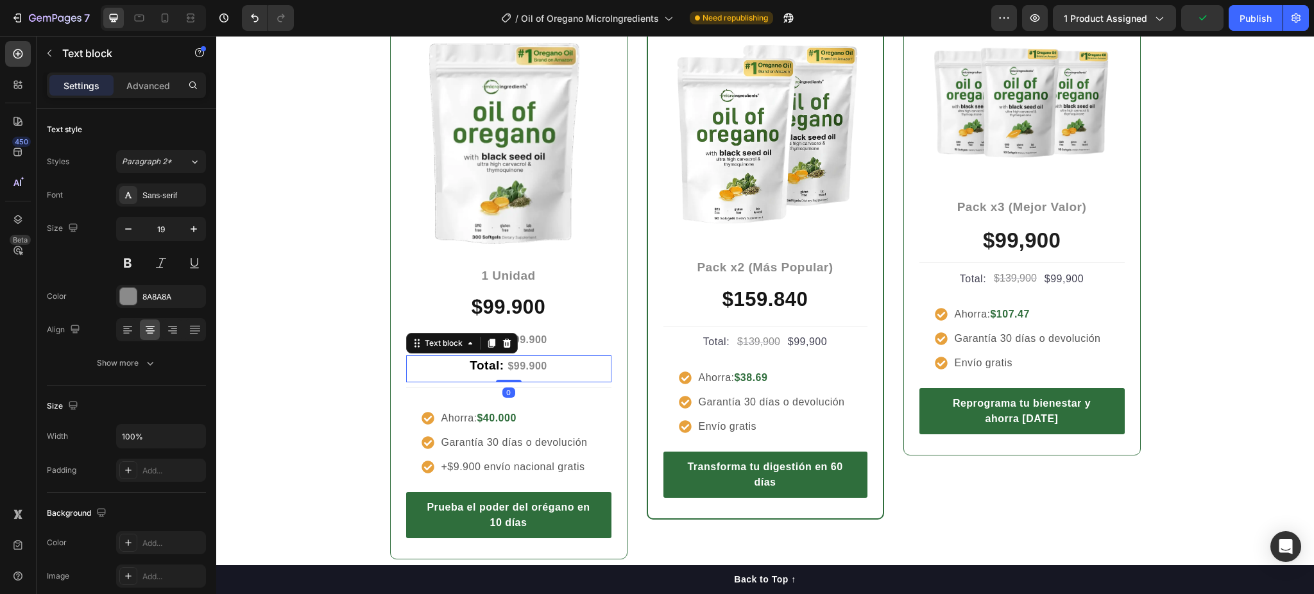
click at [524, 369] on strong "$99.900" at bounding box center [527, 366] width 39 height 11
click at [291, 334] on div "Entre más cuidas tu cuerpo, menos pagas Heading Row Icon Icon Icon Icon Icon Ic…" at bounding box center [765, 229] width 1079 height 661
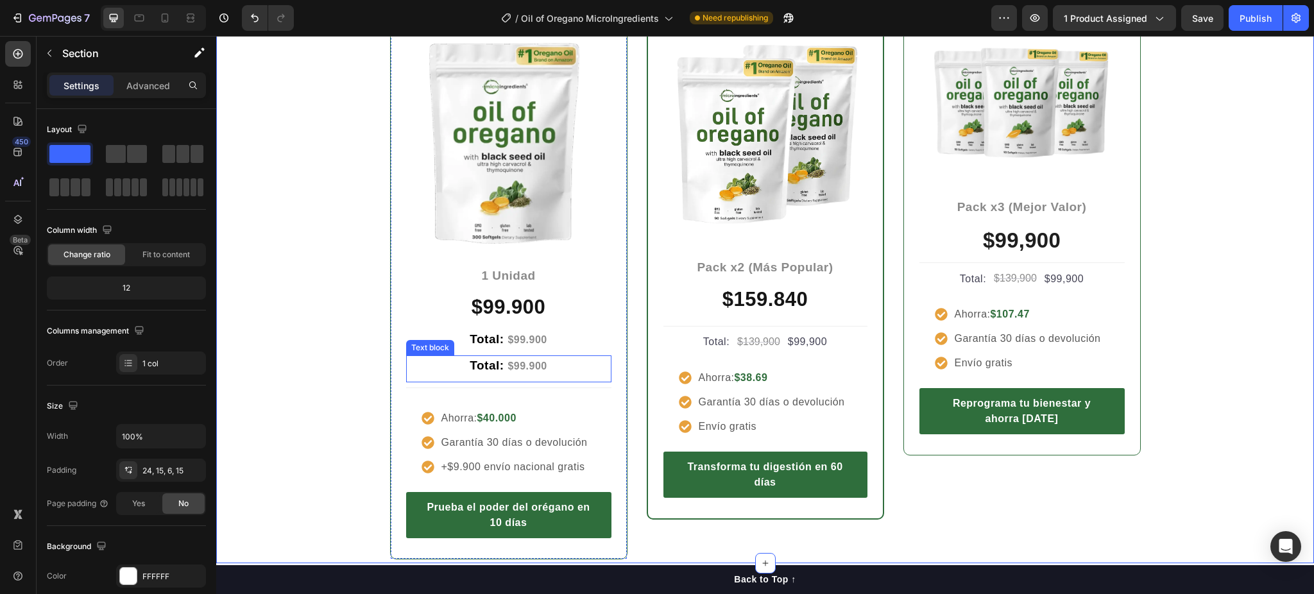
click at [520, 366] on strong "$99.900" at bounding box center [527, 366] width 39 height 11
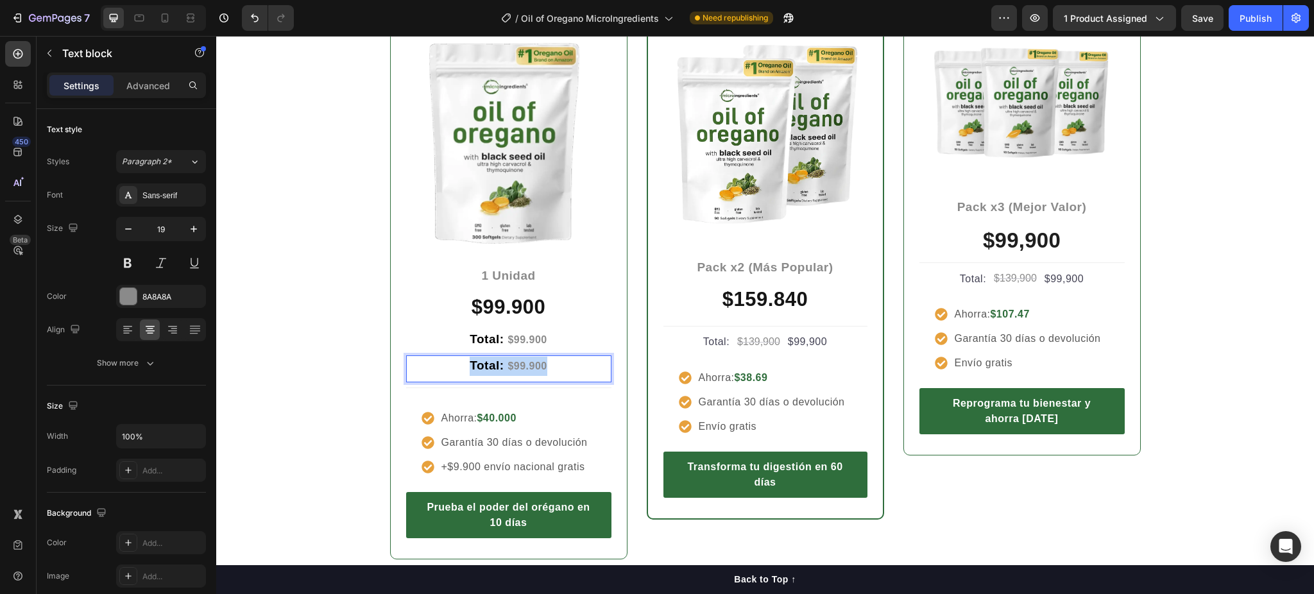
click at [520, 366] on strong "$99.900" at bounding box center [527, 366] width 39 height 11
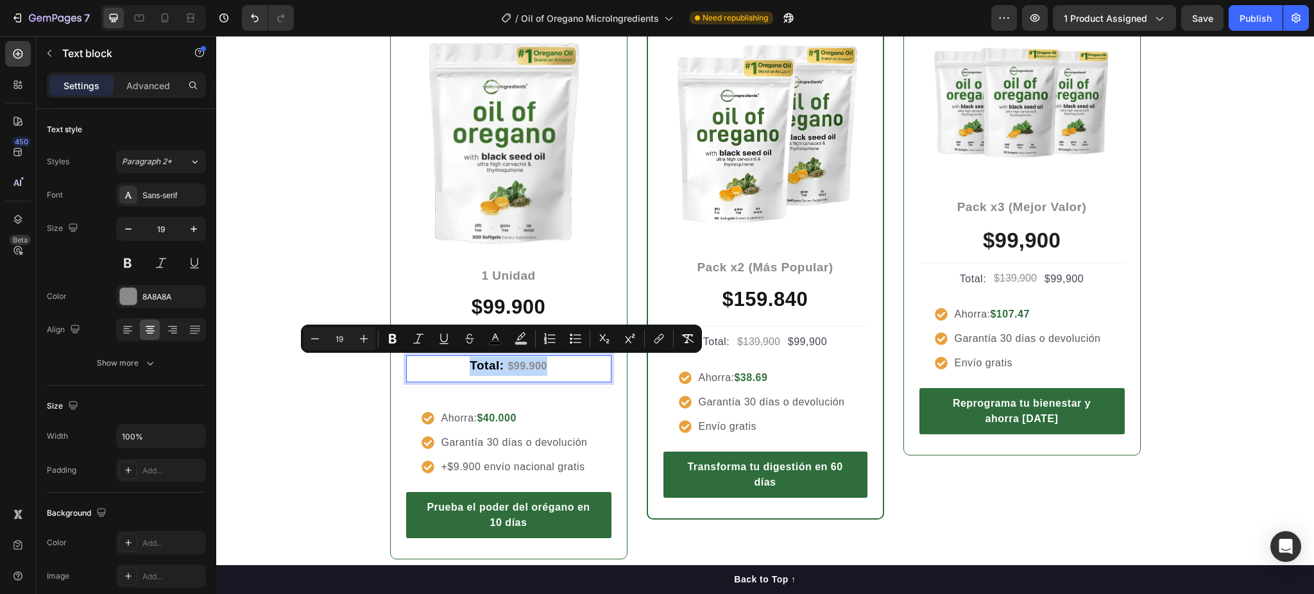
click at [519, 365] on strong "$99.900" at bounding box center [527, 366] width 39 height 11
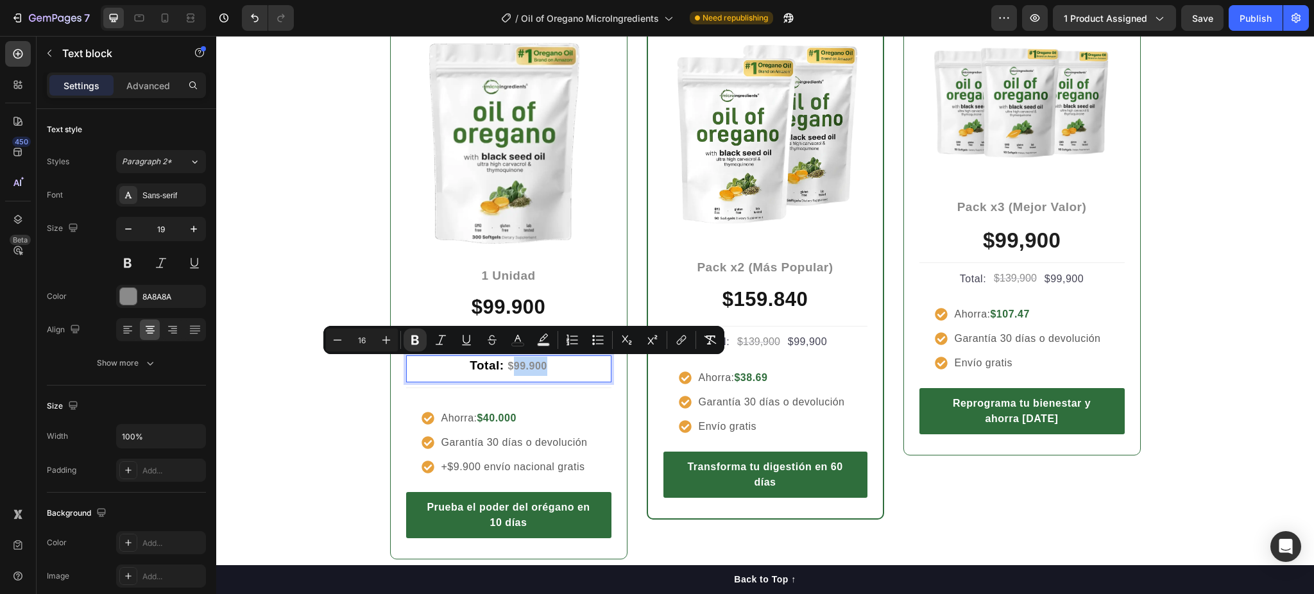
drag, startPoint x: 507, startPoint y: 369, endPoint x: 549, endPoint y: 372, distance: 41.8
click at [549, 372] on p "Total: $99.900" at bounding box center [509, 366] width 203 height 19
type input "19"
drag, startPoint x: 501, startPoint y: 367, endPoint x: 545, endPoint y: 375, distance: 45.1
click at [545, 375] on div "Total: $99.900" at bounding box center [508, 367] width 205 height 22
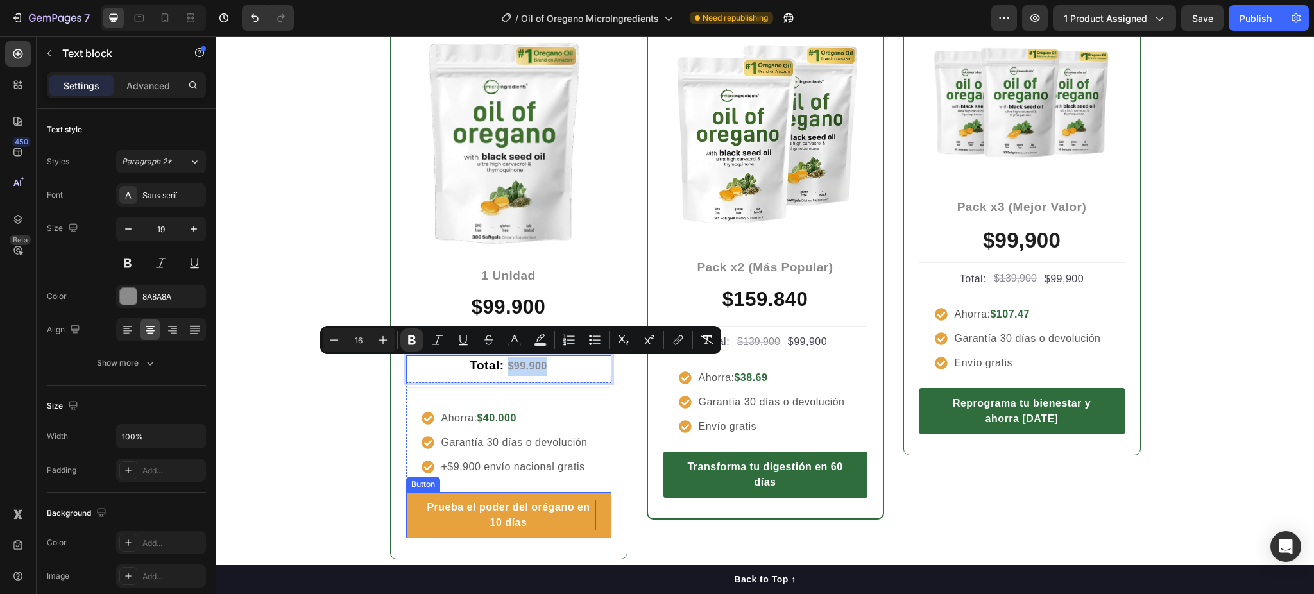
type input "19"
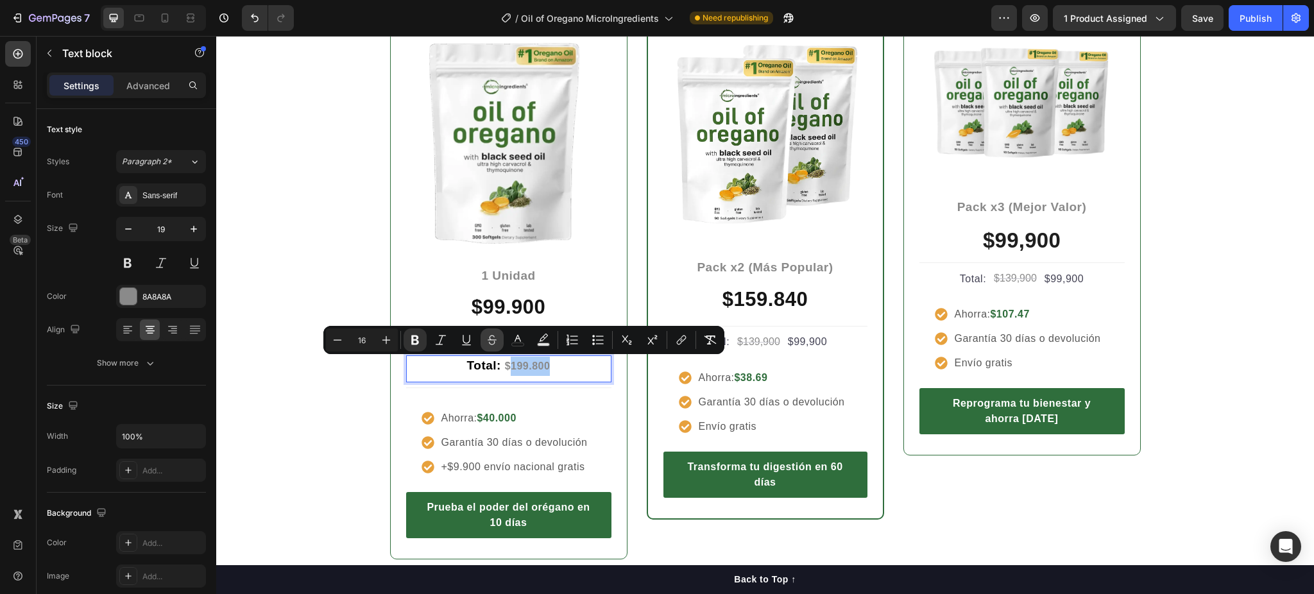
click at [497, 331] on button "Strikethrough" at bounding box center [492, 340] width 23 height 23
click at [558, 369] on p "Total: $ 199.800" at bounding box center [509, 366] width 203 height 19
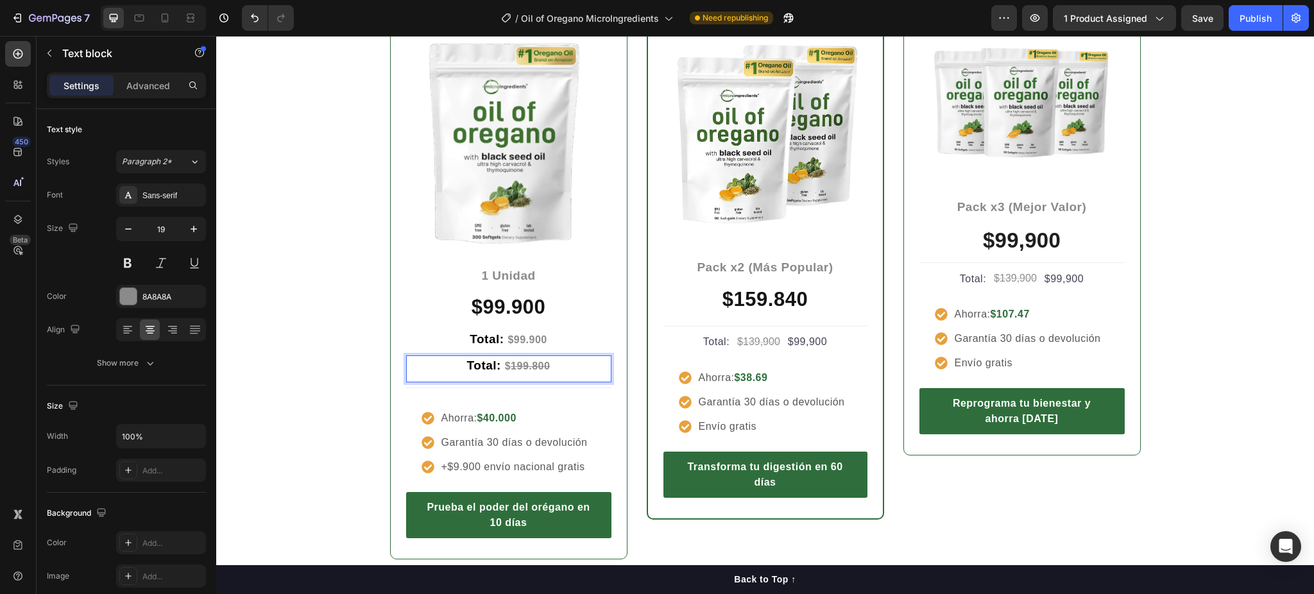
click at [473, 366] on span "Total:" at bounding box center [484, 365] width 34 height 13
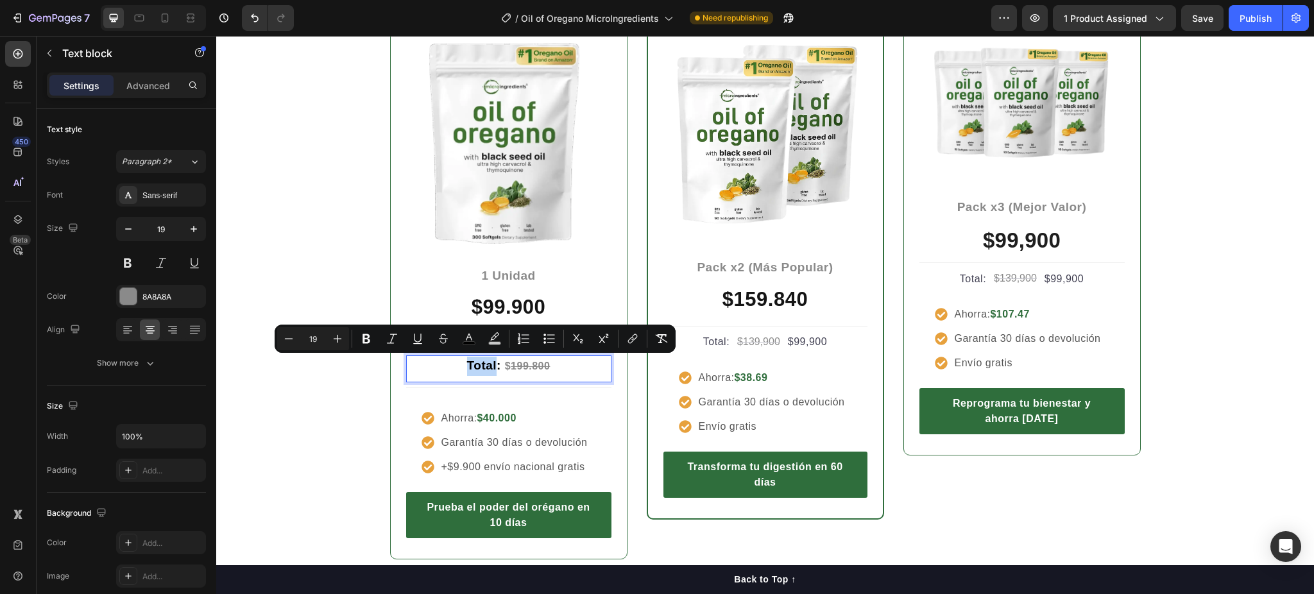
copy span "Total"
click at [556, 365] on p "Total: $ 199.800" at bounding box center [509, 366] width 203 height 19
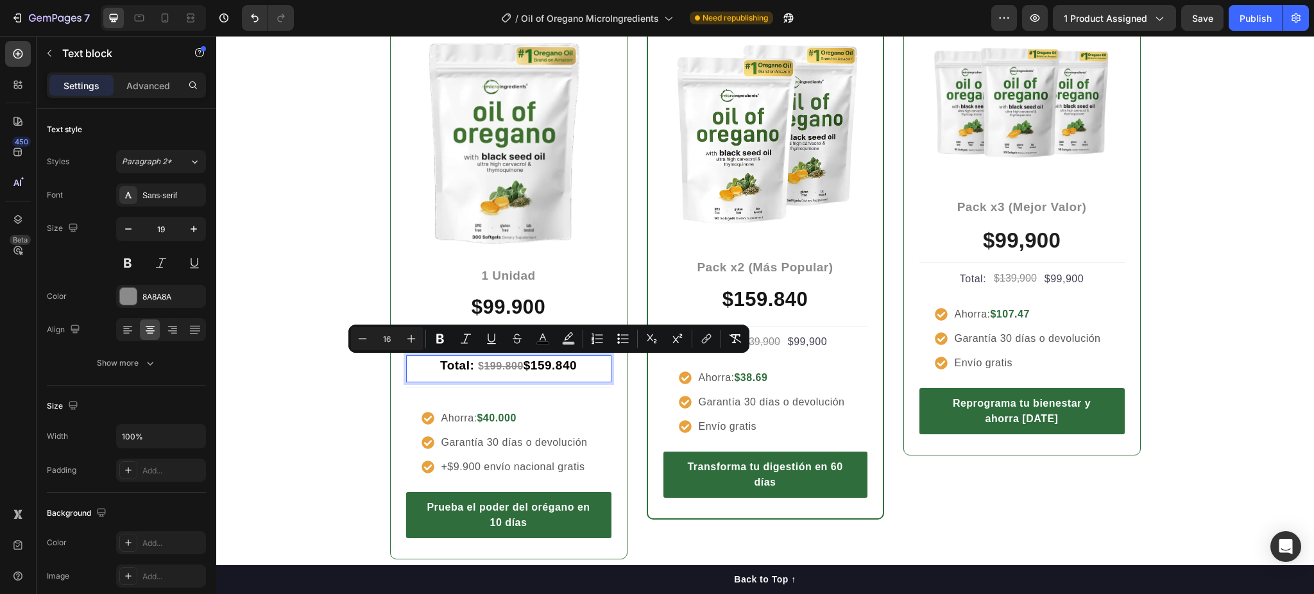
click at [524, 365] on span "$159.840" at bounding box center [550, 365] width 53 height 13
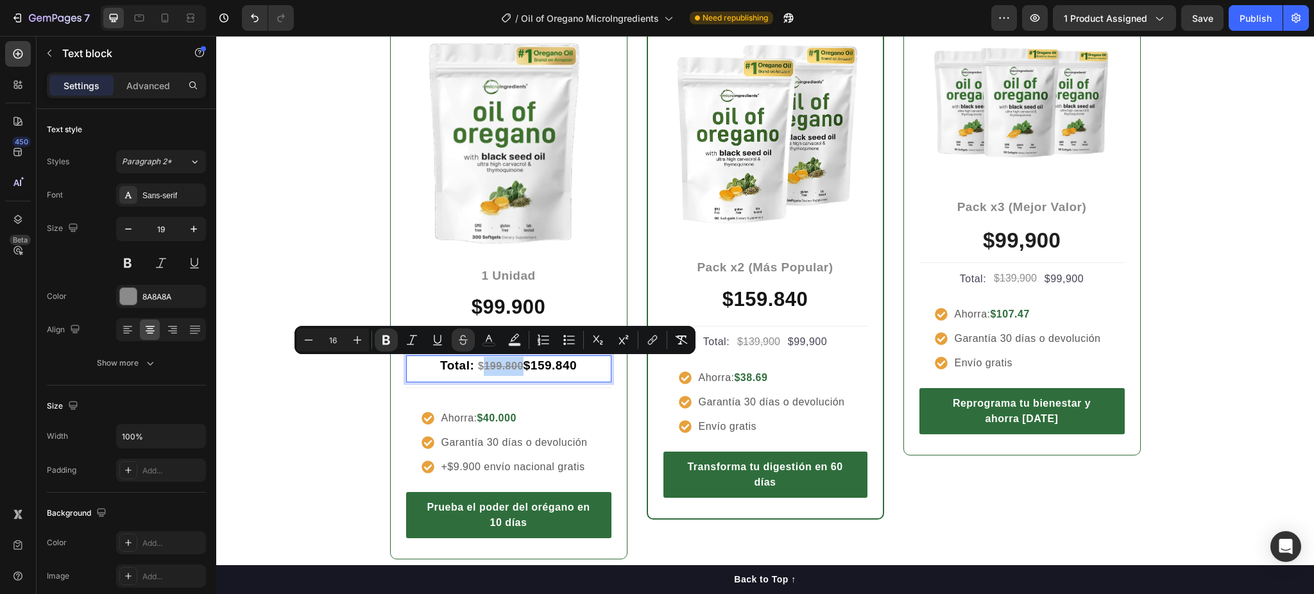
drag, startPoint x: 515, startPoint y: 363, endPoint x: 474, endPoint y: 369, distance: 41.5
click at [474, 369] on p "Total: $ 199.800 $159.840" at bounding box center [509, 366] width 203 height 19
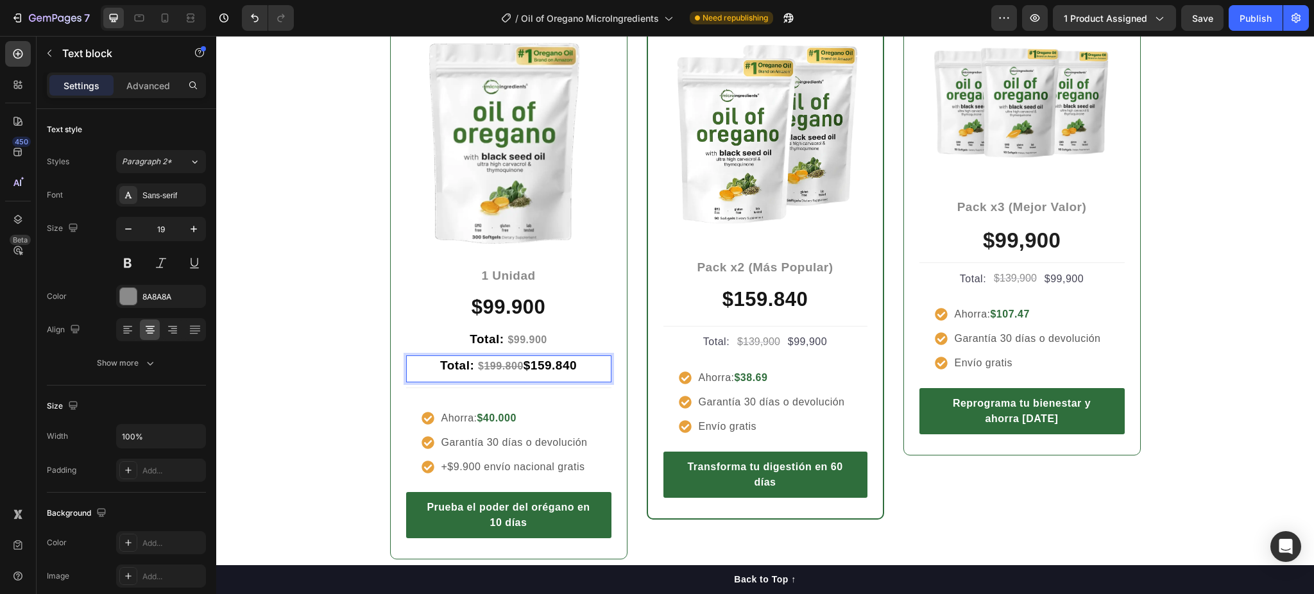
drag, startPoint x: 579, startPoint y: 366, endPoint x: 512, endPoint y: 369, distance: 66.8
click at [518, 375] on div "Total: $ 199.800 $159.840" at bounding box center [508, 367] width 205 height 22
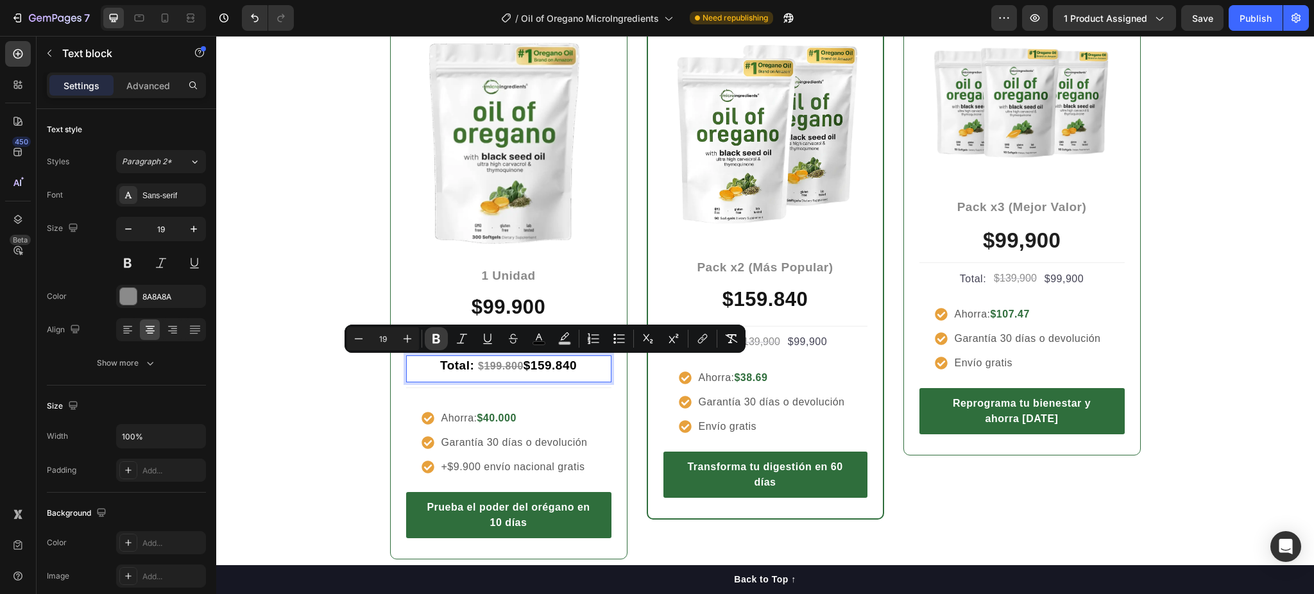
click at [438, 335] on icon "Editor contextual toolbar" at bounding box center [437, 339] width 8 height 10
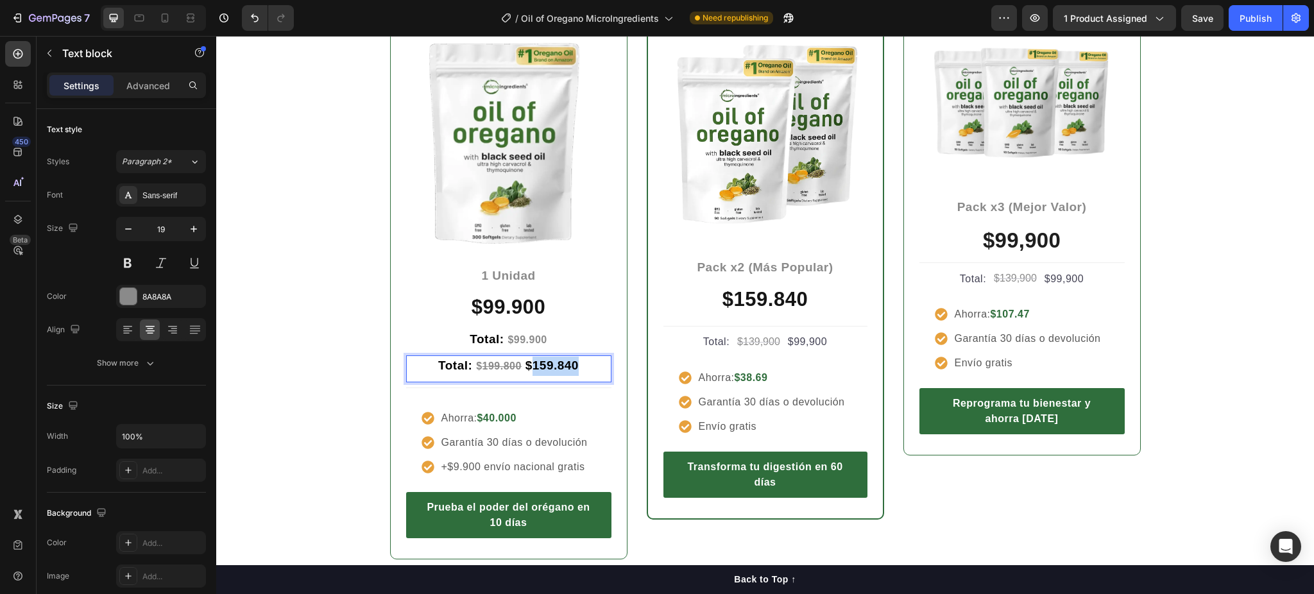
drag, startPoint x: 571, startPoint y: 368, endPoint x: 526, endPoint y: 373, distance: 45.9
click at [526, 373] on p "Total: $ 199.800 $159.840" at bounding box center [509, 366] width 203 height 19
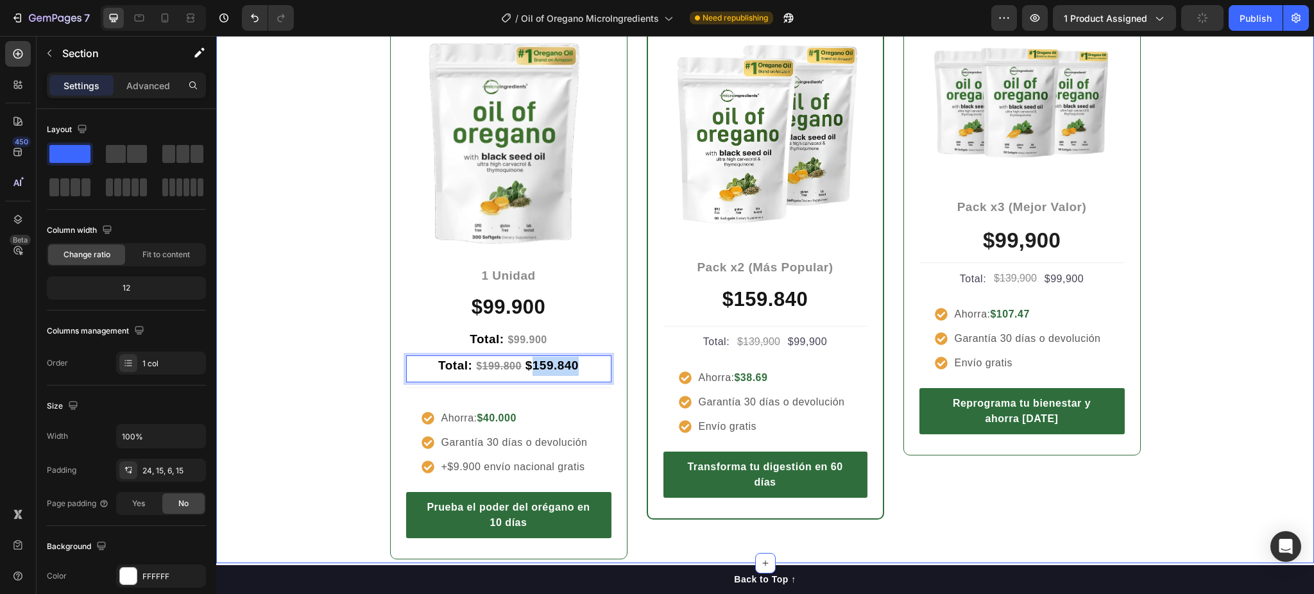
click at [283, 386] on div "Entre más cuidas tu cuerpo, menos pagas Heading Row Icon Icon Icon Icon Icon Ic…" at bounding box center [765, 229] width 1079 height 661
click at [593, 368] on p "Total: $ 199.800 $159.840" at bounding box center [509, 366] width 203 height 19
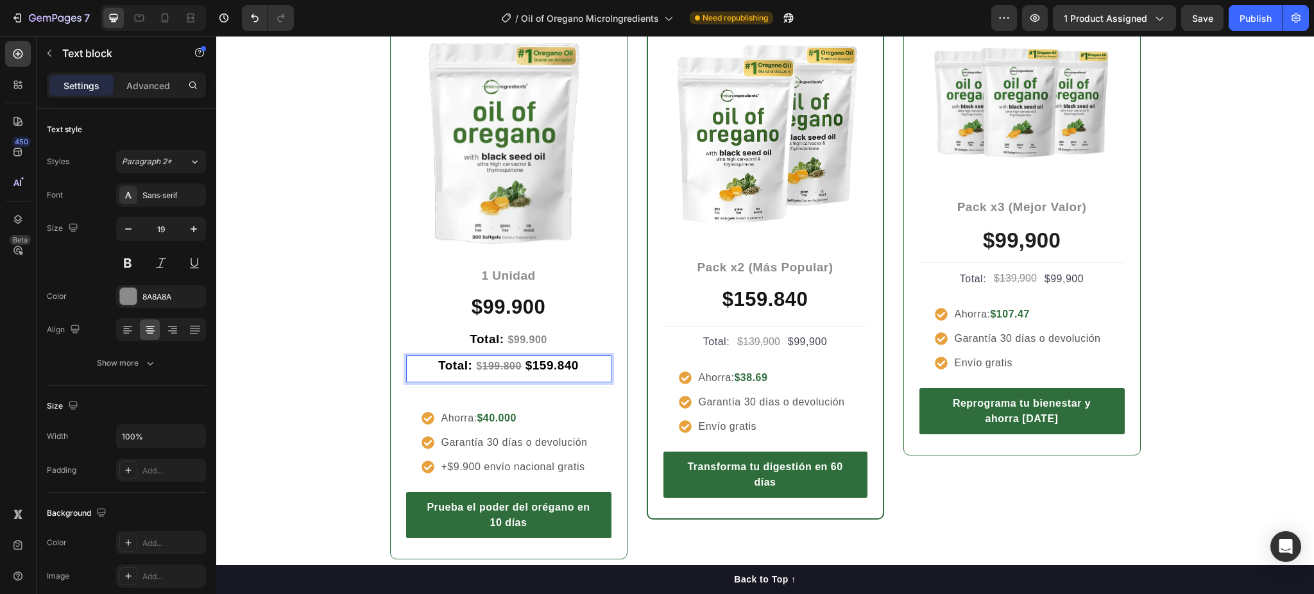
drag, startPoint x: 582, startPoint y: 370, endPoint x: 572, endPoint y: 369, distance: 10.3
click at [348, 377] on div "Entre más cuidas tu cuerpo, menos pagas Heading Row Icon Icon Icon Icon Icon Ic…" at bounding box center [765, 229] width 1079 height 661
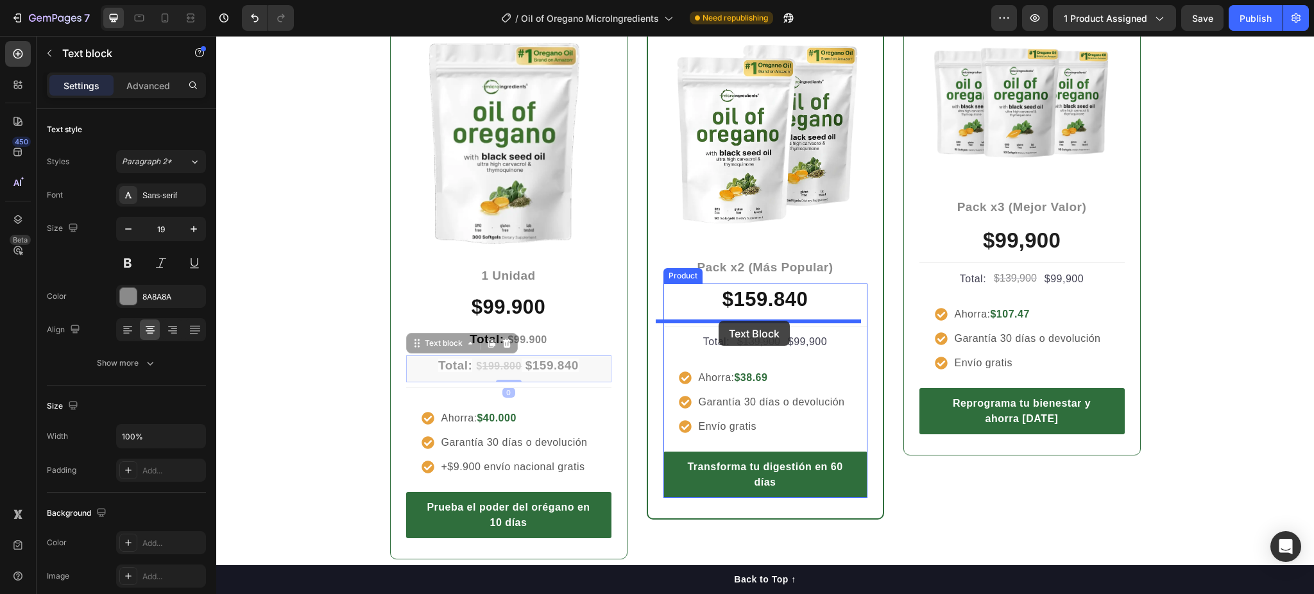
drag, startPoint x: 424, startPoint y: 361, endPoint x: 719, endPoint y: 321, distance: 297.9
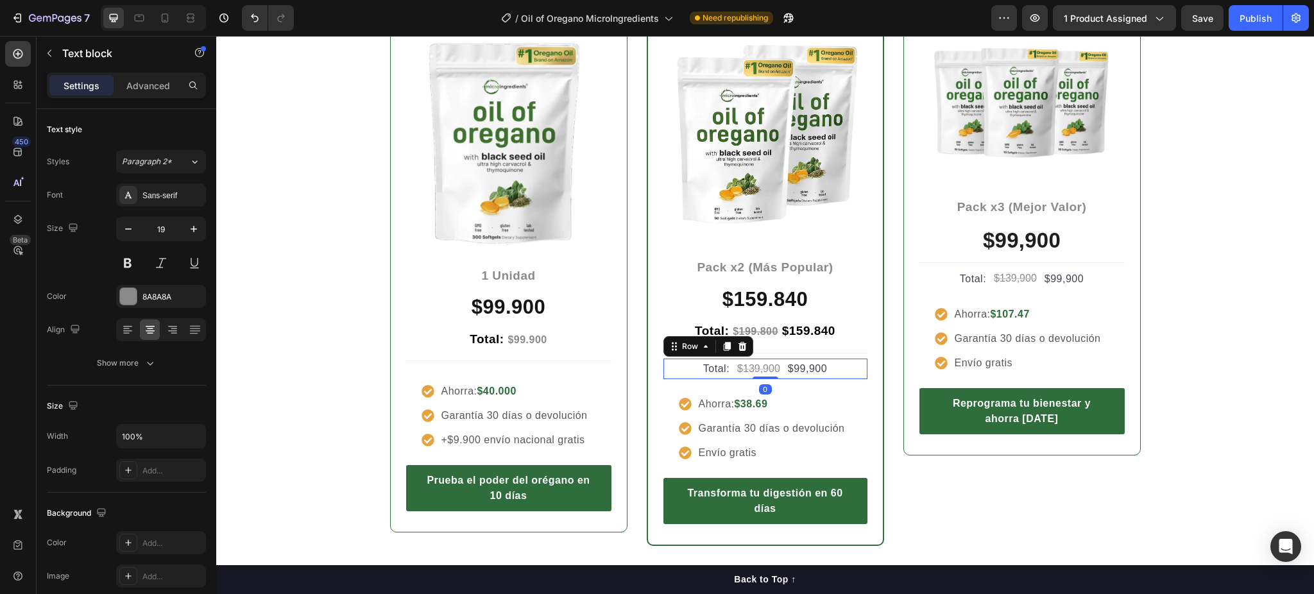
click at [829, 368] on div "Total: Text block $139,900 Compare Price Compare Price $99,900 Product Price Pr…" at bounding box center [766, 369] width 204 height 21
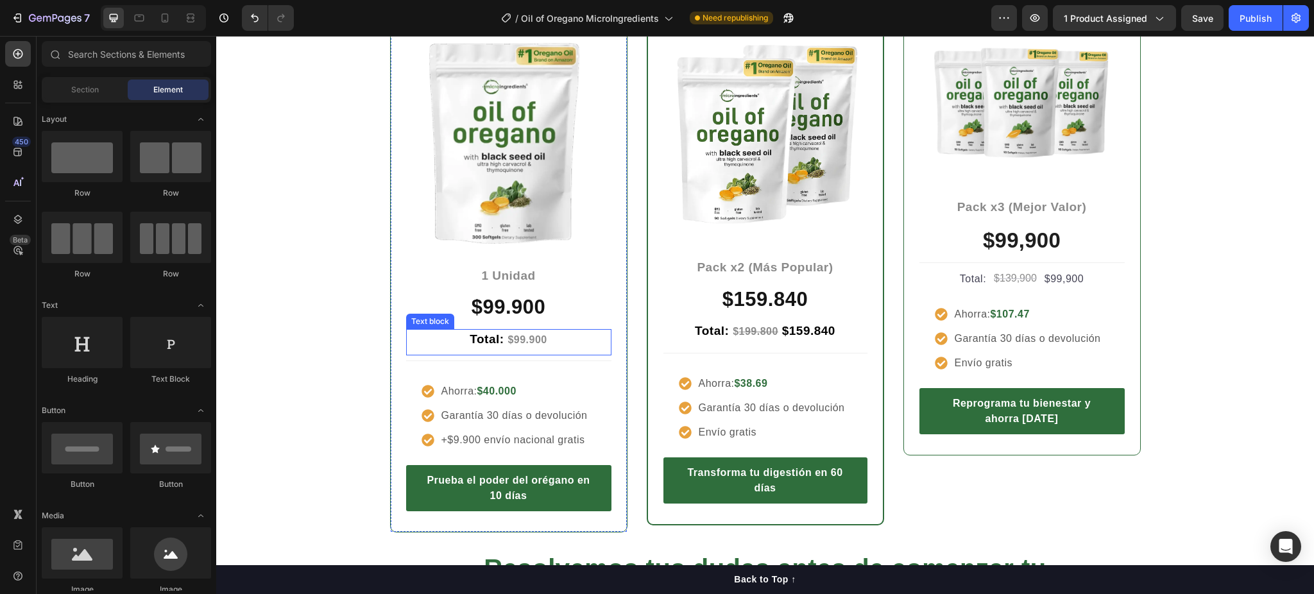
click at [511, 339] on strong "$99.900" at bounding box center [527, 339] width 39 height 11
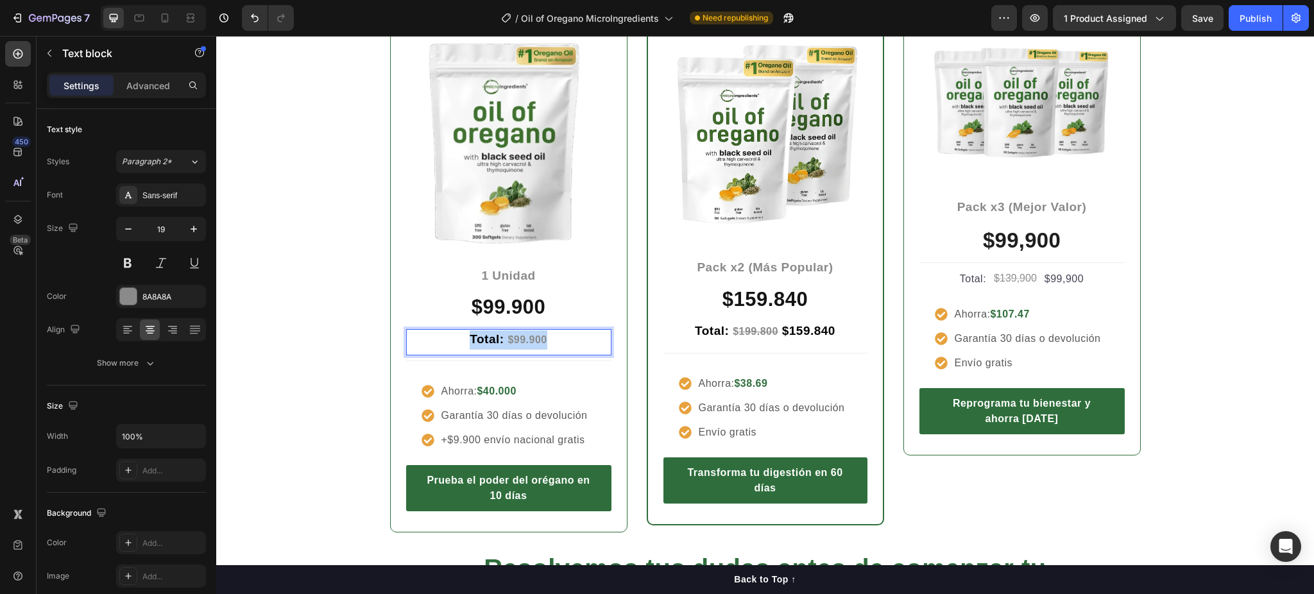
click at [512, 339] on strong "$99.900" at bounding box center [527, 339] width 39 height 11
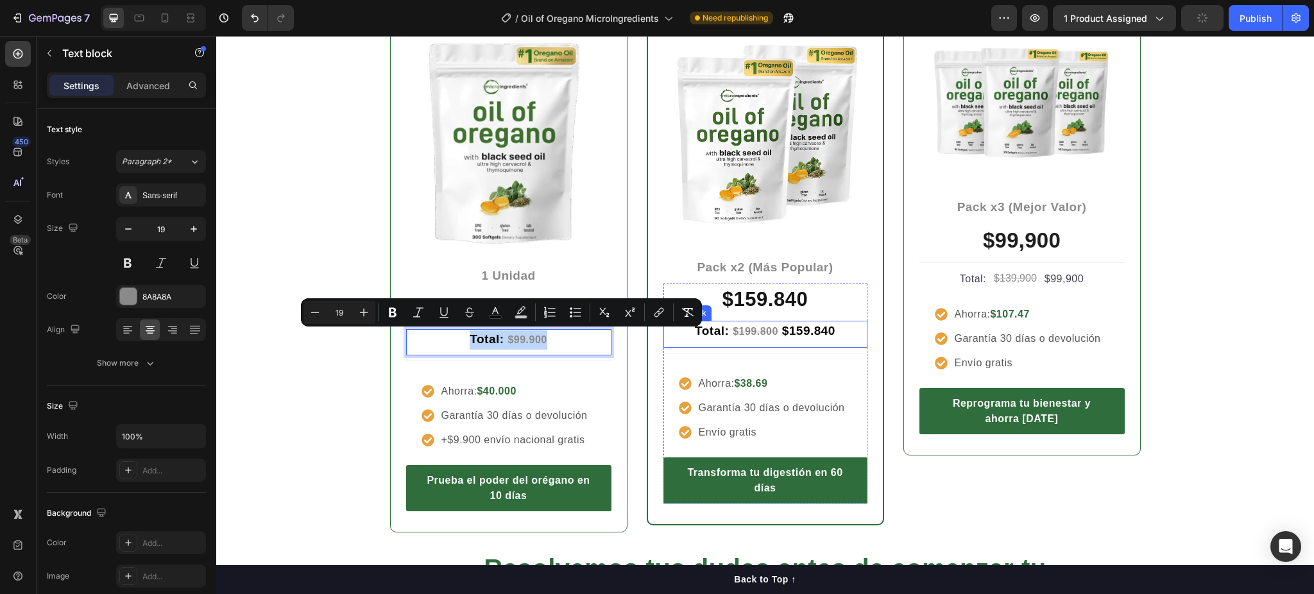
click at [778, 330] on span "$159.840" at bounding box center [806, 330] width 57 height 13
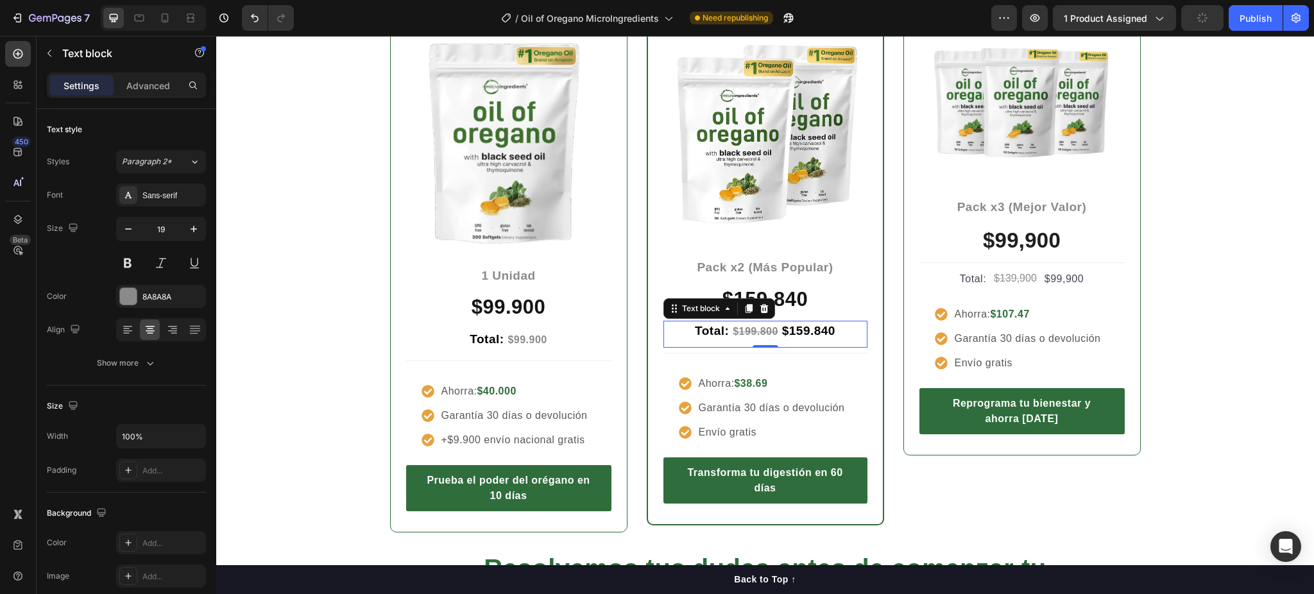
click at [778, 330] on span "$159.840" at bounding box center [806, 330] width 57 height 13
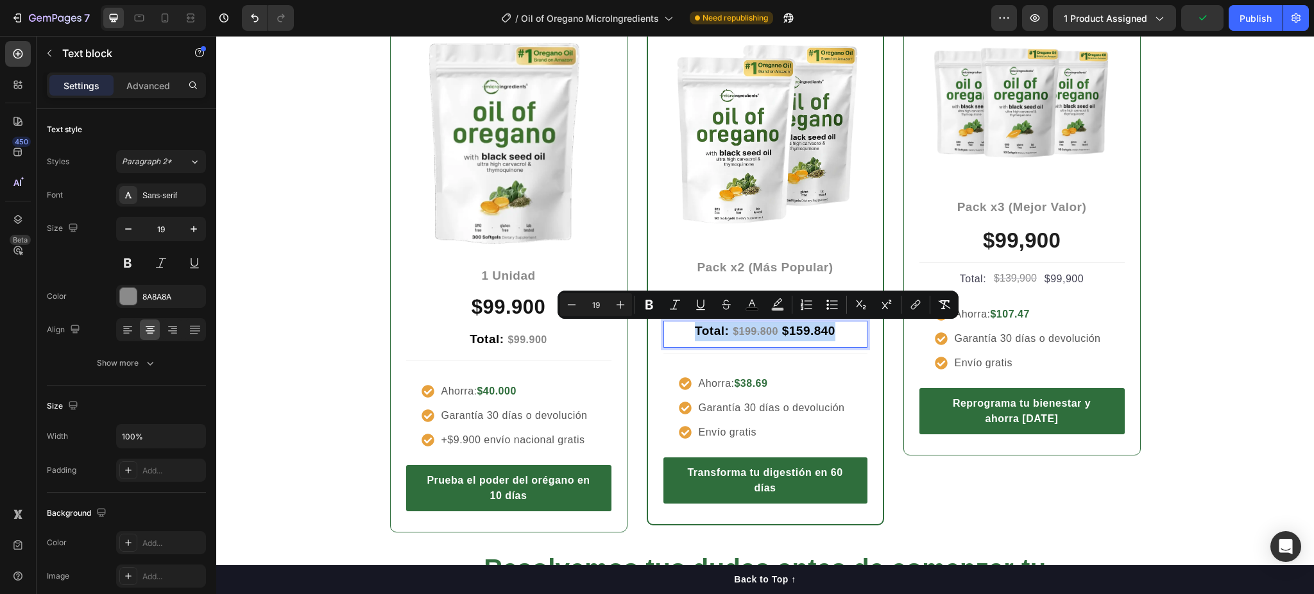
click at [733, 336] on strong "$" at bounding box center [736, 331] width 6 height 11
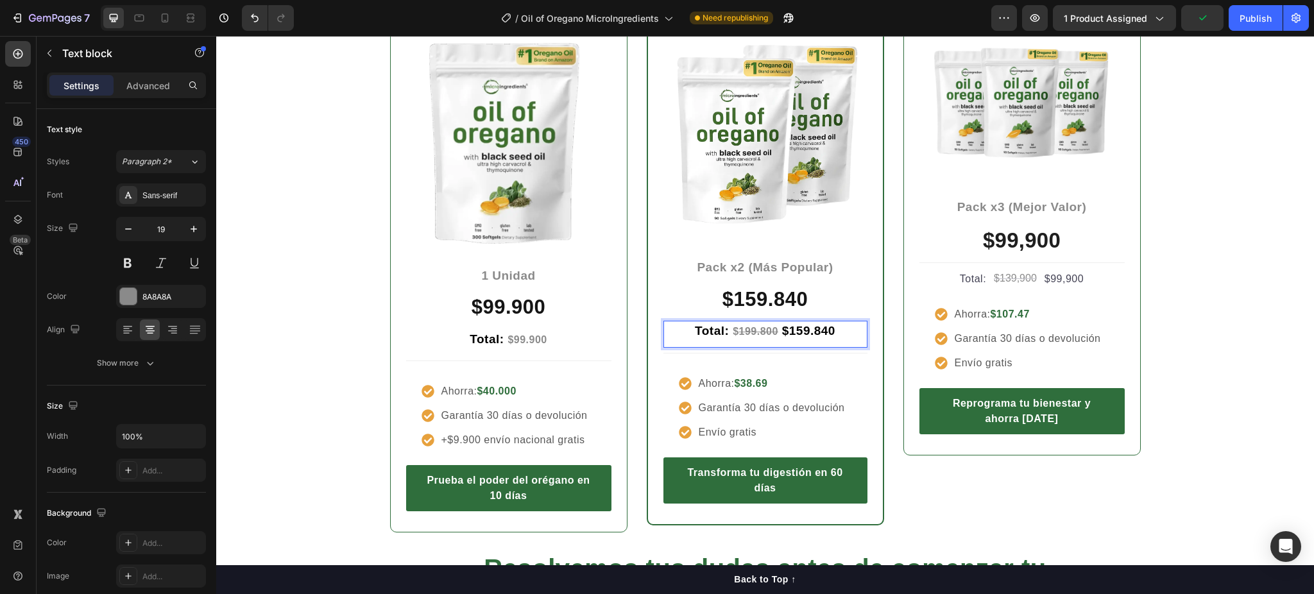
click at [750, 334] on strong "199.800" at bounding box center [758, 331] width 39 height 11
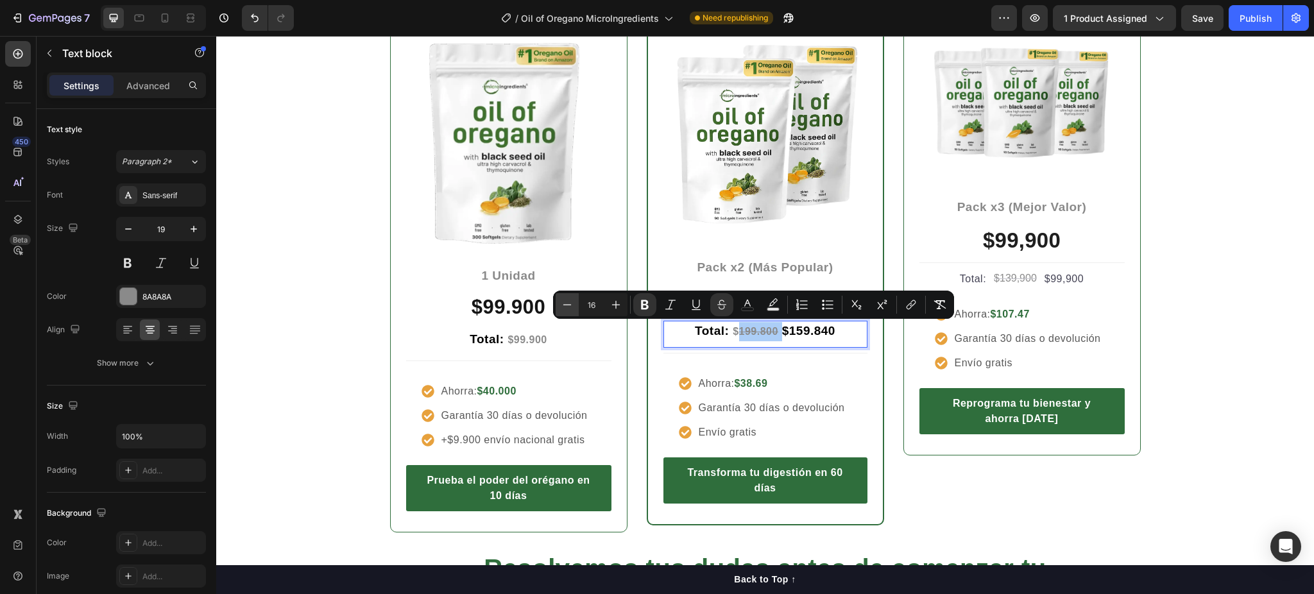
click at [559, 308] on button "Minus" at bounding box center [567, 304] width 23 height 23
type input "14"
click at [343, 365] on div "Entre más cuidas tu cuerpo, menos pagas Heading Row Icon Icon Icon Icon Icon Ic…" at bounding box center [765, 216] width 1079 height 635
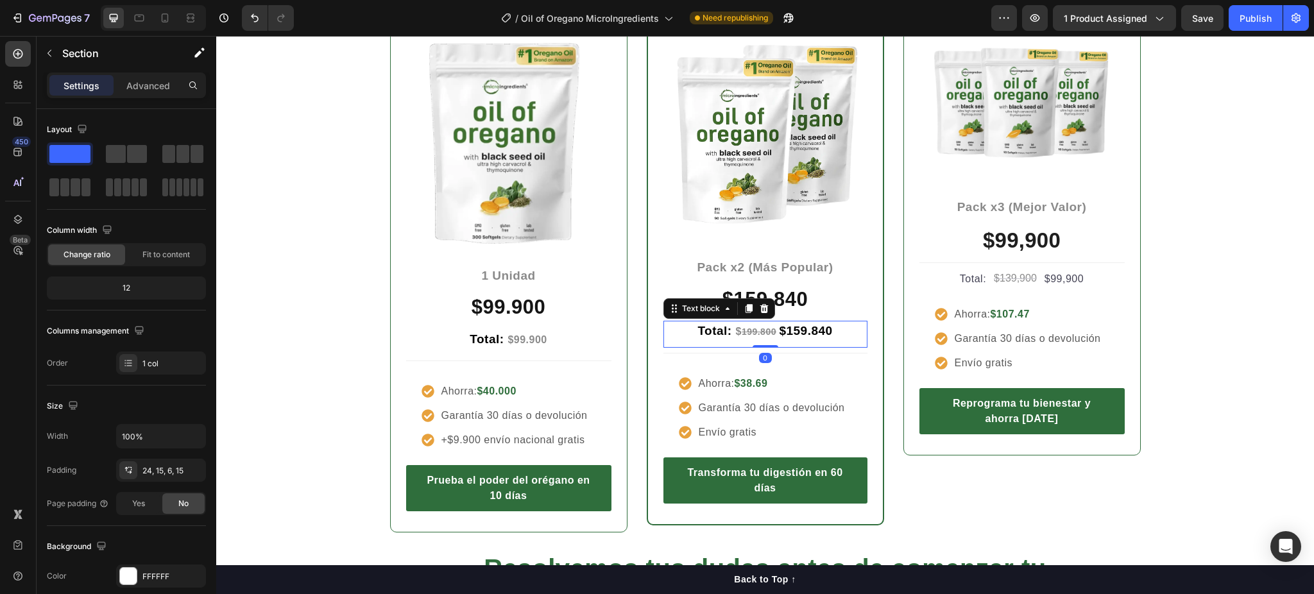
click at [805, 333] on strong "$159.840" at bounding box center [805, 330] width 53 height 13
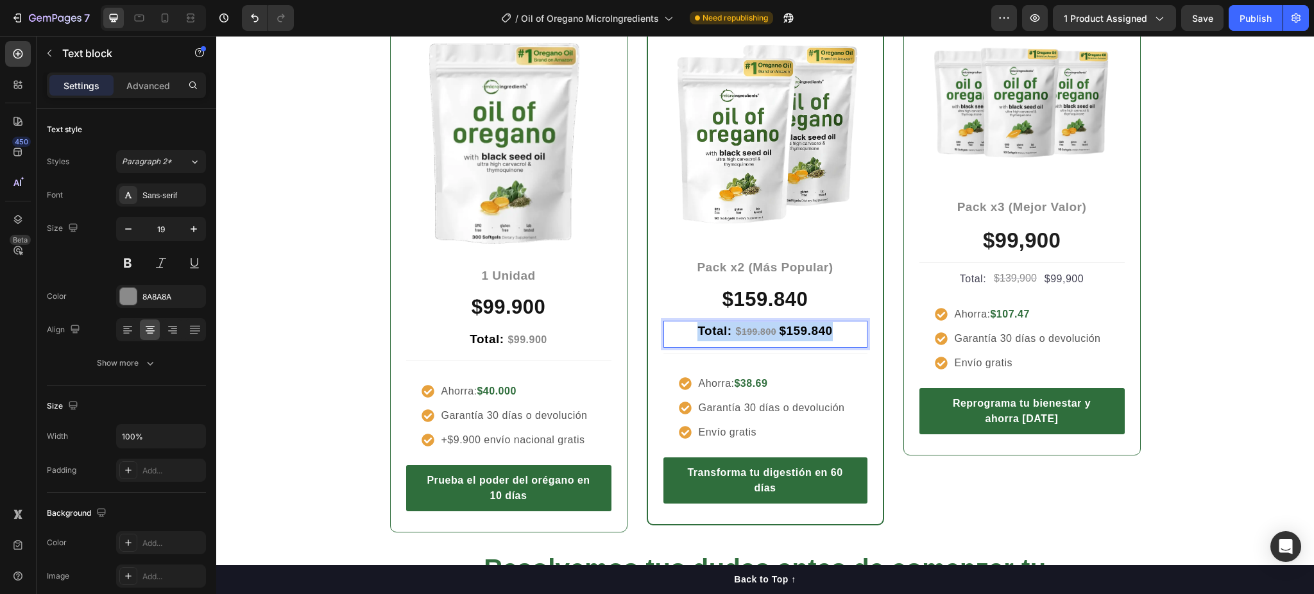
click at [805, 333] on strong "$159.840" at bounding box center [805, 330] width 53 height 13
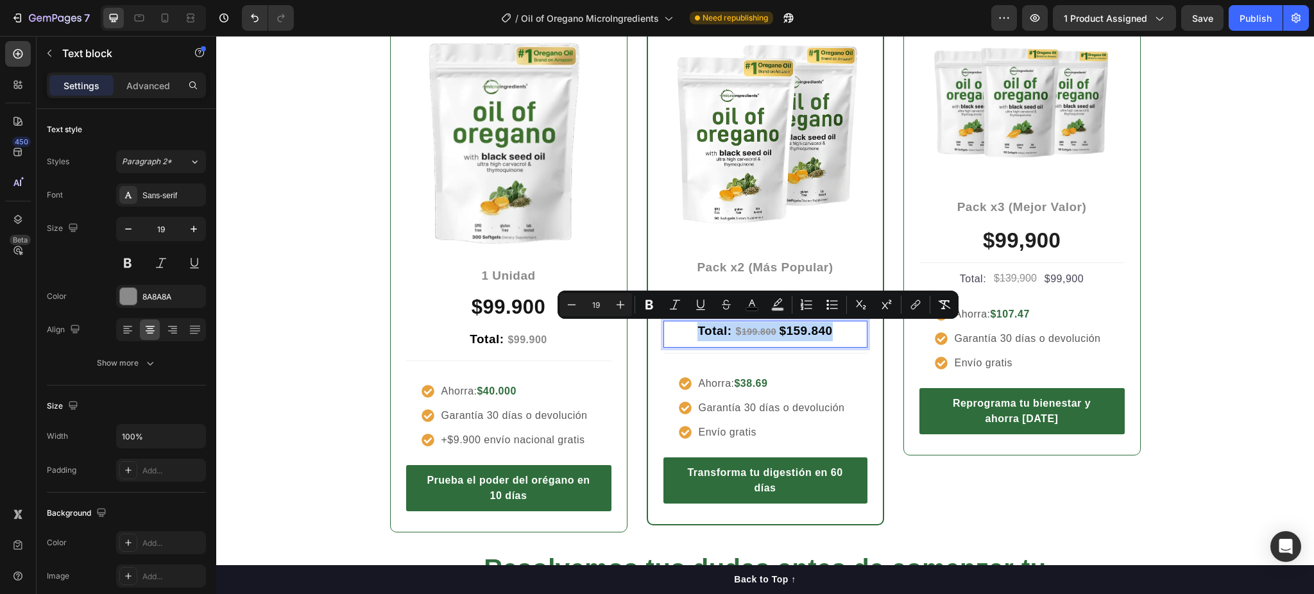
click at [817, 335] on strong "$159.840" at bounding box center [805, 330] width 53 height 13
drag, startPoint x: 830, startPoint y: 330, endPoint x: 773, endPoint y: 332, distance: 56.5
click at [773, 332] on p "Total: $ 199.800 $159.840" at bounding box center [766, 331] width 202 height 19
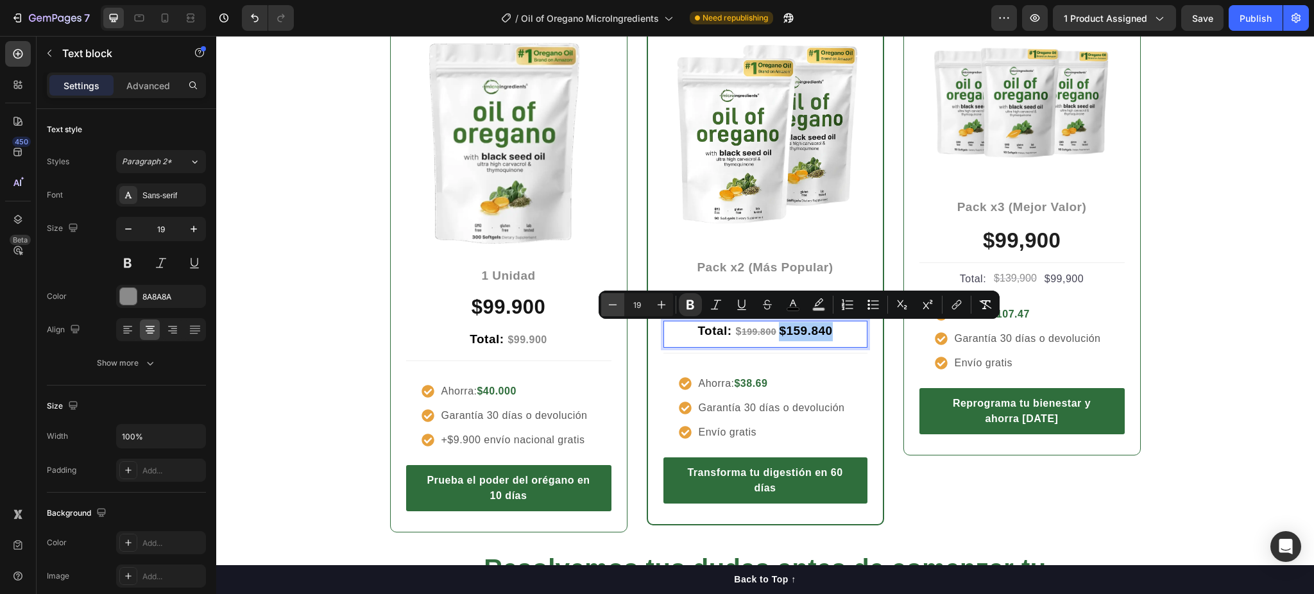
click at [616, 305] on icon "Editor contextual toolbar" at bounding box center [612, 304] width 13 height 13
click at [615, 298] on icon "Editor contextual toolbar" at bounding box center [612, 304] width 13 height 13
type input "16"
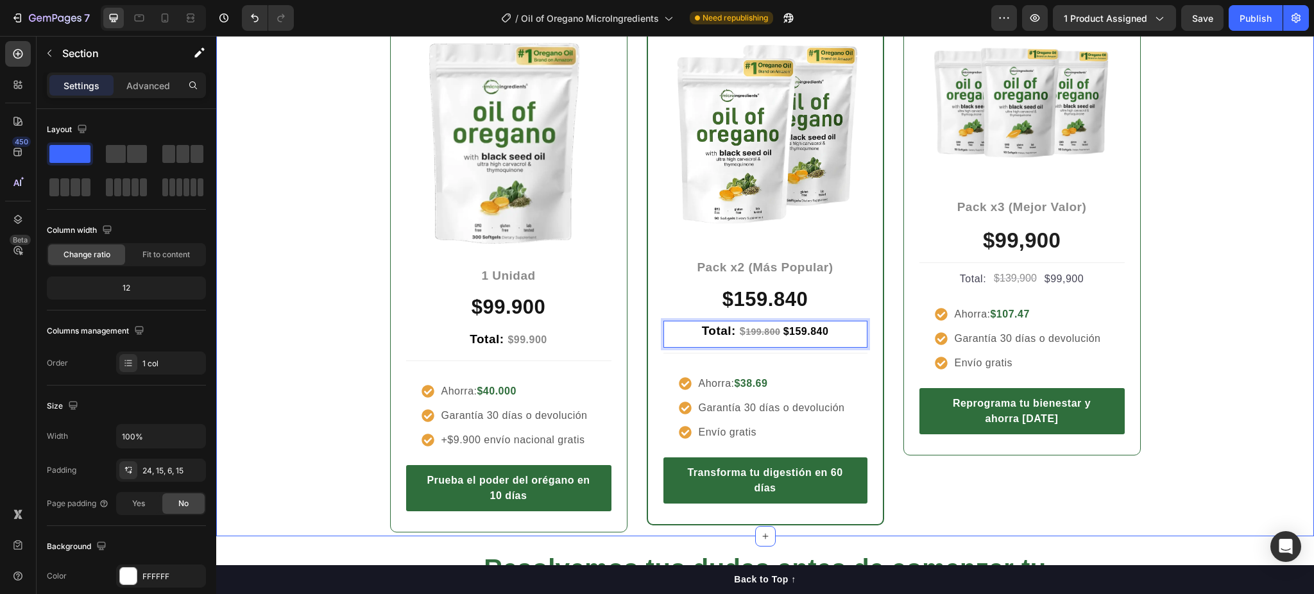
click at [295, 328] on div "Entre más cuidas tu cuerpo, menos pagas Heading Row Icon Icon Icon Icon Icon Ic…" at bounding box center [765, 216] width 1079 height 635
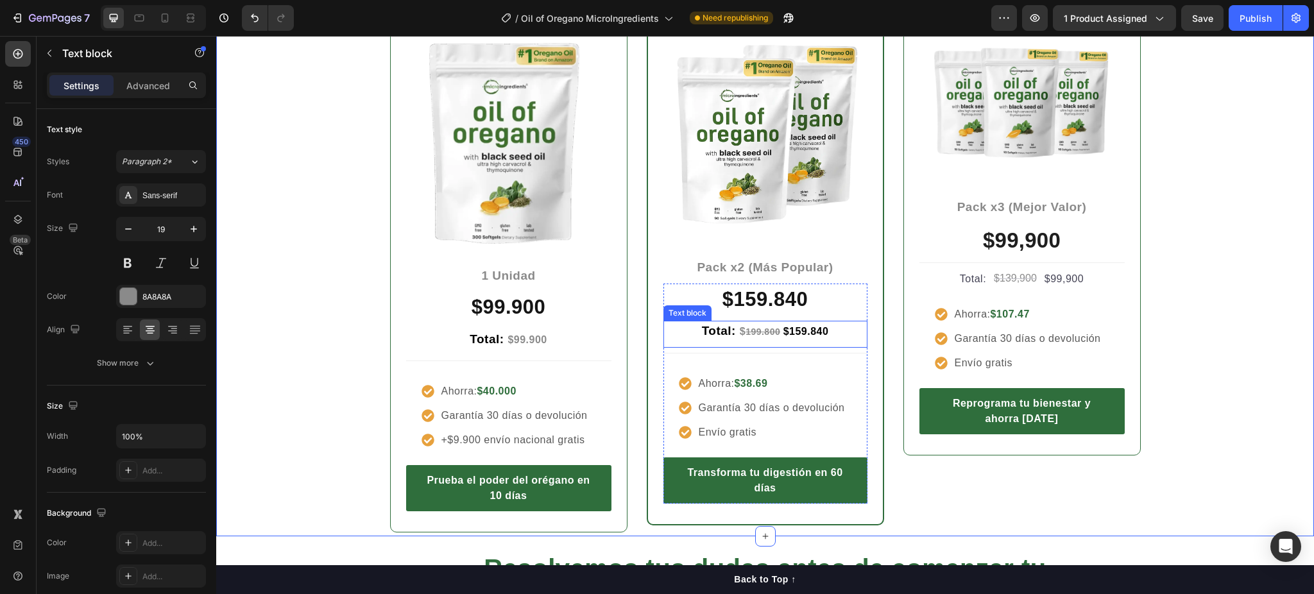
click at [784, 330] on strong "$159.840" at bounding box center [807, 331] width 46 height 11
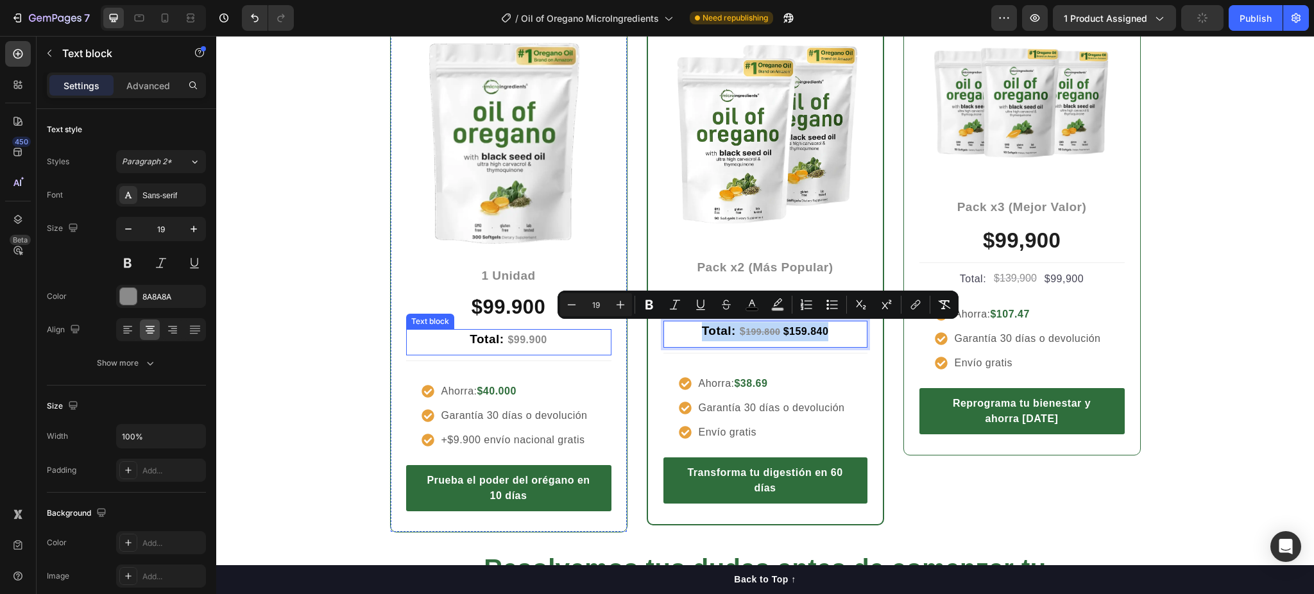
click at [492, 338] on span "Total:" at bounding box center [487, 338] width 34 height 13
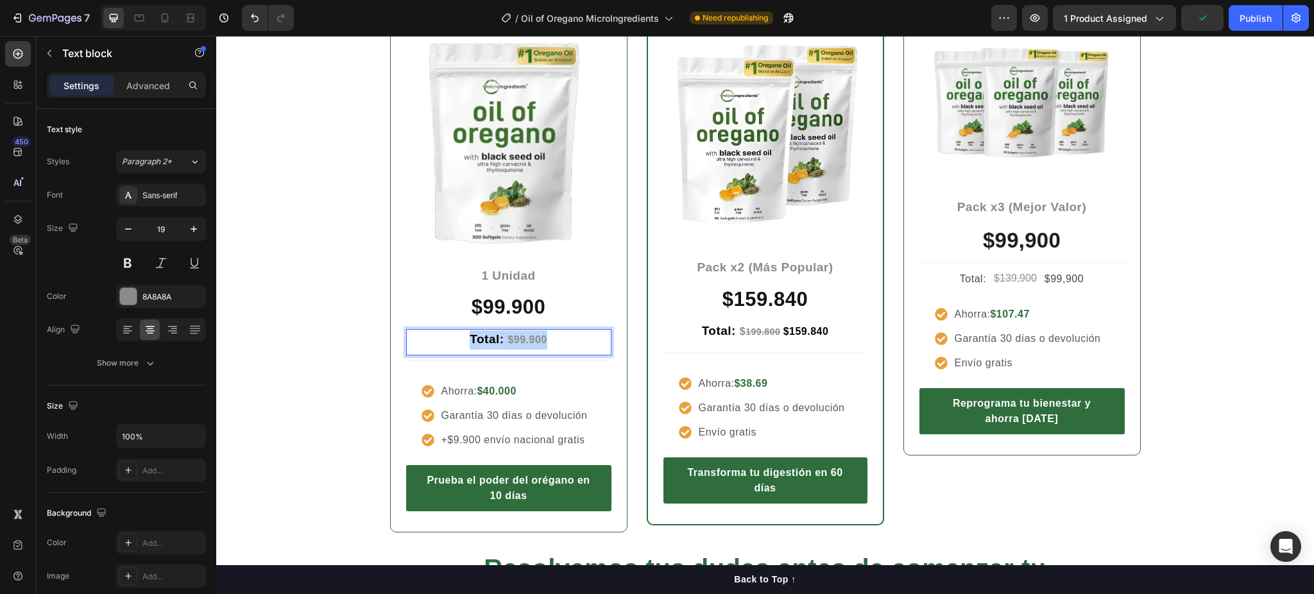
click at [492, 338] on span "Total:" at bounding box center [487, 338] width 34 height 13
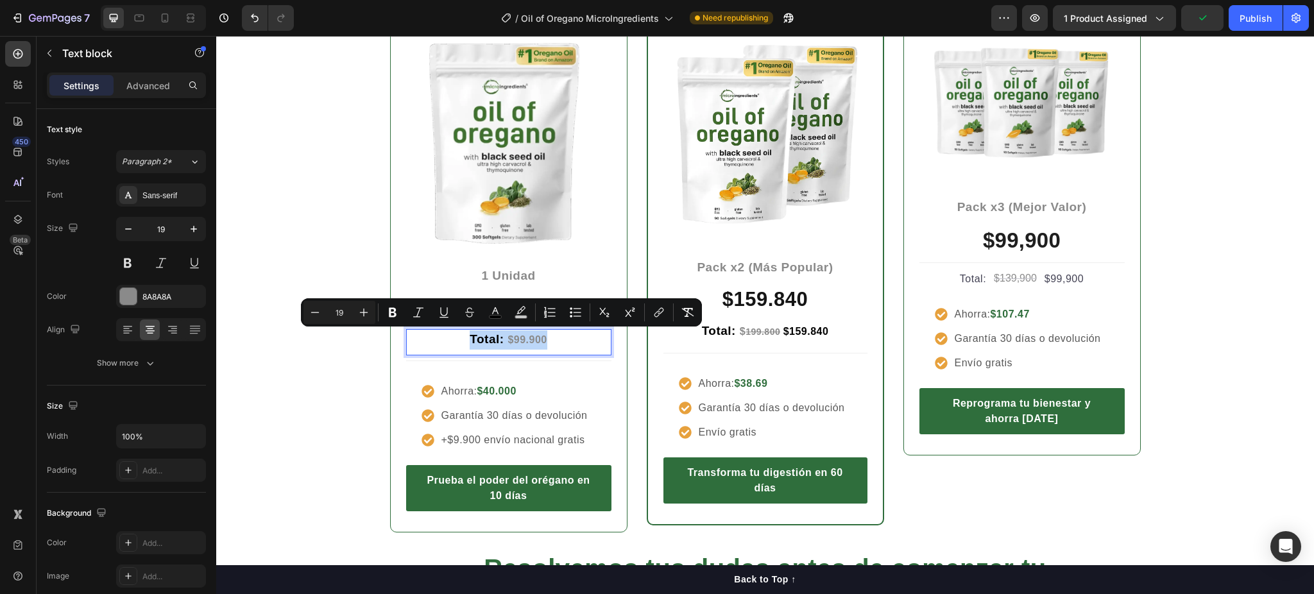
click at [521, 338] on strong "$99.900" at bounding box center [527, 339] width 39 height 11
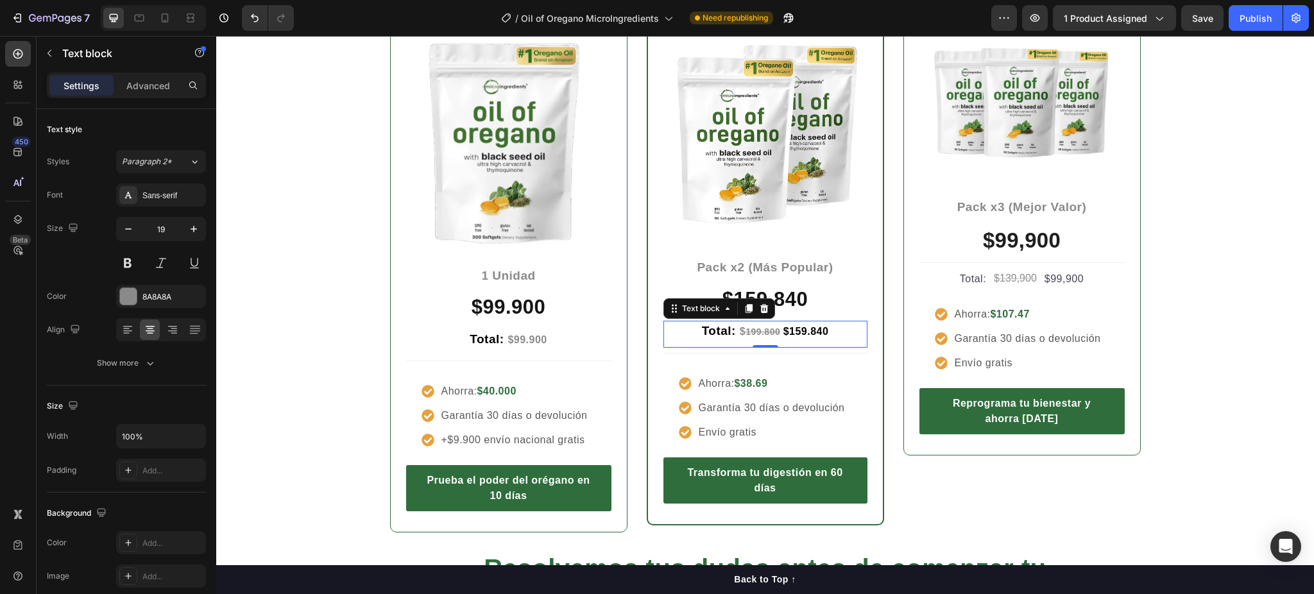
click at [764, 334] on strong "199.800" at bounding box center [763, 332] width 35 height 10
drag, startPoint x: 830, startPoint y: 332, endPoint x: 673, endPoint y: 339, distance: 158.1
click at [673, 339] on p "Total: $ 199.800 $159.840" at bounding box center [766, 331] width 202 height 19
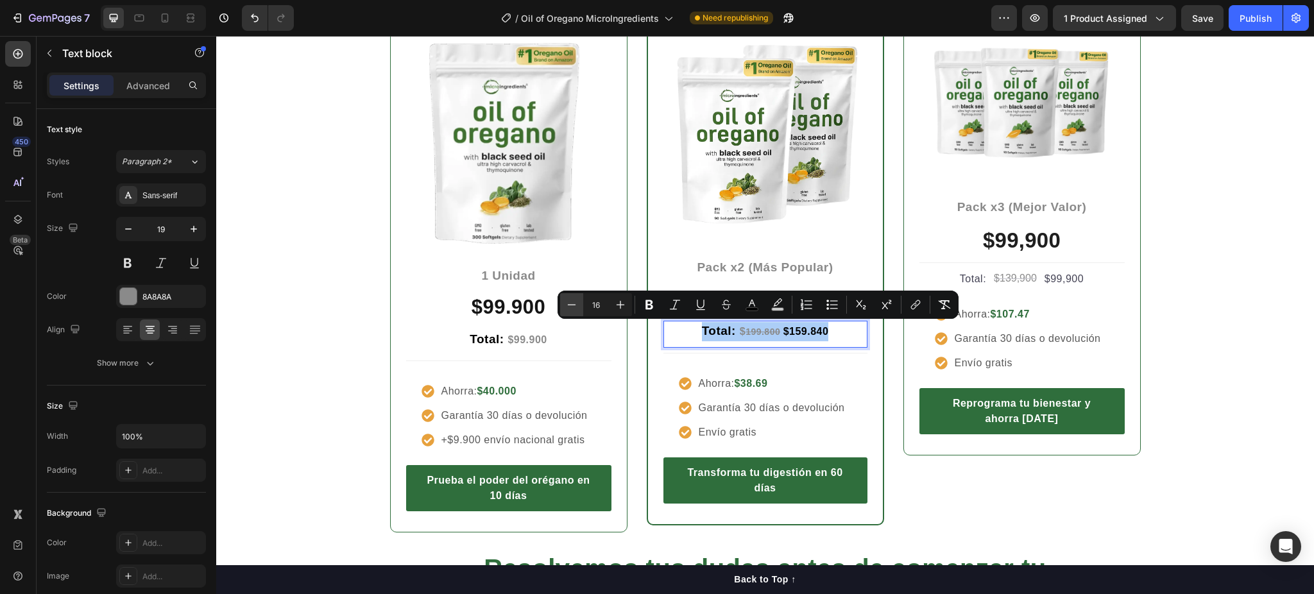
click at [571, 305] on icon "Editor contextual toolbar" at bounding box center [571, 304] width 13 height 13
click at [609, 303] on button "Plus" at bounding box center [620, 304] width 23 height 23
click at [569, 309] on icon "Editor contextual toolbar" at bounding box center [571, 304] width 13 height 13
type input "15"
click at [275, 329] on div "Entre más cuidas tu cuerpo, menos pagas Heading Row Icon Icon Icon Icon Icon Ic…" at bounding box center [765, 216] width 1079 height 635
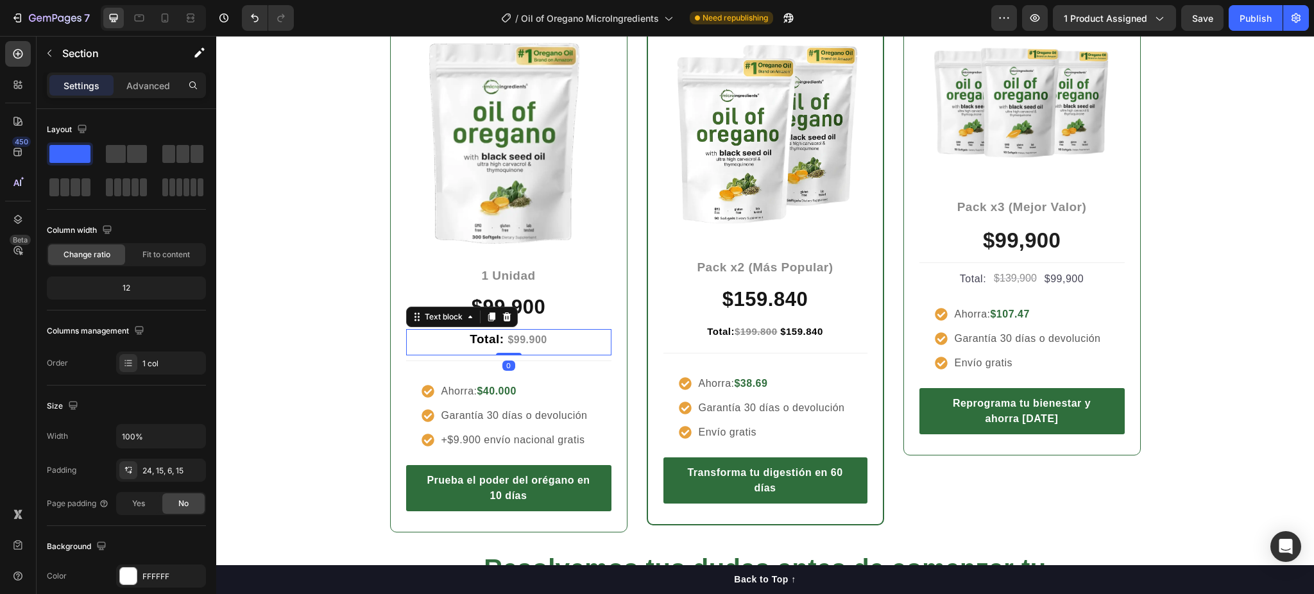
click at [524, 337] on strong "$99.900" at bounding box center [527, 339] width 39 height 11
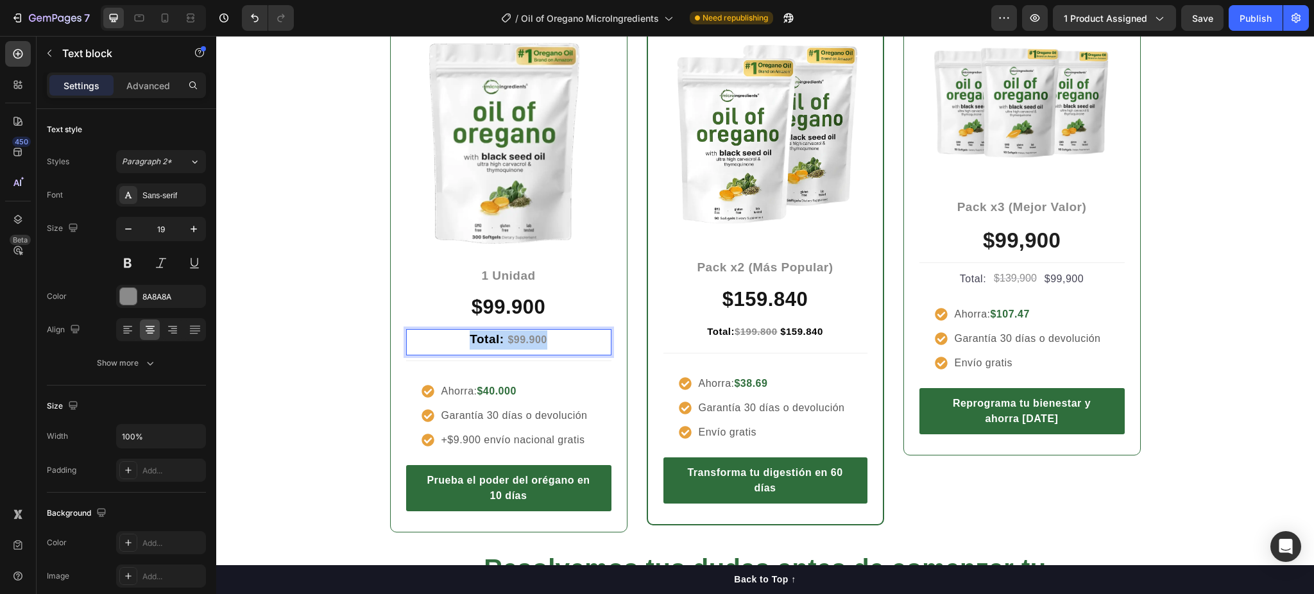
click at [524, 337] on strong "$99.900" at bounding box center [527, 339] width 39 height 11
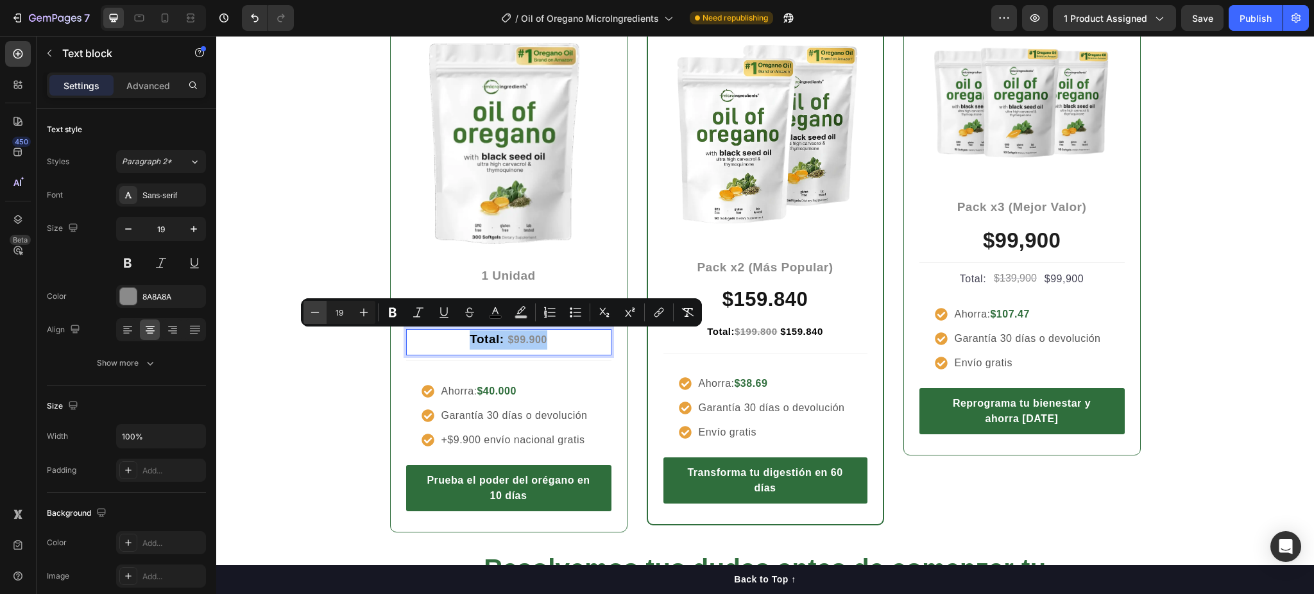
click at [321, 316] on icon "Editor contextual toolbar" at bounding box center [315, 312] width 13 height 13
click at [321, 314] on icon "Editor contextual toolbar" at bounding box center [315, 312] width 13 height 13
type input "16"
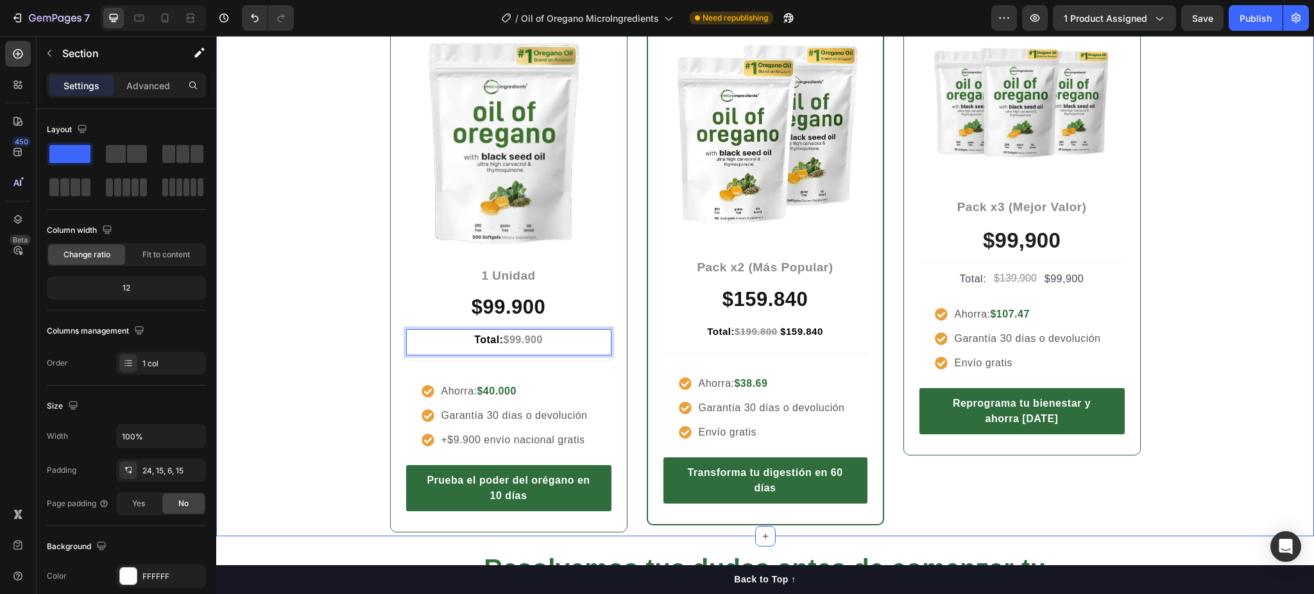
click at [357, 379] on div "Entre más cuidas tu cuerpo, menos pagas Heading Row Icon Icon Icon Icon Icon Ic…" at bounding box center [765, 216] width 1079 height 635
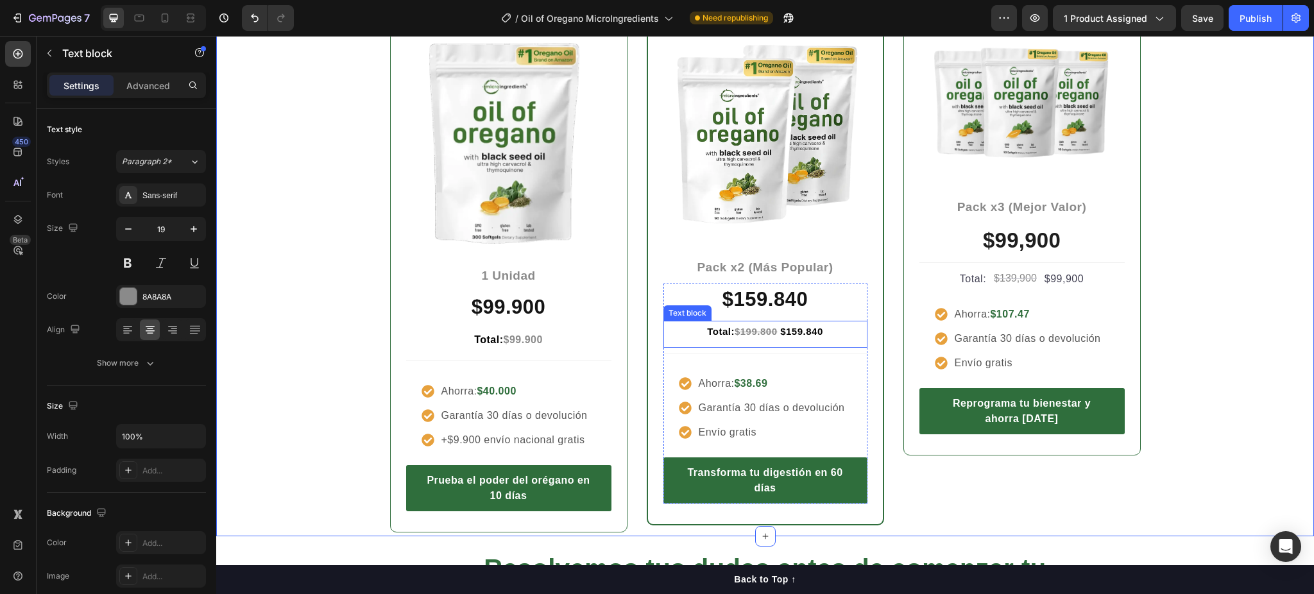
click at [795, 334] on strong "$159.840" at bounding box center [801, 331] width 43 height 11
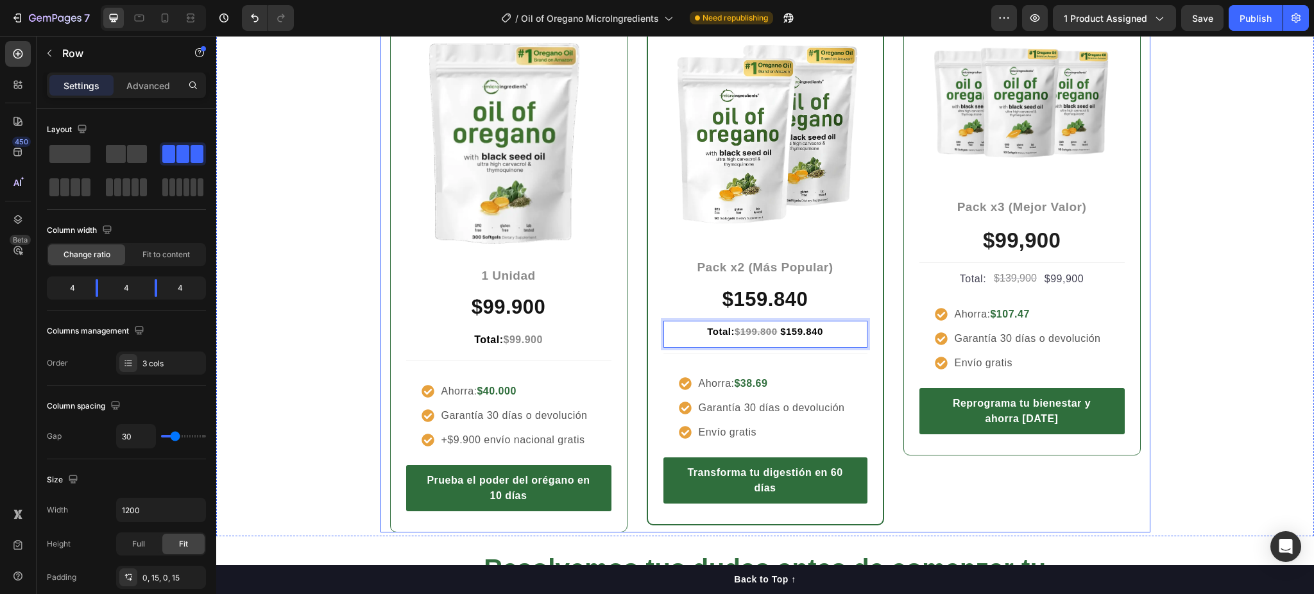
click at [633, 245] on div "Icon Icon Icon Icon Icon Icon List Hoz Valorado 4.8/5 por nuestros clientes Tex…" at bounding box center [766, 256] width 770 height 554
click at [1009, 231] on div "$99,900" at bounding box center [1022, 240] width 205 height 35
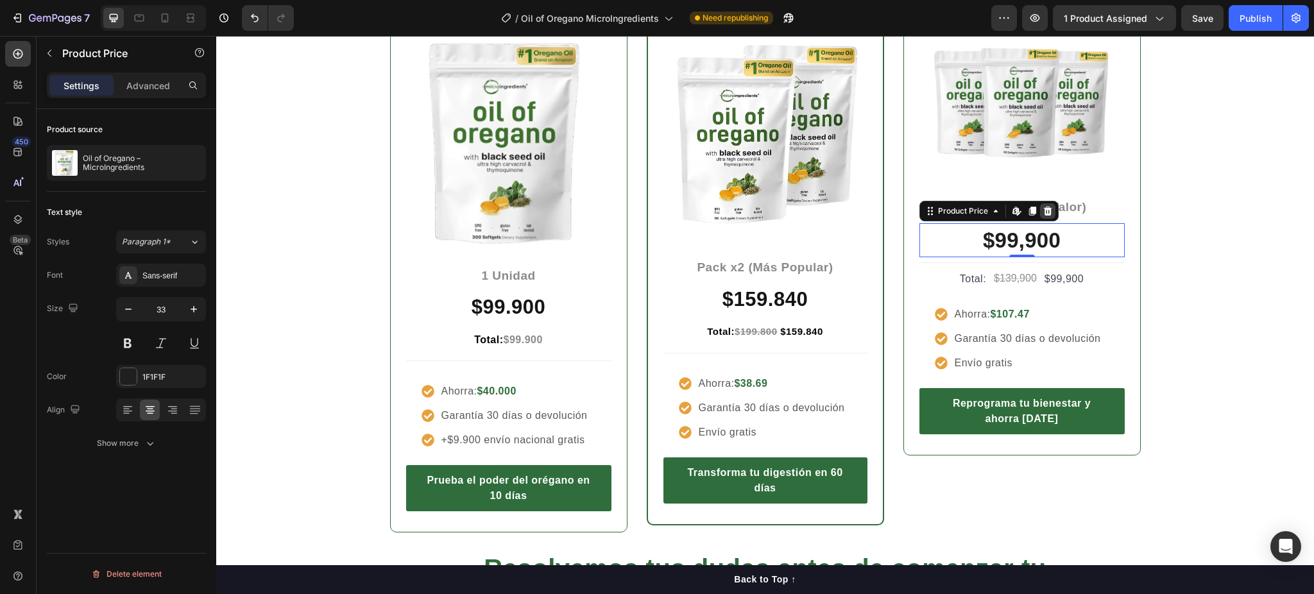
click at [1043, 211] on icon at bounding box center [1048, 211] width 10 height 10
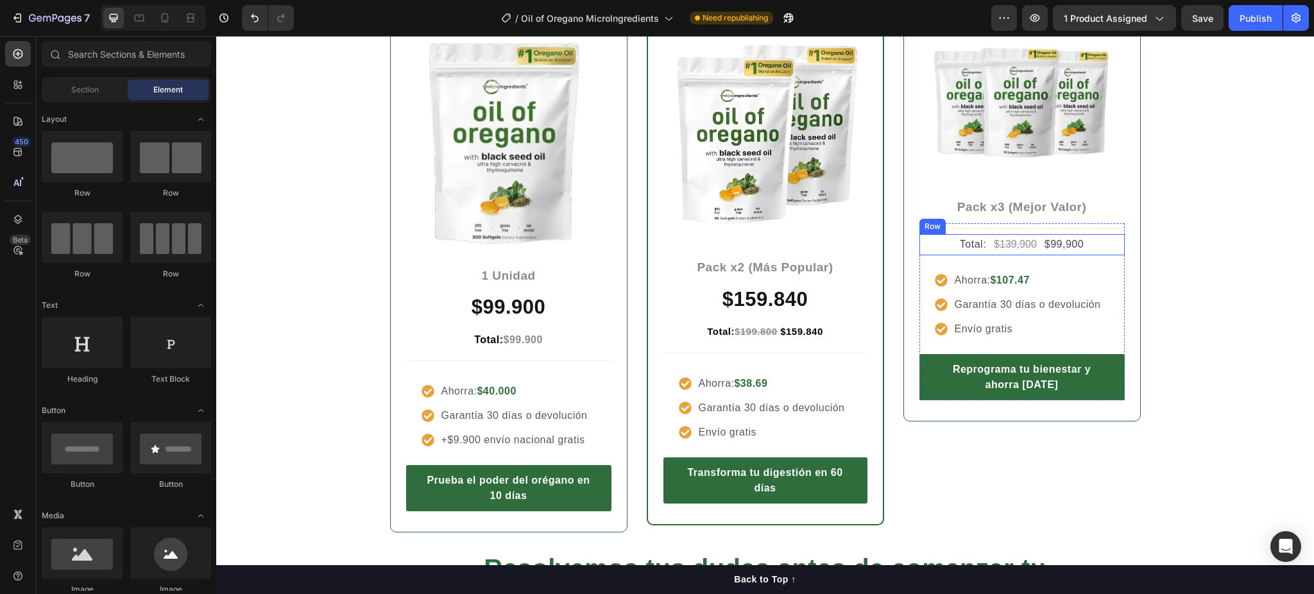
click at [941, 239] on div "Total: Text block $139,900 Compare Price Compare Price $99,900 Product Price Pr…" at bounding box center [1022, 244] width 205 height 21
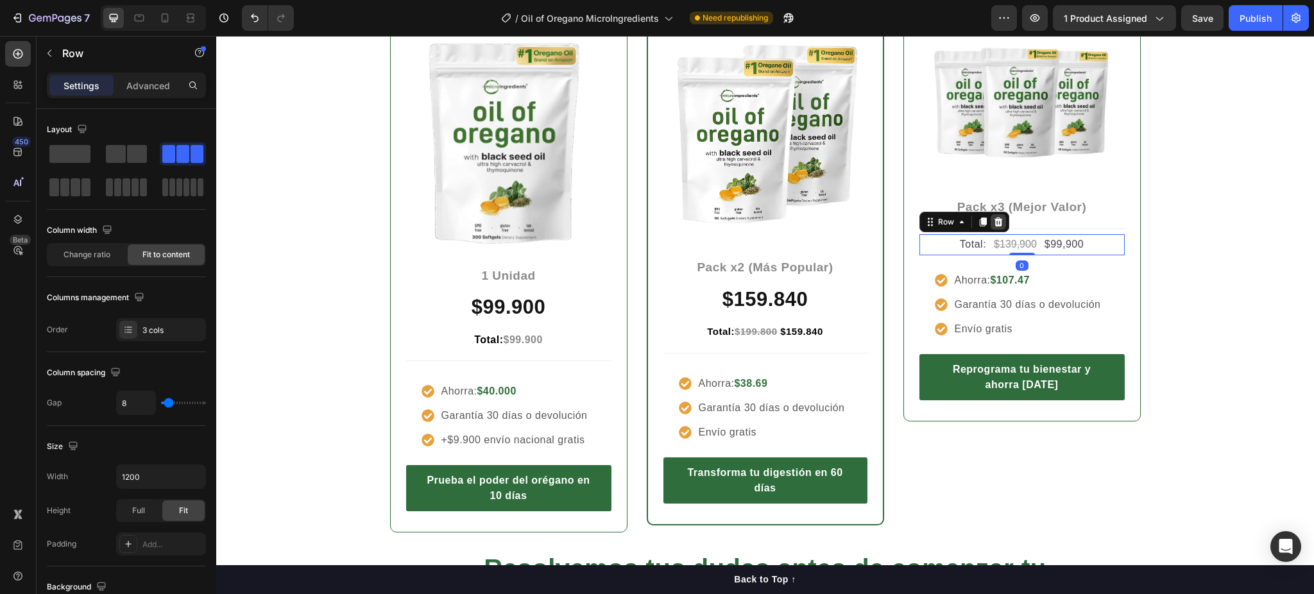
click at [995, 219] on icon at bounding box center [998, 222] width 8 height 9
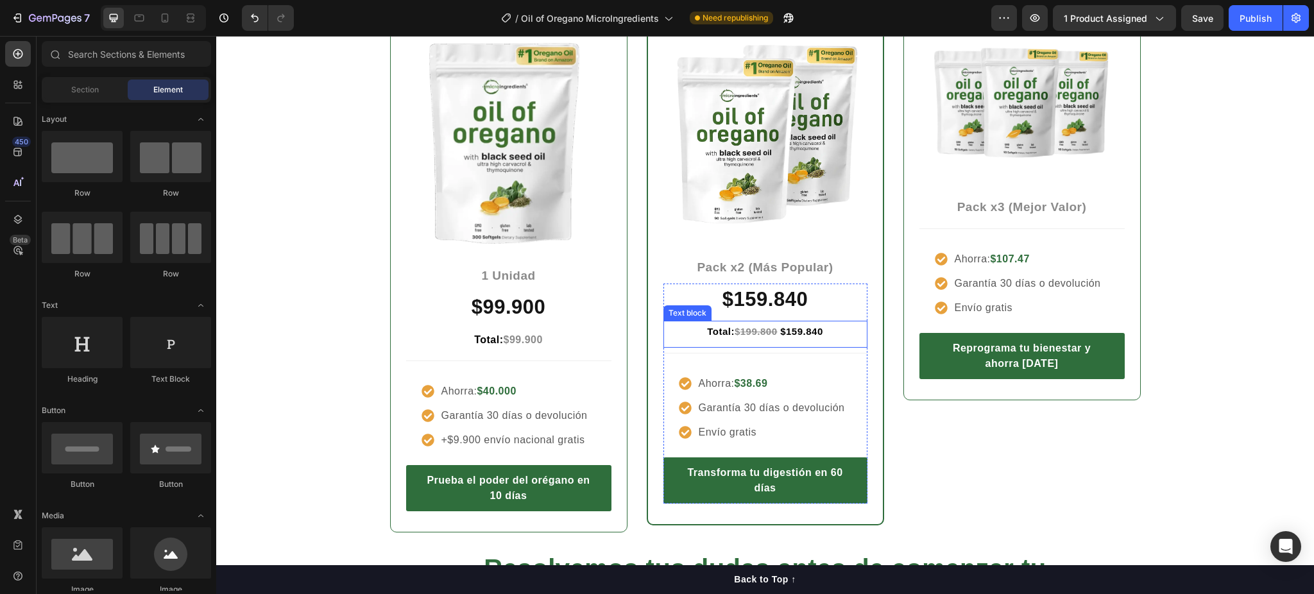
click at [830, 329] on p "Total: $ 199.800 $159.840" at bounding box center [766, 331] width 202 height 19
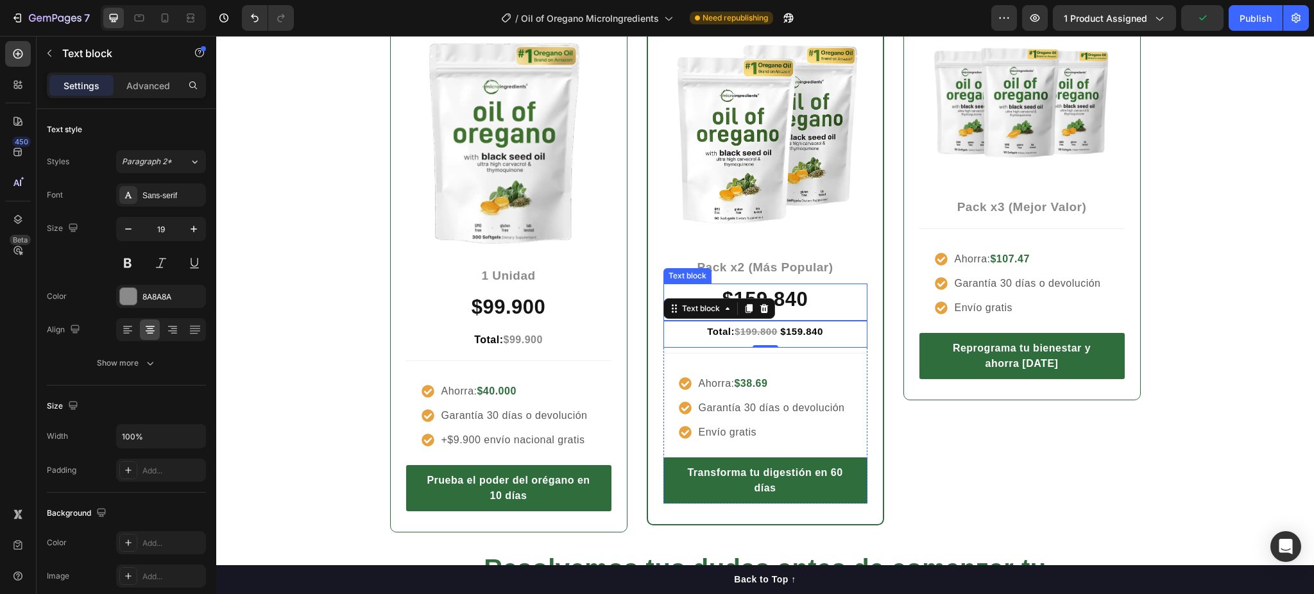
click at [819, 302] on p "$159.840" at bounding box center [766, 300] width 202 height 30
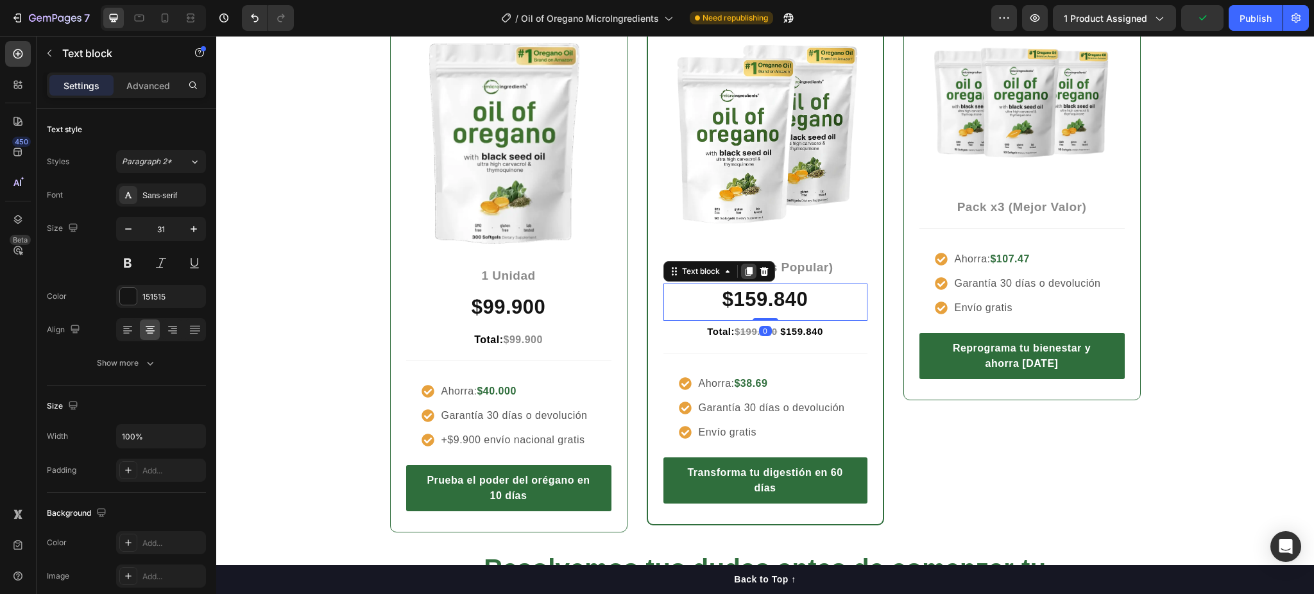
click at [744, 266] on icon at bounding box center [749, 271] width 10 height 10
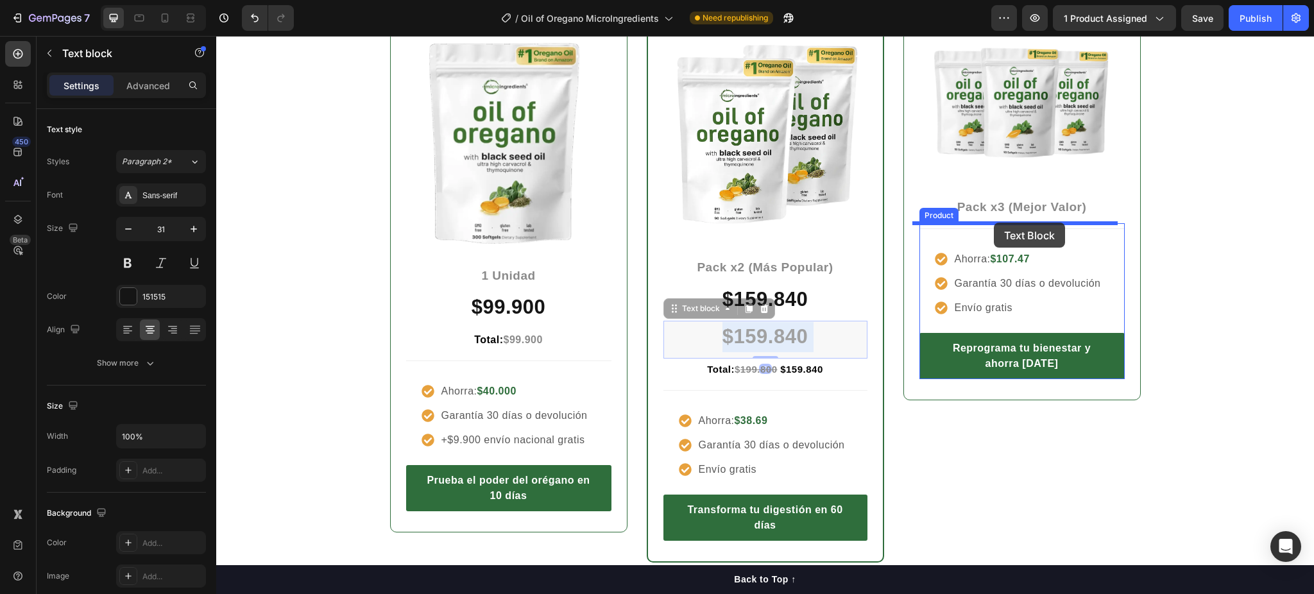
drag, startPoint x: 829, startPoint y: 338, endPoint x: 994, endPoint y: 223, distance: 201.0
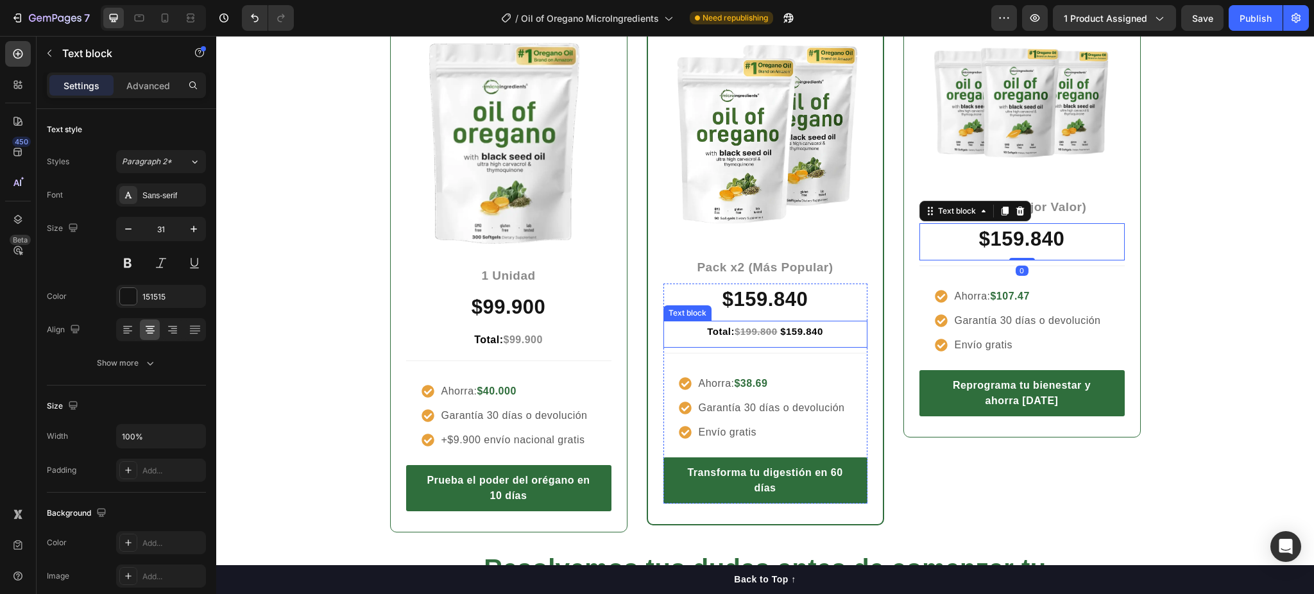
click at [836, 336] on p "Total: $ 199.800 $159.840" at bounding box center [766, 331] width 202 height 19
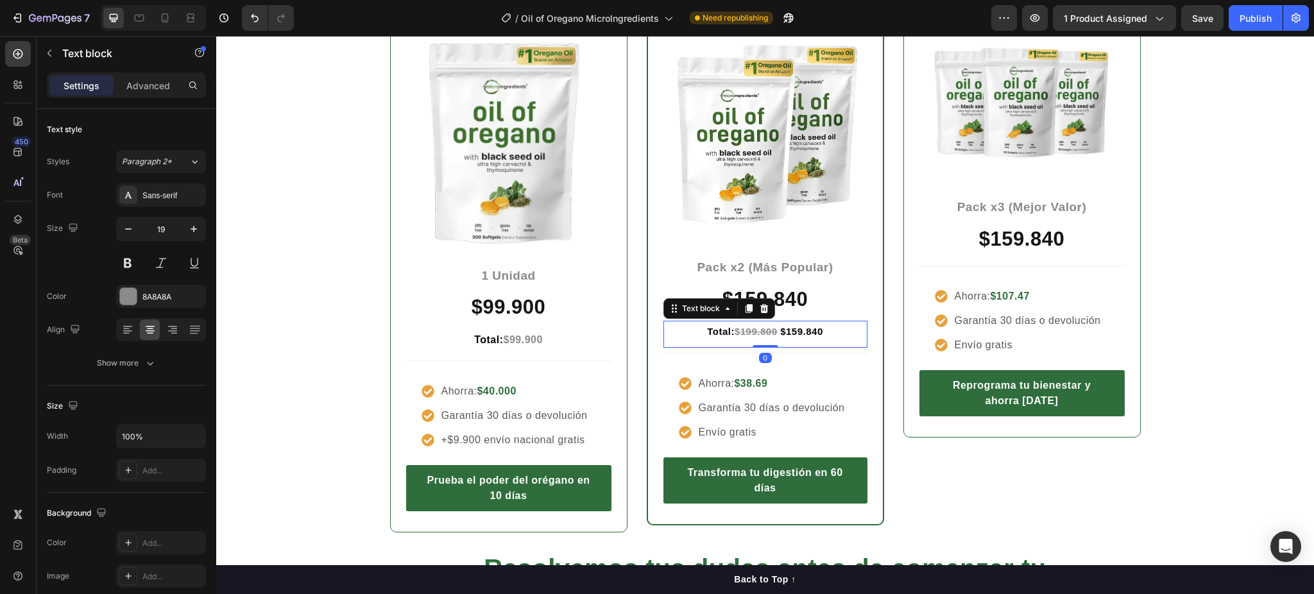
click at [744, 313] on icon at bounding box center [749, 309] width 10 height 10
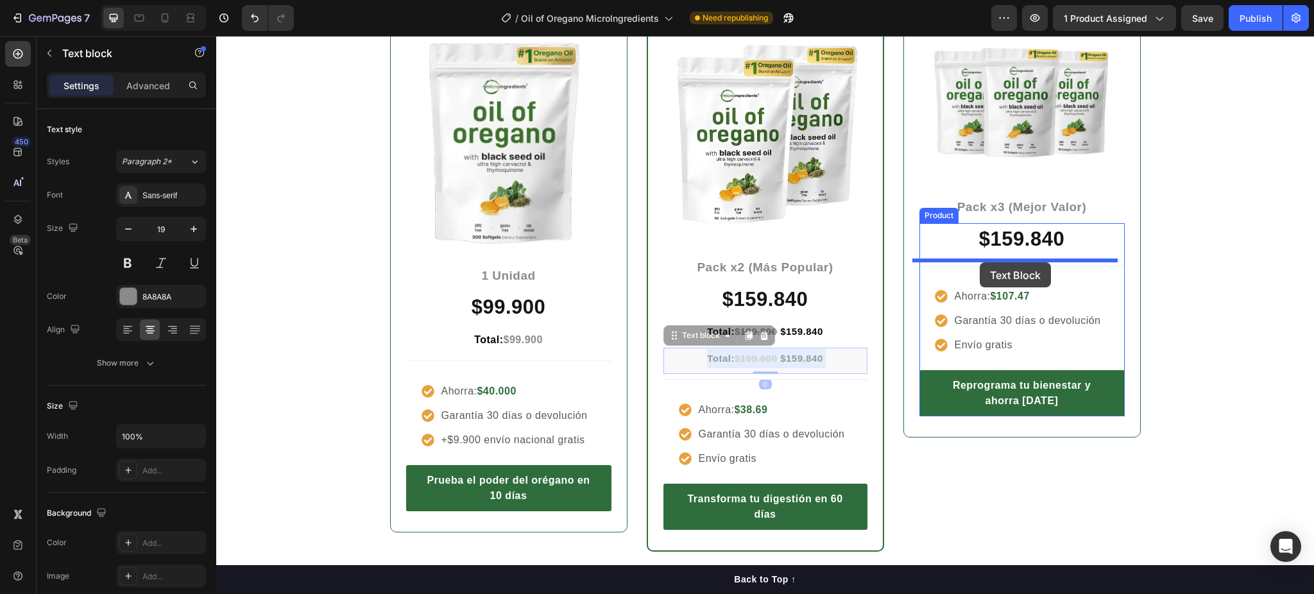
drag, startPoint x: 835, startPoint y: 360, endPoint x: 980, endPoint y: 262, distance: 174.8
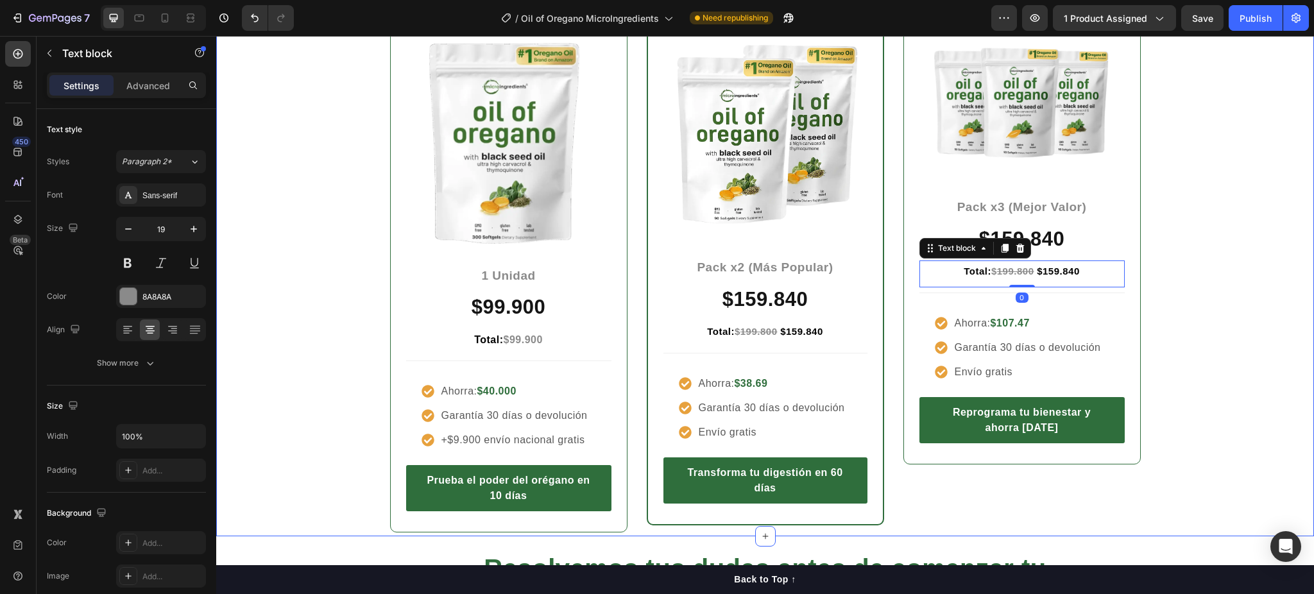
click at [1165, 242] on div "Entre más cuidas tu cuerpo, menos pagas Heading Row Icon Icon Icon Icon Icon Ic…" at bounding box center [765, 216] width 1079 height 635
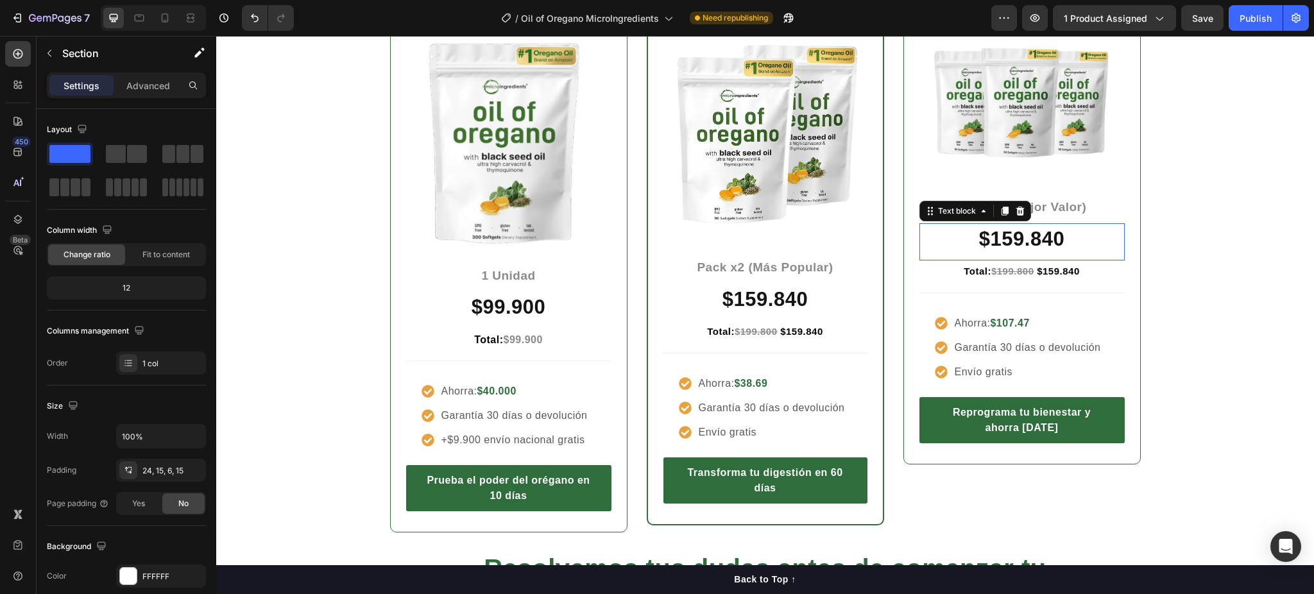
click at [1010, 236] on strong "$159.840" at bounding box center [1021, 239] width 85 height 22
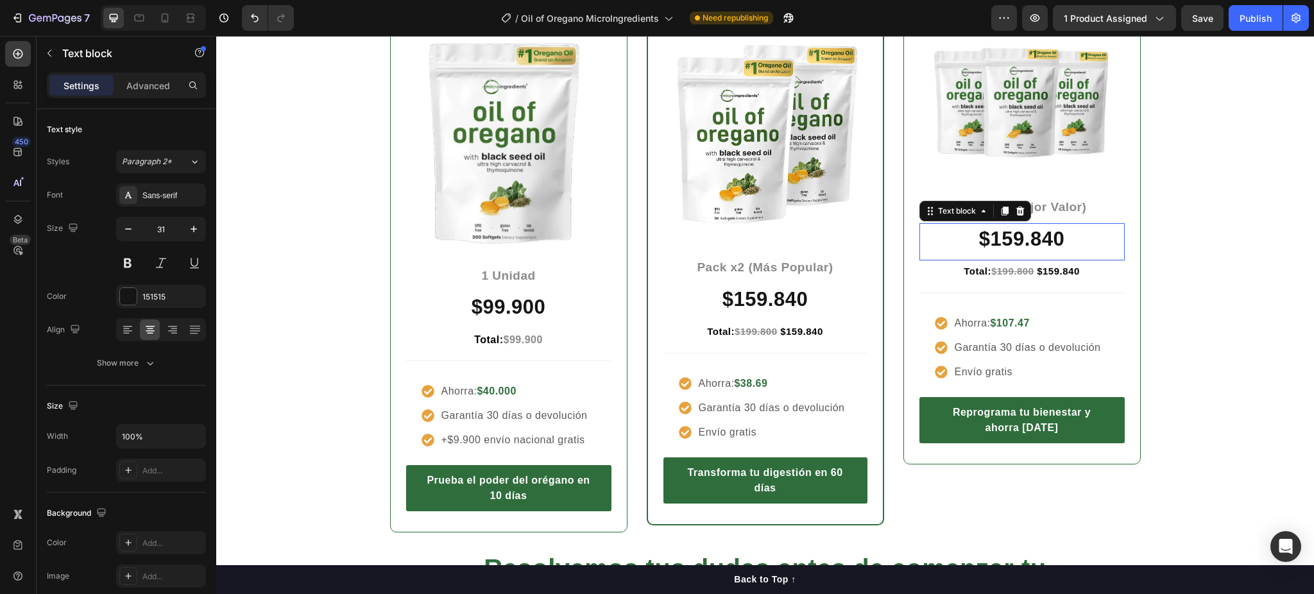
click at [1010, 236] on strong "$159.840" at bounding box center [1021, 239] width 85 height 22
click at [1045, 272] on strong "$159.840" at bounding box center [1058, 271] width 43 height 11
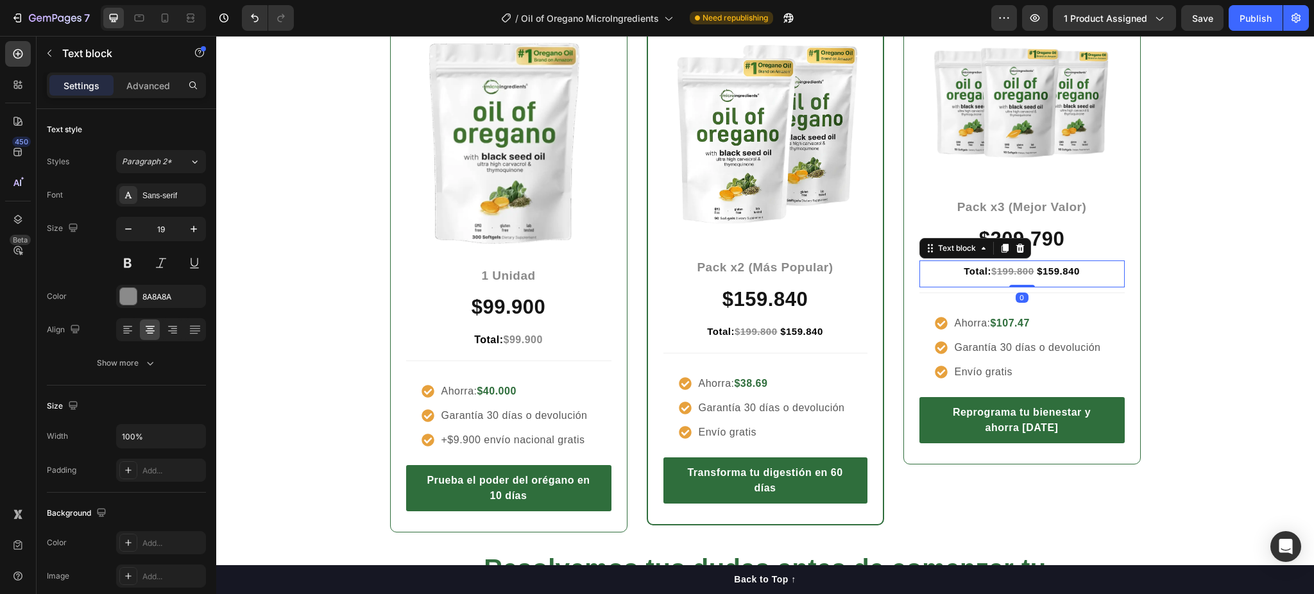
click at [1045, 272] on strong "$159.840" at bounding box center [1058, 271] width 43 height 11
click at [1013, 273] on strong "199.800" at bounding box center [1015, 271] width 37 height 11
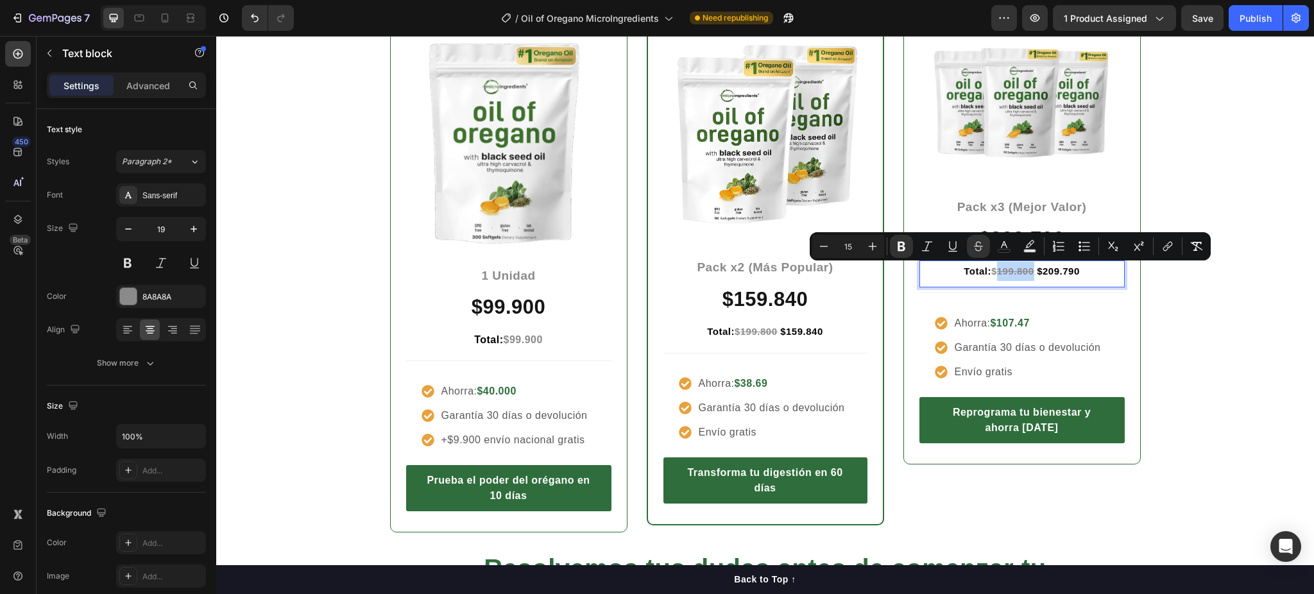
drag, startPoint x: 1028, startPoint y: 270, endPoint x: 991, endPoint y: 273, distance: 36.8
click at [997, 273] on strong "199.800" at bounding box center [1015, 271] width 37 height 11
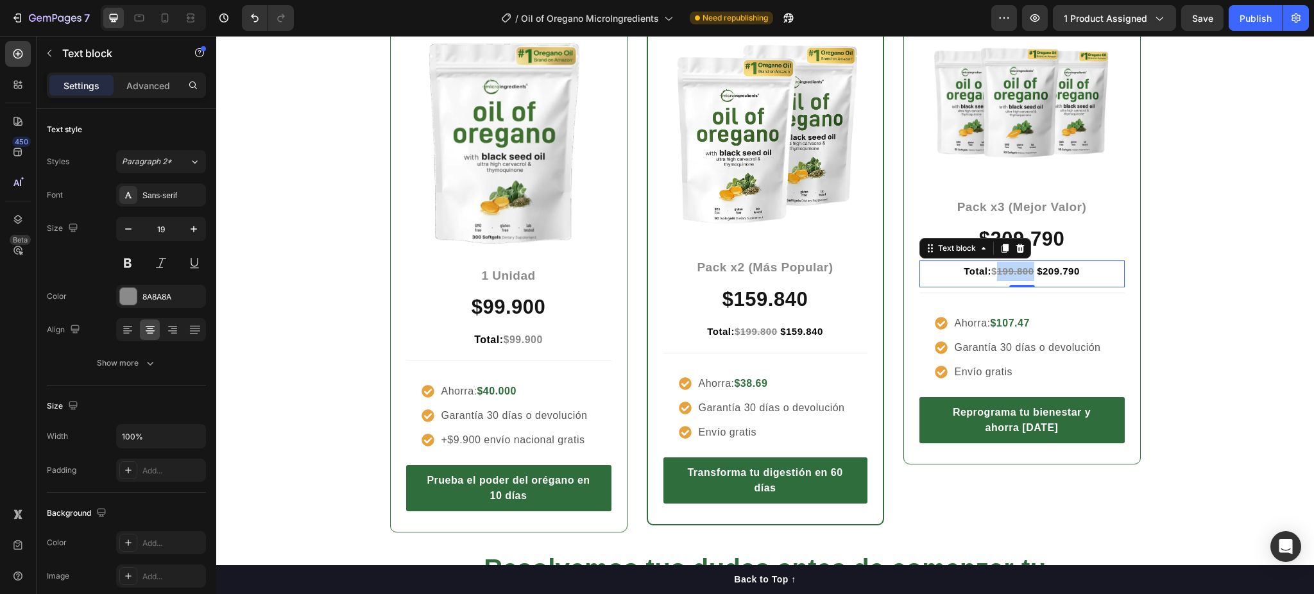
click at [997, 268] on strong "199.800" at bounding box center [1015, 271] width 37 height 11
drag, startPoint x: 992, startPoint y: 267, endPoint x: 1027, endPoint y: 275, distance: 35.6
click at [1027, 275] on strong "199.800" at bounding box center [1015, 271] width 37 height 11
click at [1216, 230] on div "Entre más cuidas tu cuerpo, menos pagas Heading Row Icon Icon Icon Icon Icon Ic…" at bounding box center [765, 216] width 1079 height 635
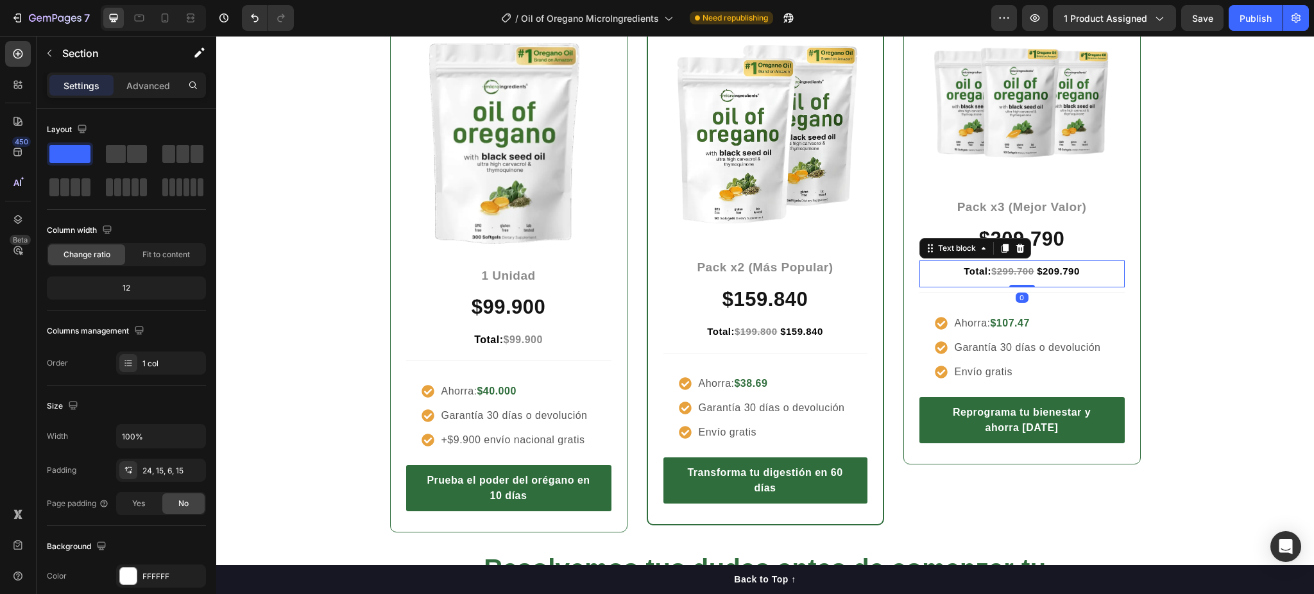
click at [1070, 275] on strong "$209.790" at bounding box center [1058, 271] width 43 height 11
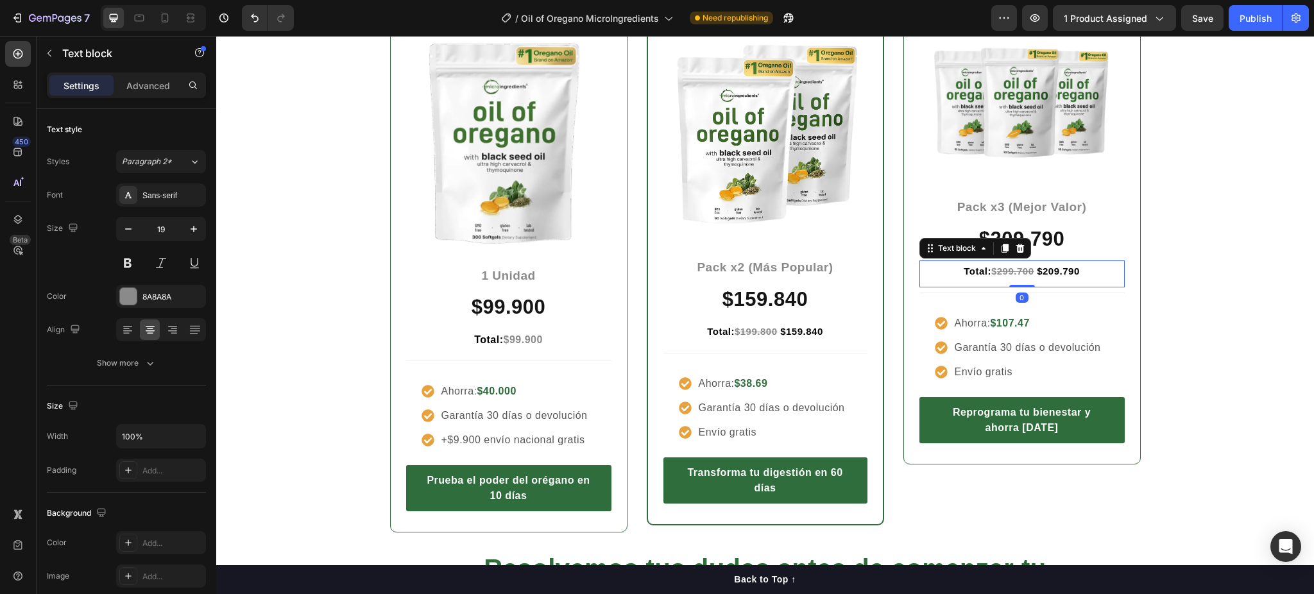
click at [1070, 275] on strong "$209.790" at bounding box center [1058, 271] width 43 height 11
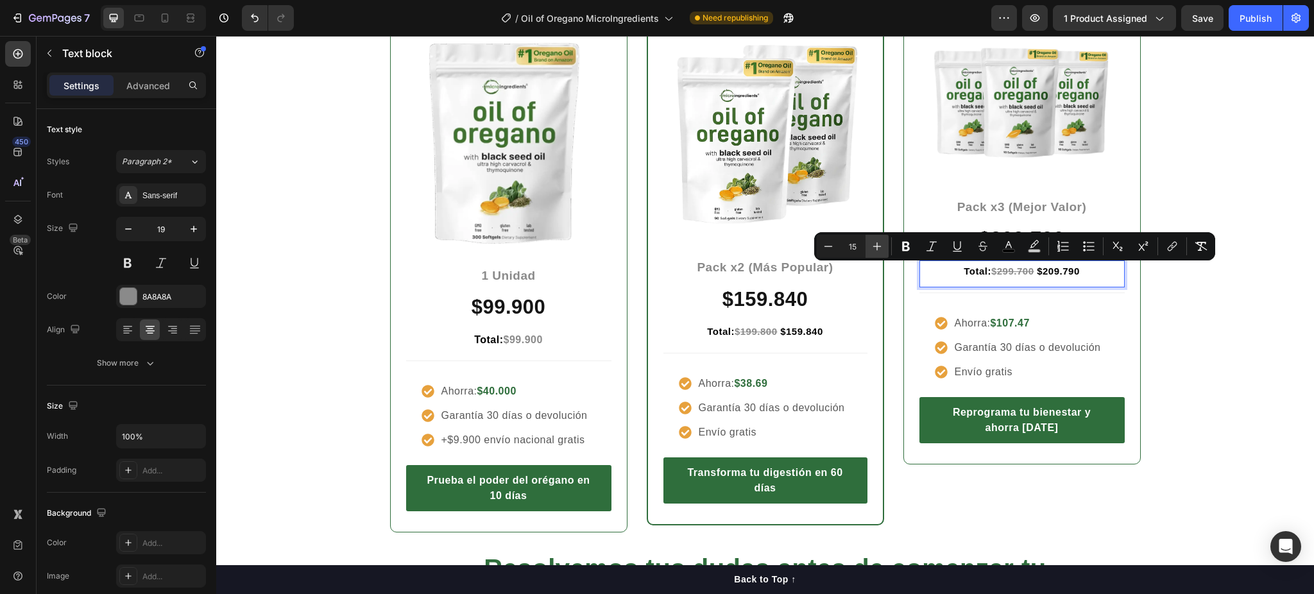
click at [880, 245] on icon "Editor contextual toolbar" at bounding box center [877, 246] width 13 height 13
type input "16"
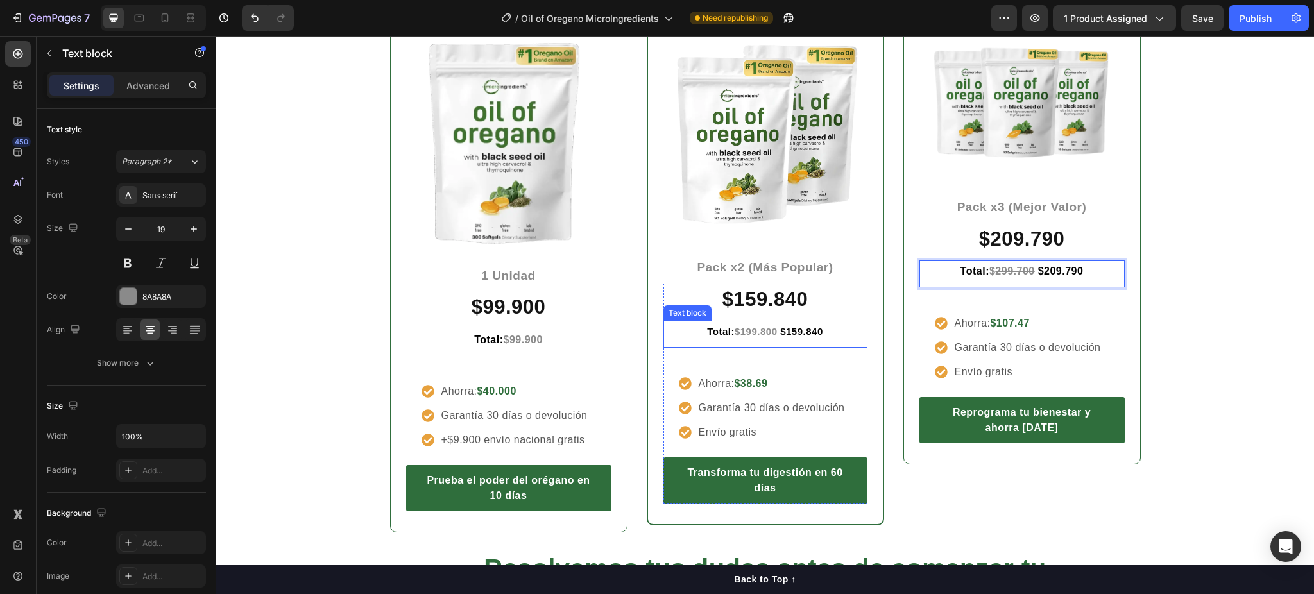
click at [764, 335] on strong "199.800" at bounding box center [759, 331] width 37 height 11
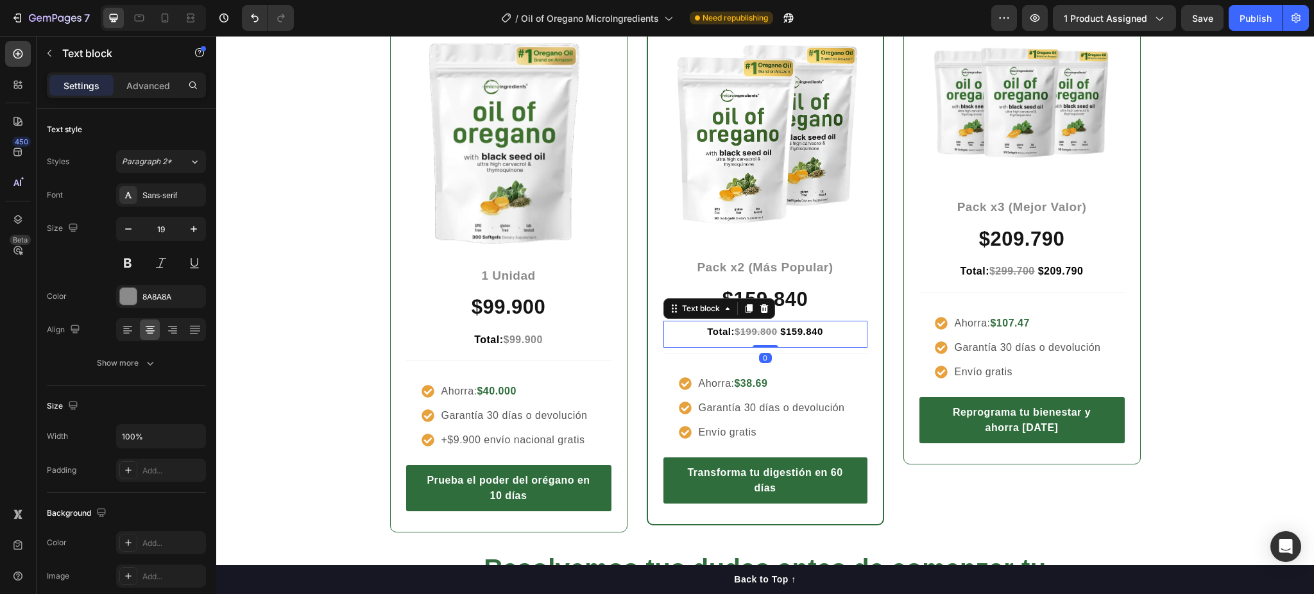
click at [764, 335] on strong "199.800" at bounding box center [759, 331] width 37 height 11
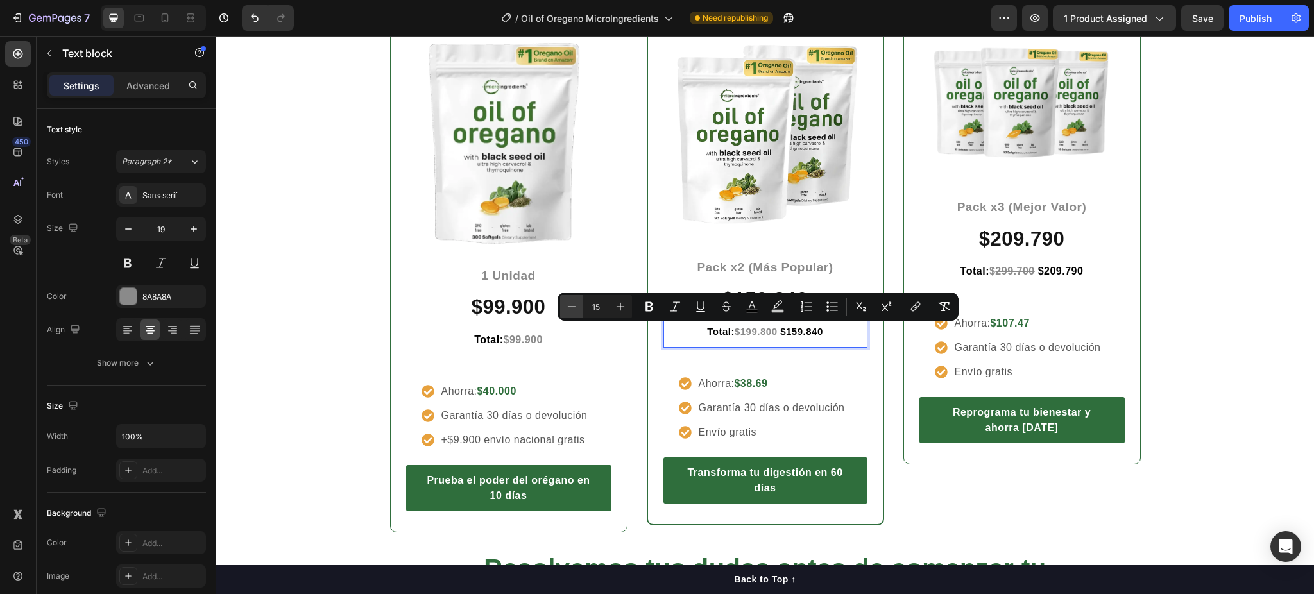
click at [571, 307] on icon "Editor contextual toolbar" at bounding box center [571, 306] width 13 height 13
type input "14"
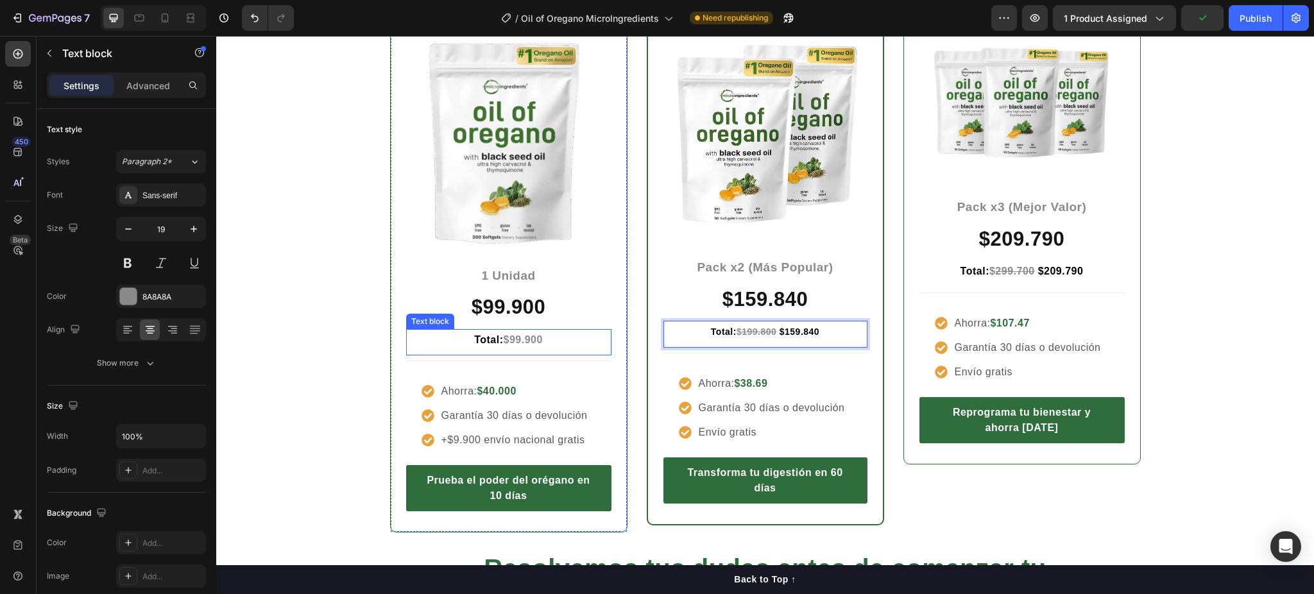
click at [504, 336] on strong "$99.900" at bounding box center [523, 339] width 39 height 11
click at [493, 344] on span "Total:" at bounding box center [488, 339] width 29 height 11
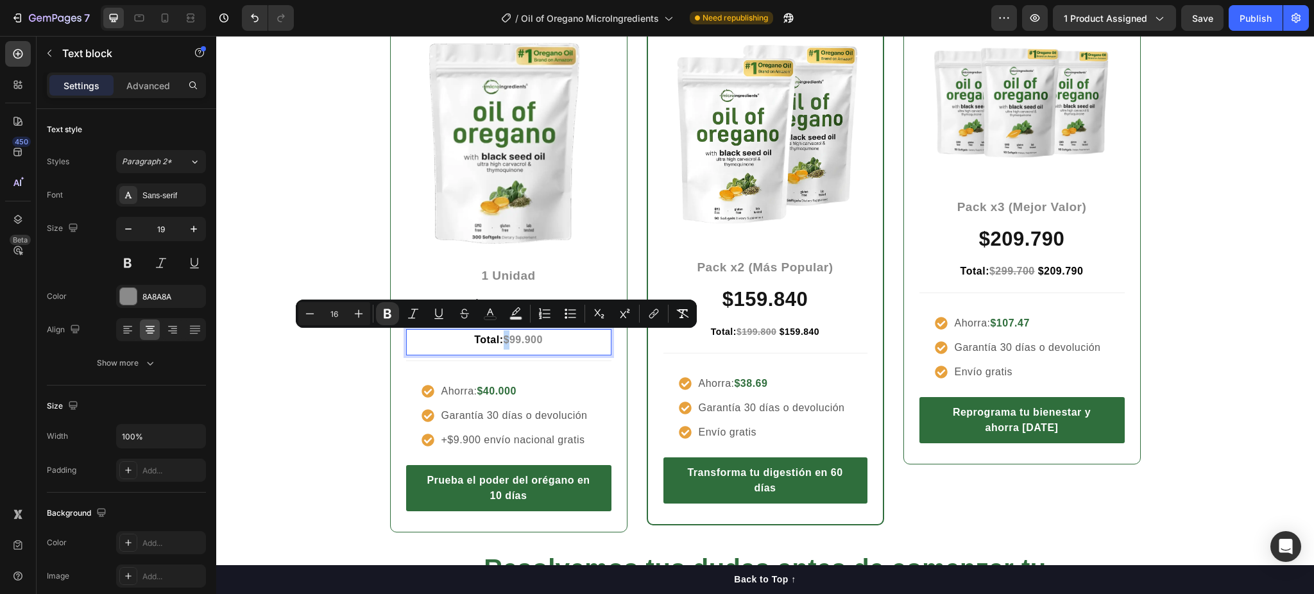
click at [494, 344] on span "Total:" at bounding box center [488, 339] width 29 height 11
click at [316, 311] on icon "Editor contextual toolbar" at bounding box center [315, 313] width 13 height 13
type input "14"
click at [333, 367] on div "Entre más cuidas tu cuerpo, menos pagas Heading Row Icon Icon Icon Icon Icon Ic…" at bounding box center [765, 216] width 1079 height 635
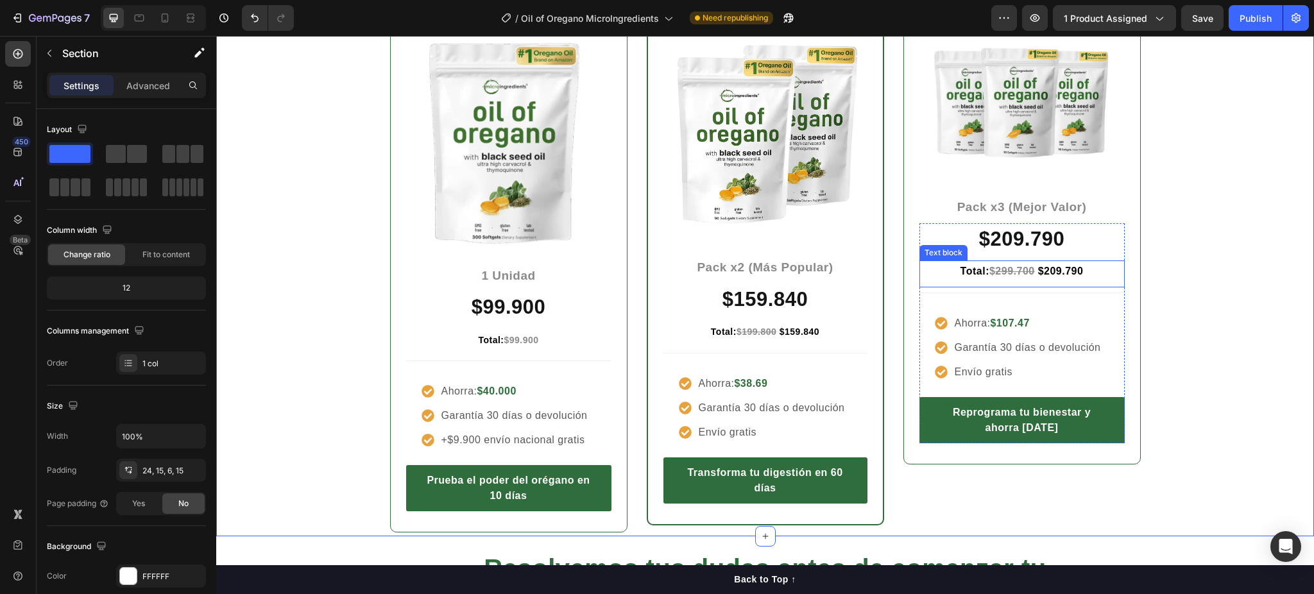
click at [1028, 272] on strong "299.700" at bounding box center [1014, 271] width 39 height 11
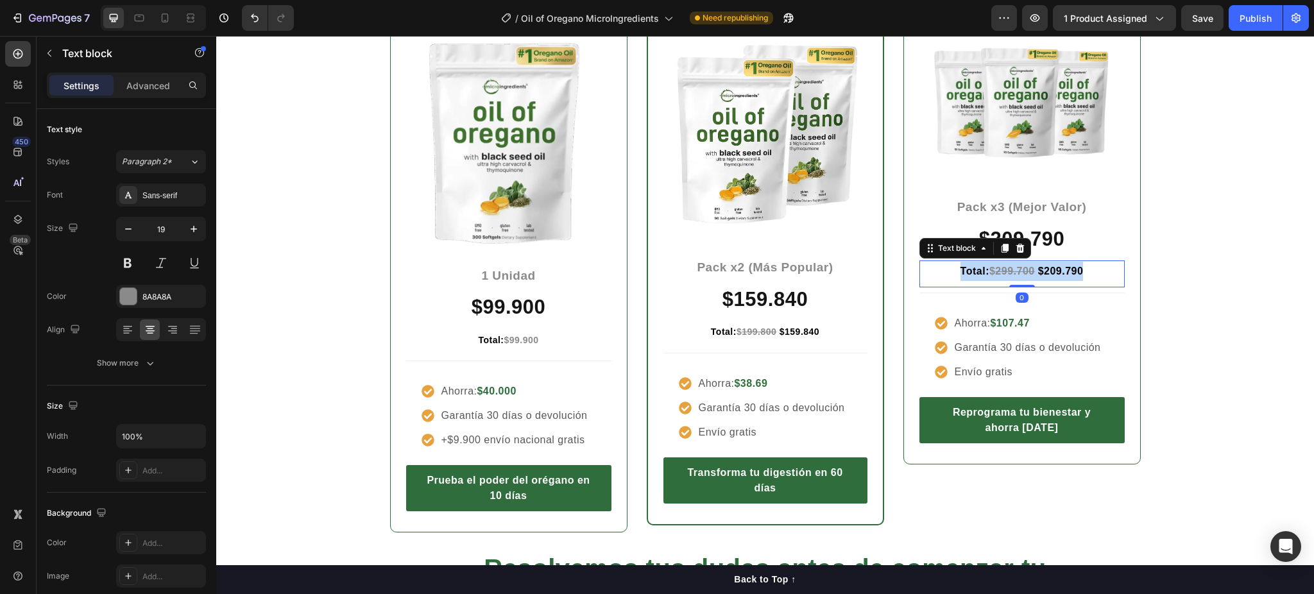
click at [1028, 272] on strong "299.700" at bounding box center [1014, 271] width 39 height 11
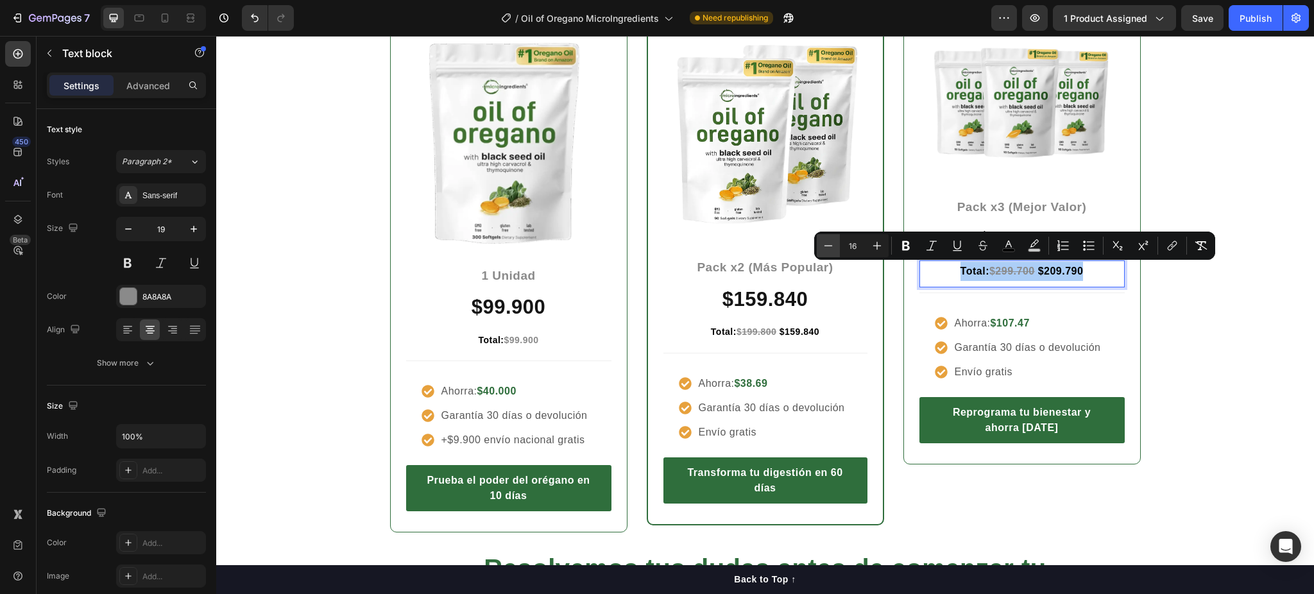
click at [819, 245] on button "Minus" at bounding box center [828, 245] width 23 height 23
type input "14"
click at [1184, 338] on div "Entre más cuidas tu cuerpo, menos pagas Heading Row Icon Icon Icon Icon Icon Ic…" at bounding box center [765, 216] width 1079 height 635
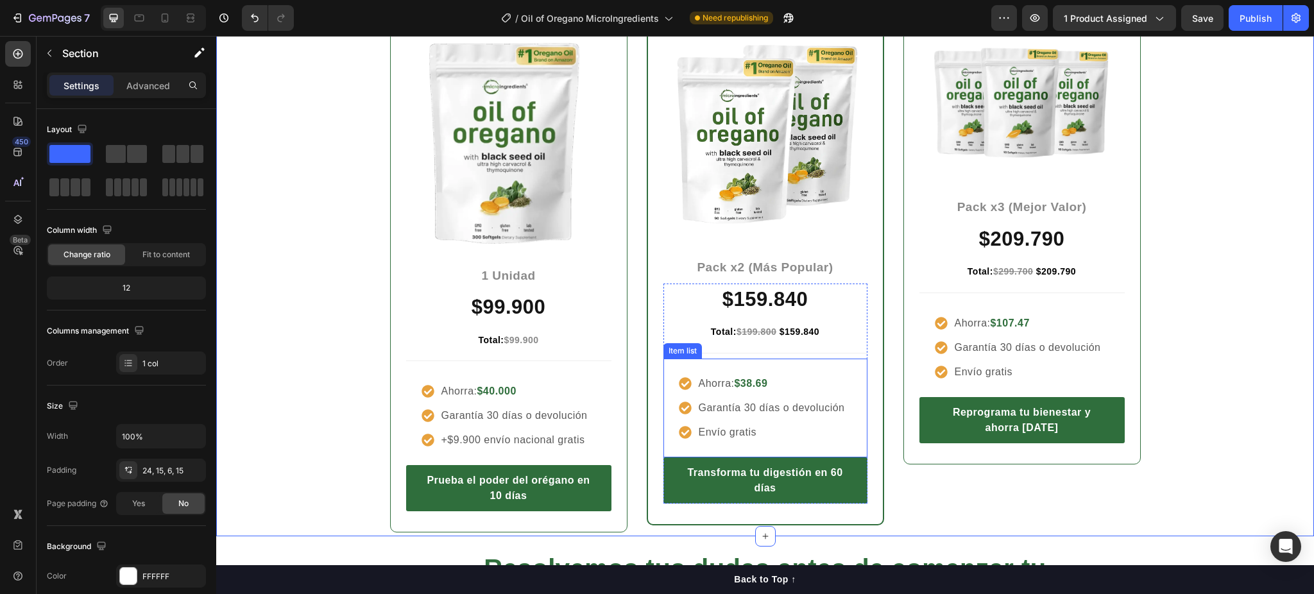
click at [753, 381] on strong "$38.69" at bounding box center [750, 383] width 33 height 11
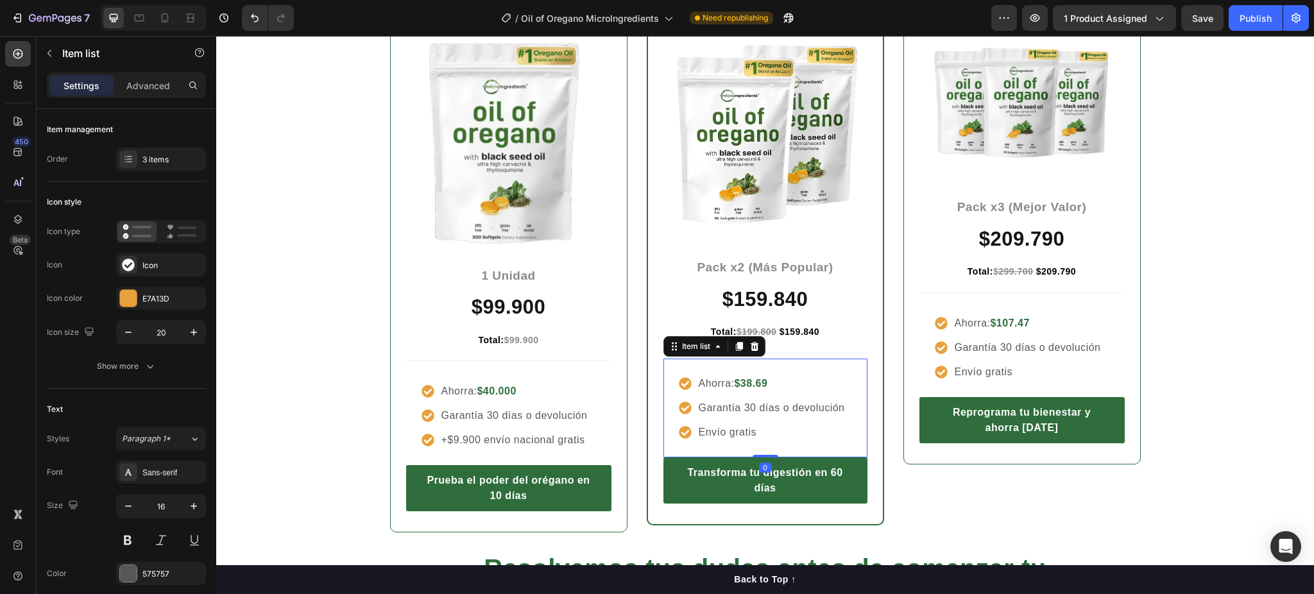
click at [753, 381] on strong "$38.69" at bounding box center [750, 383] width 33 height 11
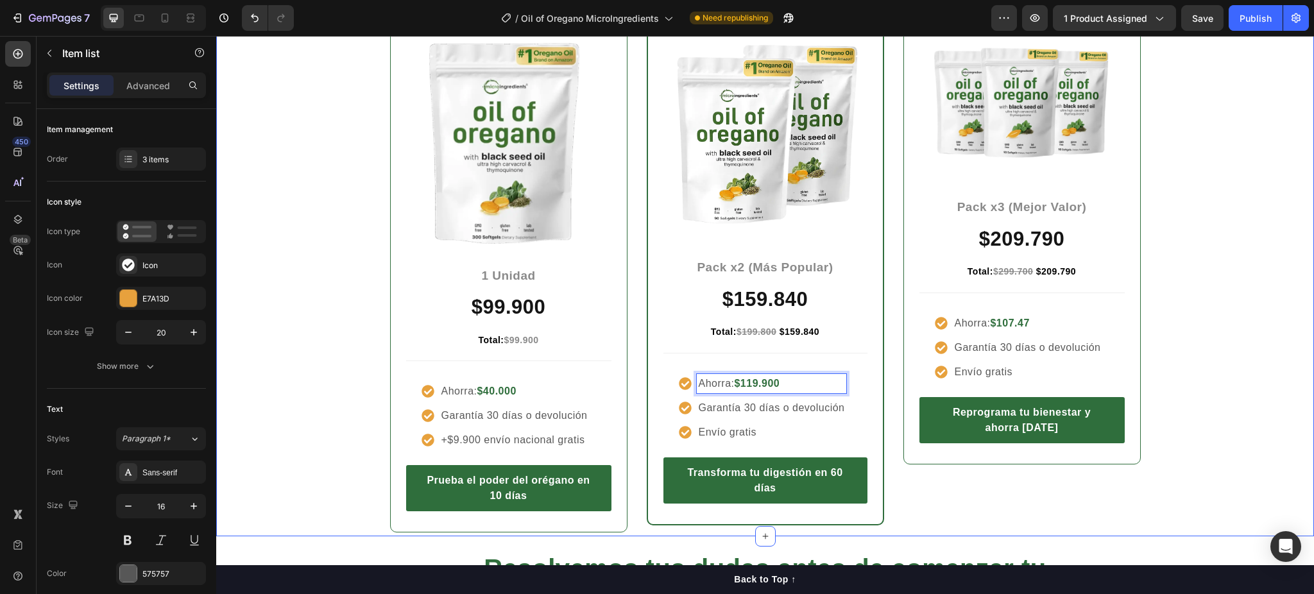
click at [1182, 306] on div "Entre más cuidas tu cuerpo, menos pagas Heading Row Icon Icon Icon Icon Icon Ic…" at bounding box center [765, 216] width 1079 height 635
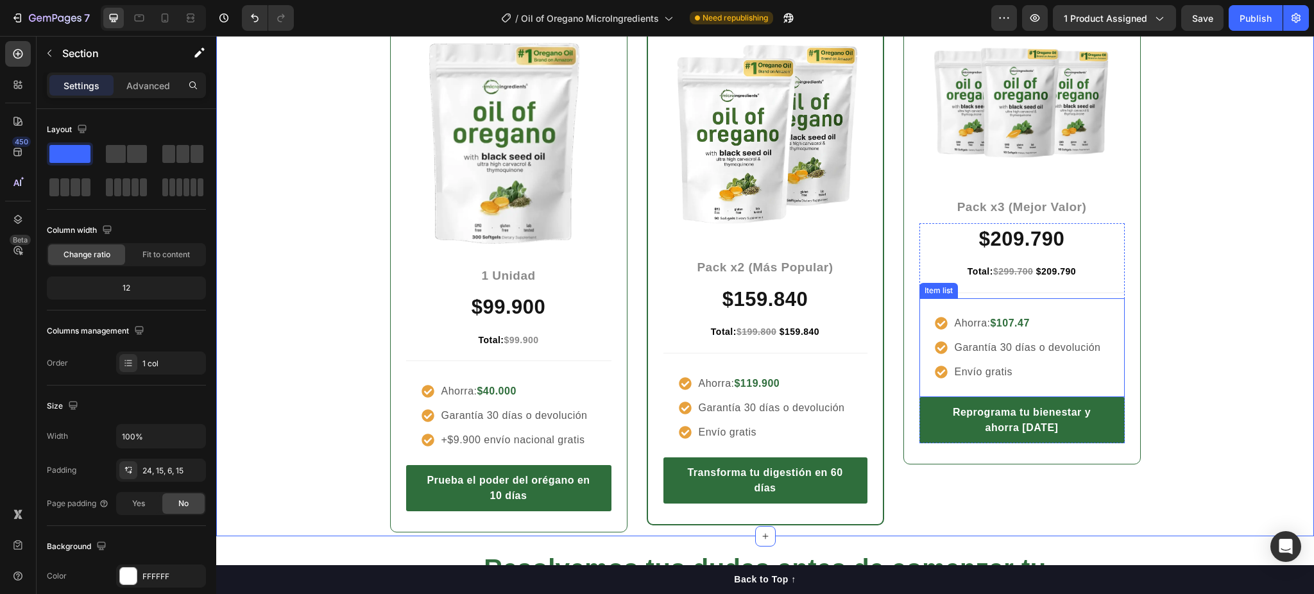
click at [1018, 322] on strong "$107.47" at bounding box center [1009, 323] width 39 height 11
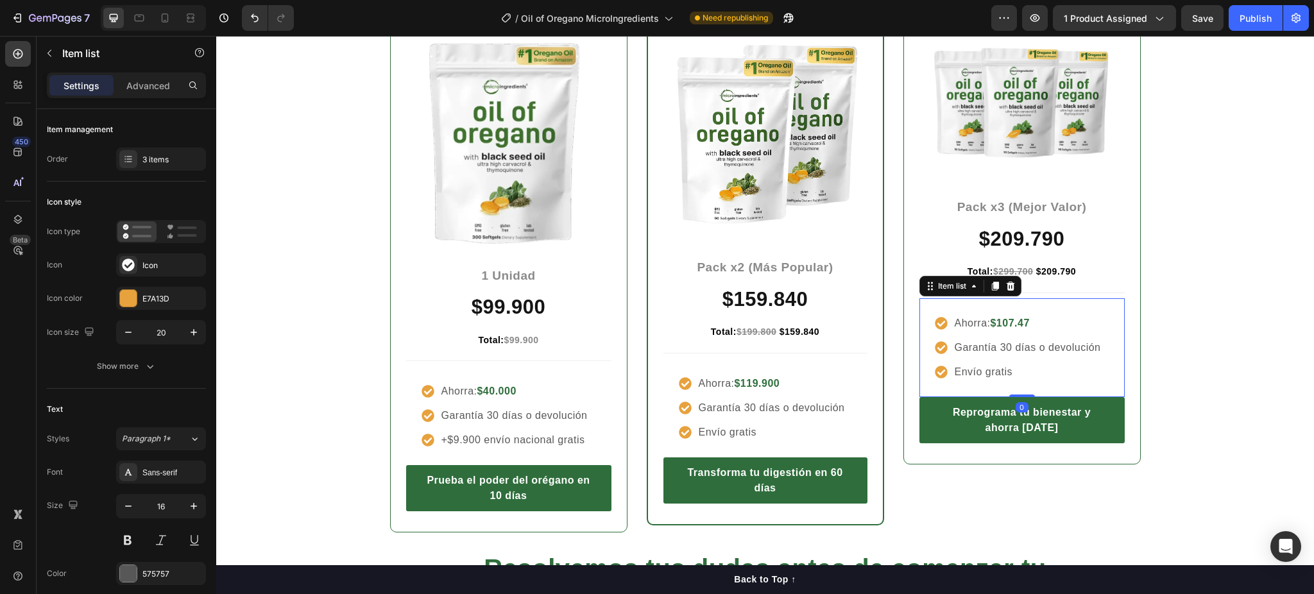
click at [1018, 322] on strong "$107.47" at bounding box center [1009, 323] width 39 height 11
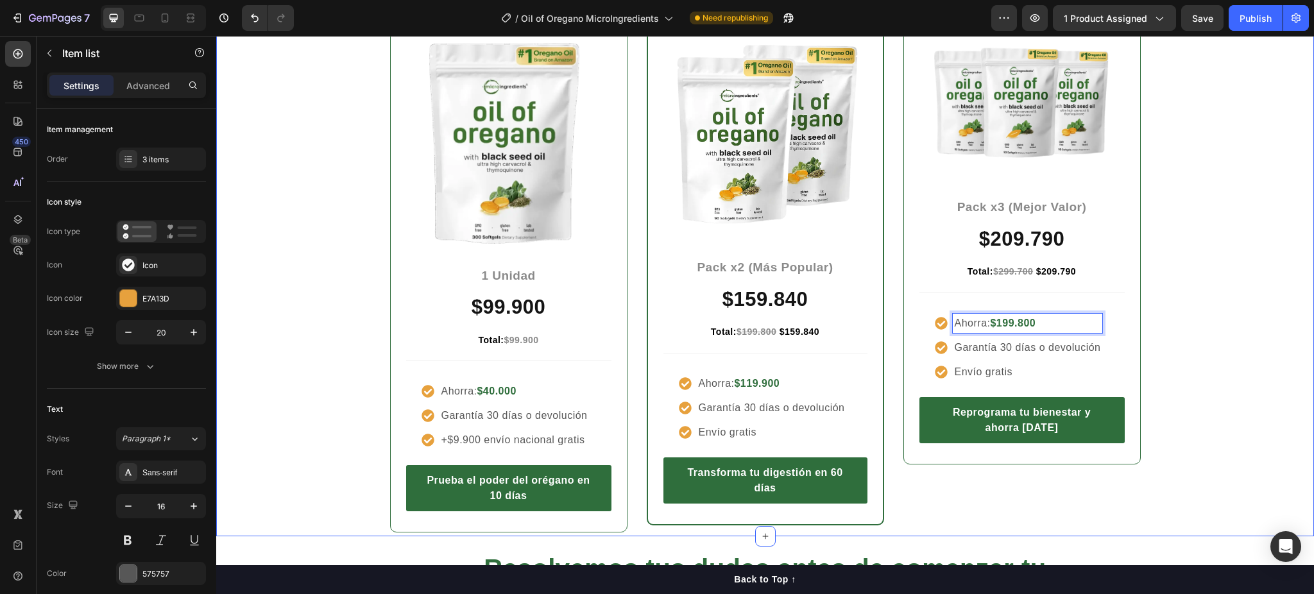
click at [1157, 298] on div "Entre más cuidas tu cuerpo, menos pagas Heading Row Icon Icon Icon Icon Icon Ic…" at bounding box center [765, 216] width 1079 height 635
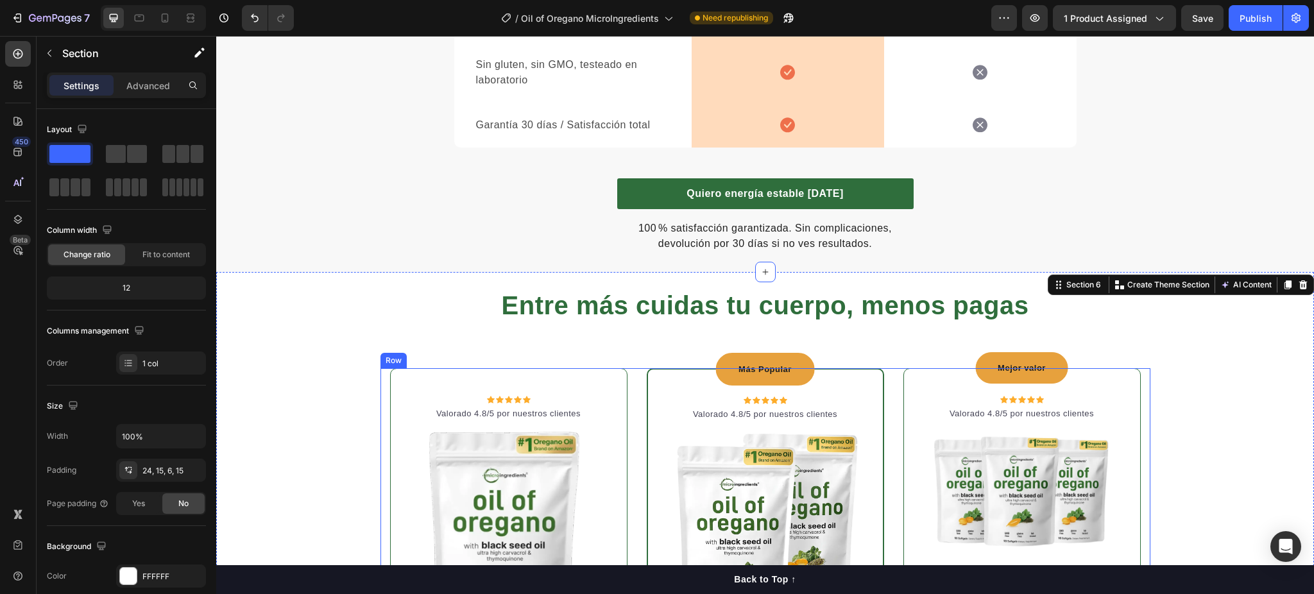
scroll to position [2862, 0]
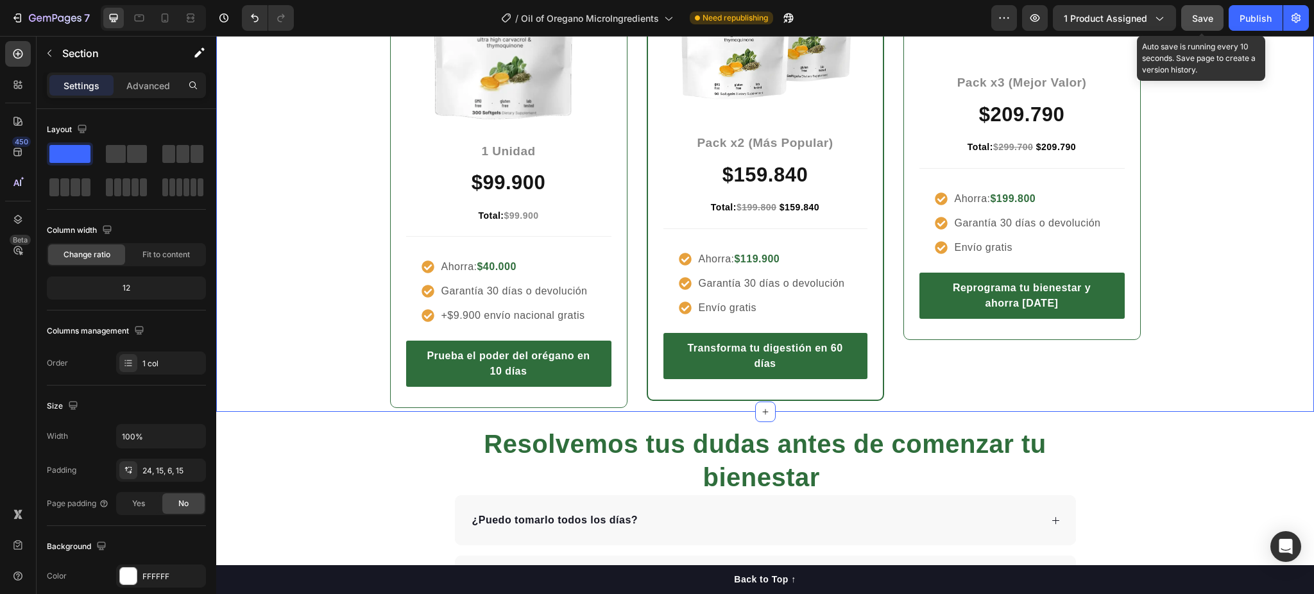
click at [1201, 24] on button "Save" at bounding box center [1202, 18] width 42 height 26
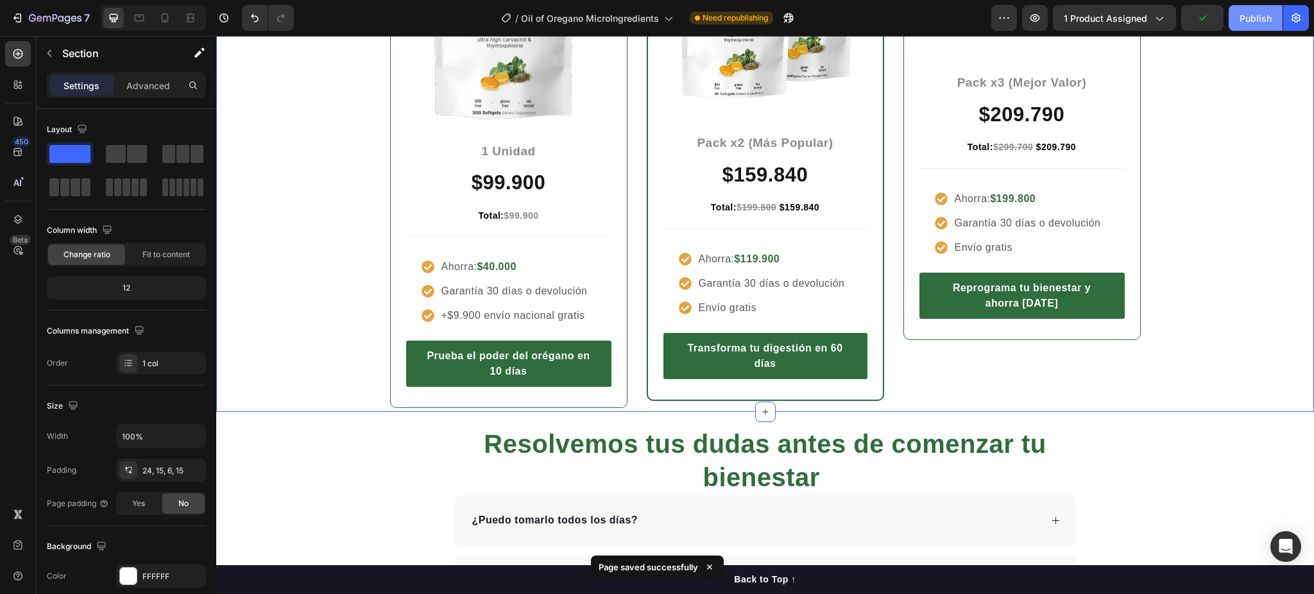
click at [1266, 24] on div "Publish" at bounding box center [1256, 18] width 32 height 13
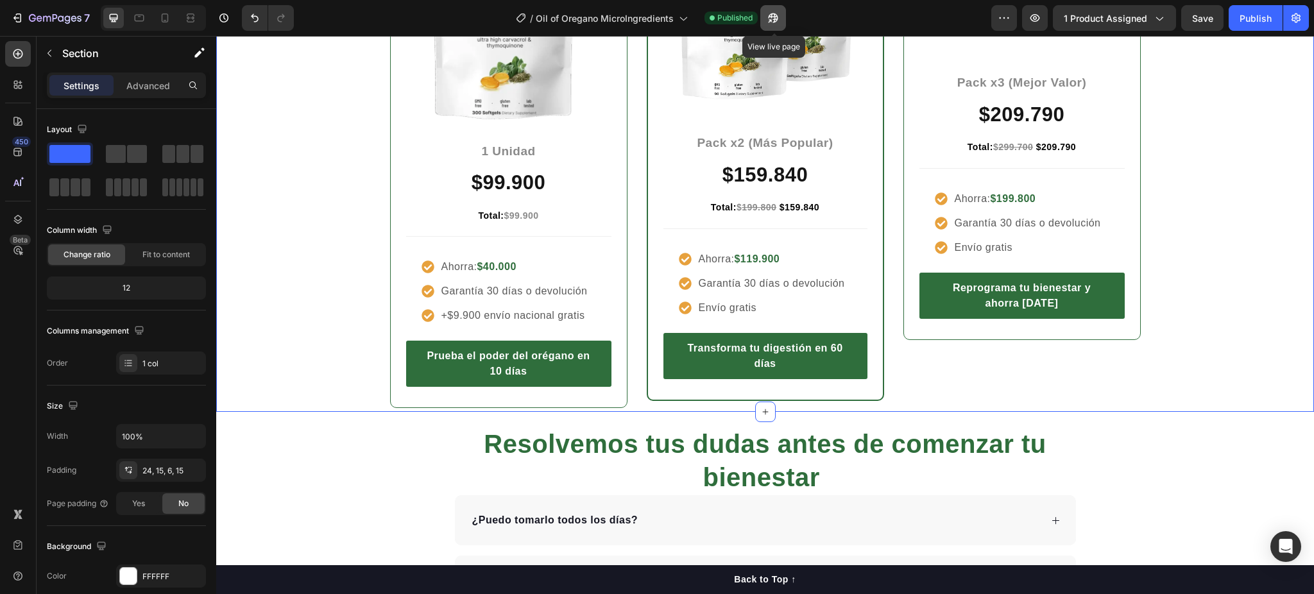
click at [775, 17] on icon "button" at bounding box center [774, 18] width 10 height 10
